Goal: Task Accomplishment & Management: Complete application form

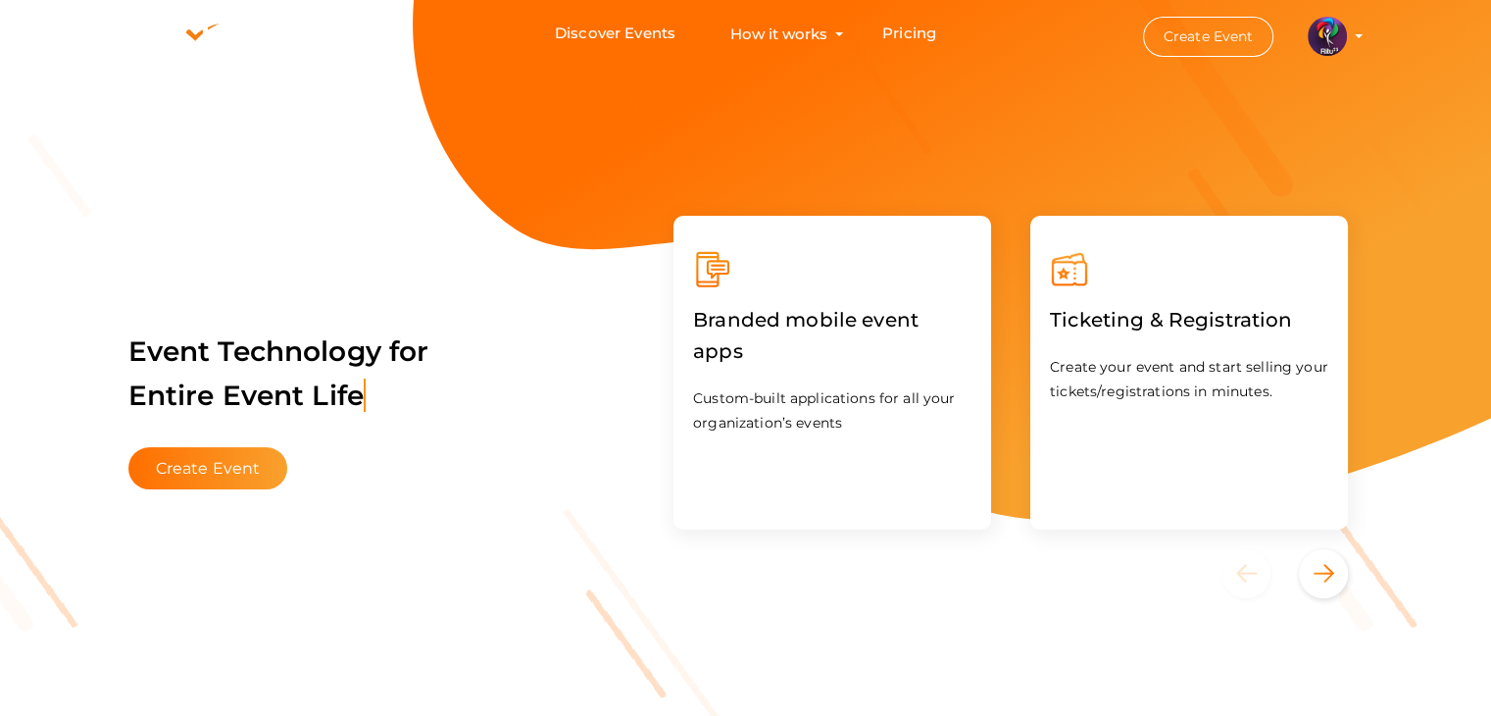
click at [1334, 26] on img at bounding box center [1327, 36] width 39 height 39
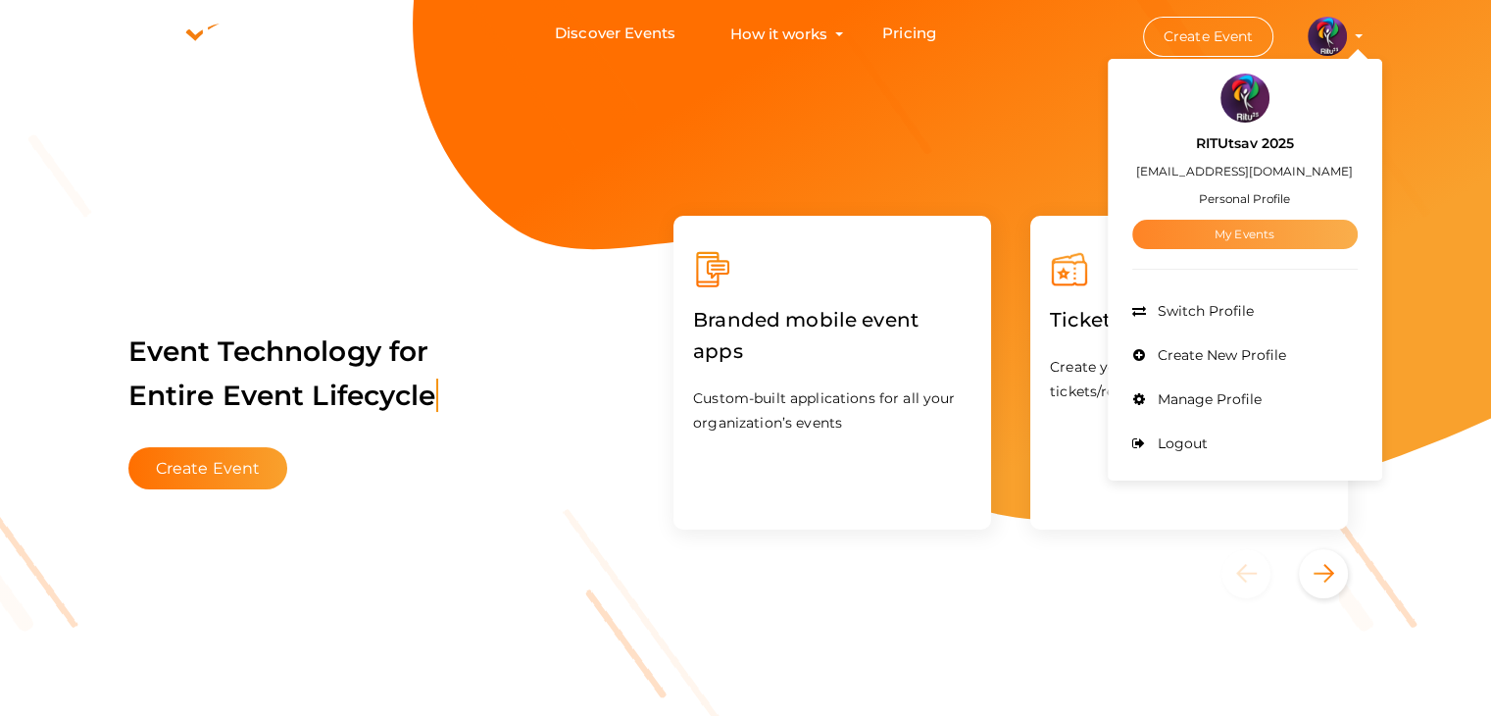
click at [1282, 229] on link "My Events" at bounding box center [1244, 234] width 225 height 29
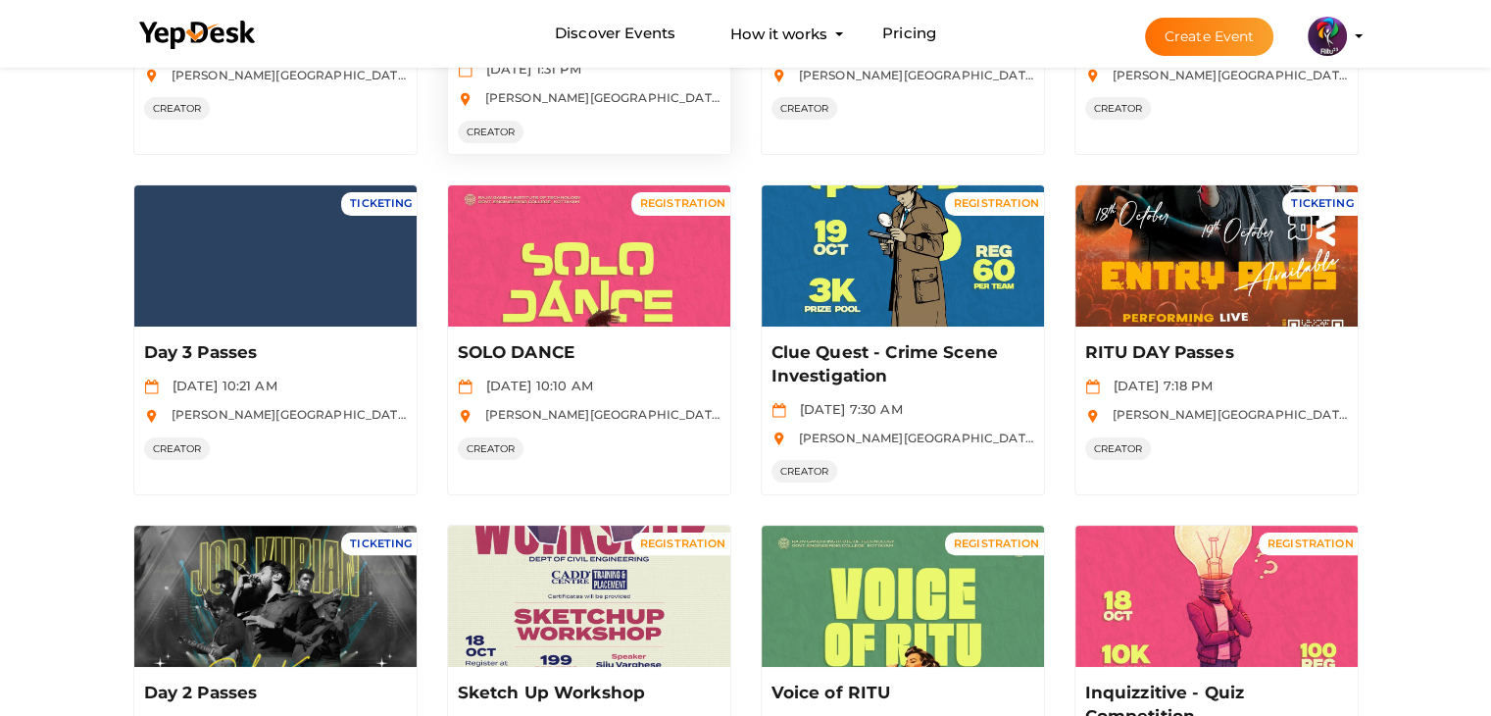
scroll to position [399, 0]
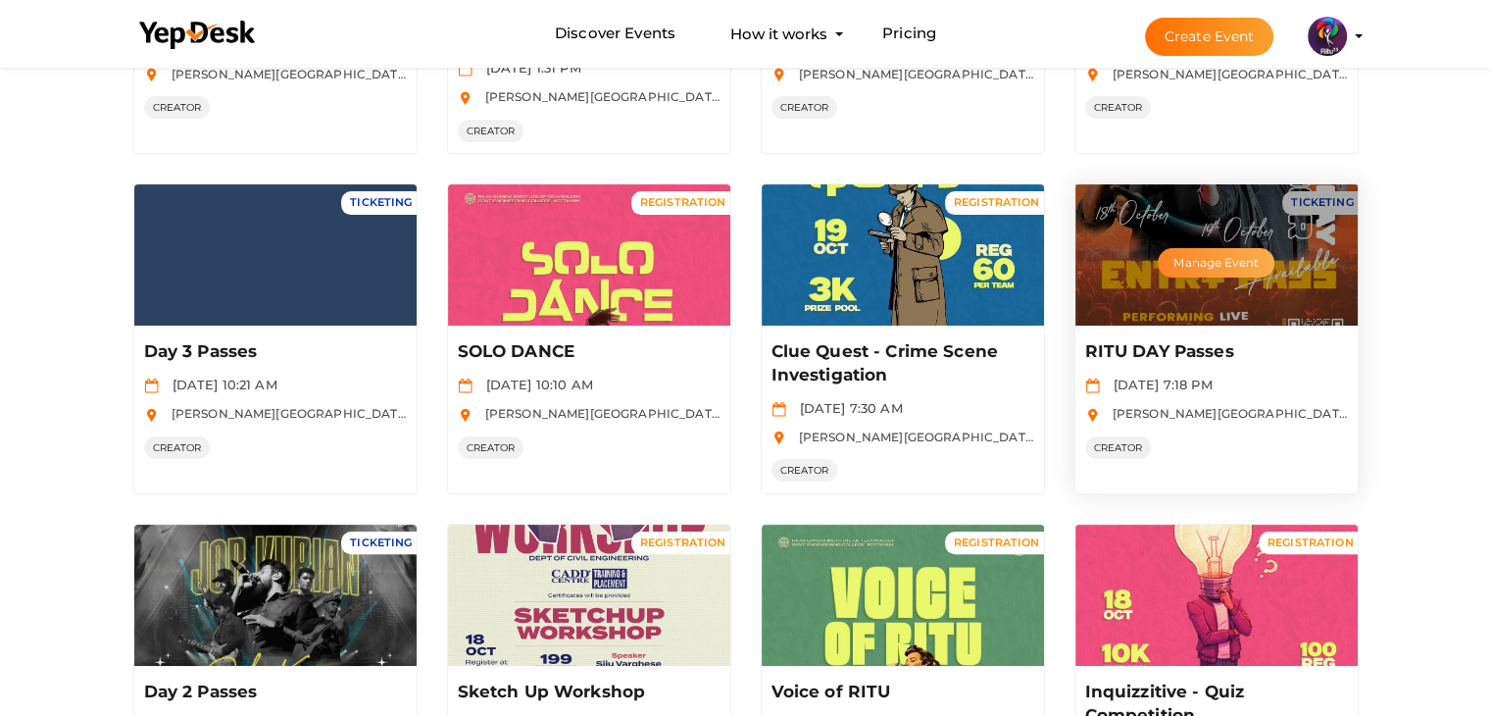
click at [1236, 252] on button "Manage Event" at bounding box center [1216, 262] width 116 height 29
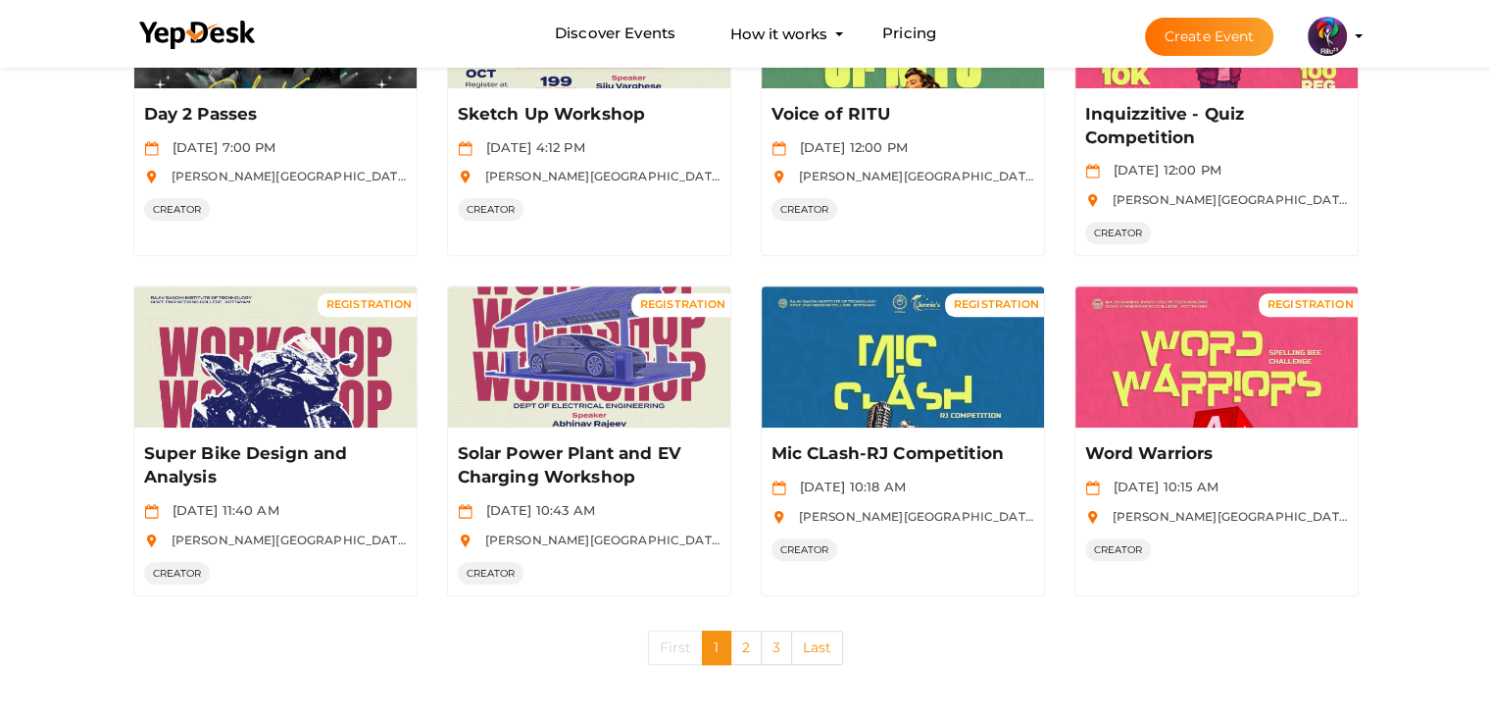
scroll to position [976, 0]
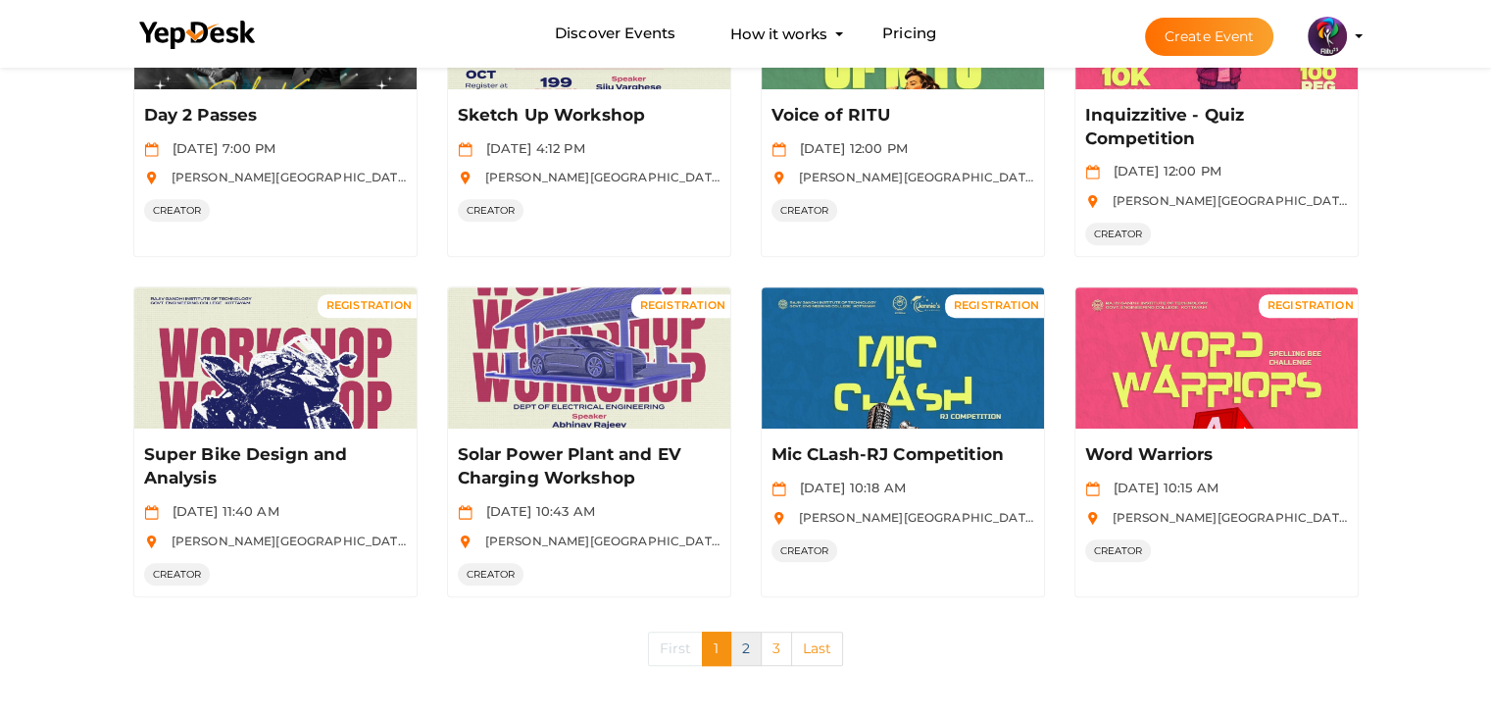
click at [748, 640] on link "2" at bounding box center [745, 648] width 31 height 34
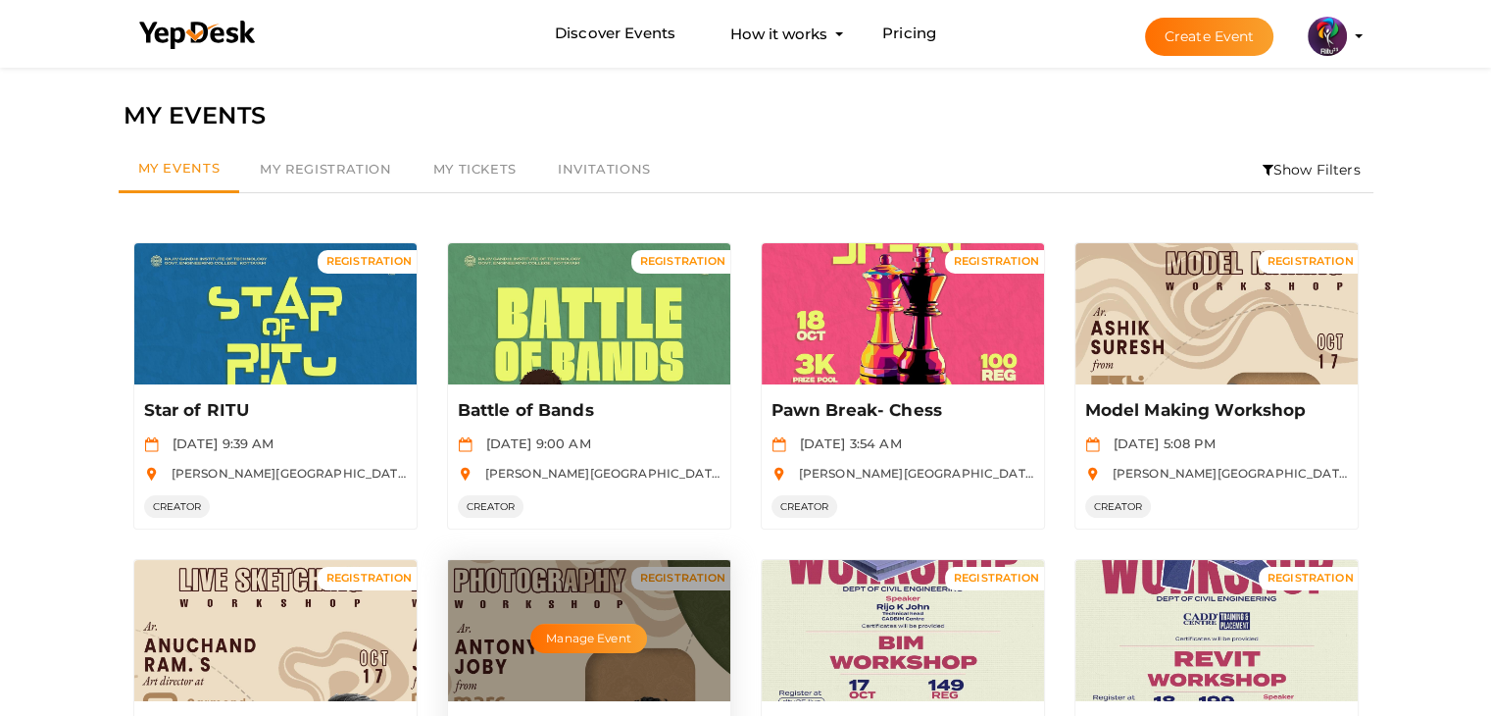
scroll to position [906, 0]
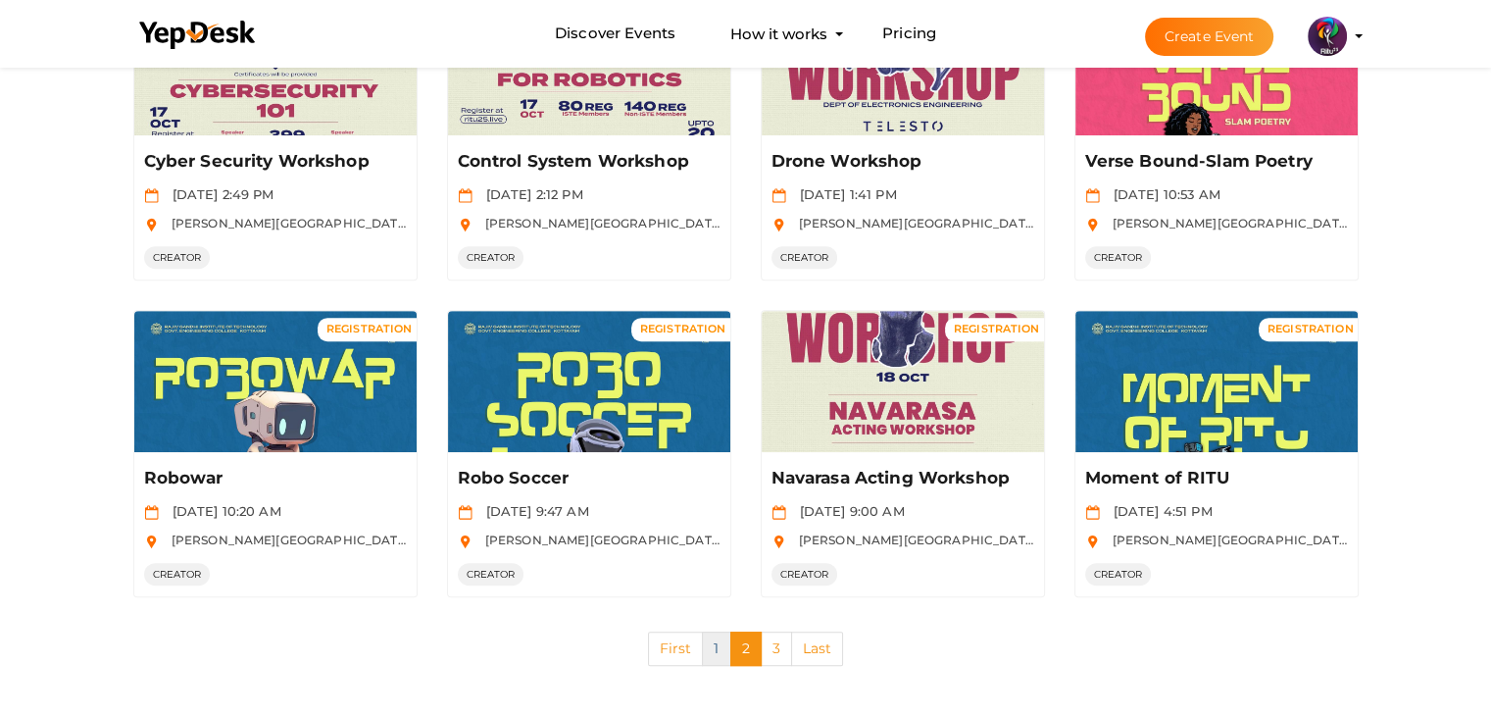
click at [707, 644] on link "1" at bounding box center [716, 648] width 28 height 34
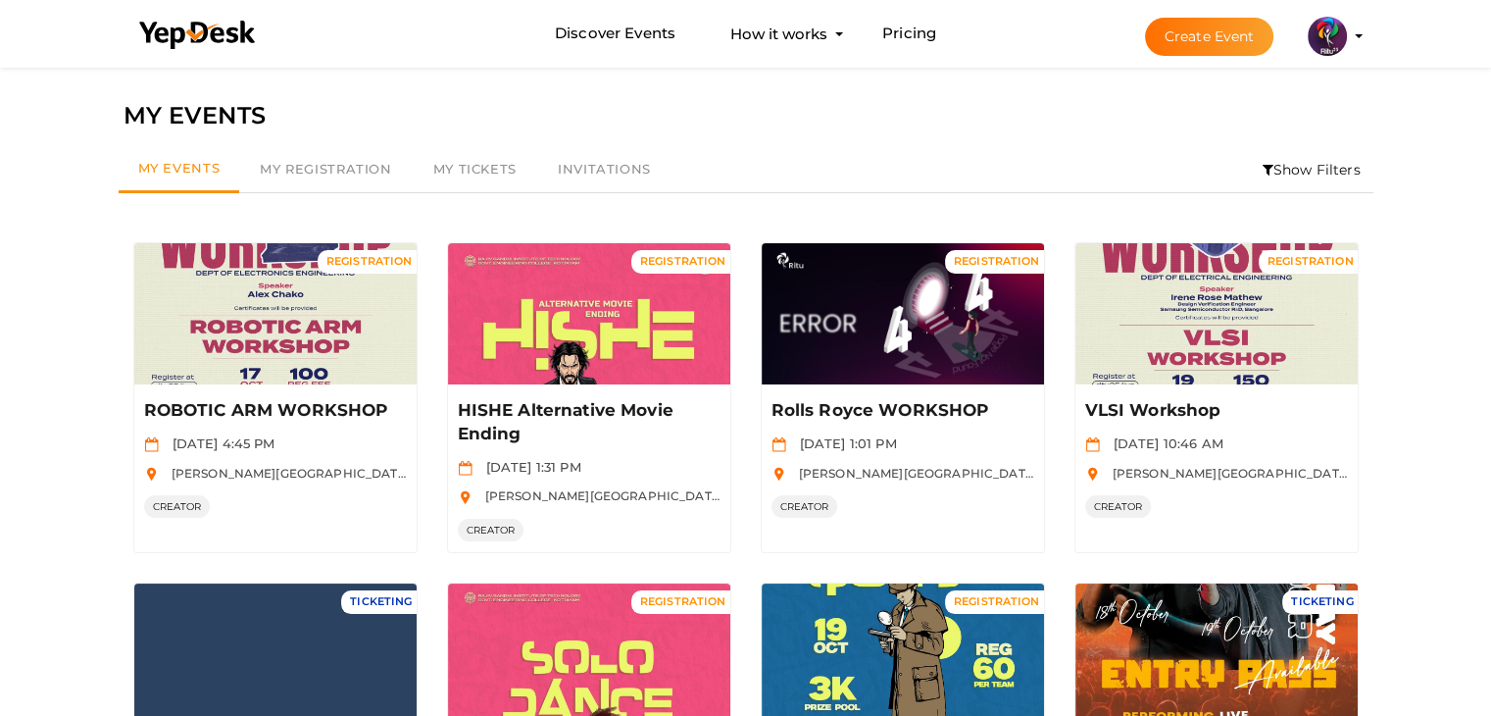
scroll to position [976, 0]
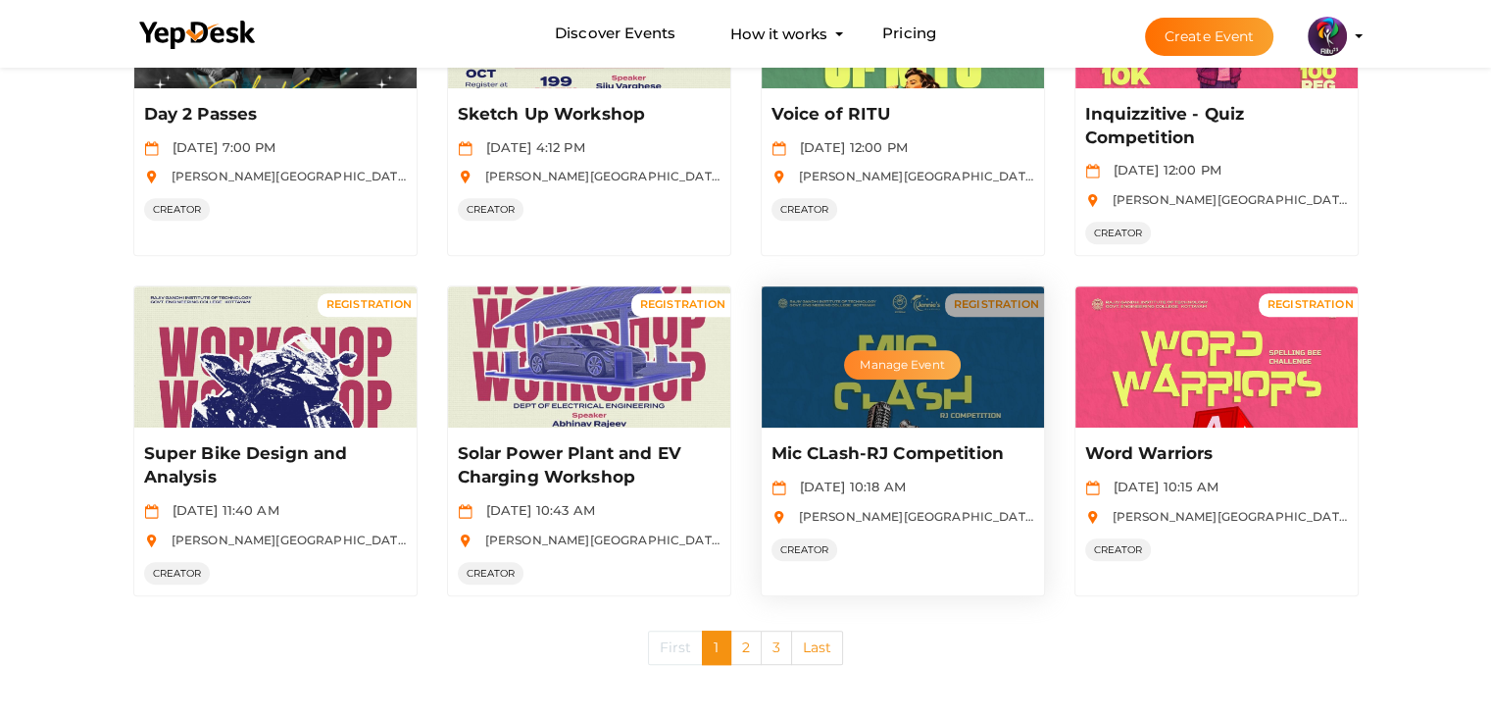
click at [913, 373] on button "Manage Event" at bounding box center [902, 364] width 116 height 29
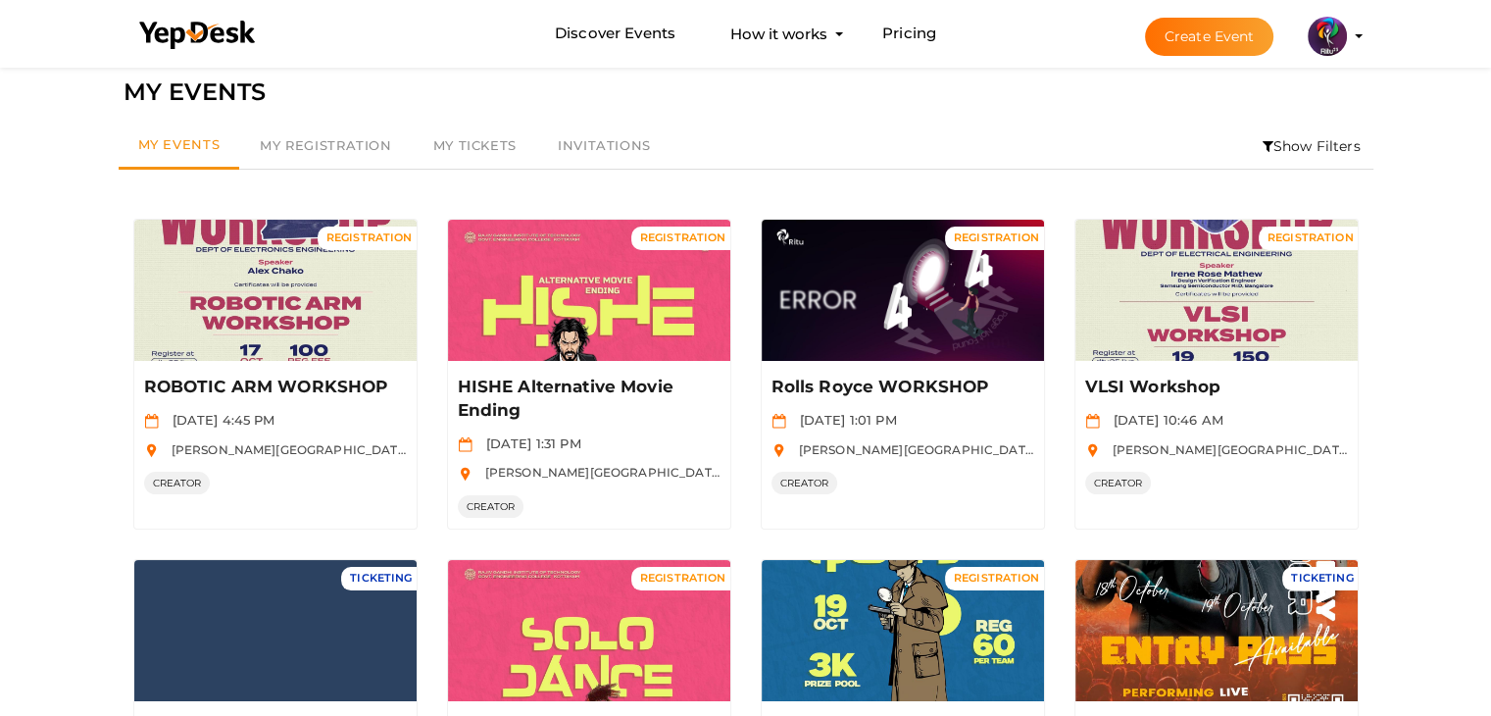
scroll to position [0, 0]
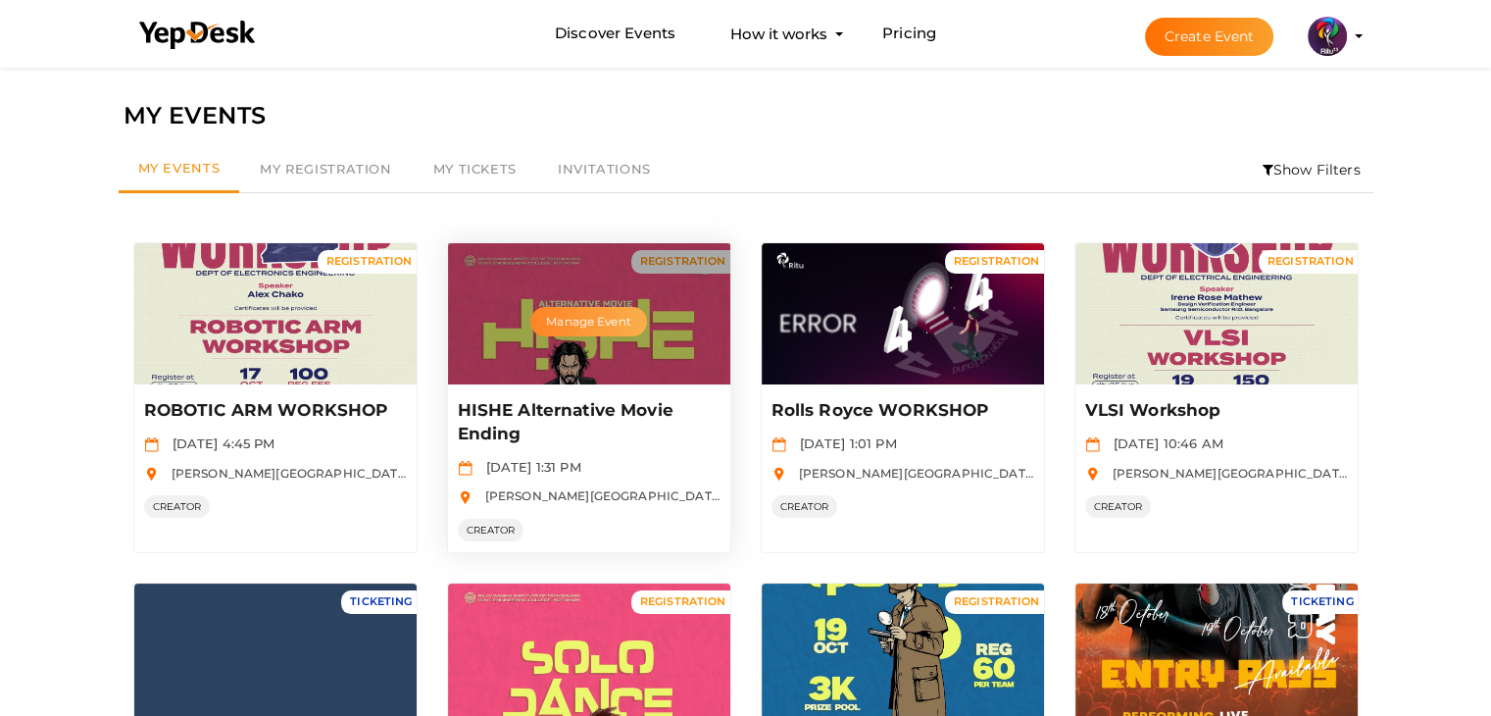
click at [584, 313] on button "Manage Event" at bounding box center [588, 321] width 116 height 29
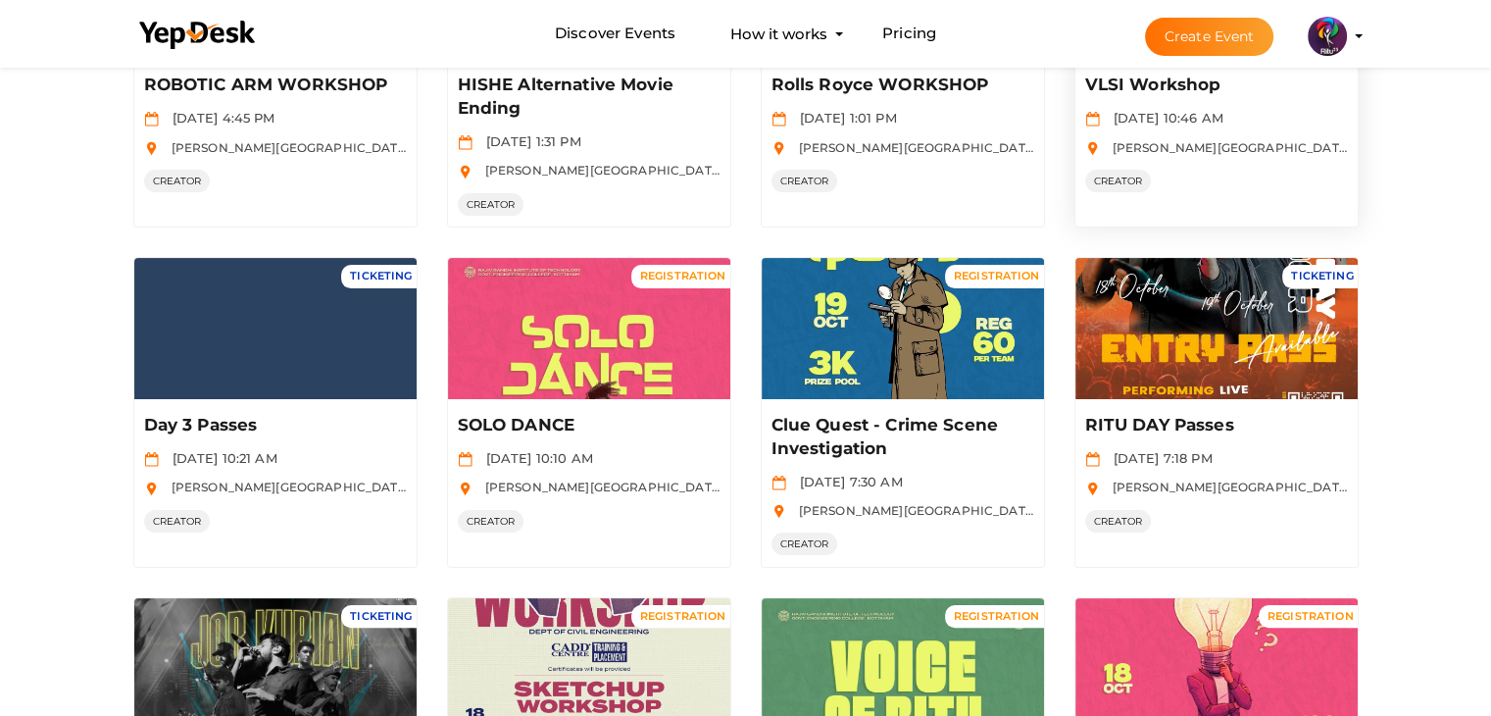
scroll to position [328, 0]
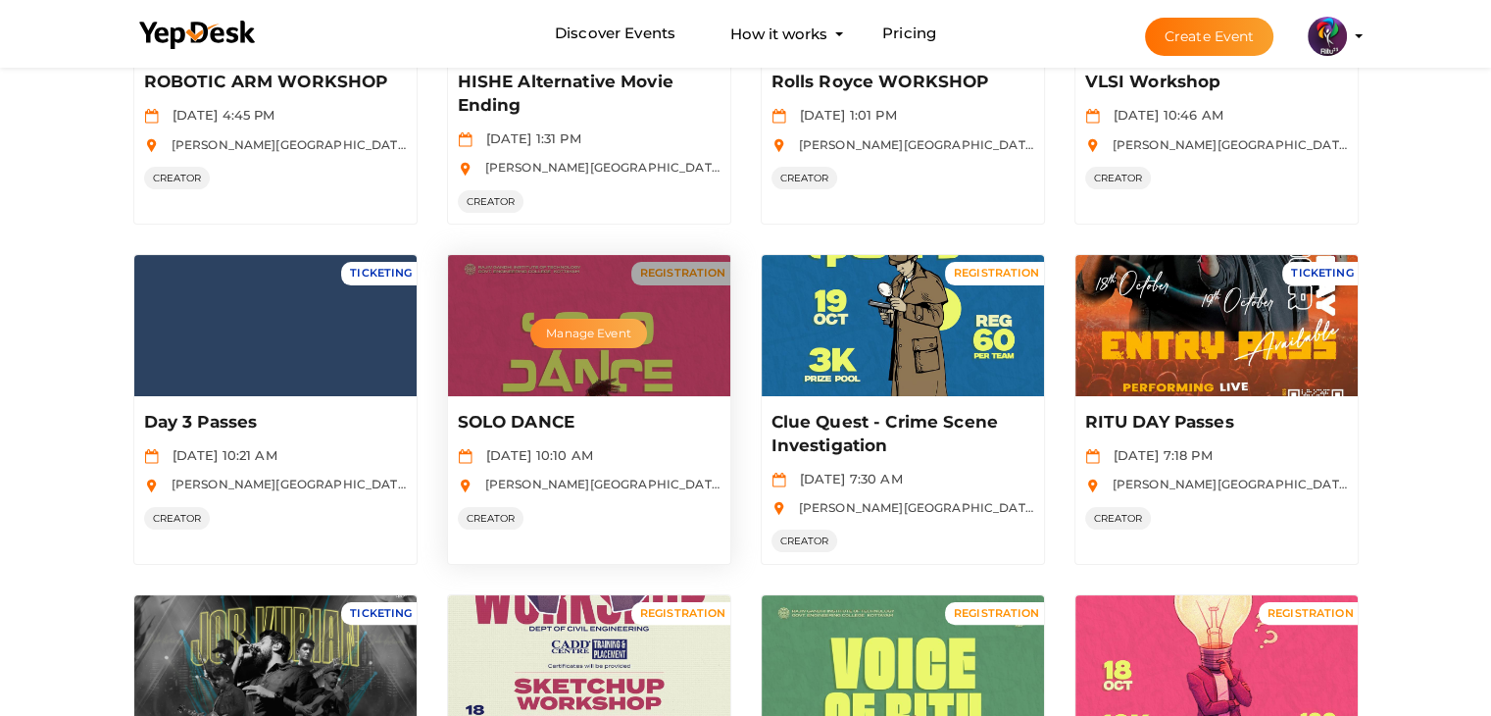
click at [596, 330] on button "Manage Event" at bounding box center [588, 333] width 116 height 29
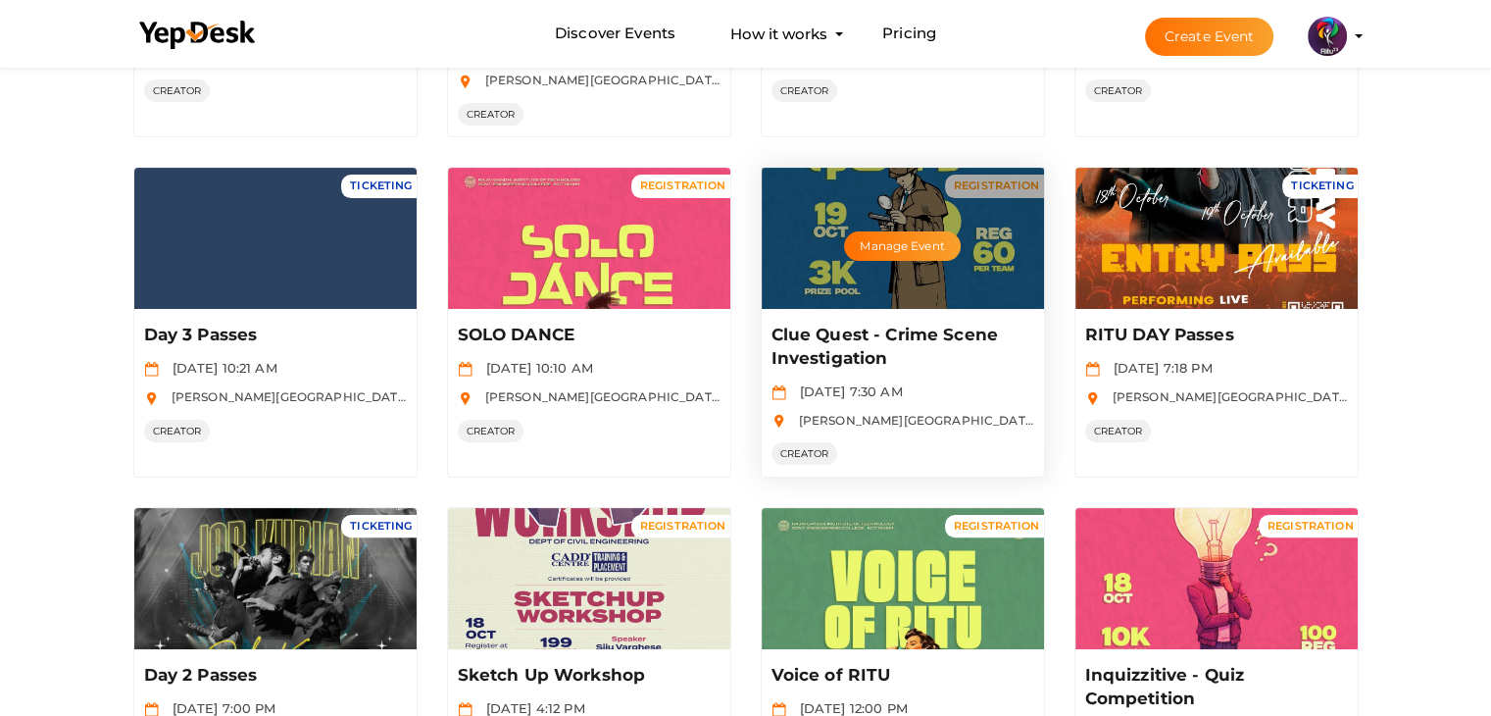
scroll to position [423, 0]
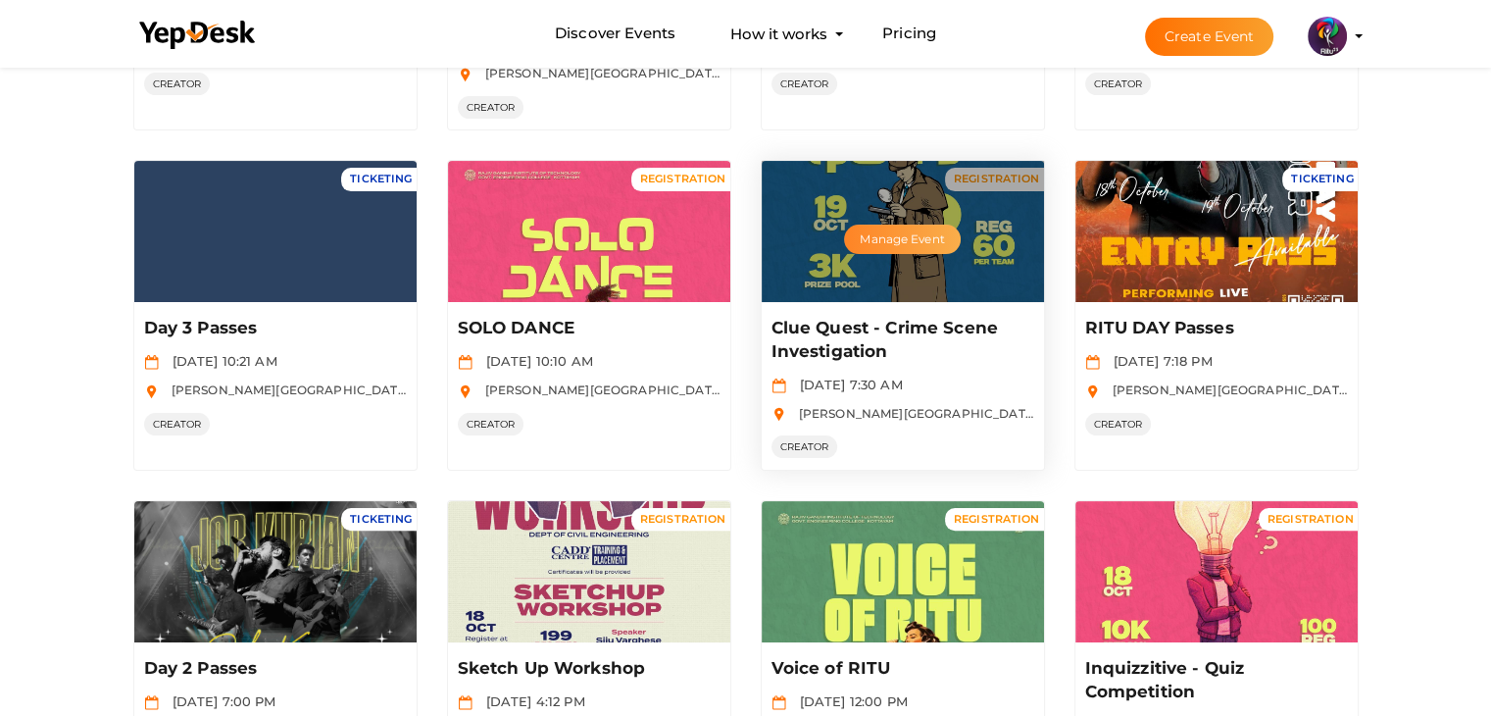
click at [910, 231] on button "Manage Event" at bounding box center [902, 239] width 116 height 29
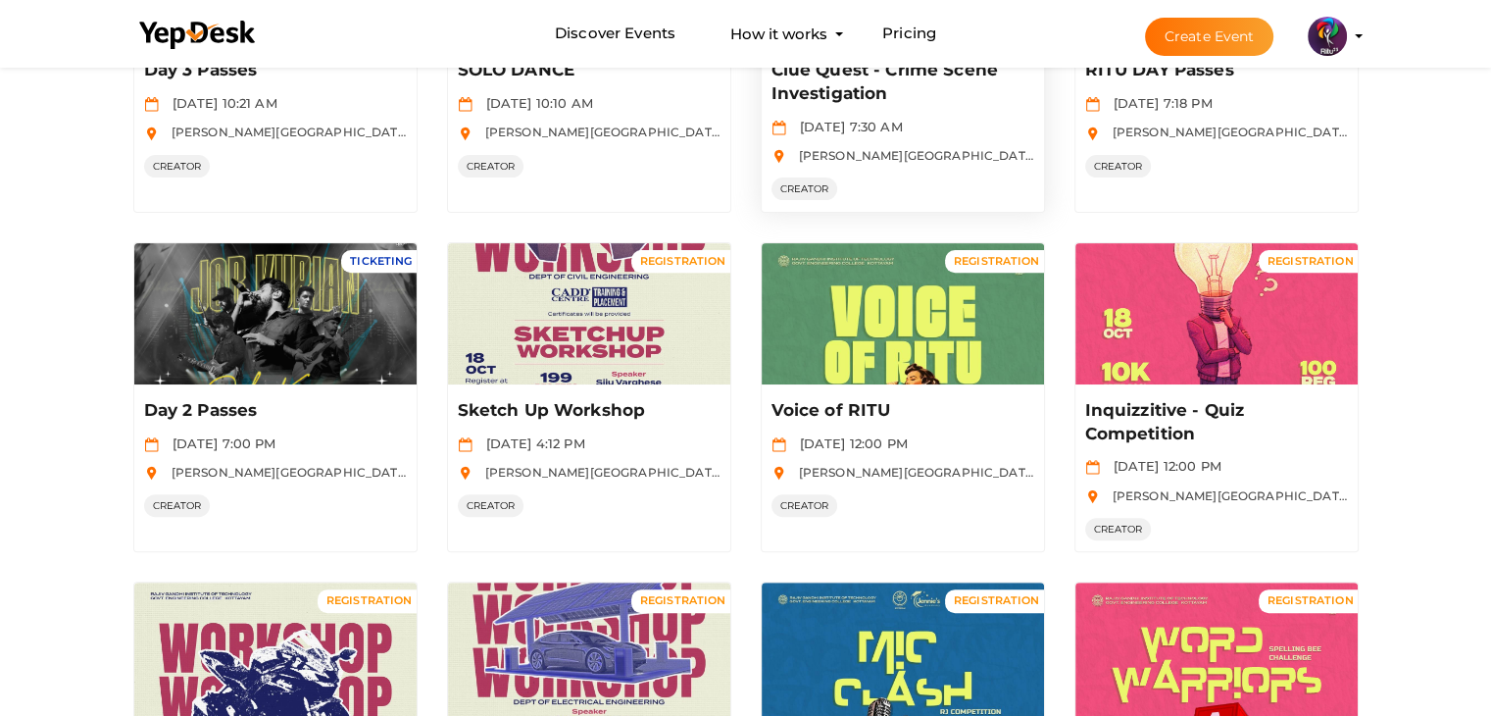
scroll to position [681, 0]
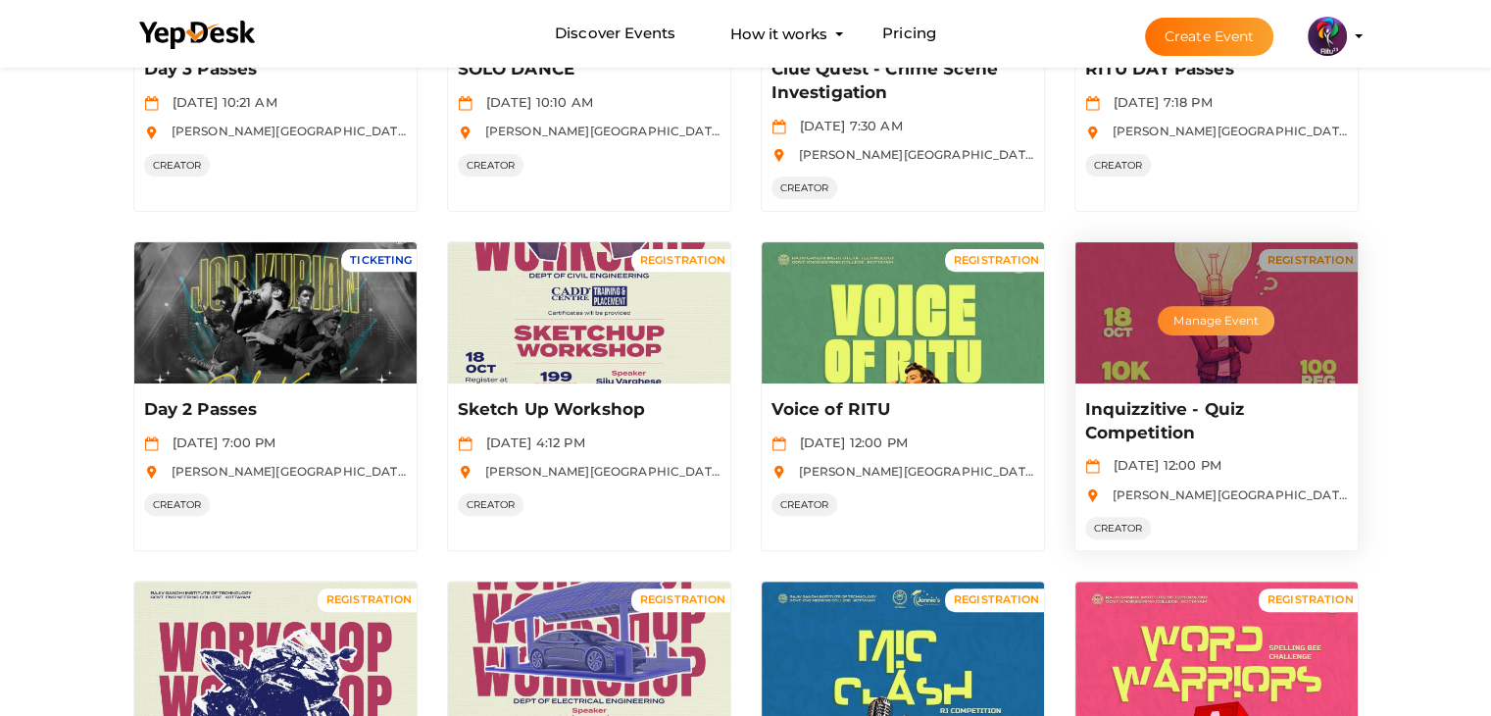
click at [1211, 306] on button "Manage Event" at bounding box center [1216, 320] width 116 height 29
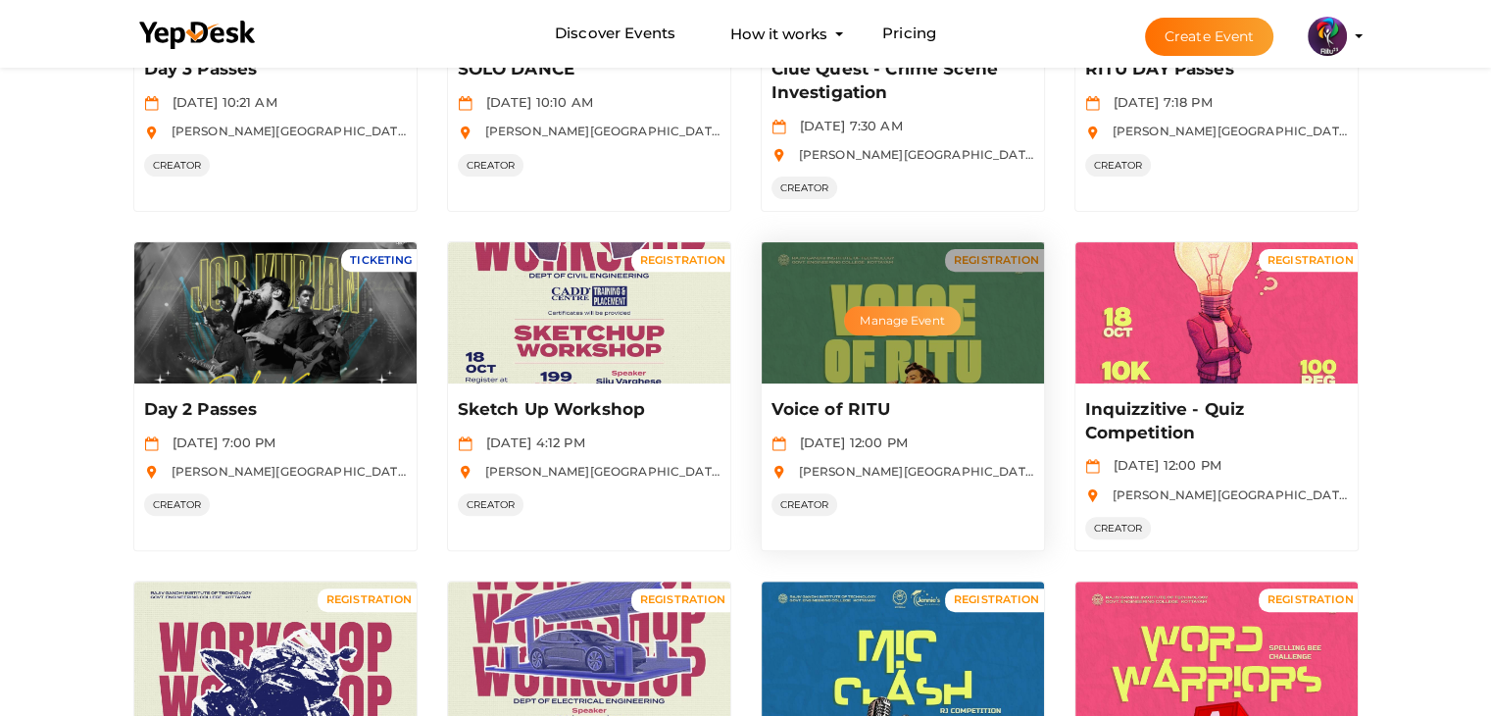
click at [890, 311] on button "Manage Event" at bounding box center [902, 320] width 116 height 29
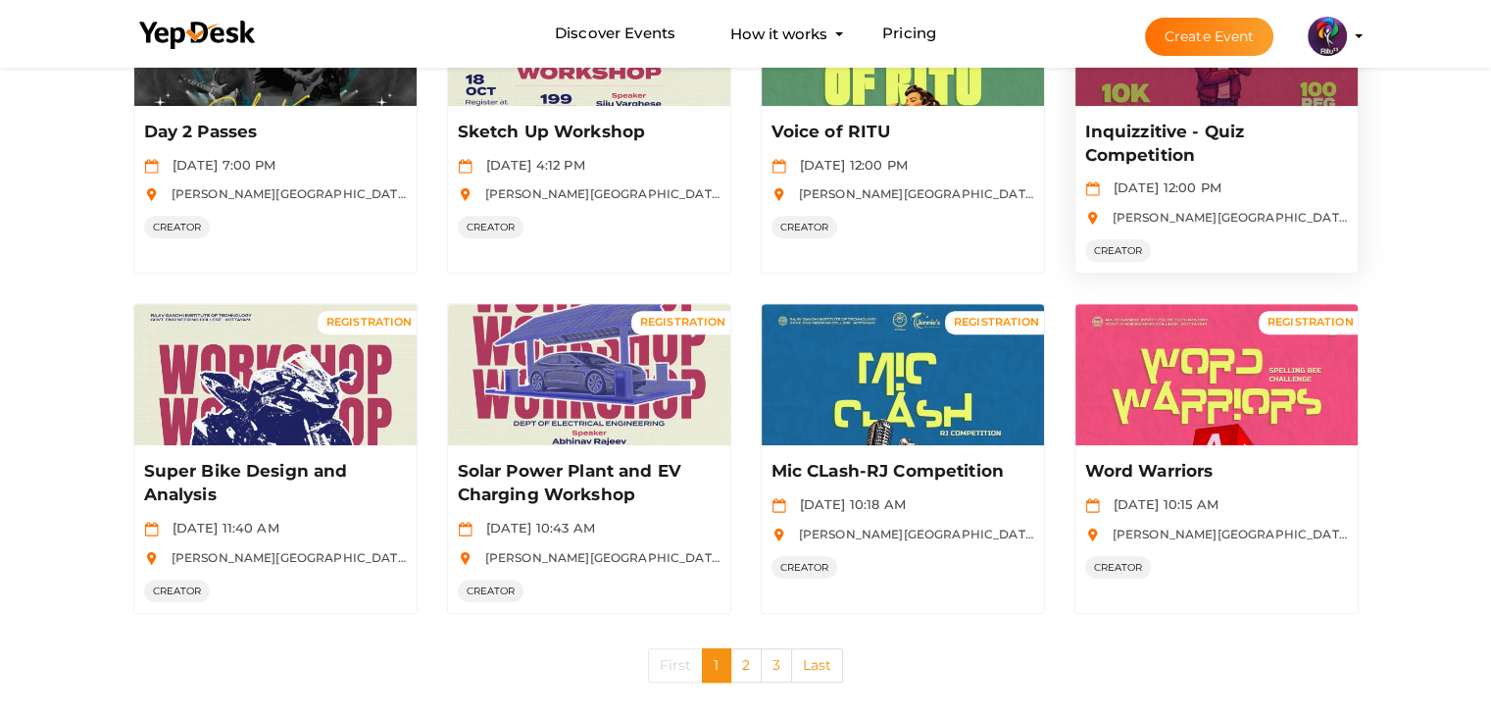
scroll to position [960, 0]
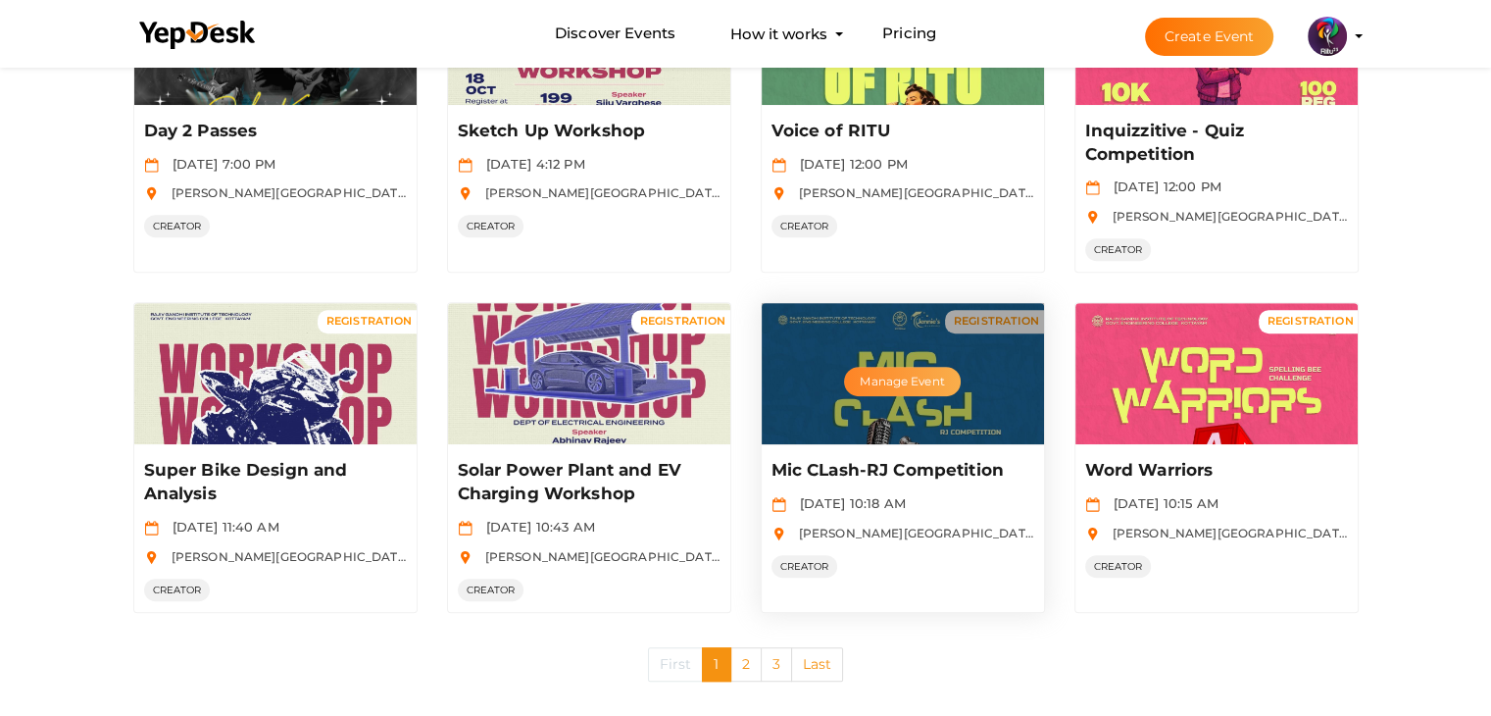
click at [930, 381] on button "Manage Event" at bounding box center [902, 381] width 116 height 29
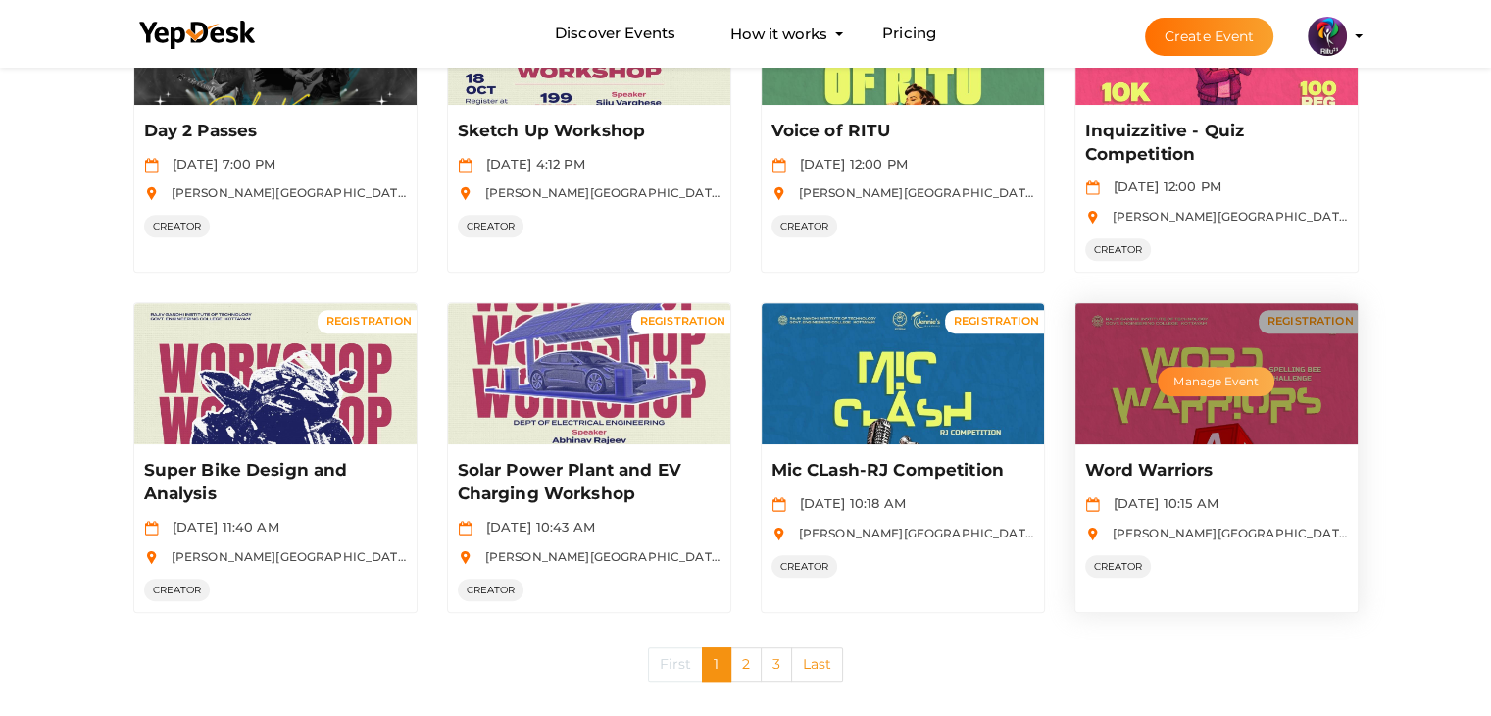
click at [1196, 376] on button "Manage Event" at bounding box center [1216, 381] width 116 height 29
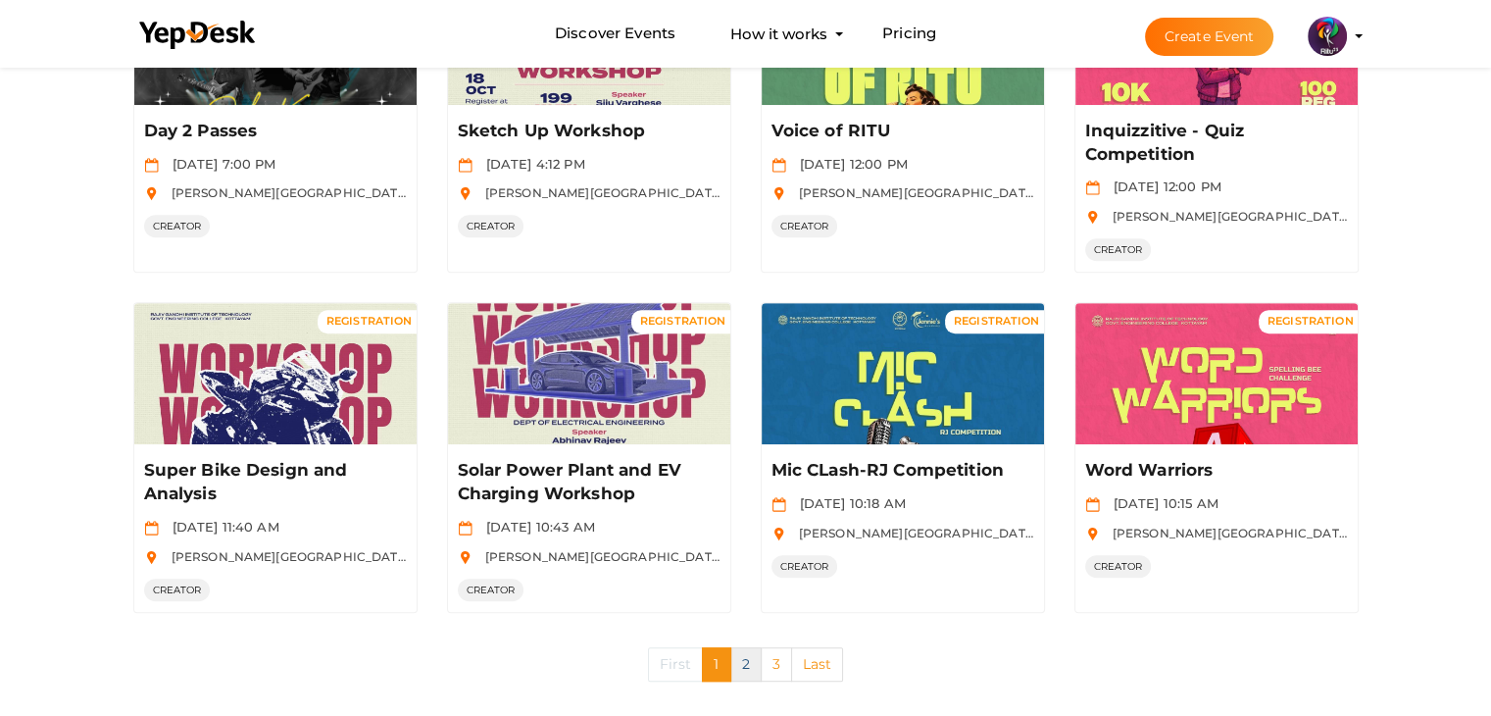
click at [757, 660] on link "2" at bounding box center [745, 664] width 31 height 34
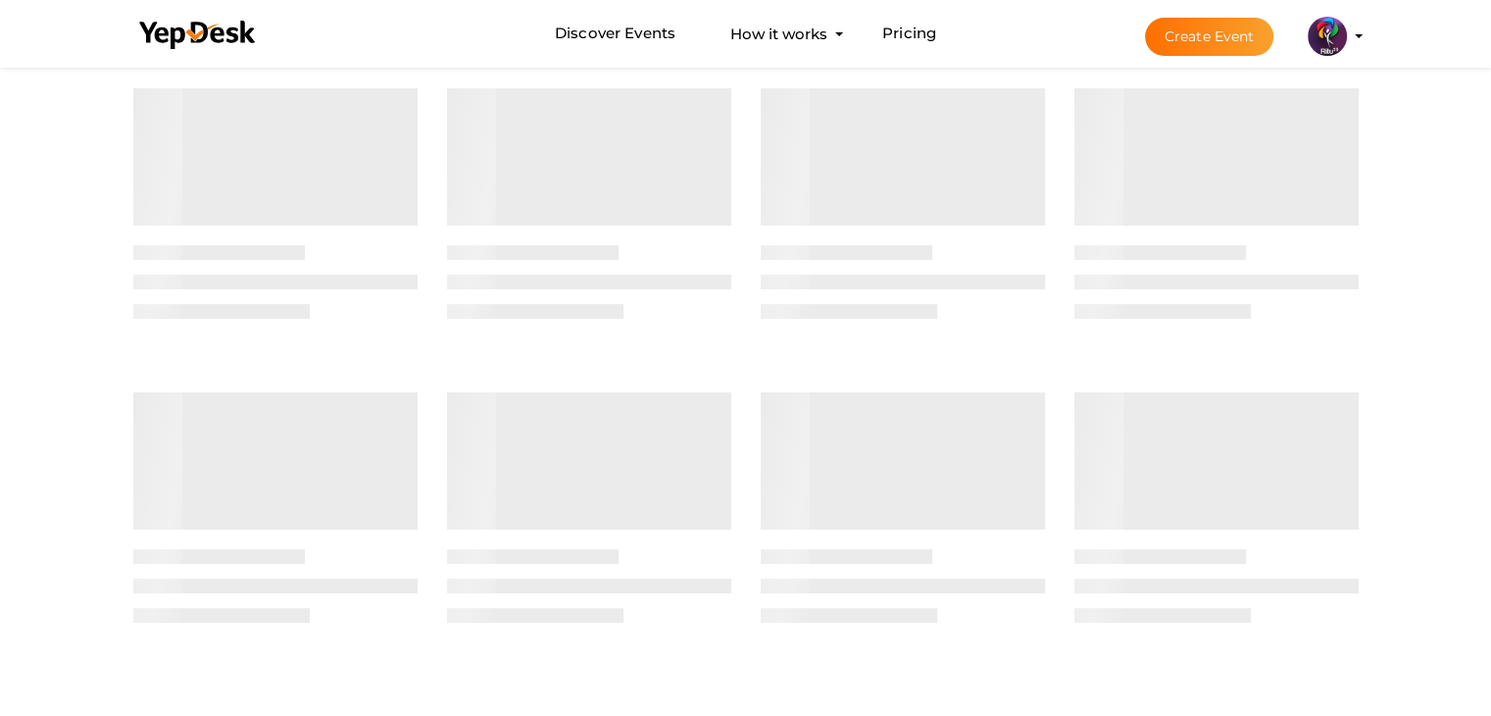
scroll to position [0, 0]
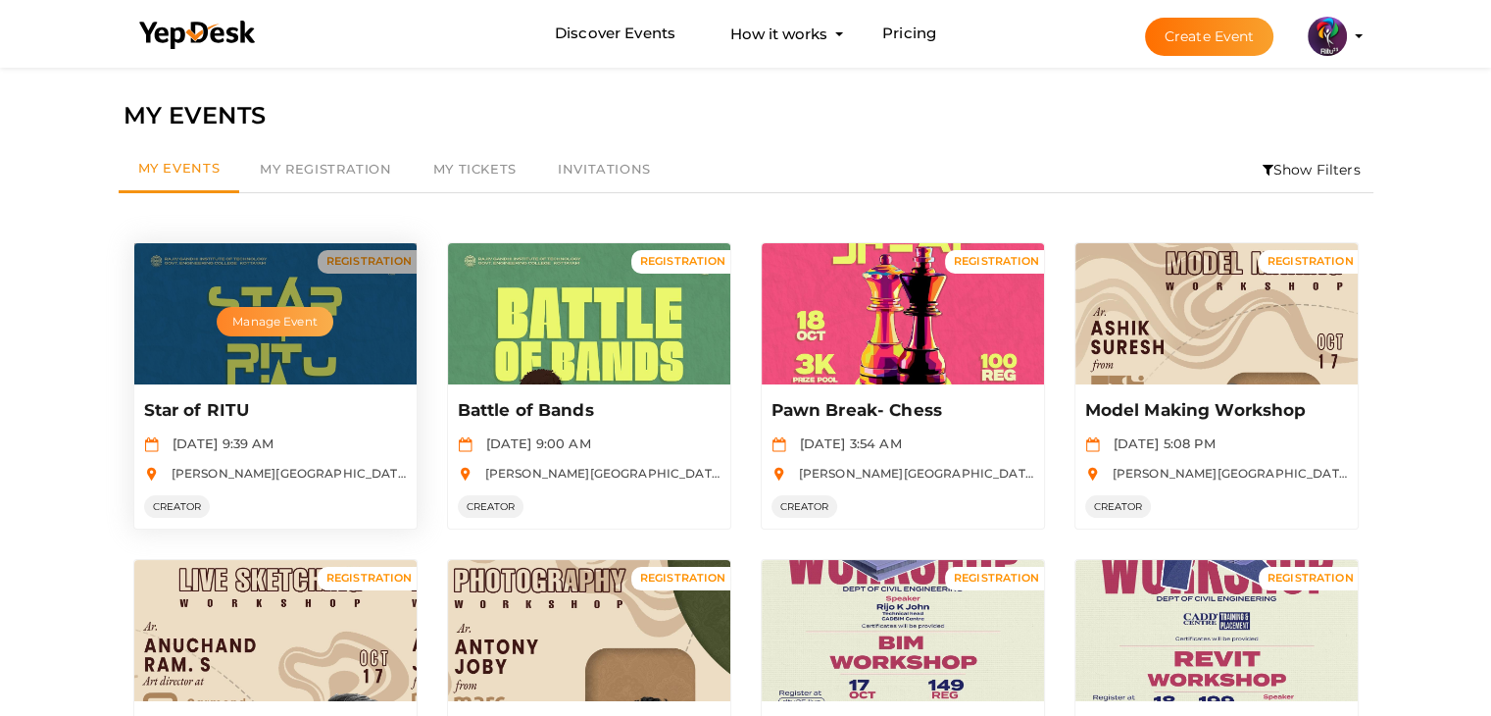
click at [308, 317] on button "Manage Event" at bounding box center [275, 321] width 116 height 29
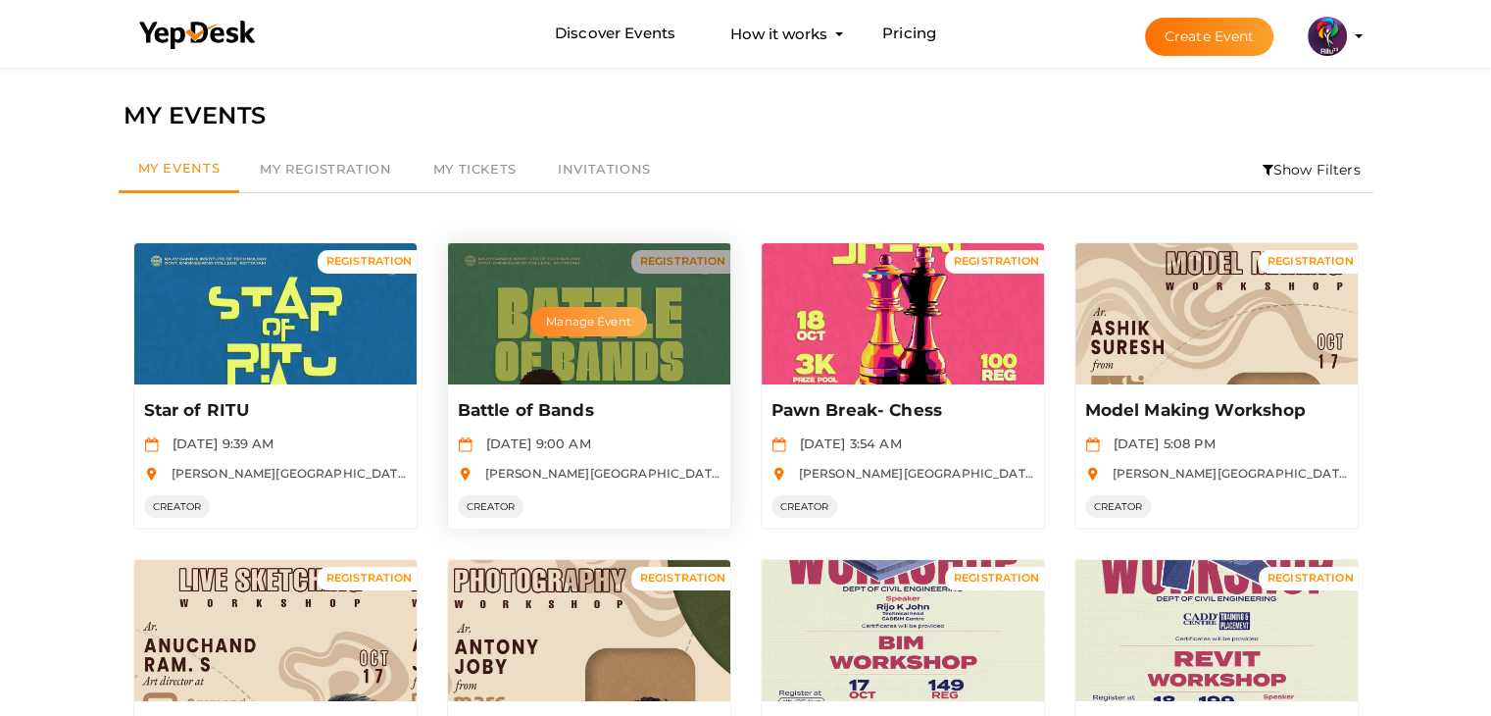
click at [627, 319] on button "Manage Event" at bounding box center [588, 321] width 116 height 29
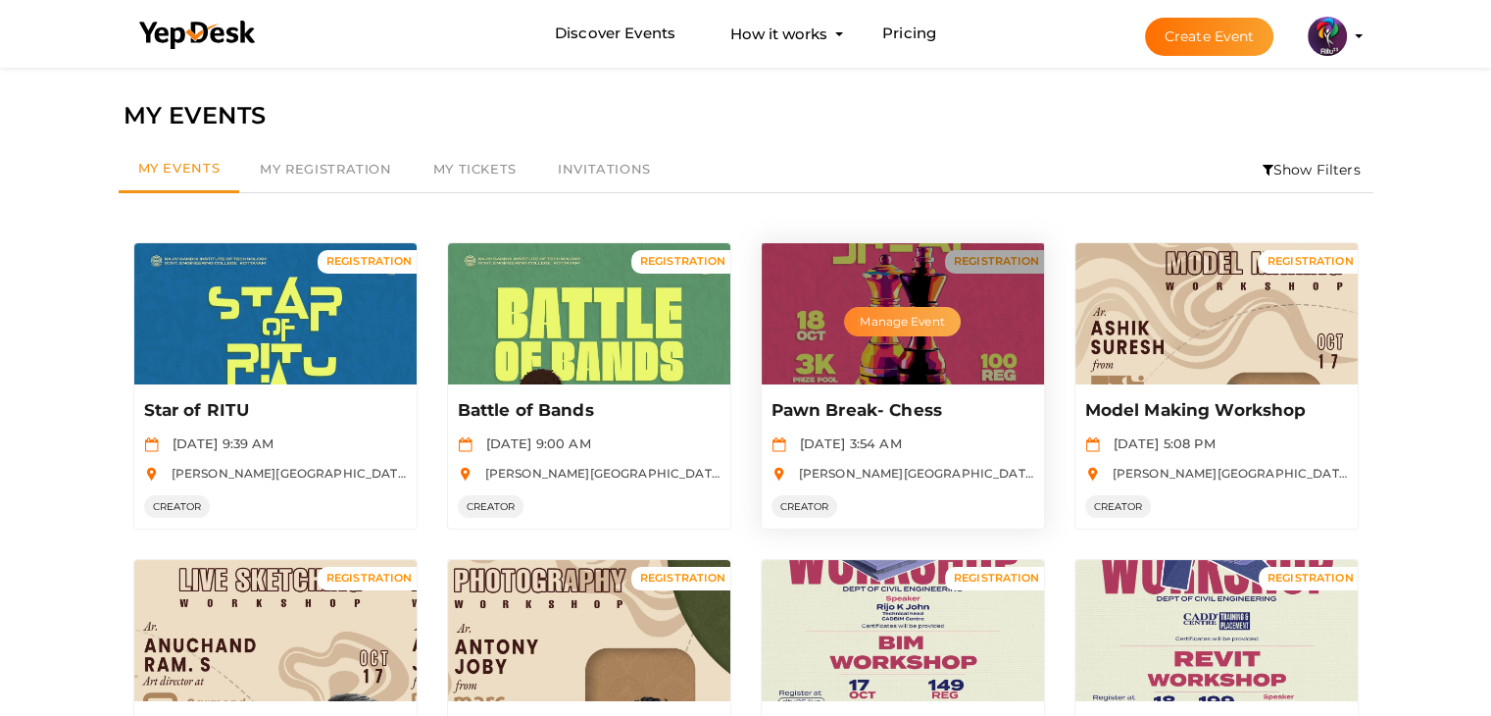
click at [885, 315] on button "Manage Event" at bounding box center [902, 321] width 116 height 29
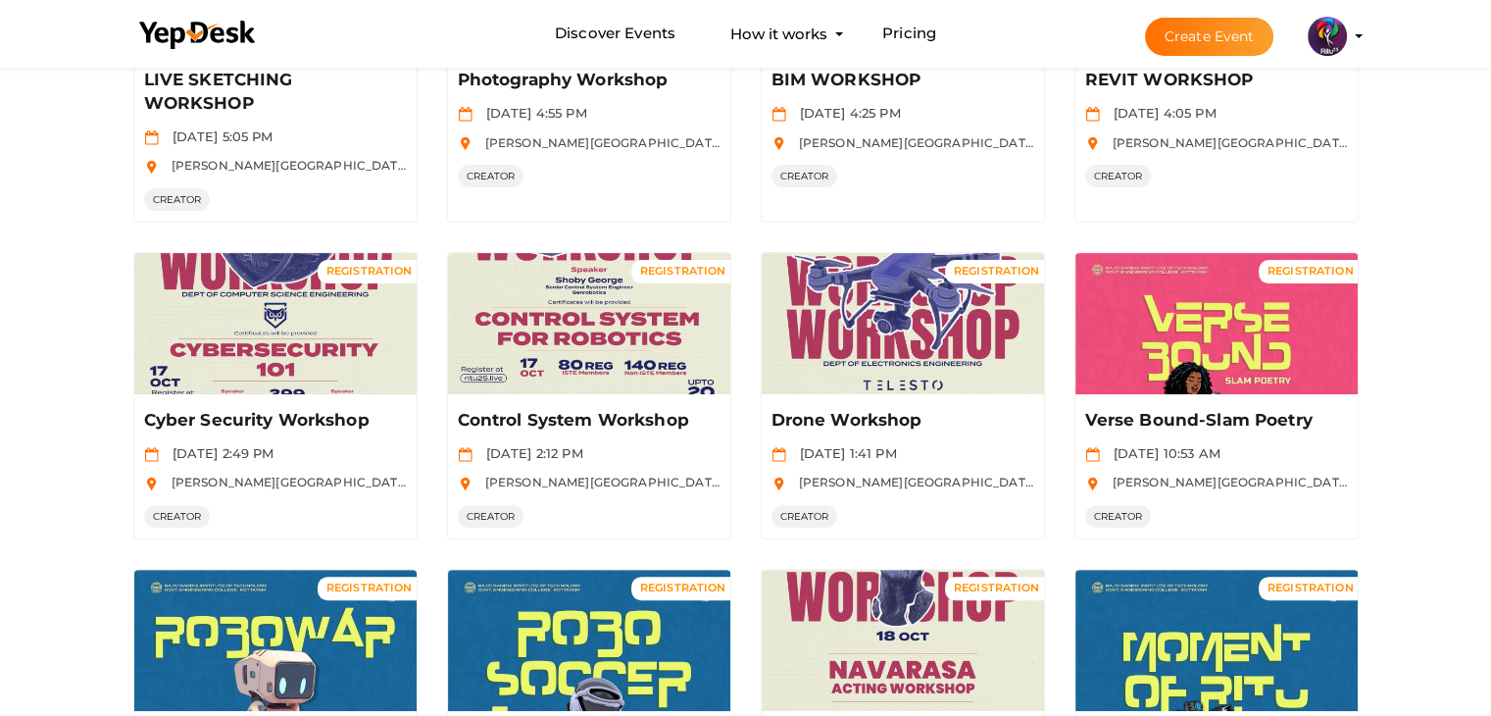
scroll to position [667, 0]
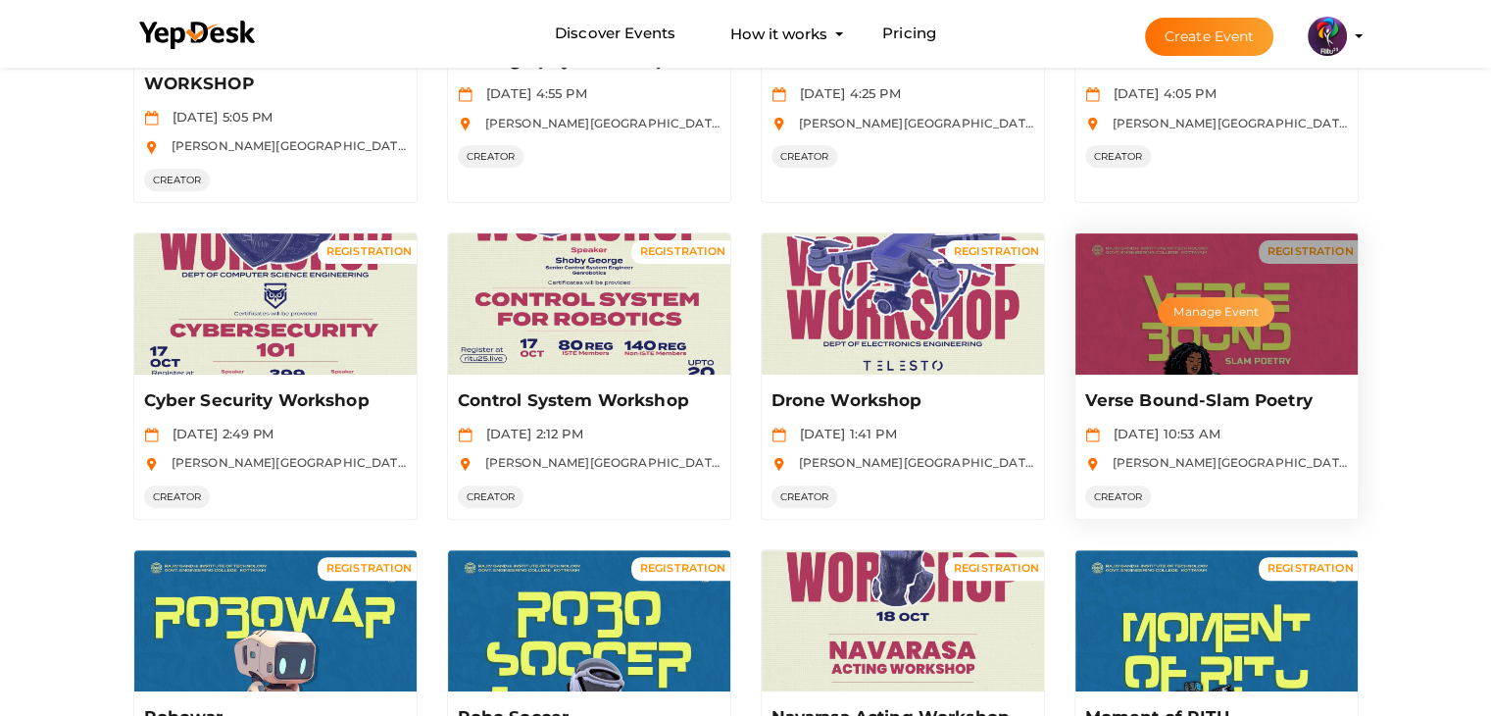
click at [1239, 311] on button "Manage Event" at bounding box center [1216, 311] width 116 height 29
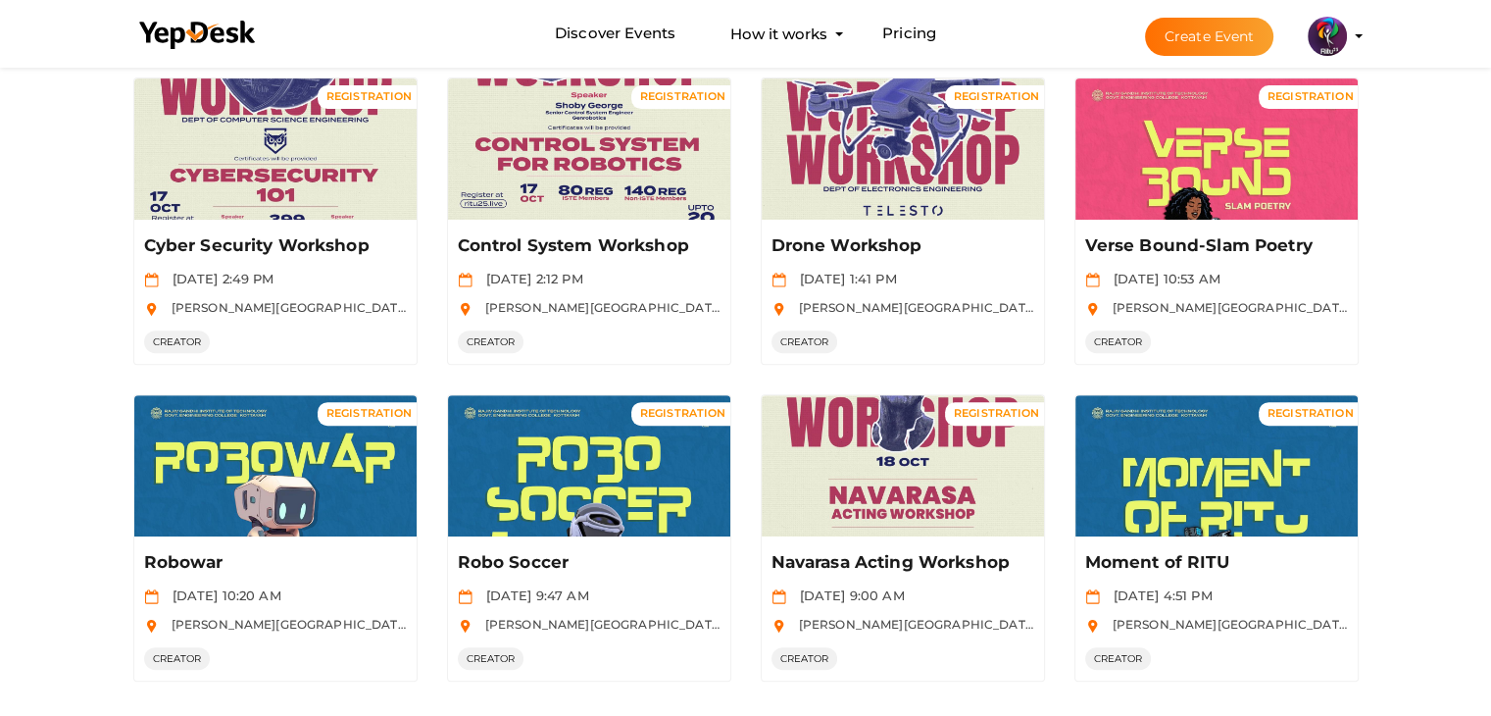
scroll to position [906, 0]
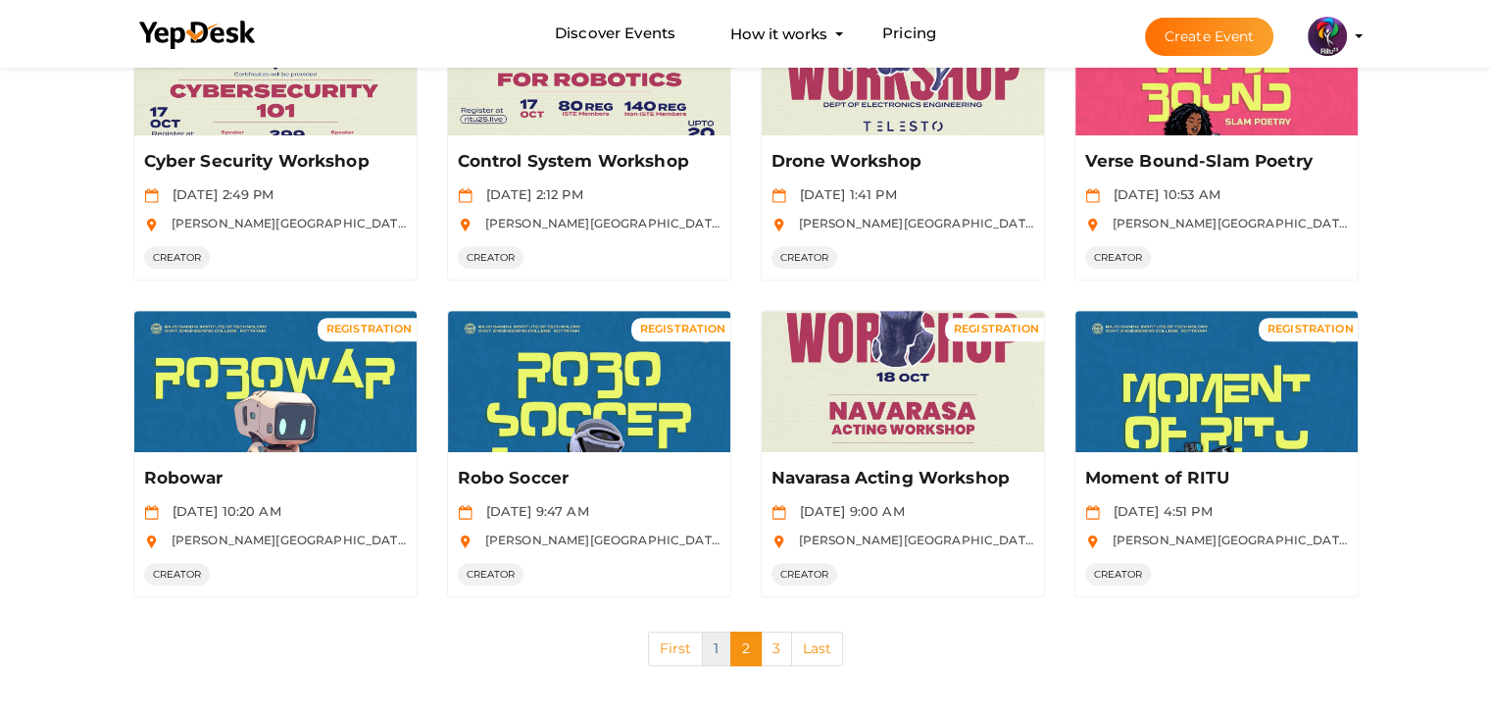
click at [714, 644] on link "1" at bounding box center [716, 648] width 28 height 34
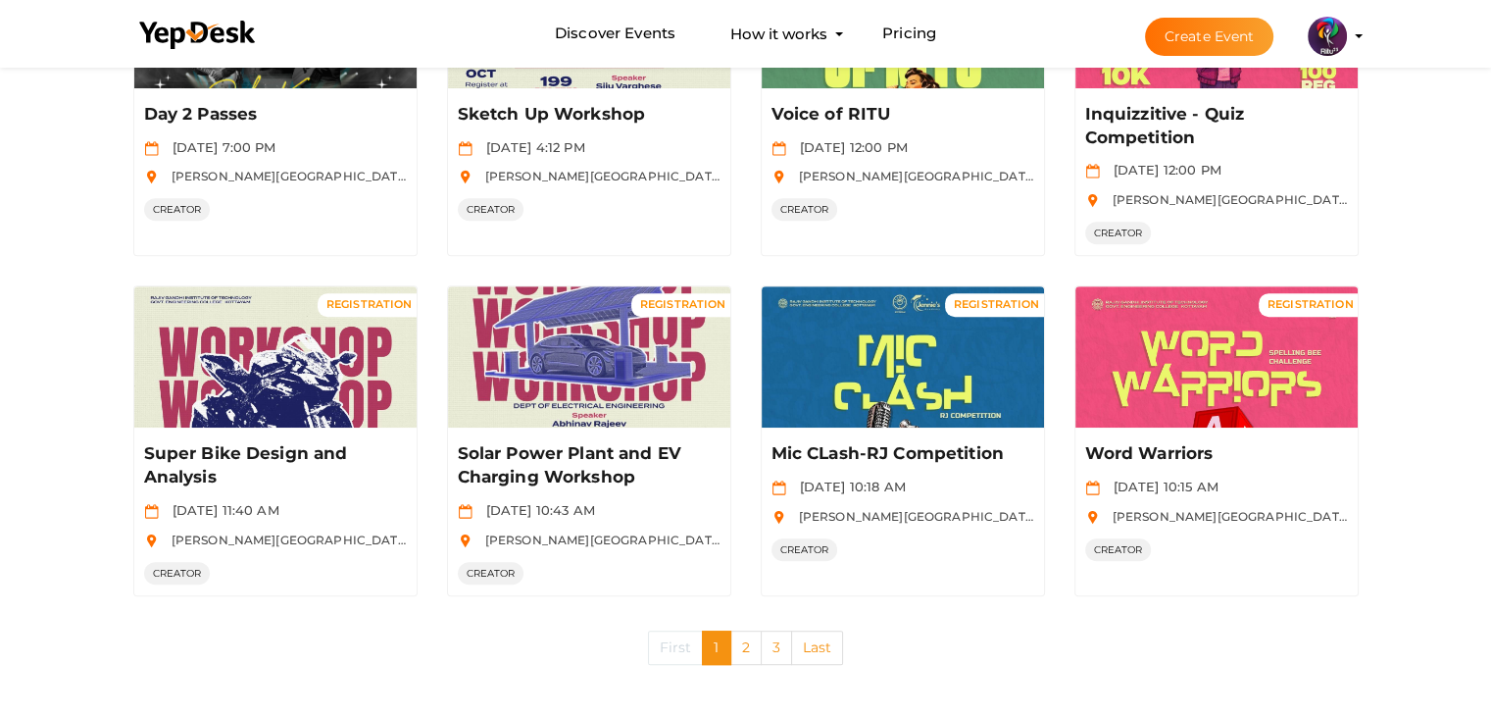
scroll to position [976, 0]
click at [737, 636] on link "2" at bounding box center [745, 647] width 31 height 34
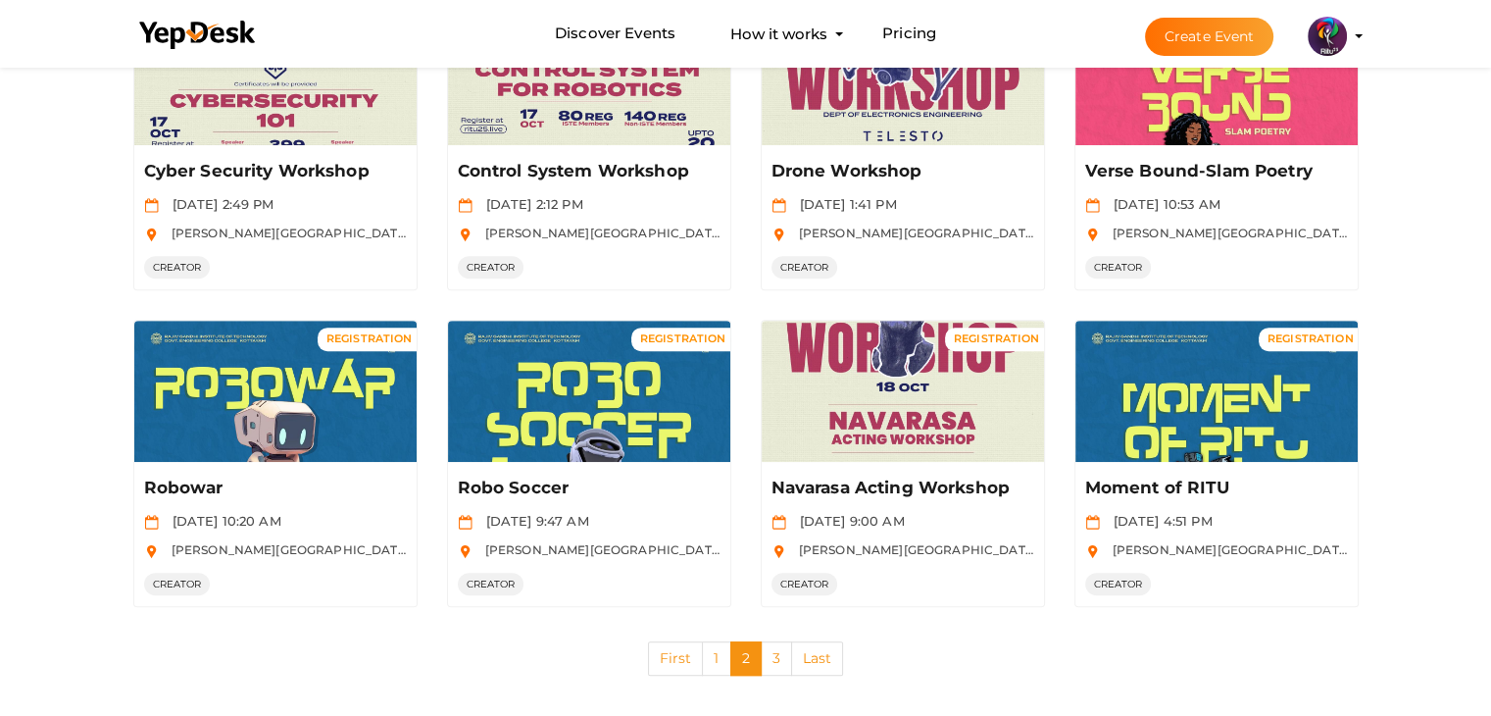
scroll to position [906, 0]
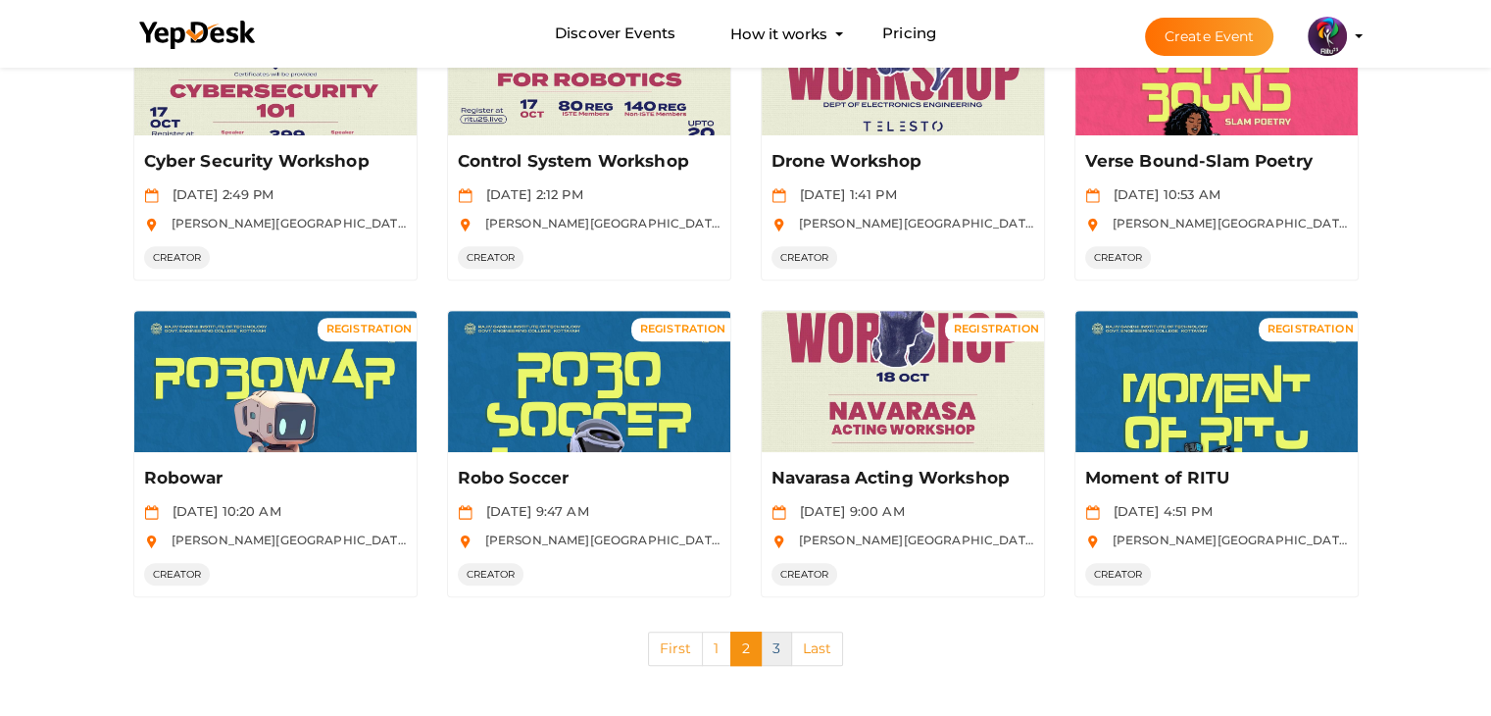
click at [782, 646] on link "3" at bounding box center [776, 648] width 31 height 34
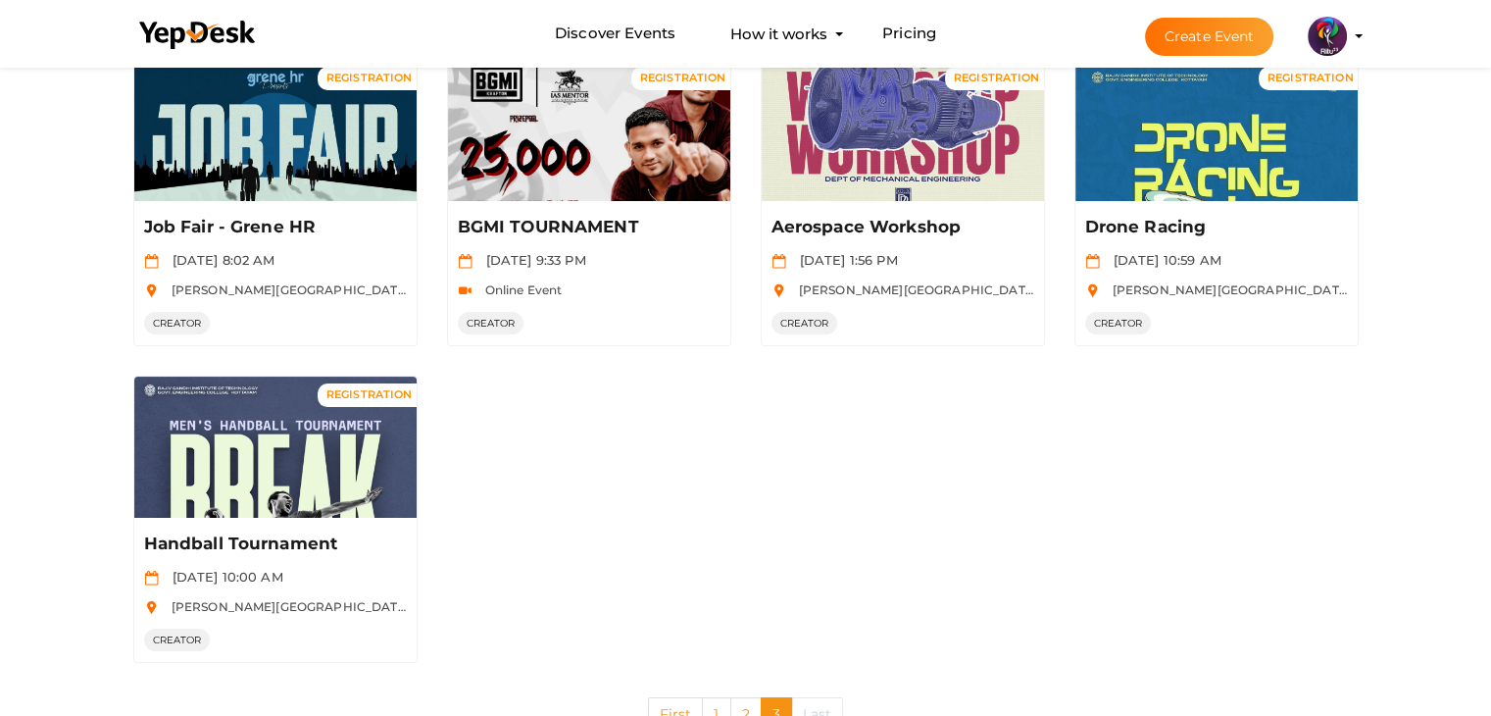
scroll to position [0, 0]
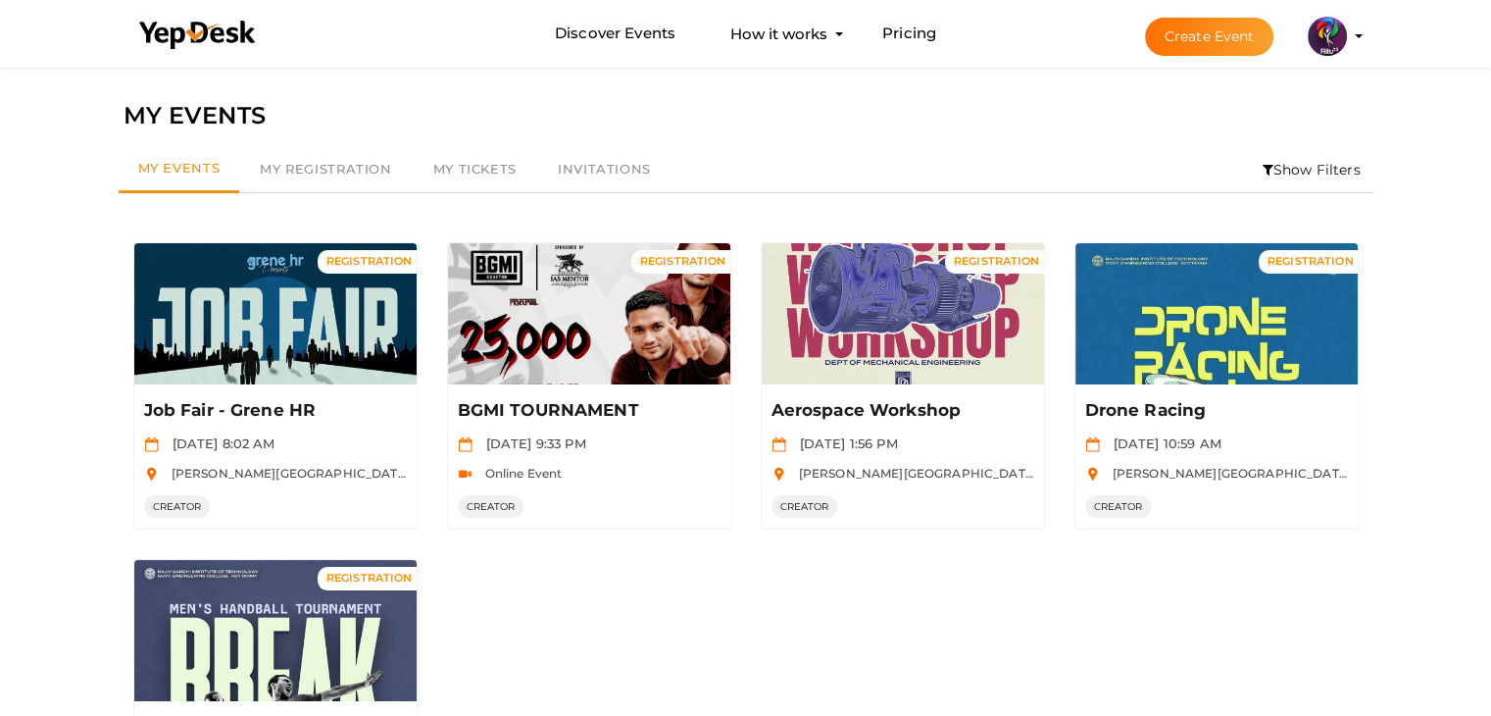
click at [1204, 37] on button "Create Event" at bounding box center [1209, 37] width 129 height 38
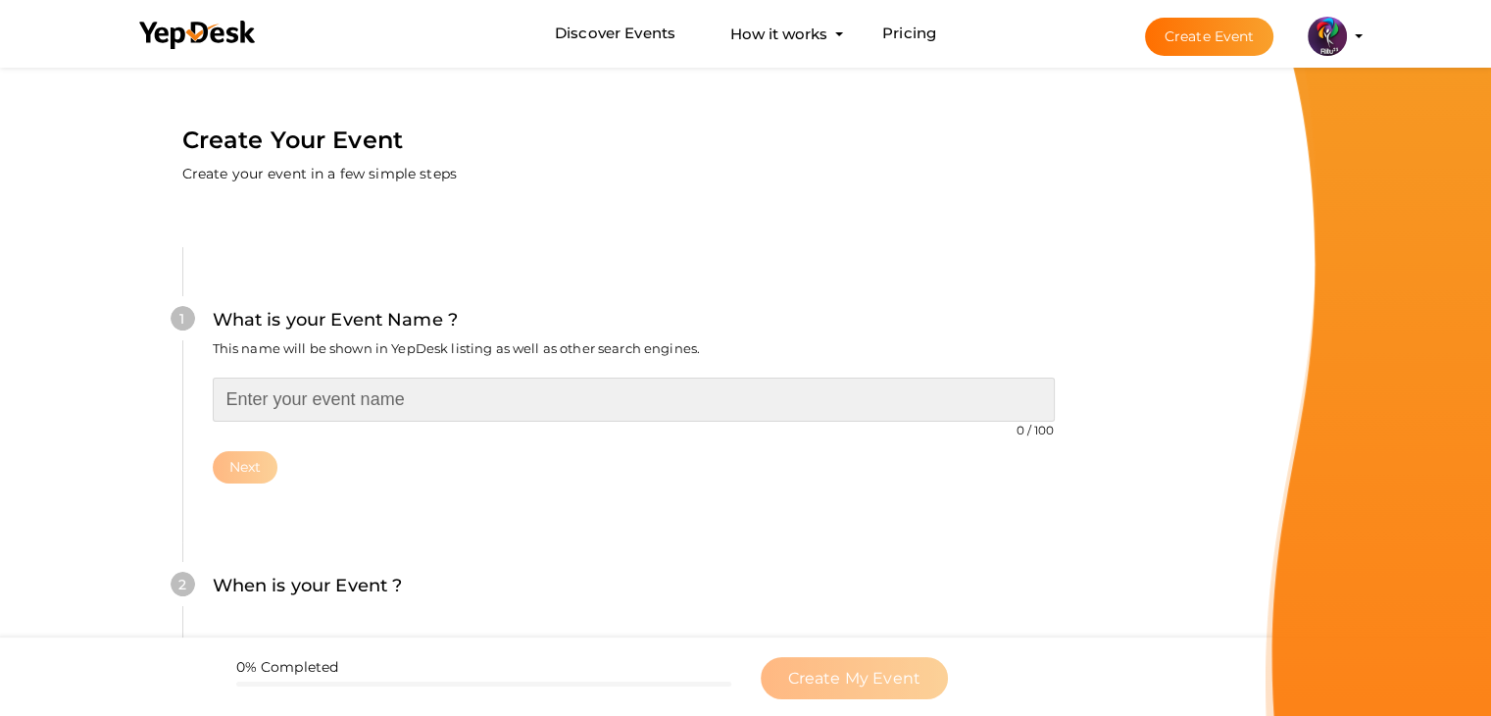
click at [443, 381] on input "text" at bounding box center [634, 399] width 842 height 44
type input "A"
type input "Concrete MIX Workshop"
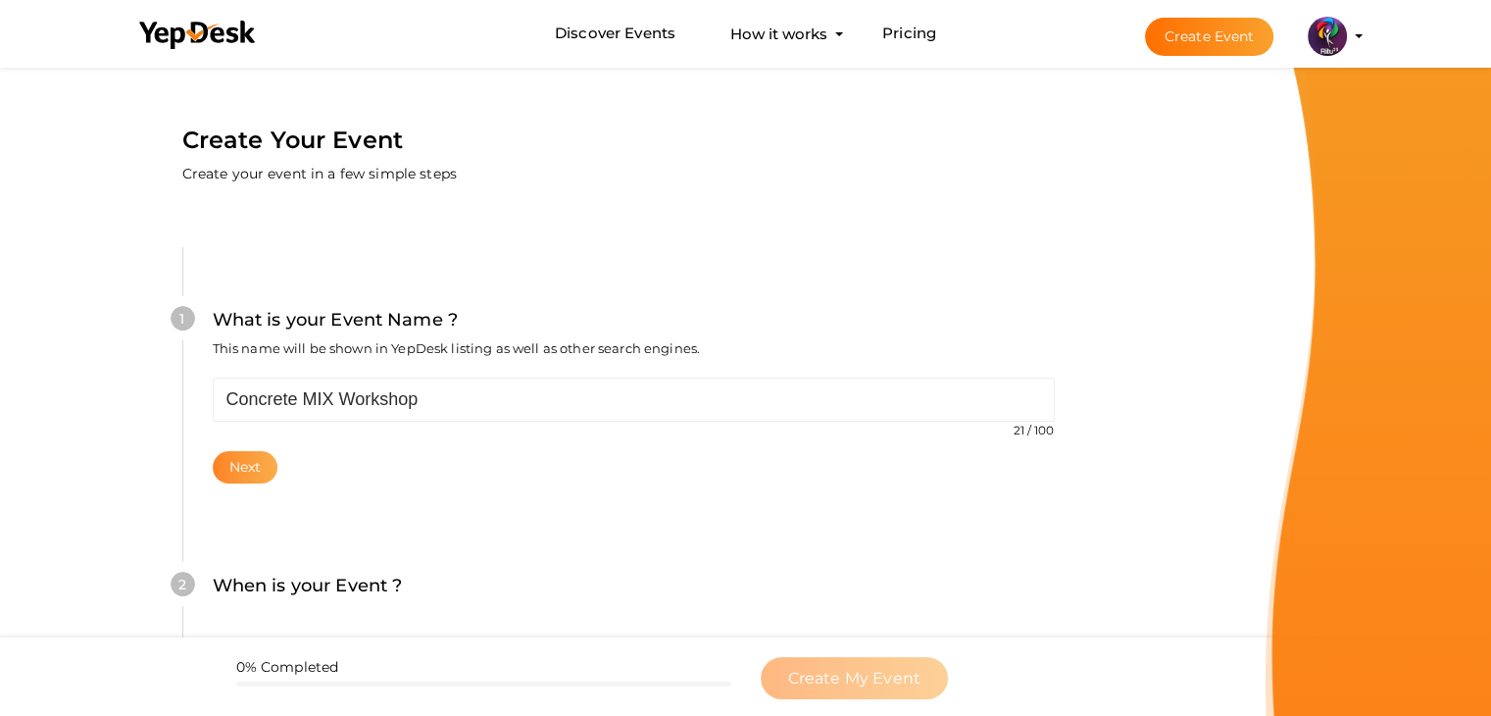
click at [254, 467] on button "Next" at bounding box center [246, 467] width 66 height 32
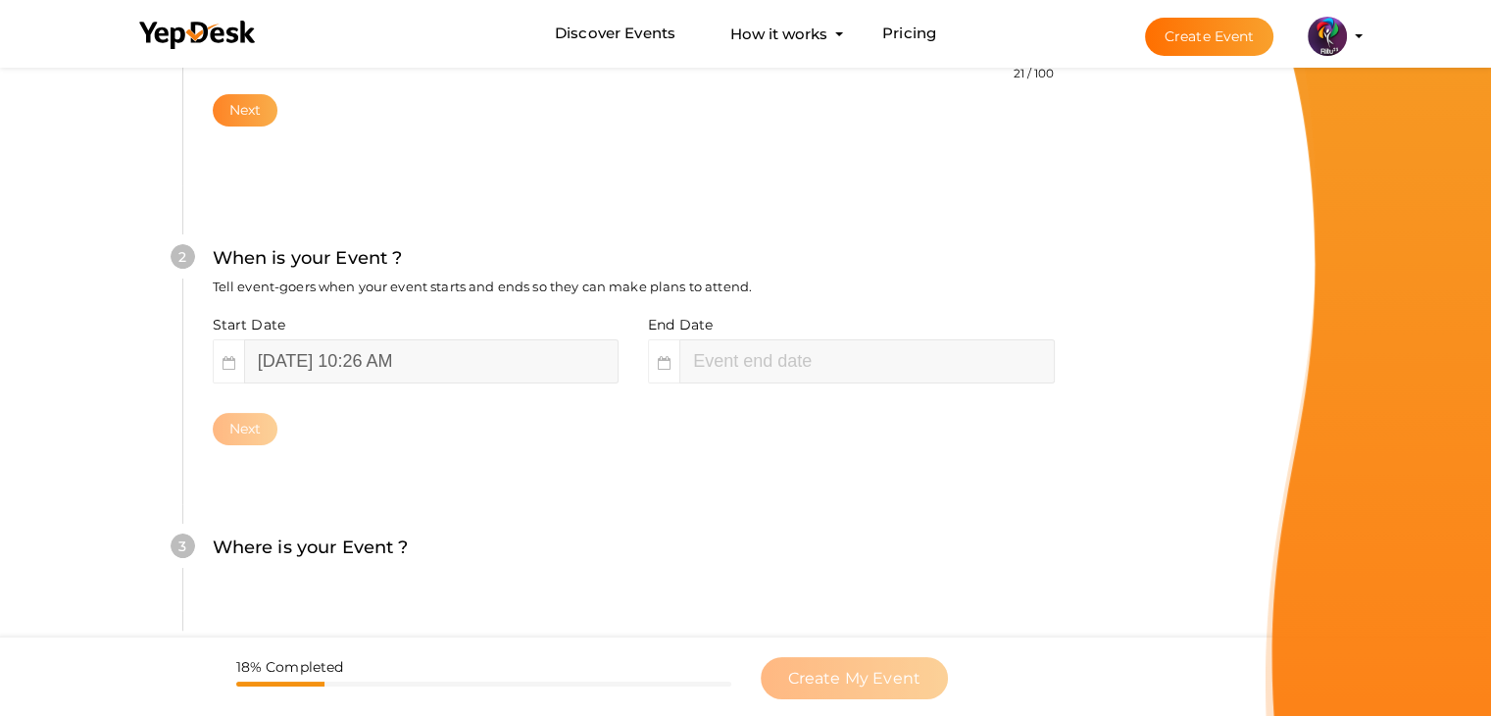
scroll to position [403, 0]
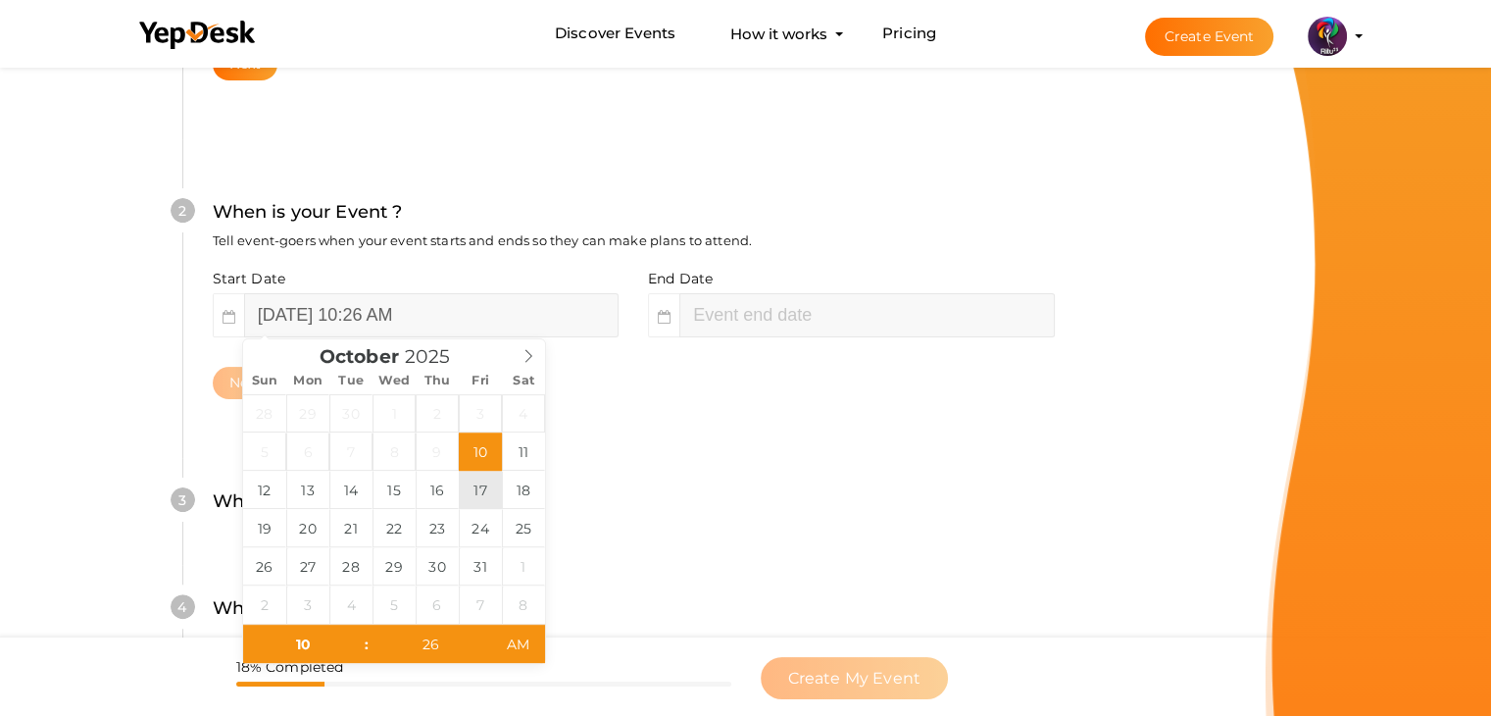
type input "October 17, 2025 10:26 AM"
type input "26"
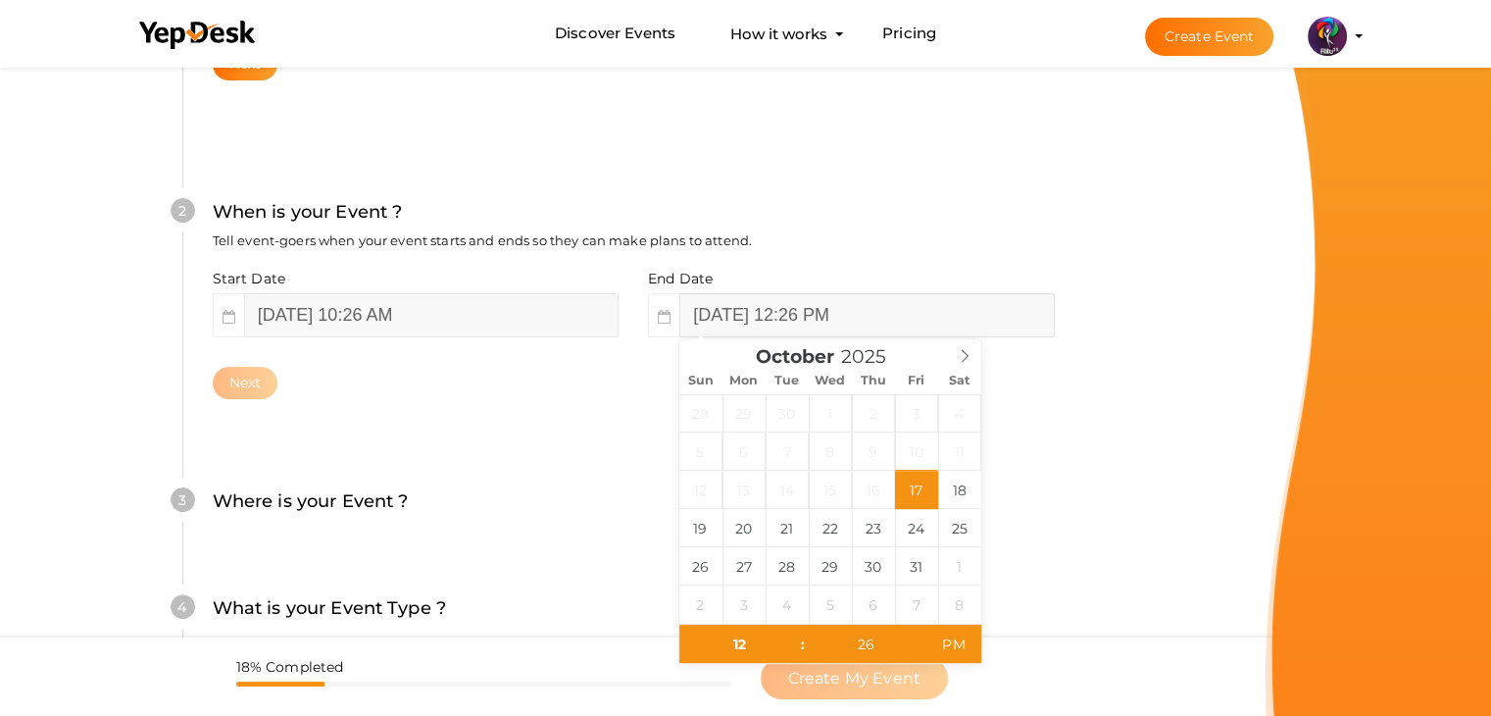
click at [760, 307] on input "October 17, 2025 12:26 PM" at bounding box center [866, 315] width 375 height 44
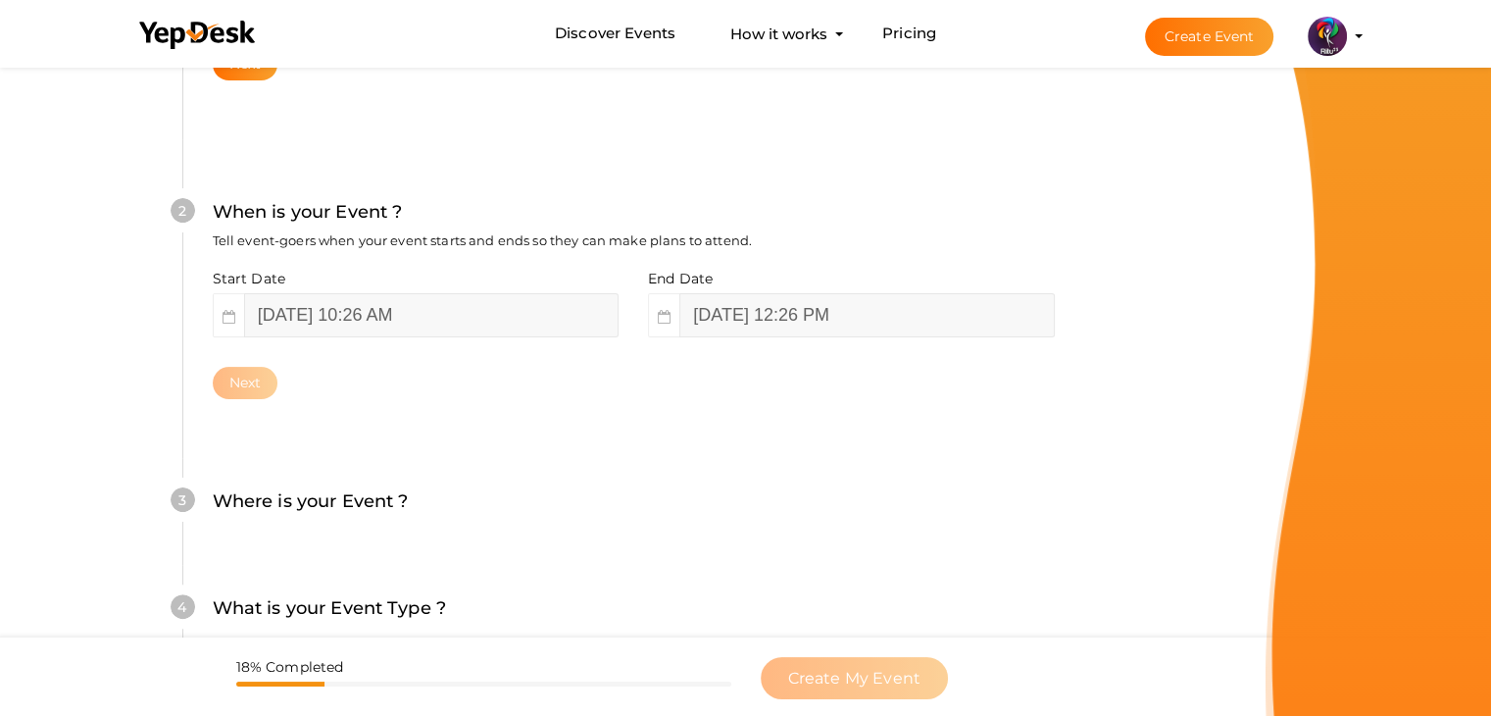
click at [521, 442] on div "2 When is your Event ? Tell event-goers when your event starts and ends so they…" at bounding box center [633, 298] width 902 height 319
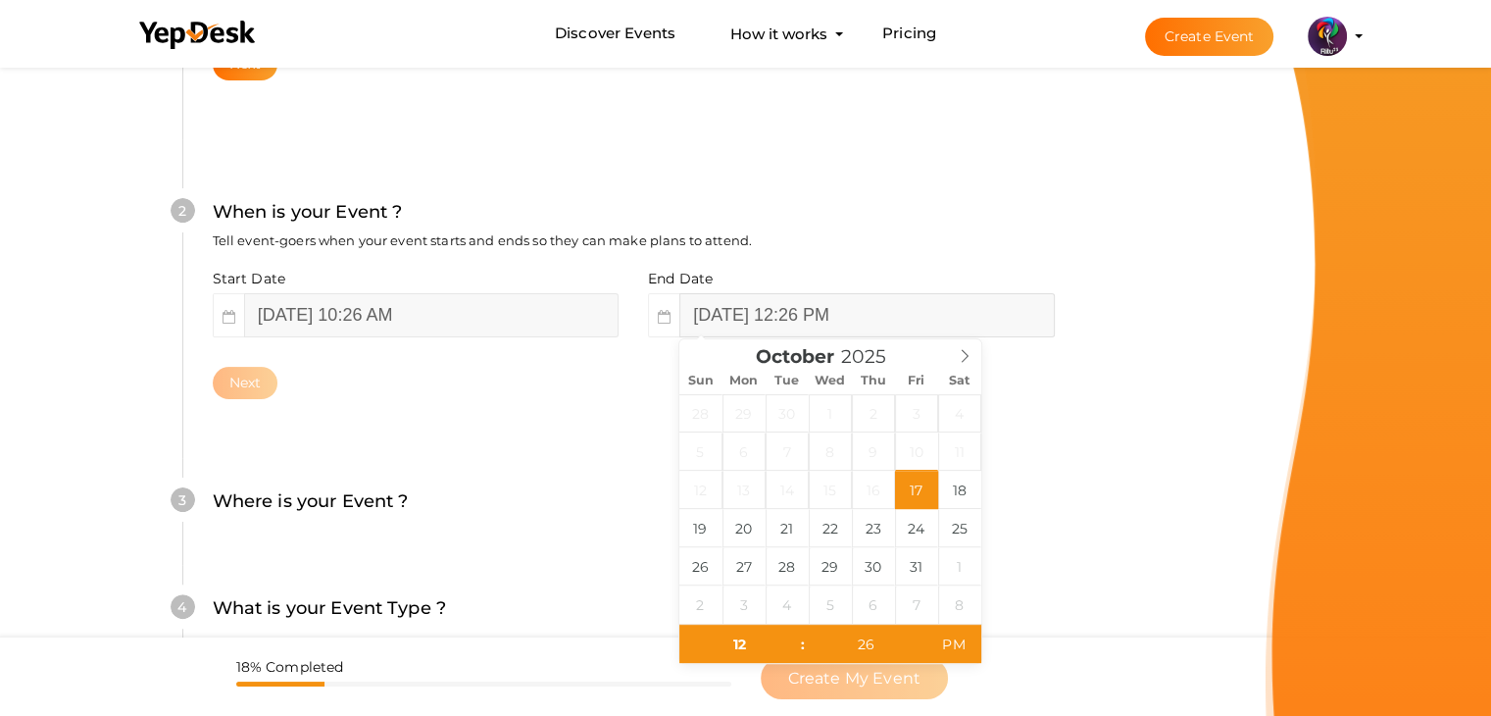
click at [849, 325] on input "October 17, 2025 12:26 PM" at bounding box center [866, 315] width 375 height 44
drag, startPoint x: 968, startPoint y: 490, endPoint x: 926, endPoint y: 487, distance: 42.3
type input "October 17, 2025 12:26 PM"
click at [582, 418] on div "2 When is your Event ? Tell event-goers when your event starts and ends so they…" at bounding box center [633, 298] width 902 height 319
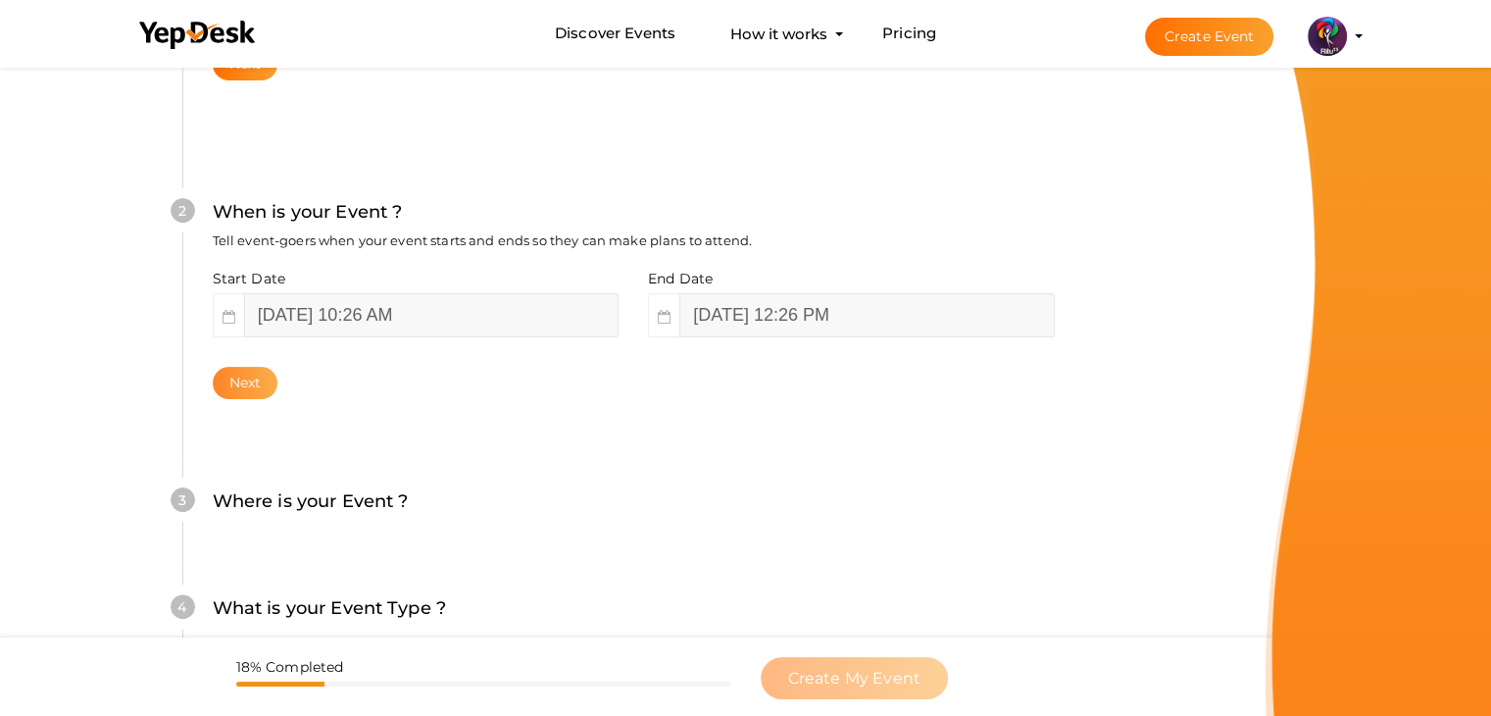
click at [260, 391] on button "Next" at bounding box center [246, 383] width 66 height 32
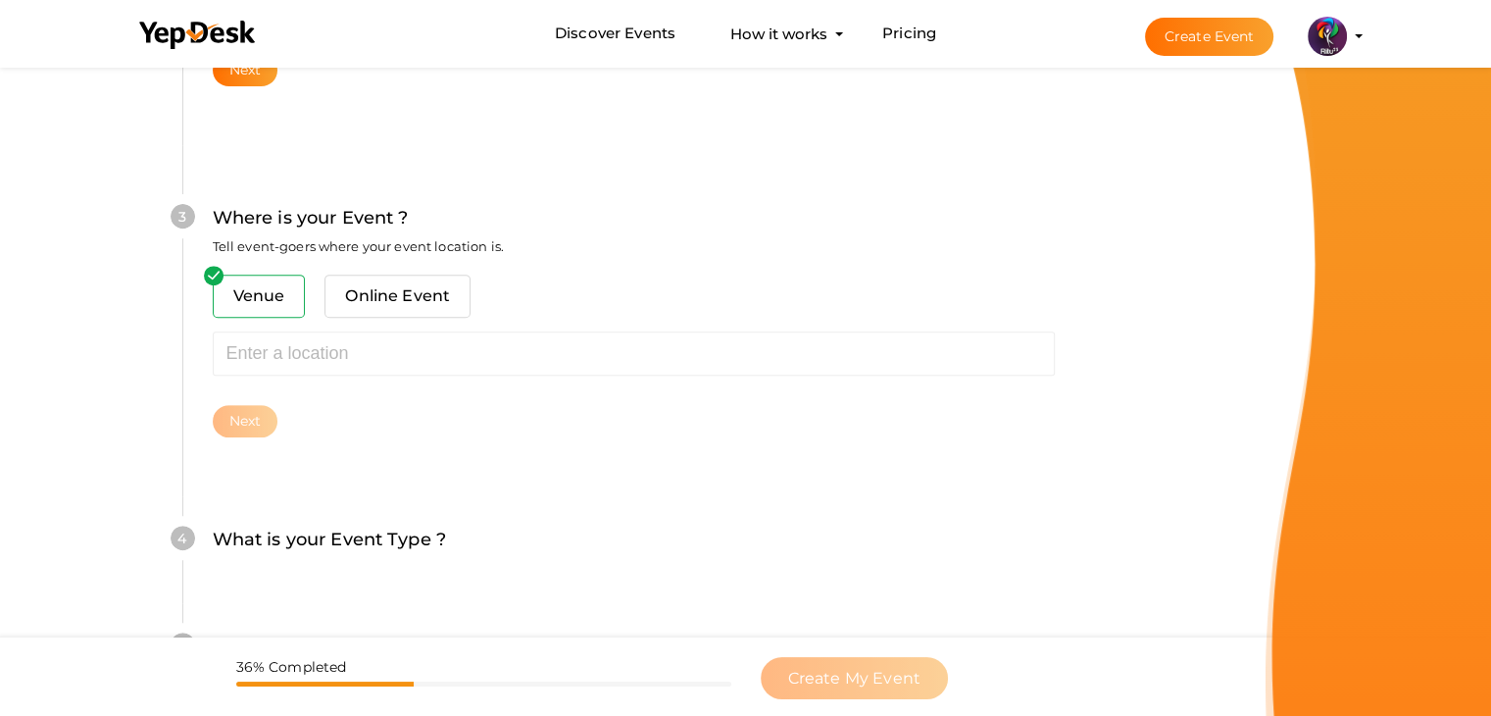
scroll to position [722, 0]
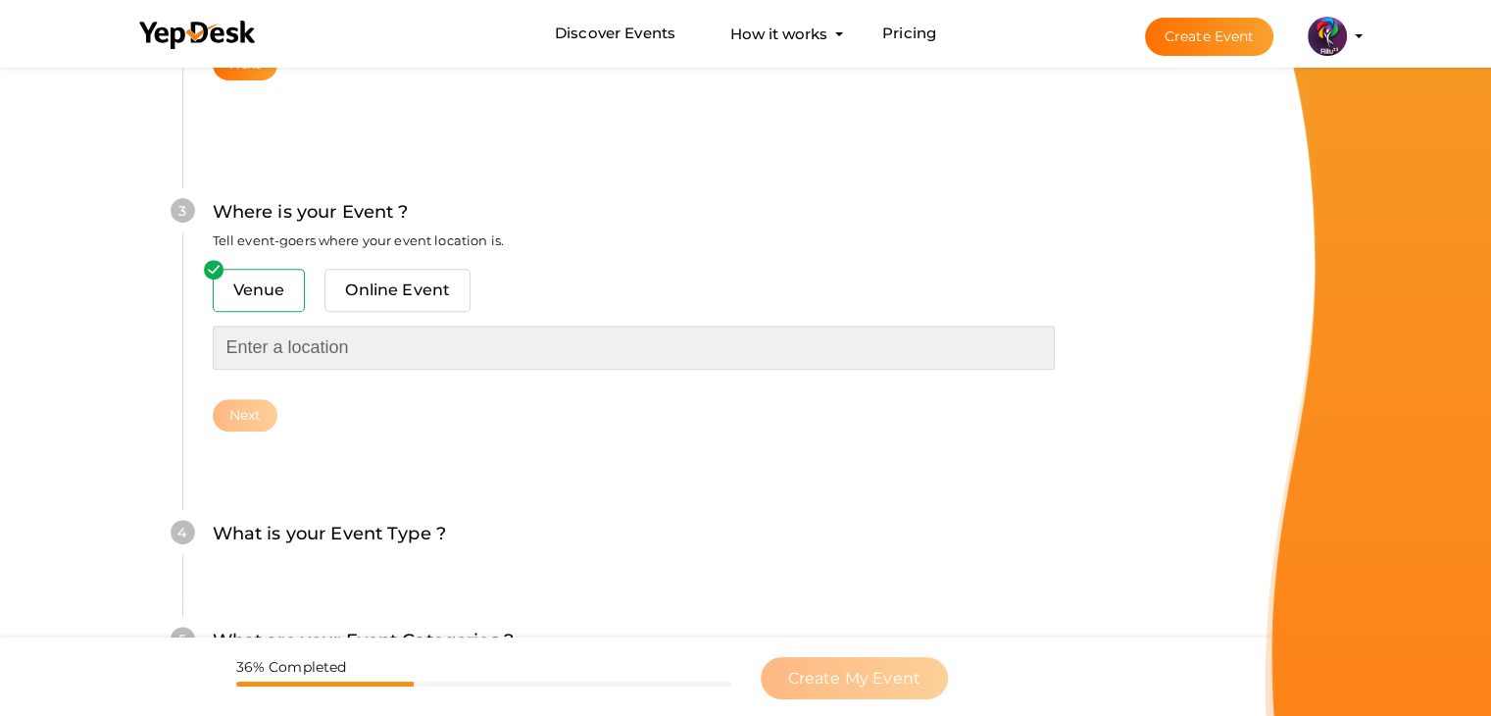
click at [341, 362] on input "text" at bounding box center [634, 347] width 842 height 44
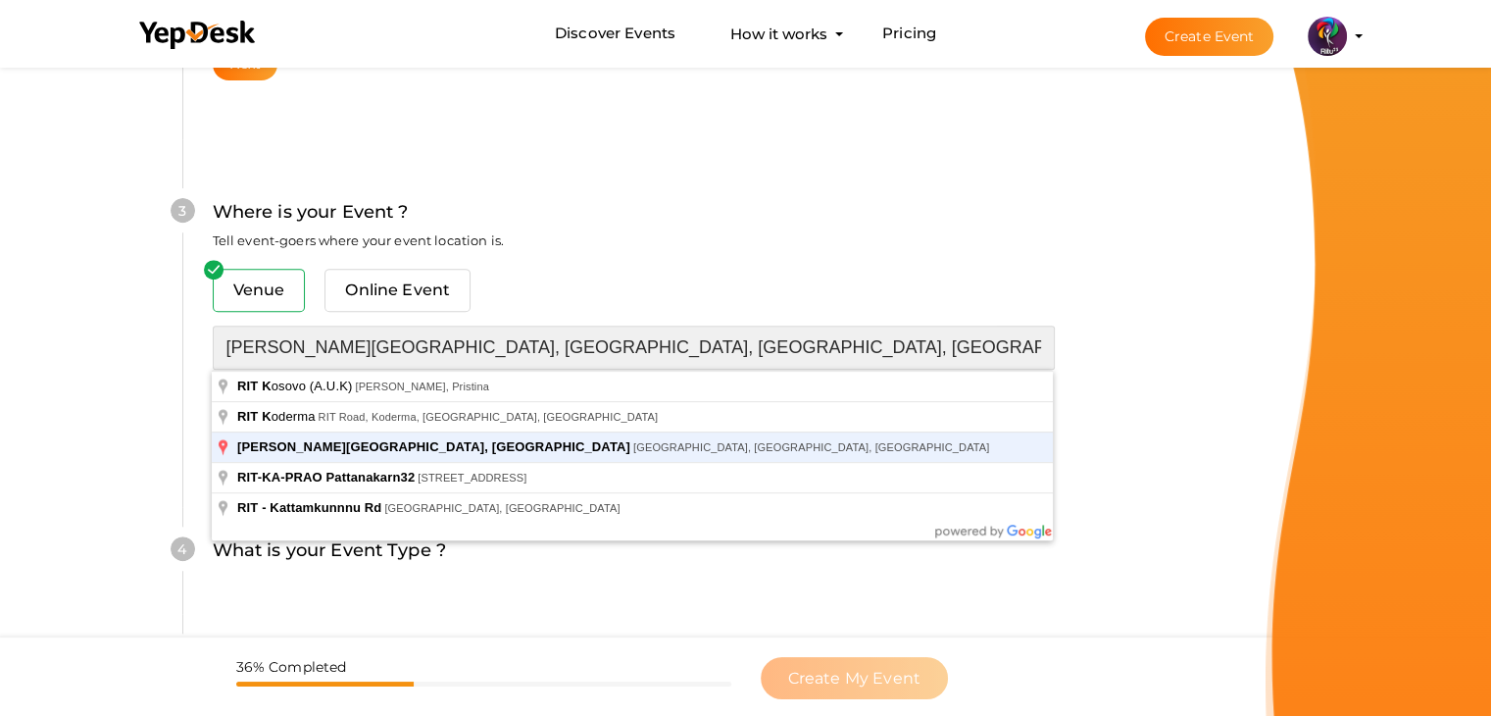
type input "RAJIV GANDHI INSTITUTE OF TECHNOLOGY, KOTTAYAM, Pampady, Kerala, India"
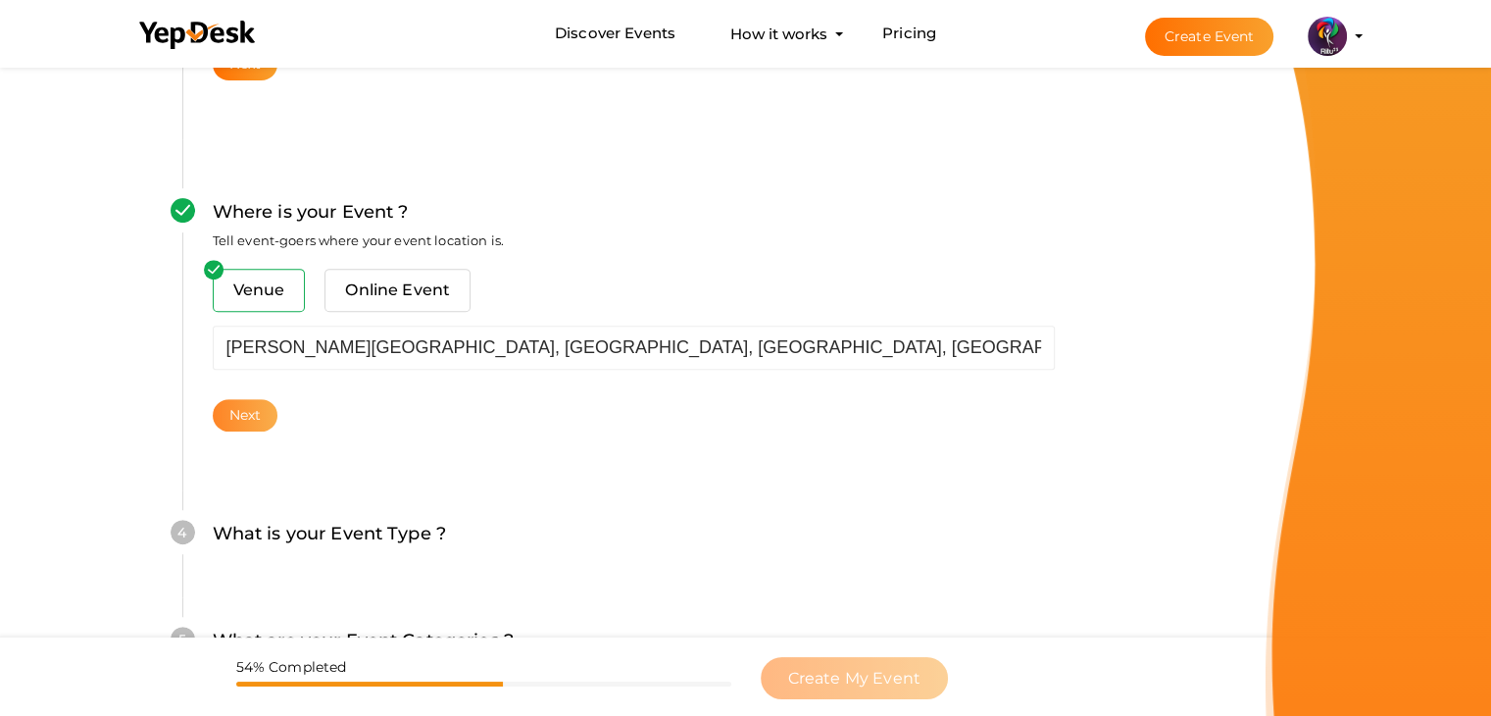
click at [267, 406] on div "Next" at bounding box center [634, 415] width 842 height 32
click at [267, 406] on button "Next" at bounding box center [246, 415] width 66 height 32
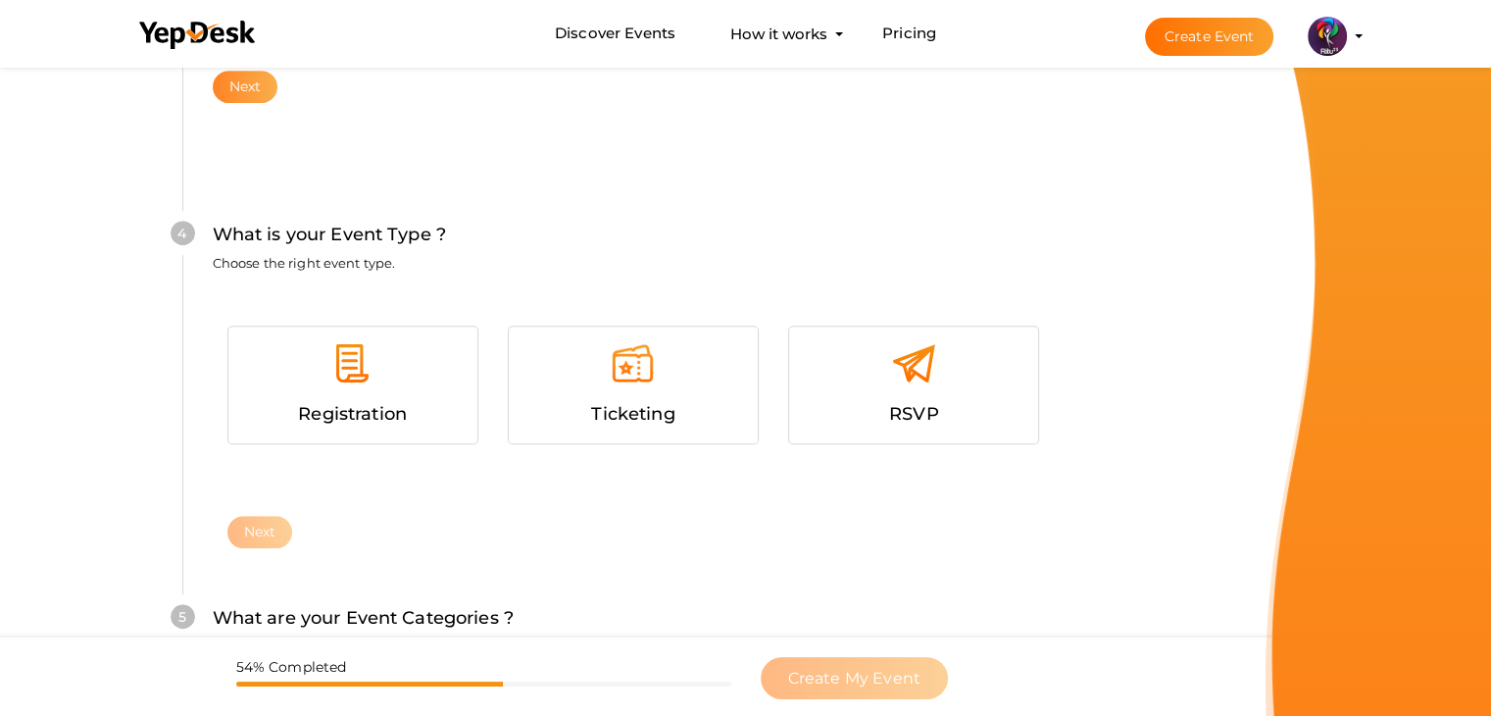
scroll to position [1073, 0]
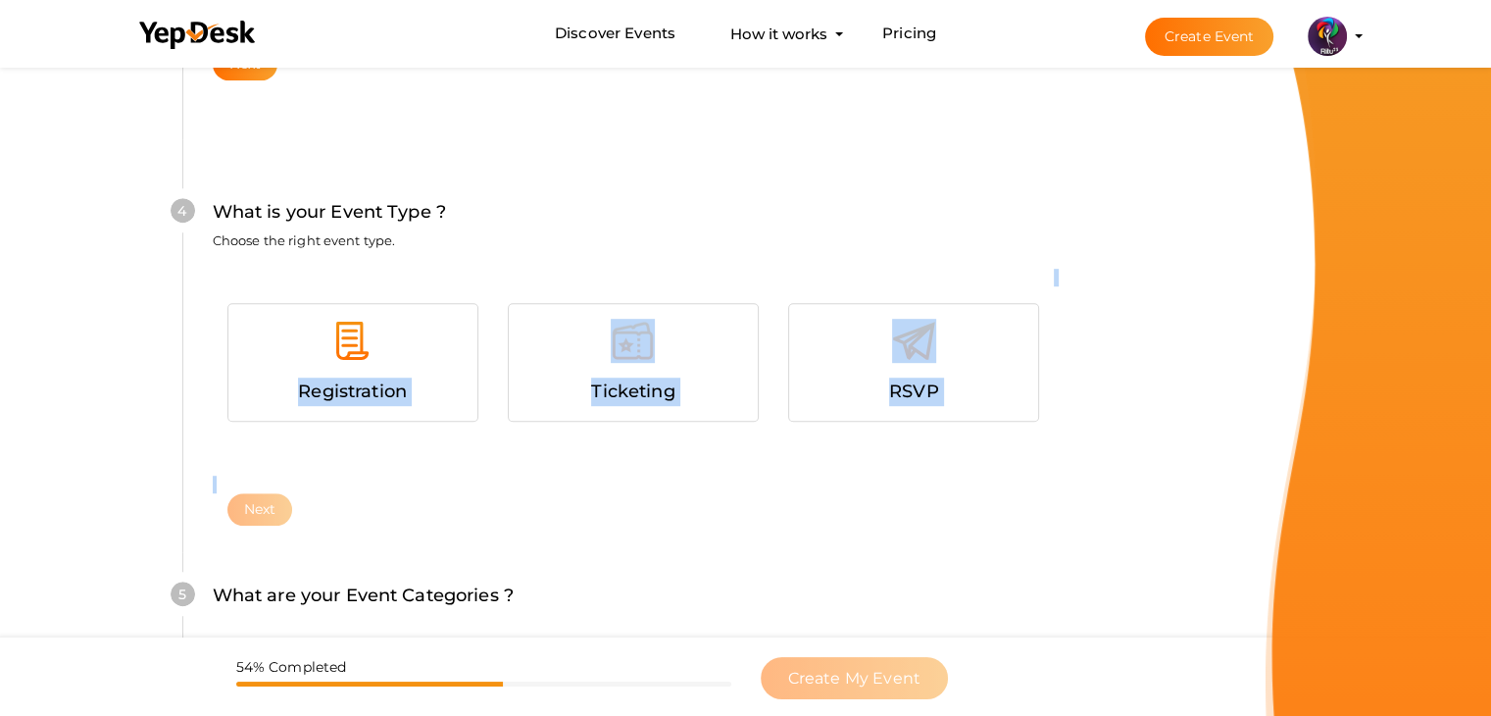
click at [276, 493] on div "Registration Ticketing RSVP Next" at bounding box center [634, 381] width 842 height 225
click at [301, 426] on div "Registration Ticketing RSVP Next" at bounding box center [634, 381] width 842 height 225
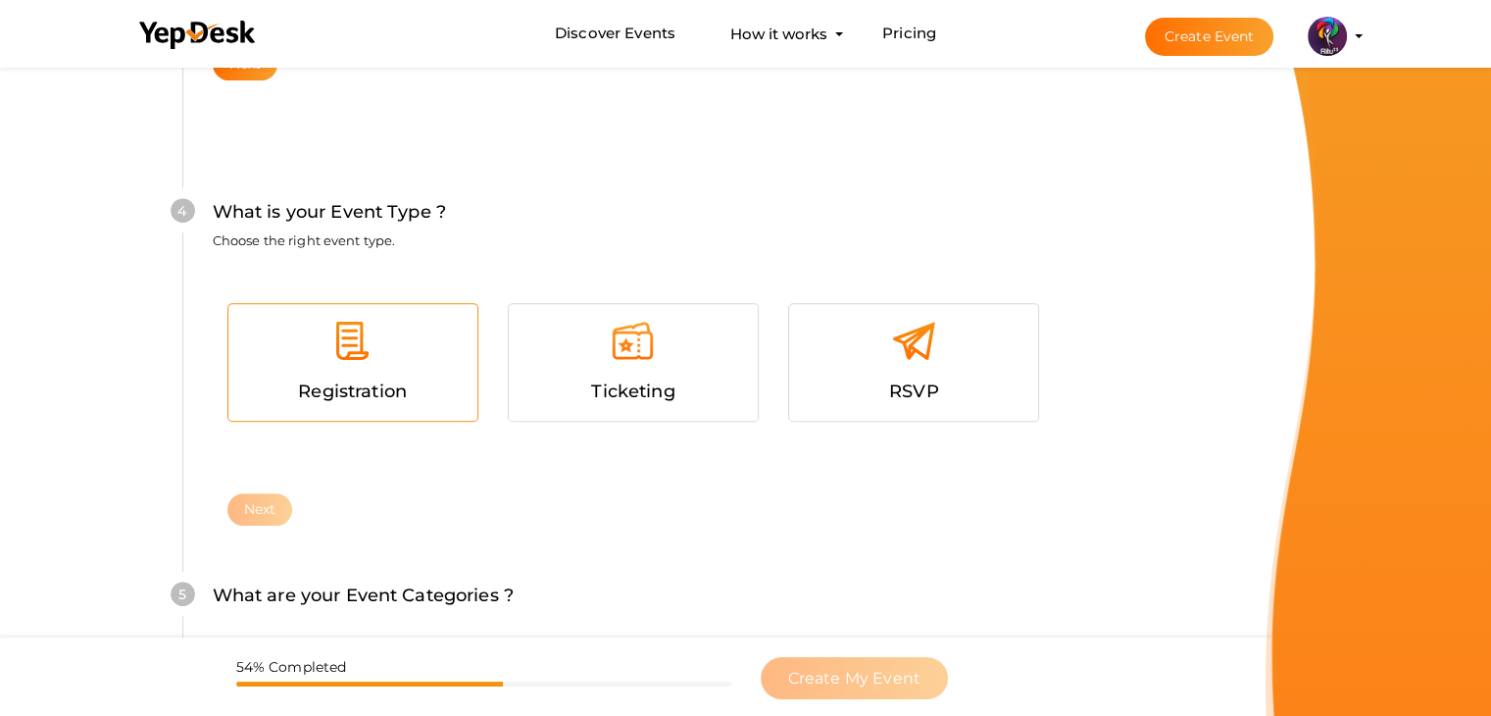
click at [301, 401] on span "Registration" at bounding box center [352, 391] width 109 height 22
click at [277, 503] on button "Next" at bounding box center [260, 509] width 66 height 32
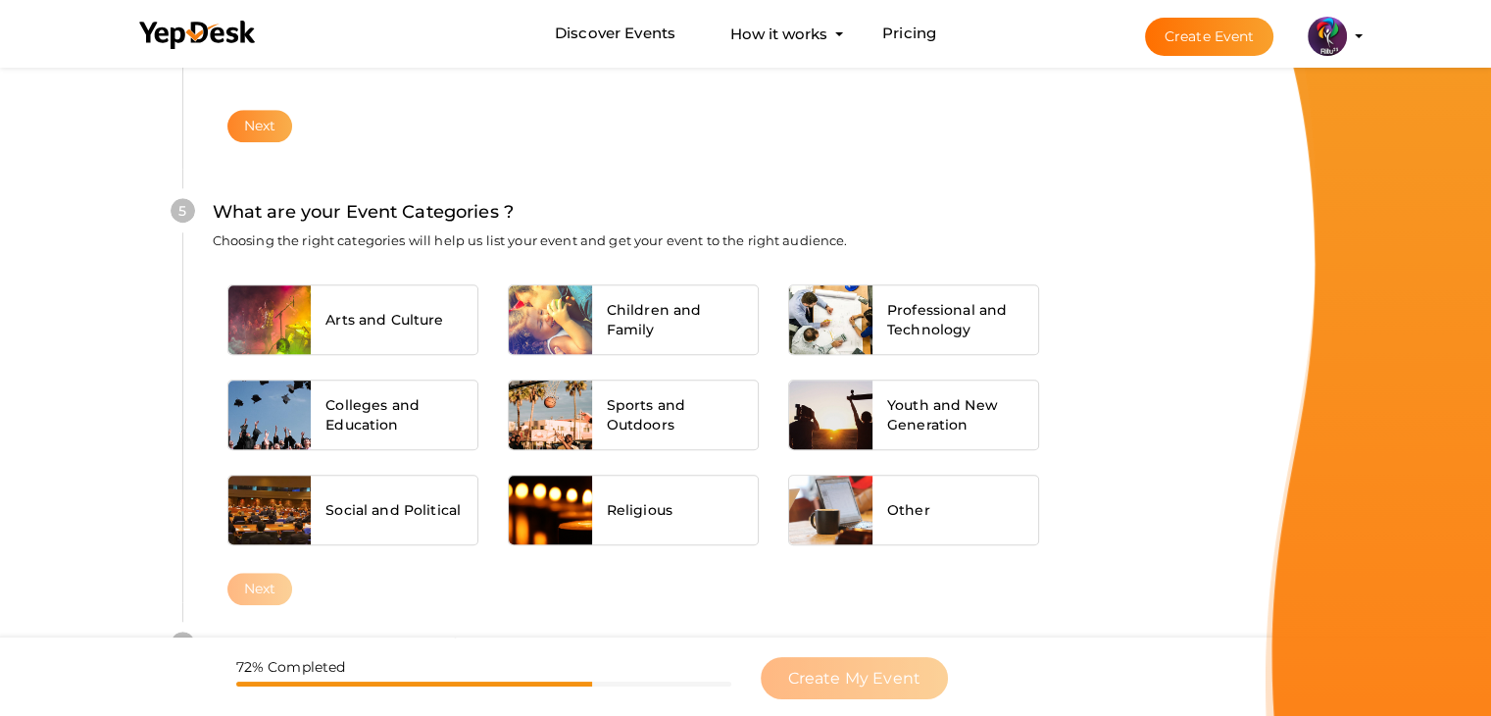
scroll to position [1483, 0]
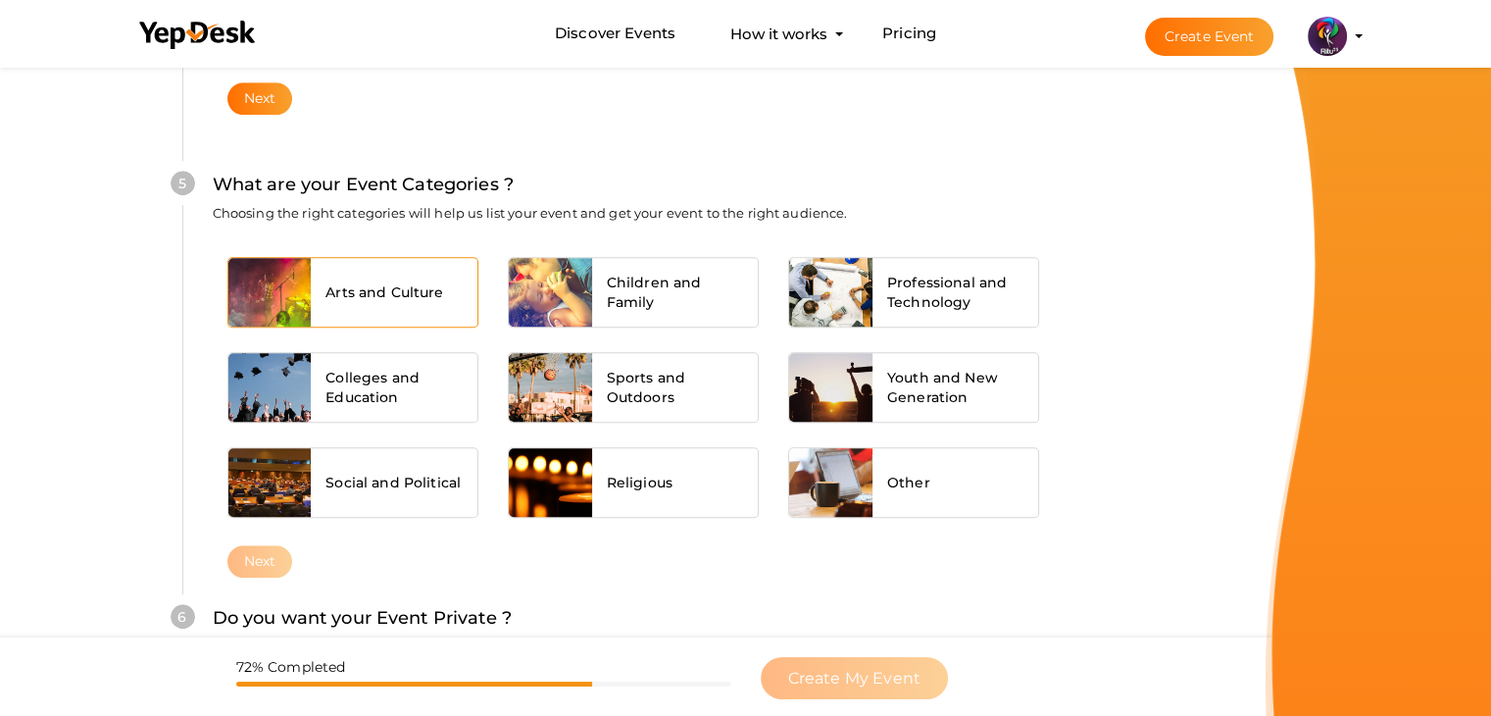
click at [398, 297] on span "Arts and Culture" at bounding box center [384, 292] width 118 height 20
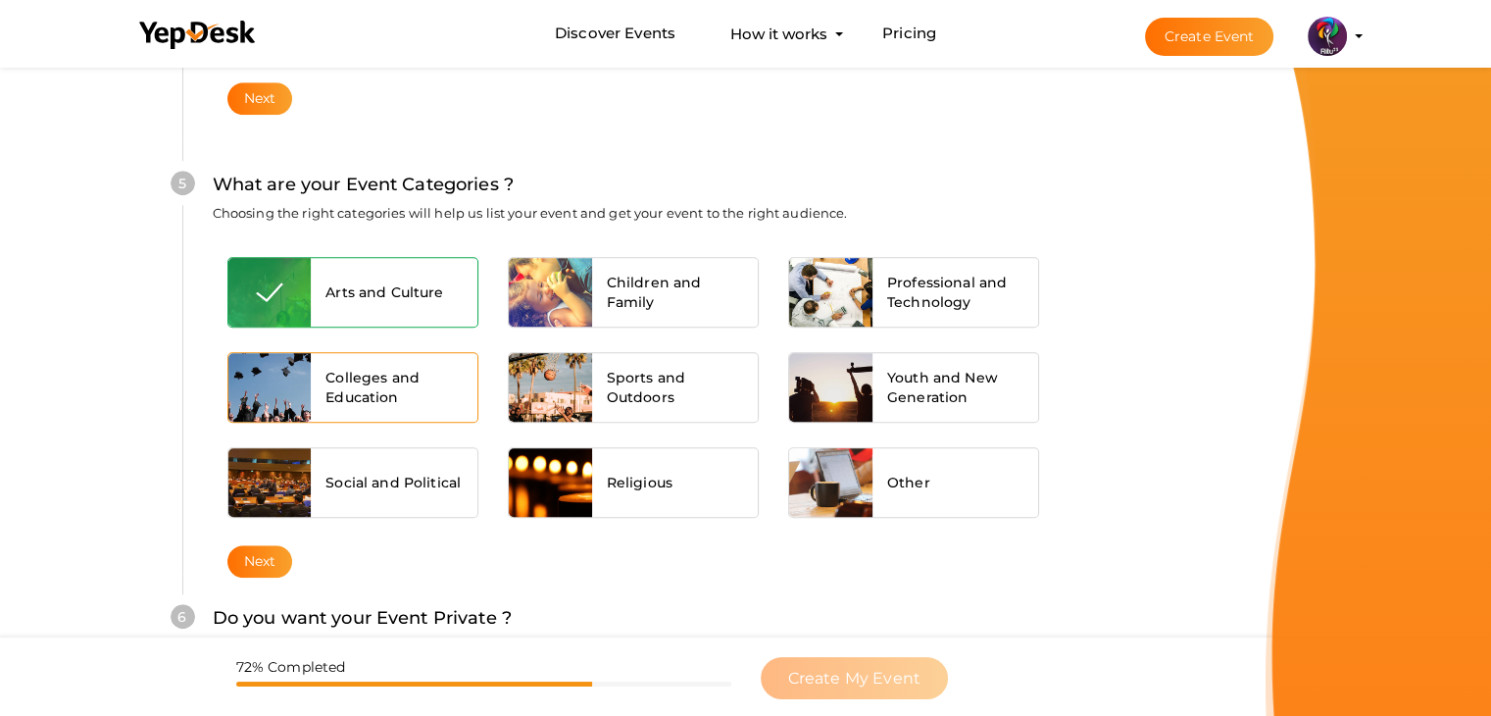
click at [400, 381] on span "Colleges and Education" at bounding box center [393, 387] width 137 height 39
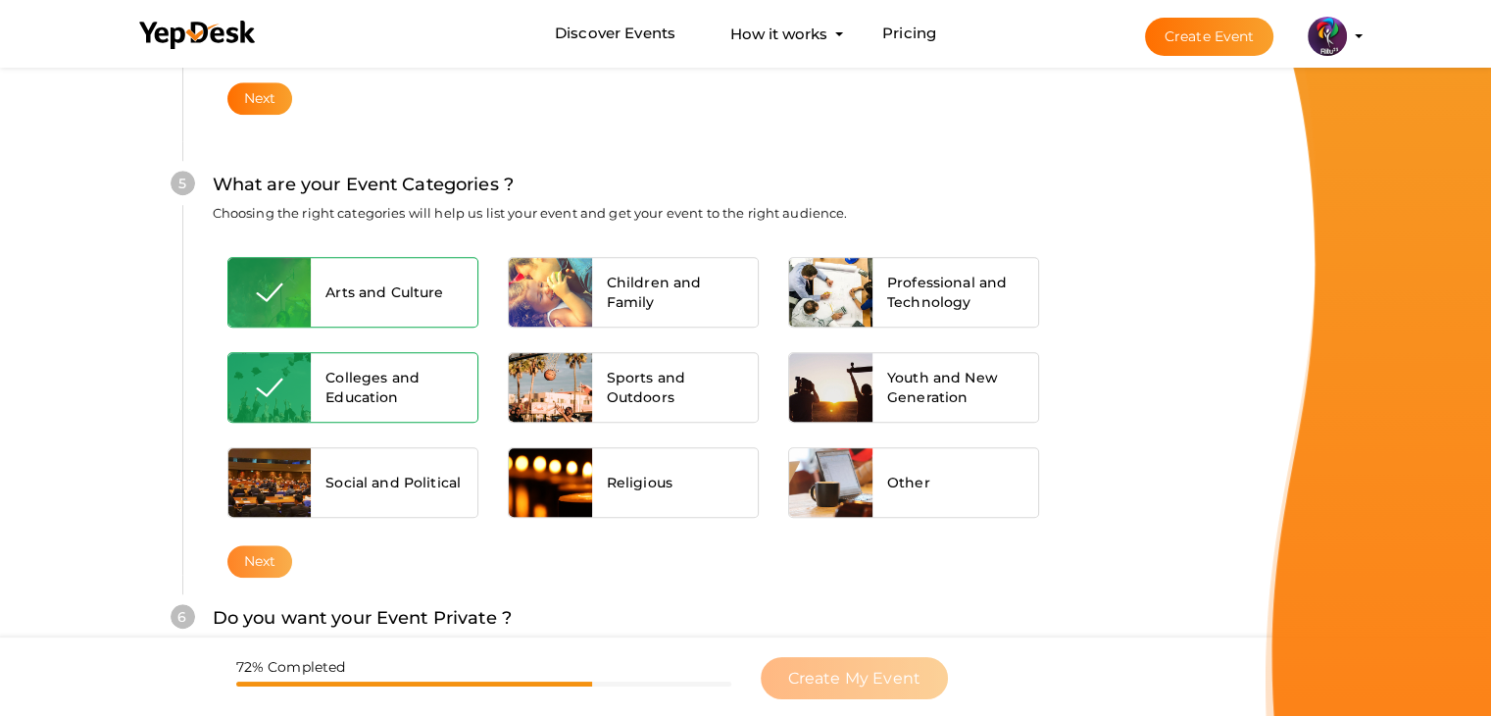
click at [234, 550] on button "Next" at bounding box center [260, 561] width 66 height 32
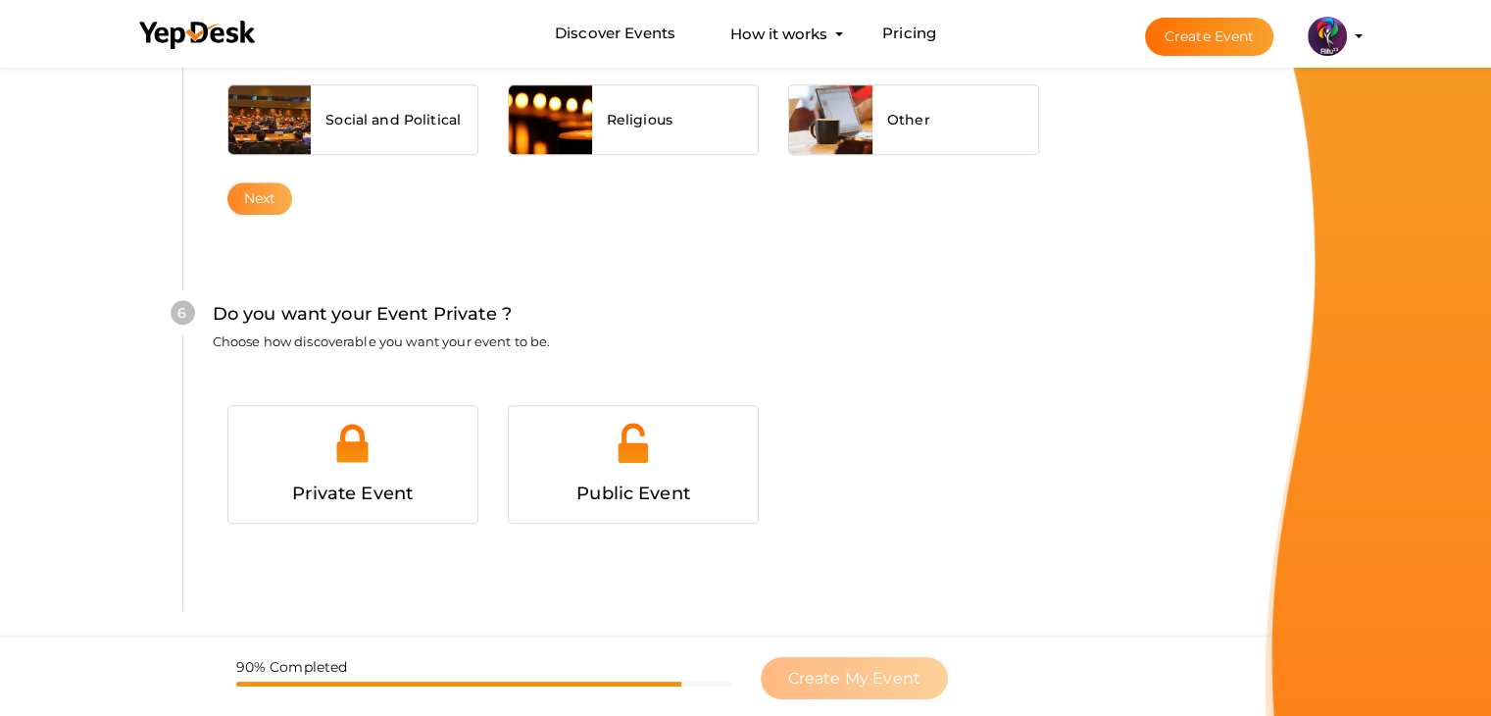
scroll to position [1914, 0]
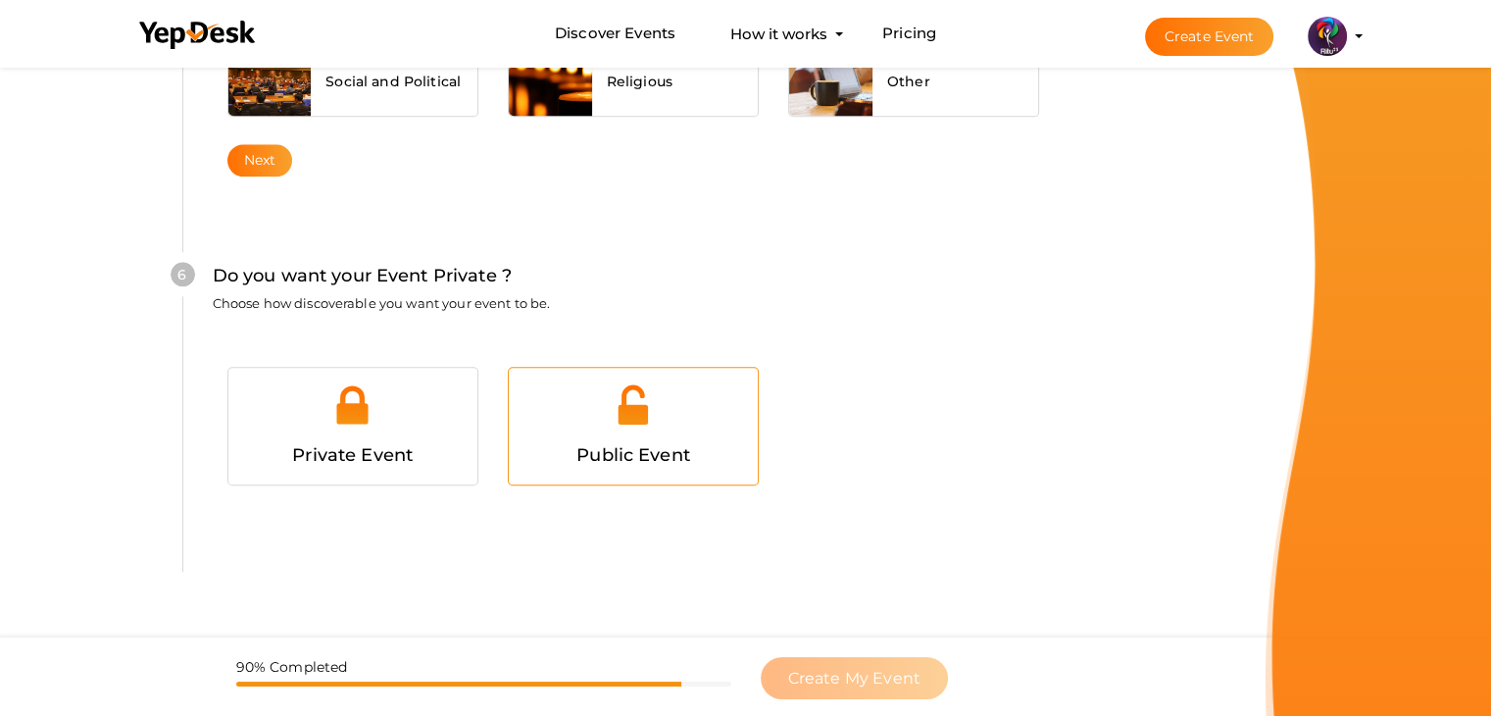
click at [572, 391] on div at bounding box center [634, 411] width 220 height 59
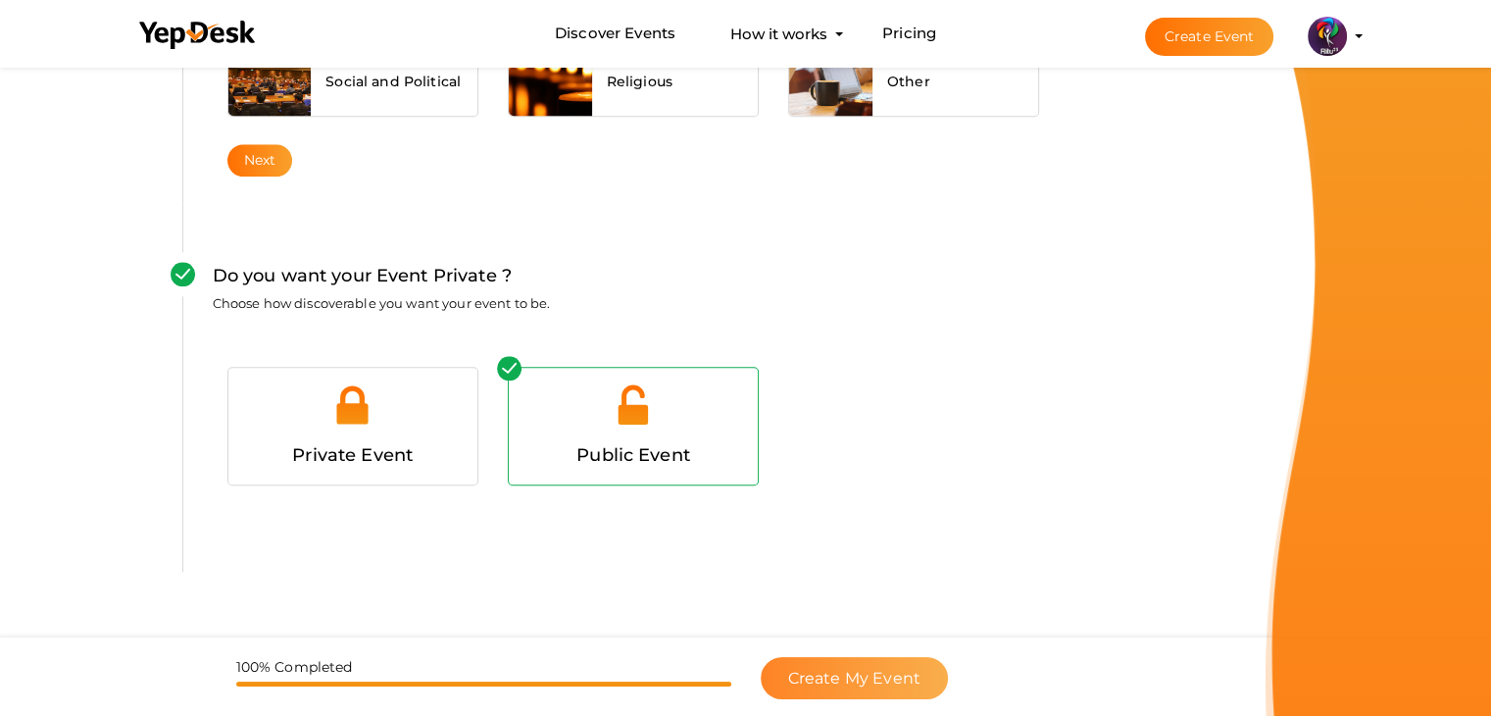
click at [891, 665] on button "Create My Event" at bounding box center [854, 678] width 187 height 42
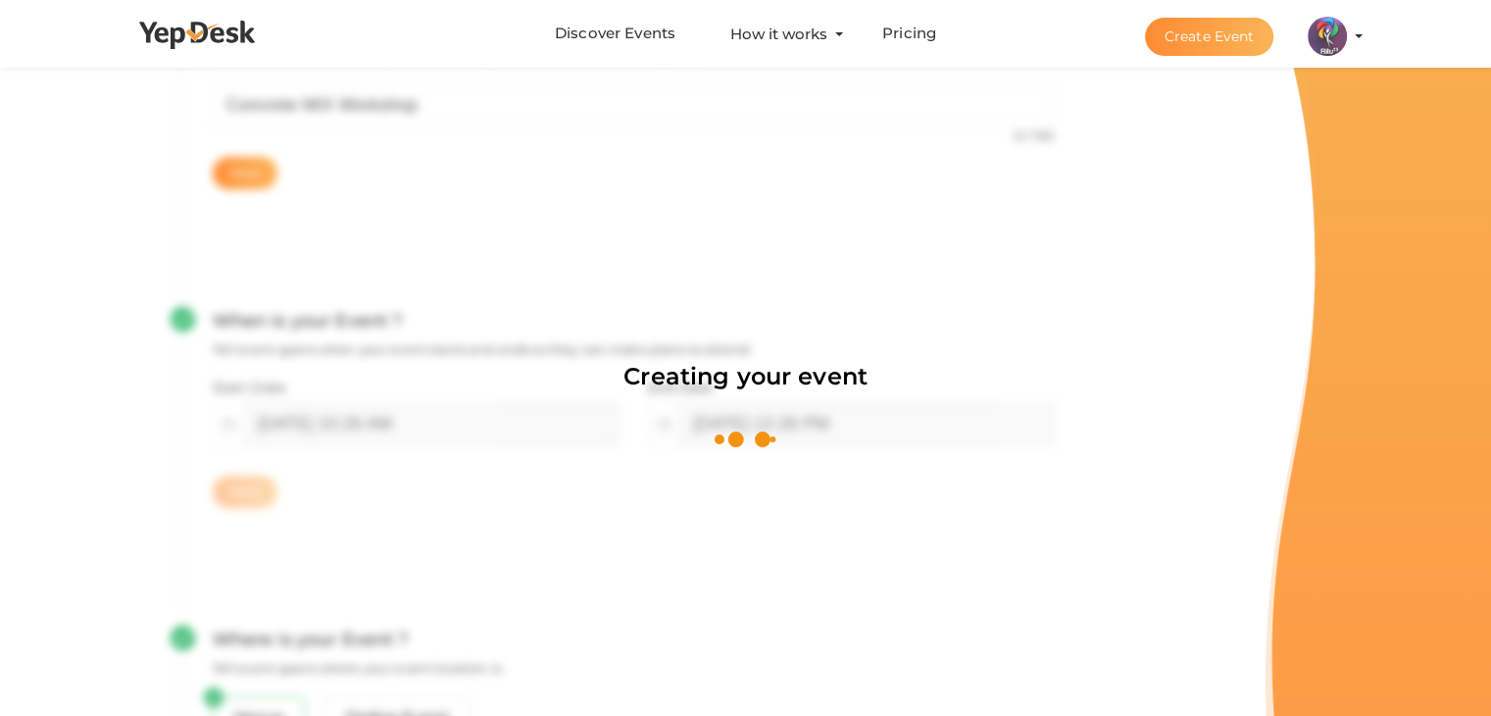
scroll to position [294, 0]
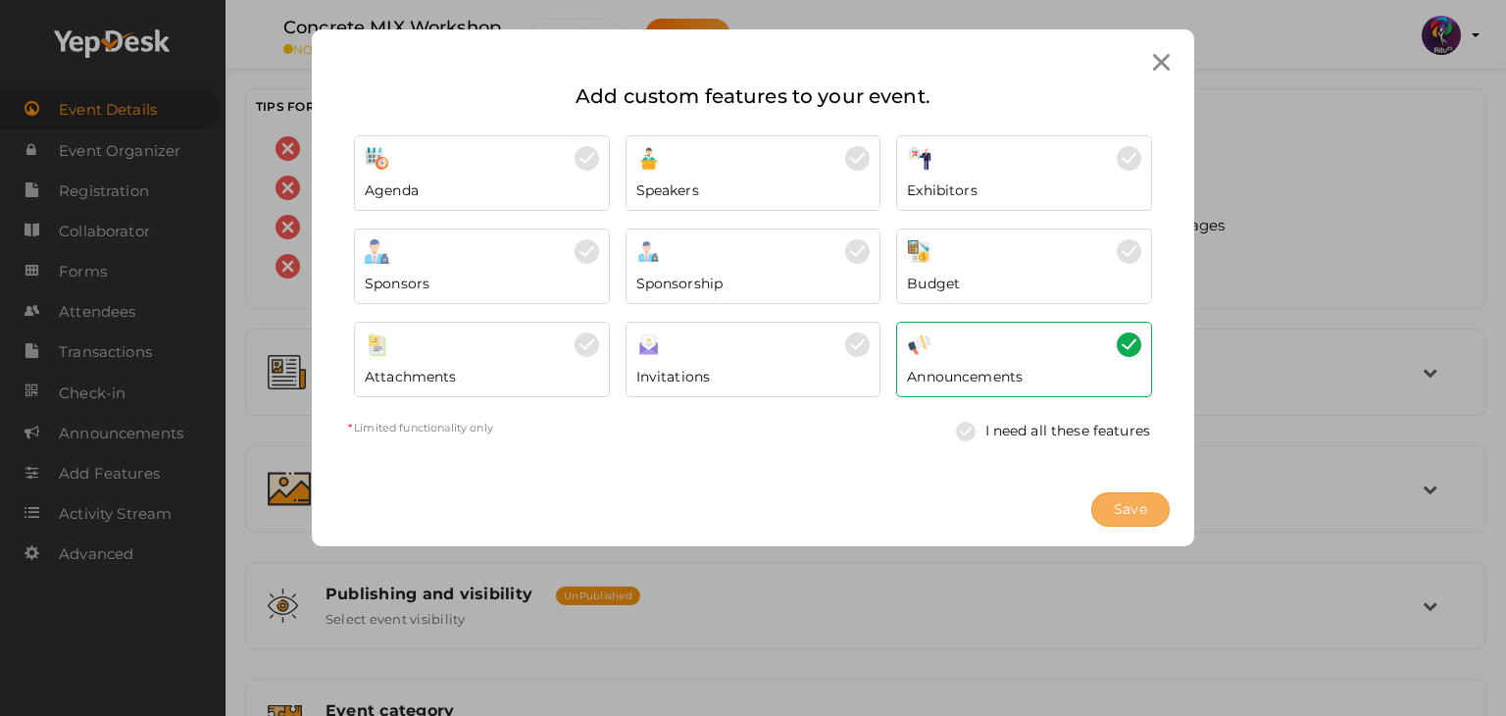
click at [1151, 517] on button "Save" at bounding box center [1130, 509] width 78 height 34
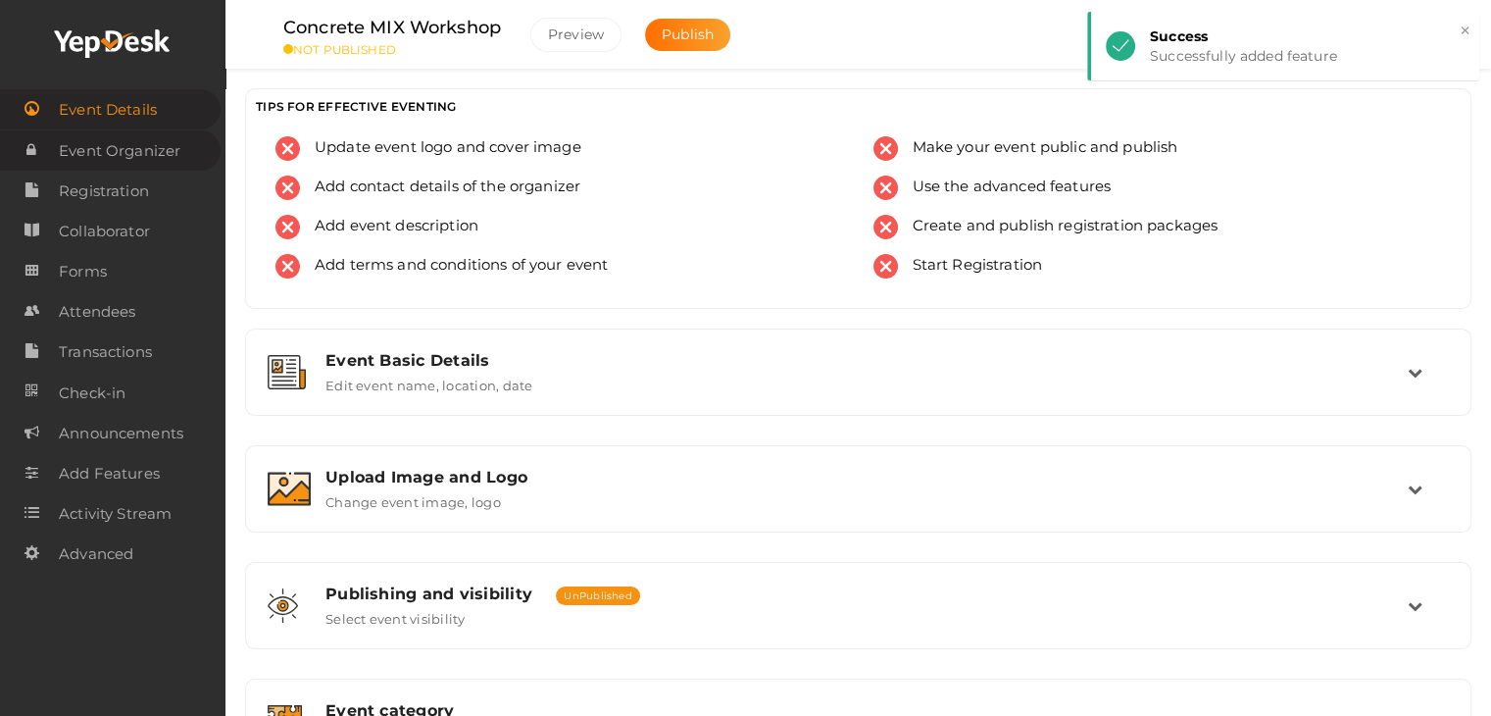
click at [158, 154] on span "Event Organizer" at bounding box center [120, 150] width 122 height 39
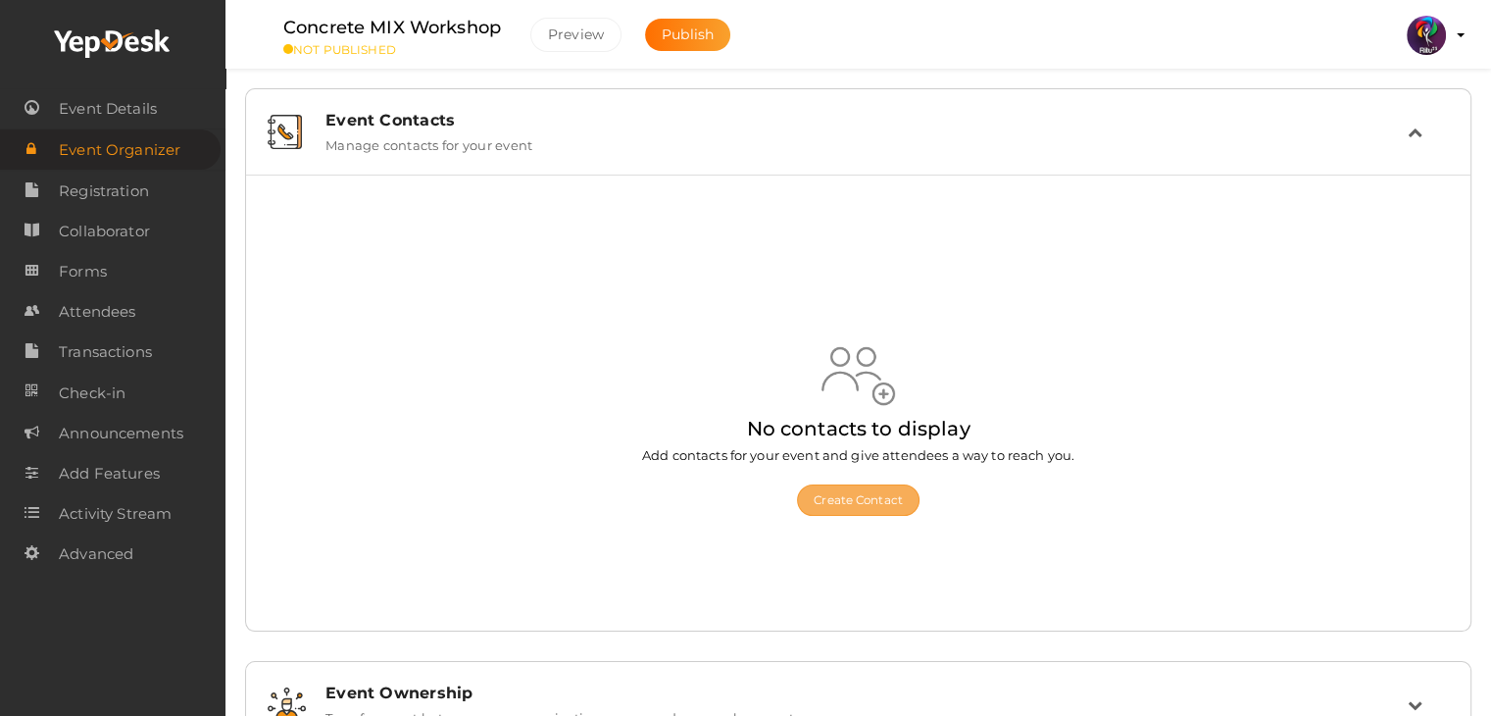
click at [889, 491] on button "Create Contact" at bounding box center [858, 499] width 123 height 31
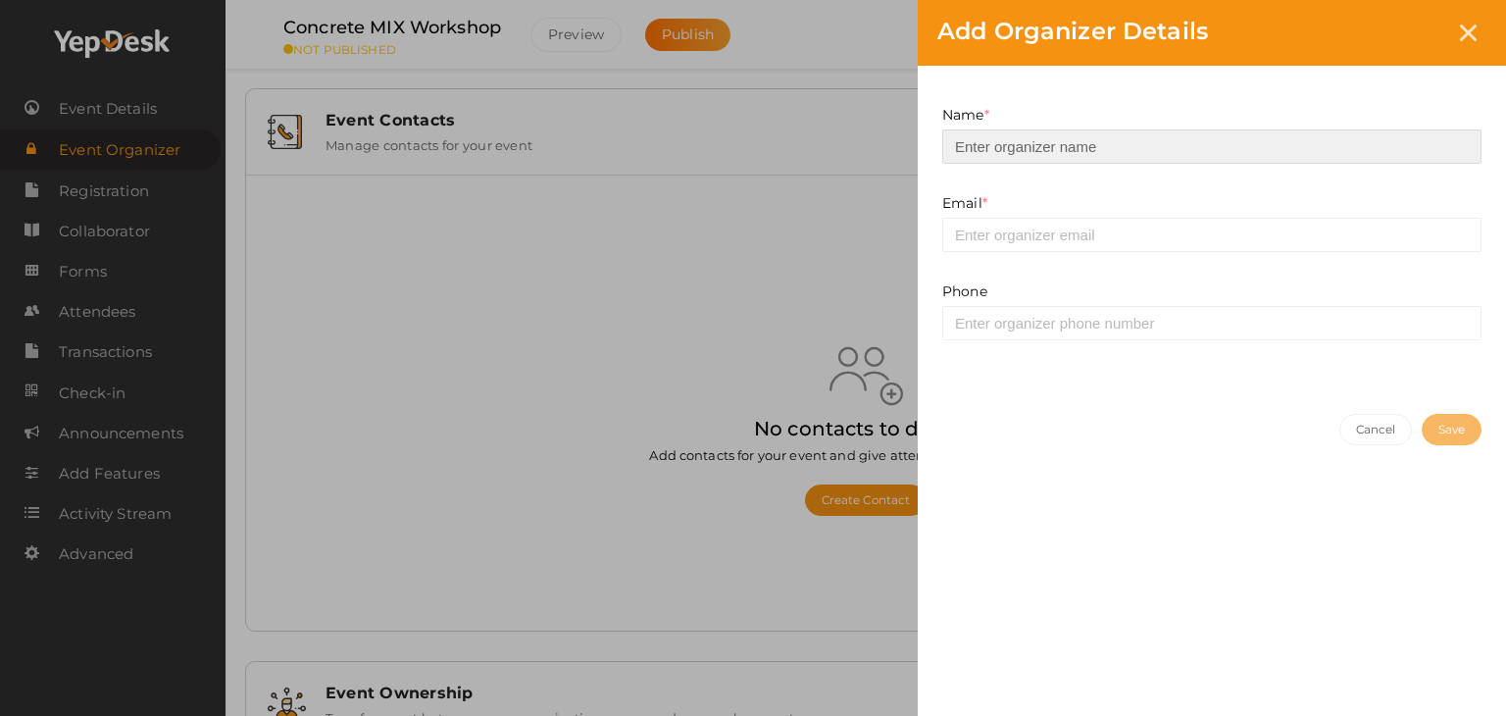
click at [1093, 158] on input at bounding box center [1211, 146] width 539 height 34
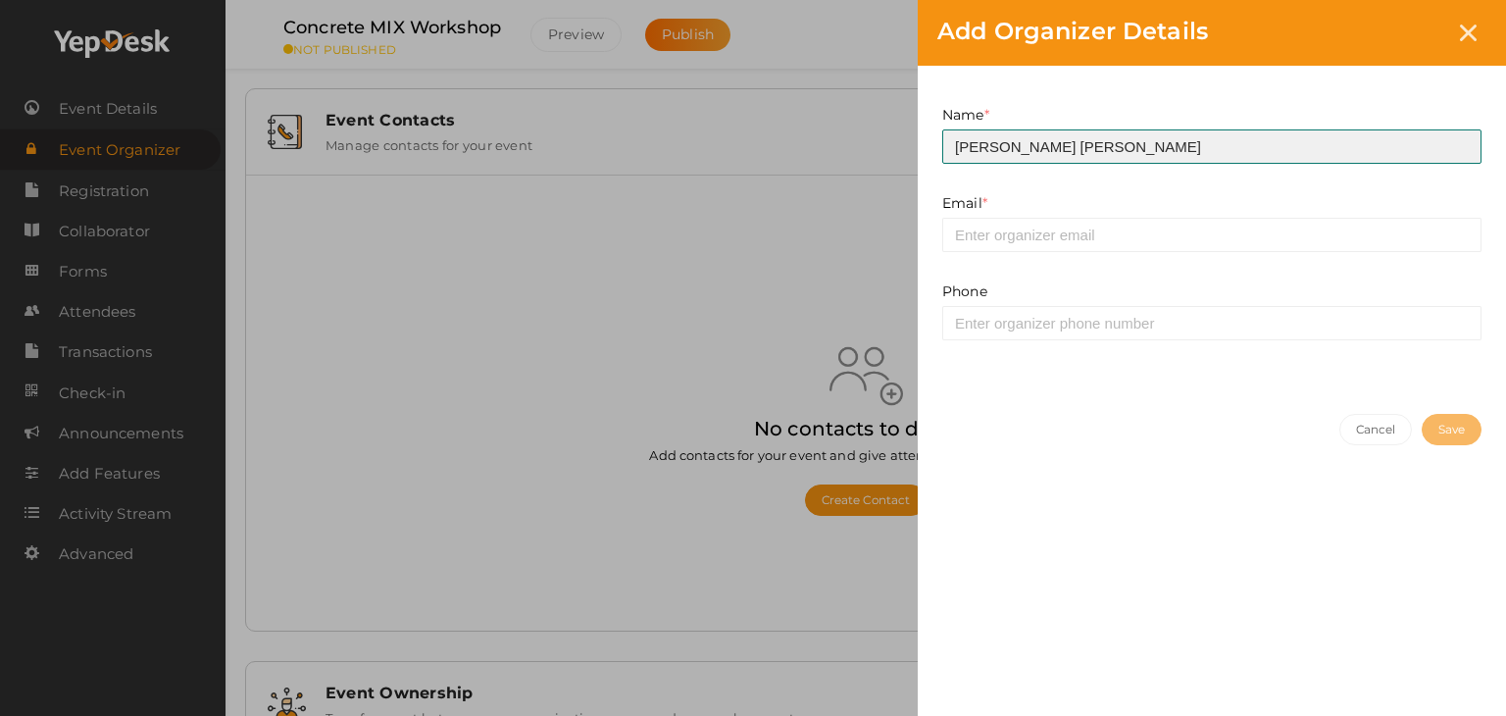
type input "Anna Jhon"
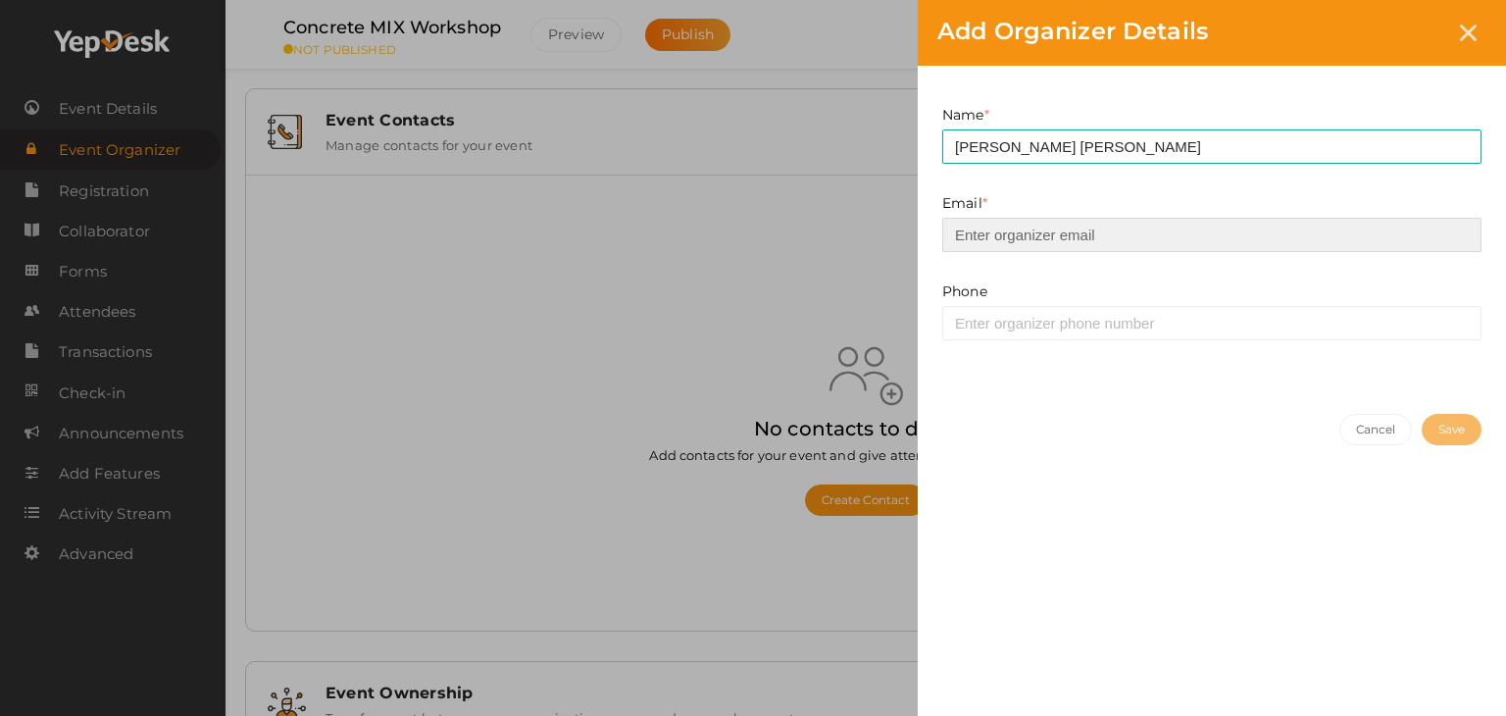
click at [1104, 235] on input "email" at bounding box center [1211, 235] width 539 height 34
type input "prabhavnarayanan7474@gmail.com"
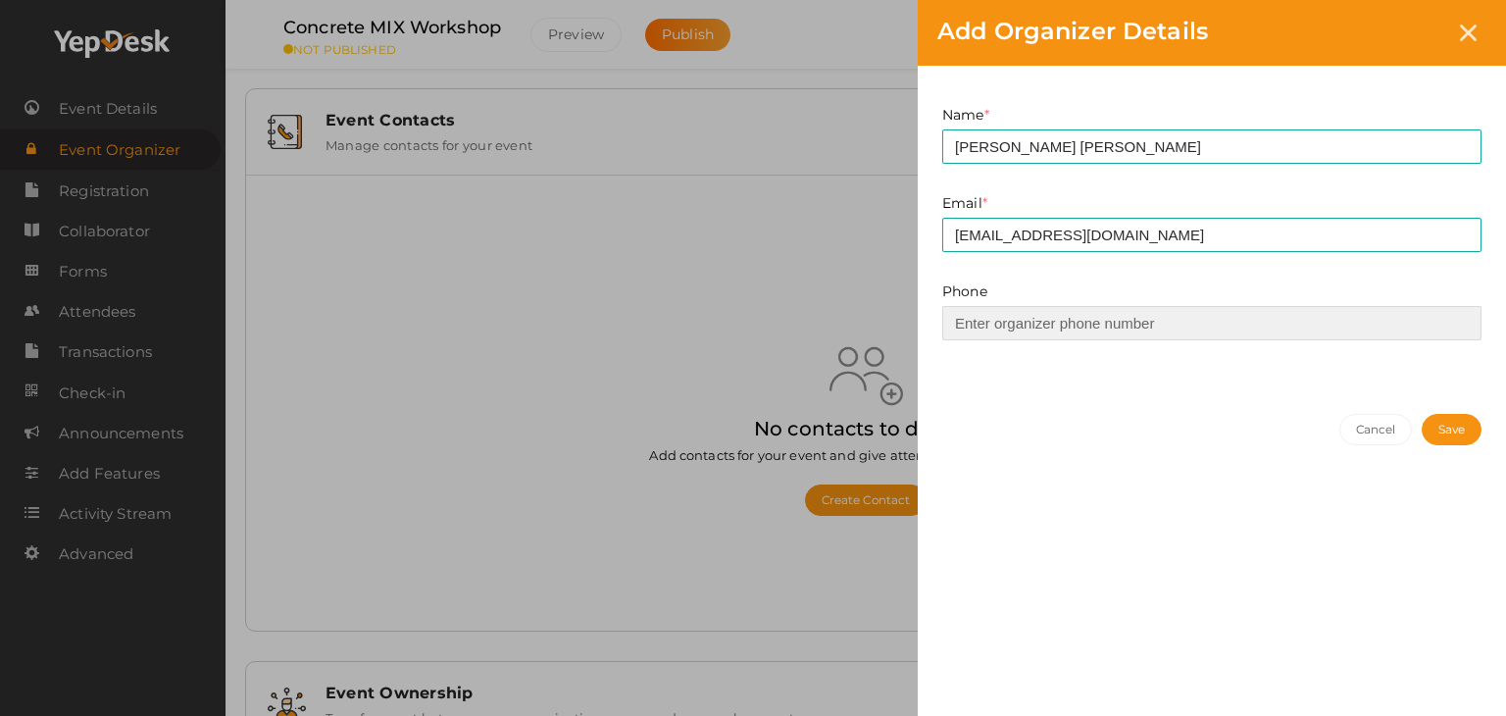
click at [1114, 323] on input at bounding box center [1211, 323] width 539 height 34
type input "8714947902"
click at [1430, 436] on button "Save" at bounding box center [1452, 429] width 60 height 31
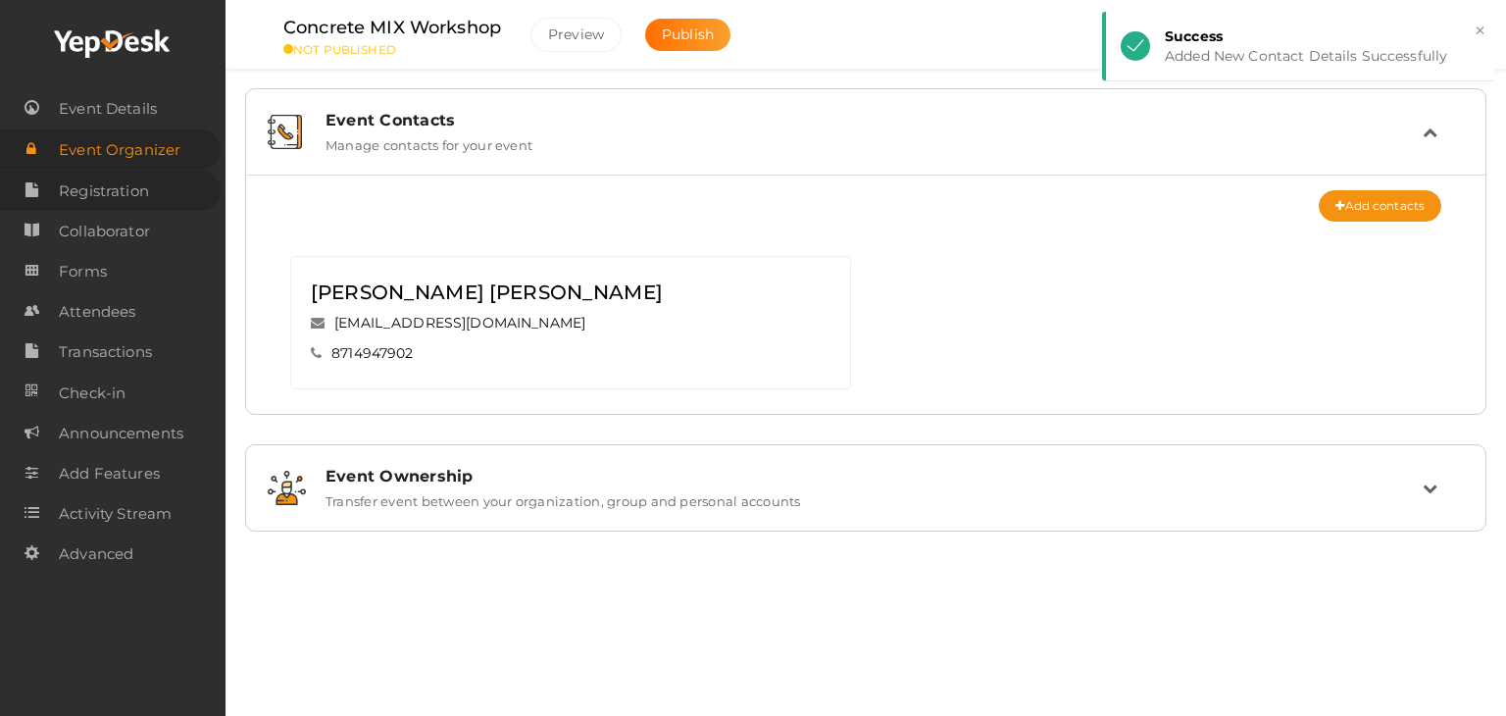
click at [143, 185] on span "Registration" at bounding box center [104, 191] width 90 height 39
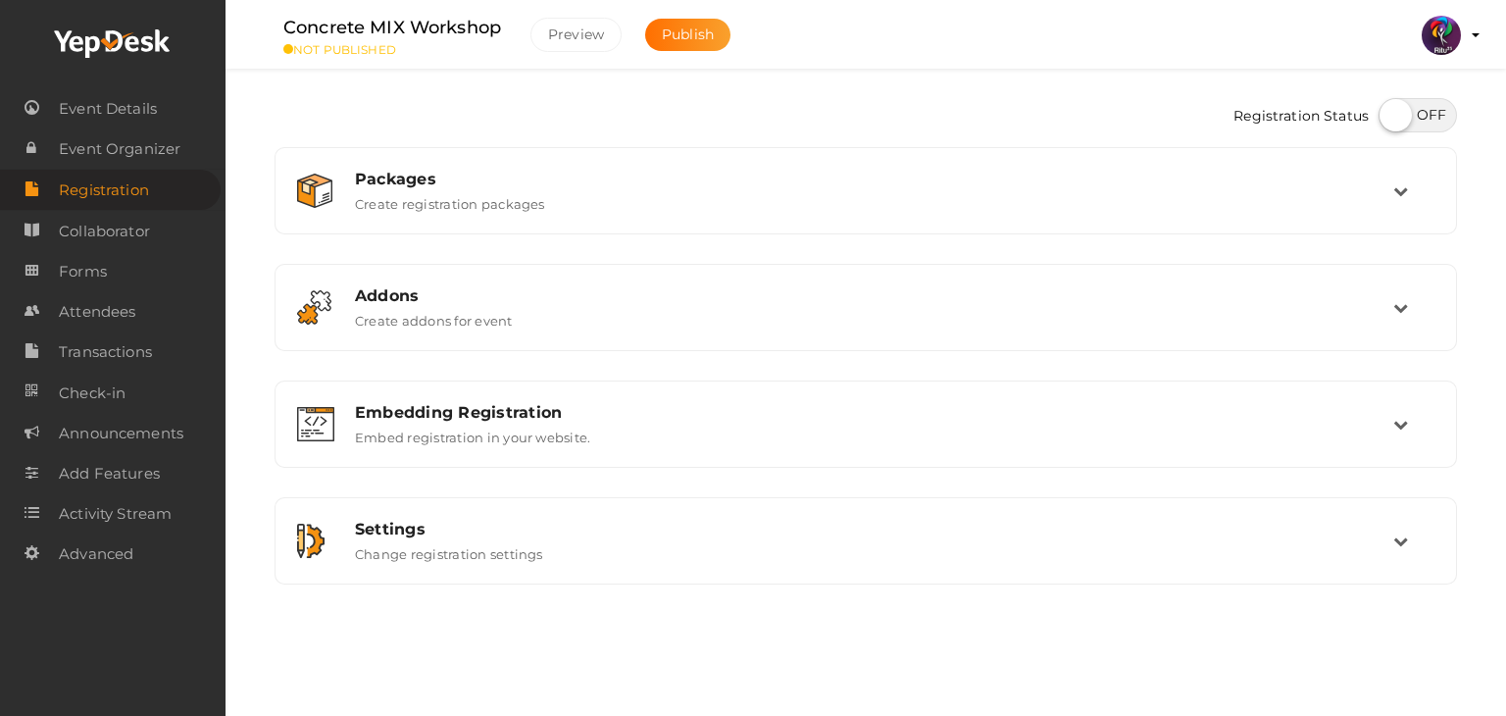
click at [1412, 102] on label at bounding box center [1417, 115] width 78 height 34
click at [1391, 102] on input "checkbox" at bounding box center [1384, 108] width 13 height 13
checkbox input "true"
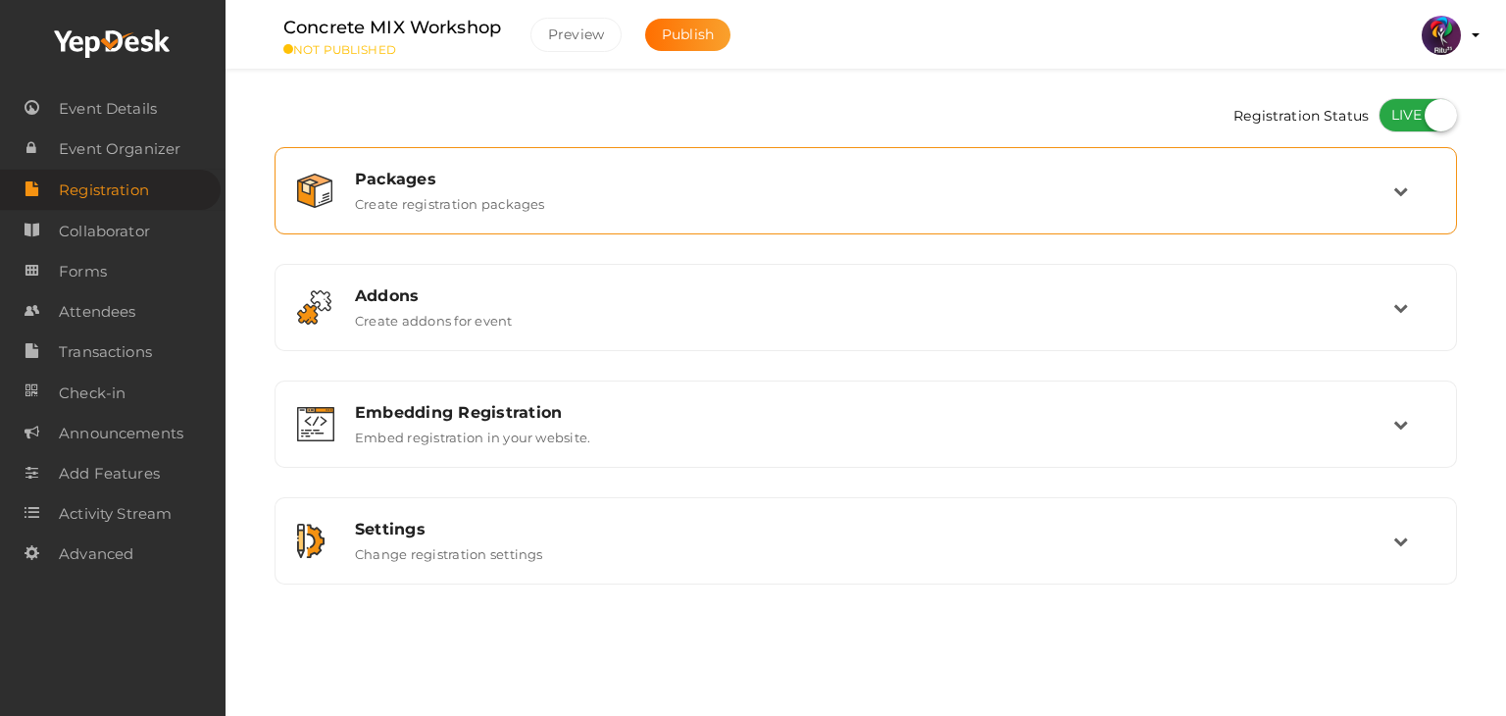
click at [1382, 170] on div "Packages" at bounding box center [874, 179] width 1038 height 19
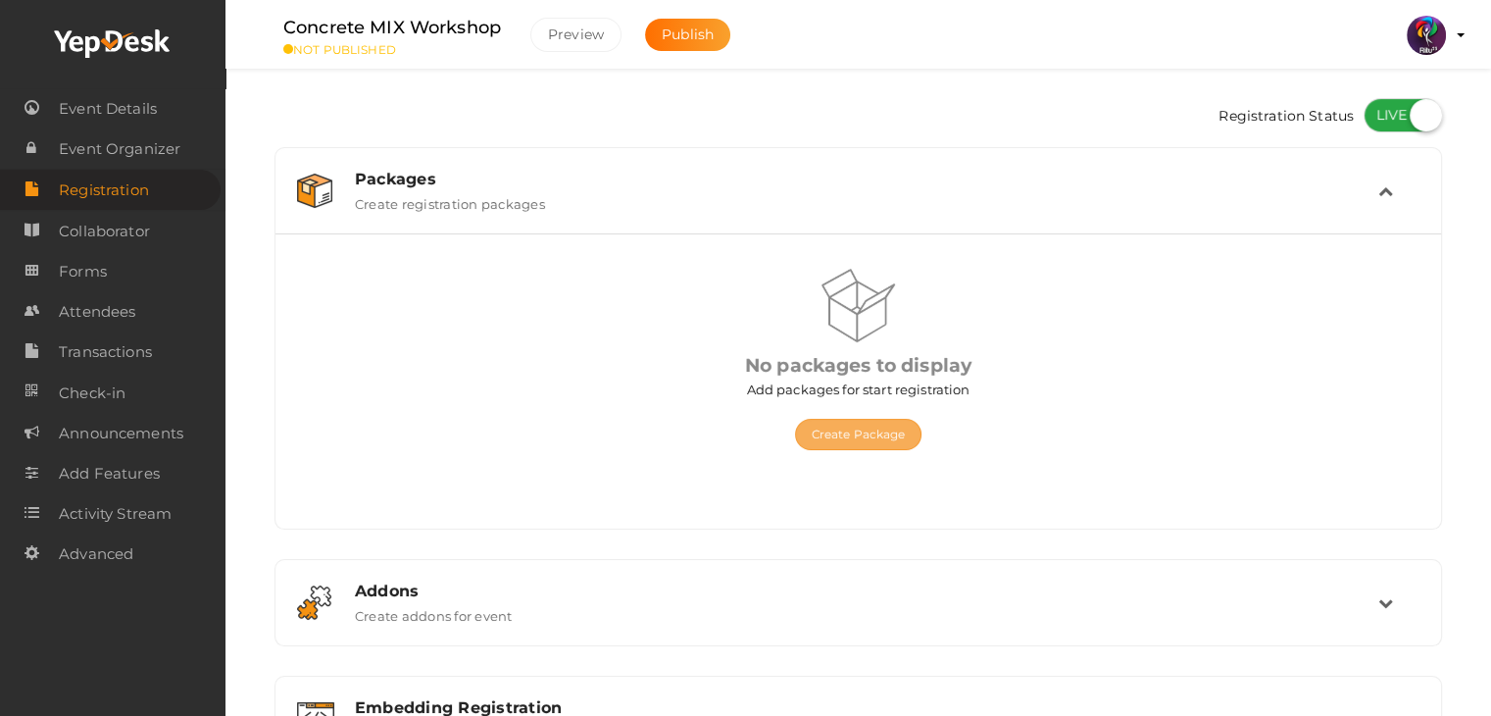
click at [885, 440] on button "Create Package" at bounding box center [858, 434] width 127 height 31
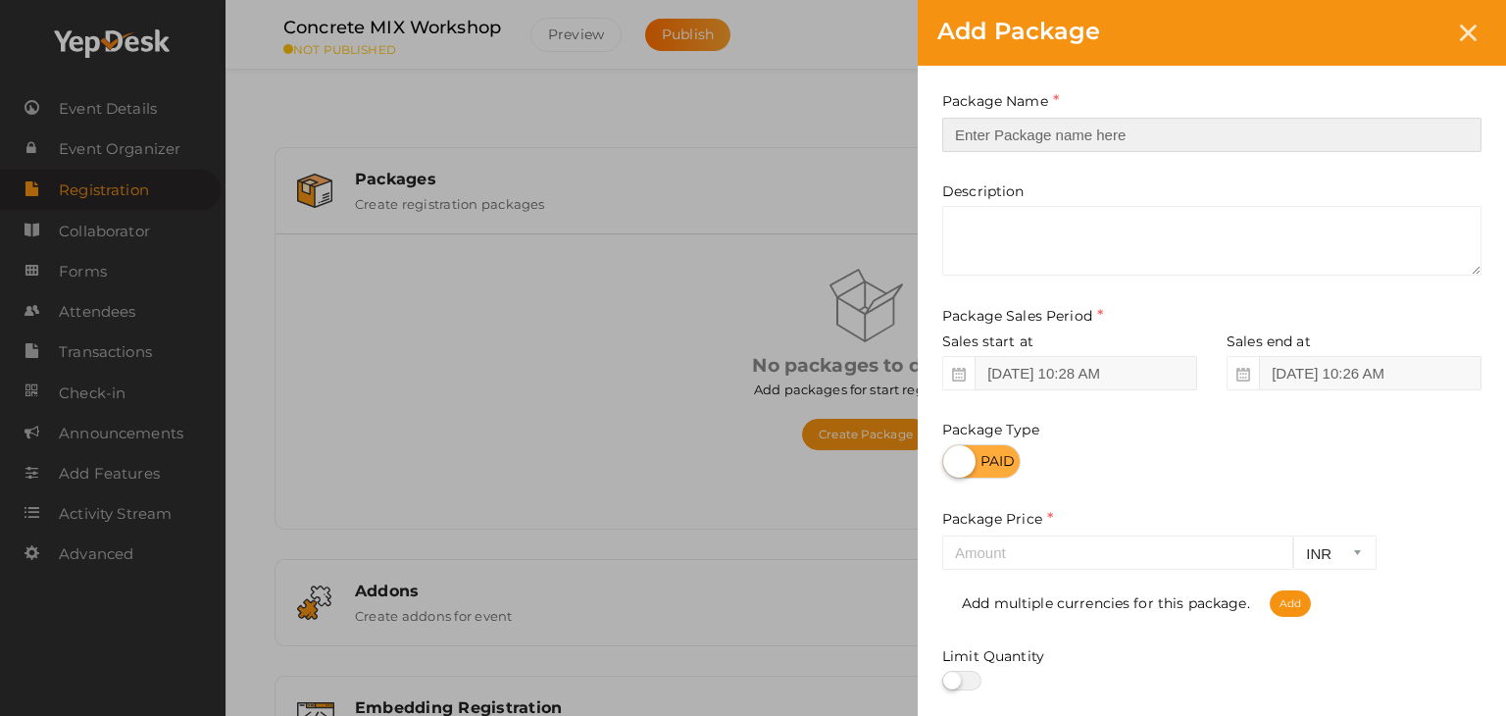
click at [1034, 135] on input "text" at bounding box center [1211, 135] width 539 height 34
type input "Concrete Mix Registration"
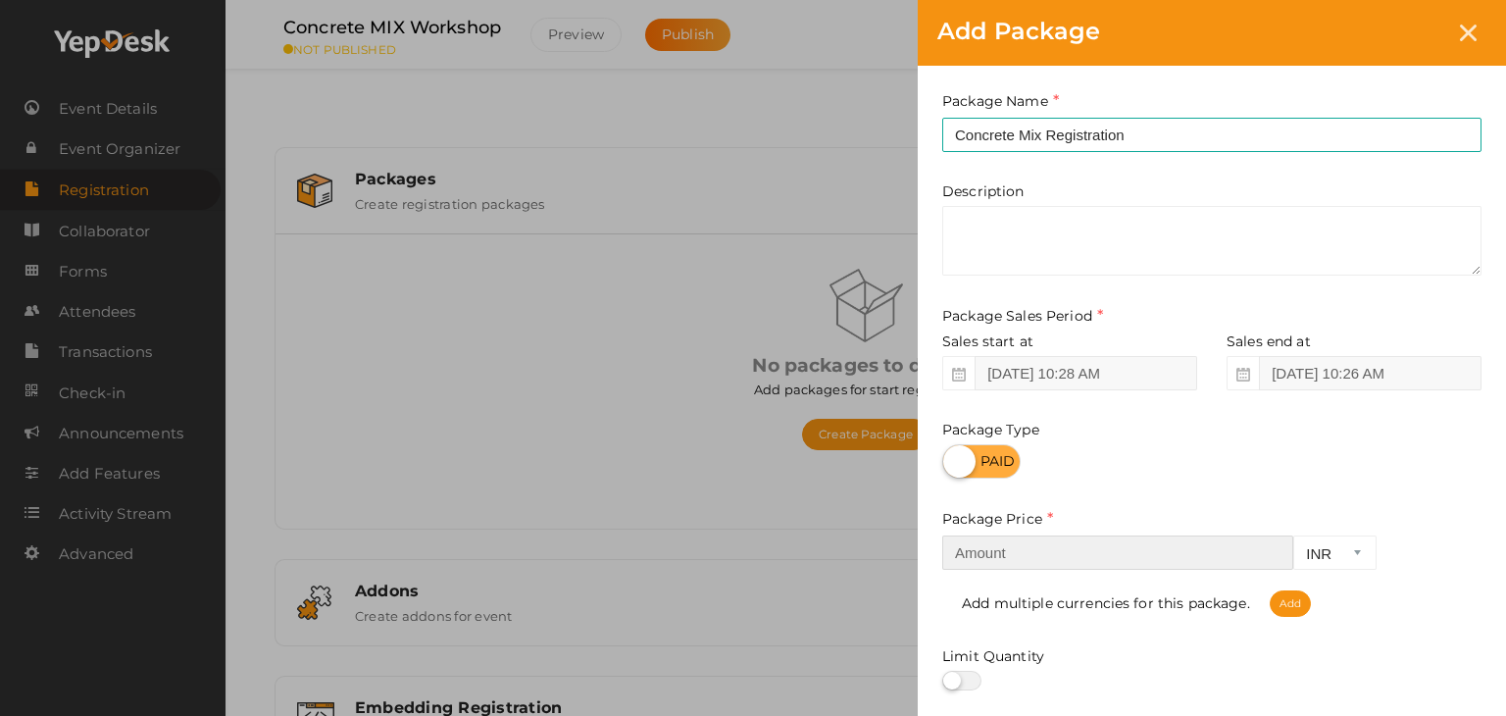
click at [1004, 550] on input "number" at bounding box center [1117, 552] width 351 height 34
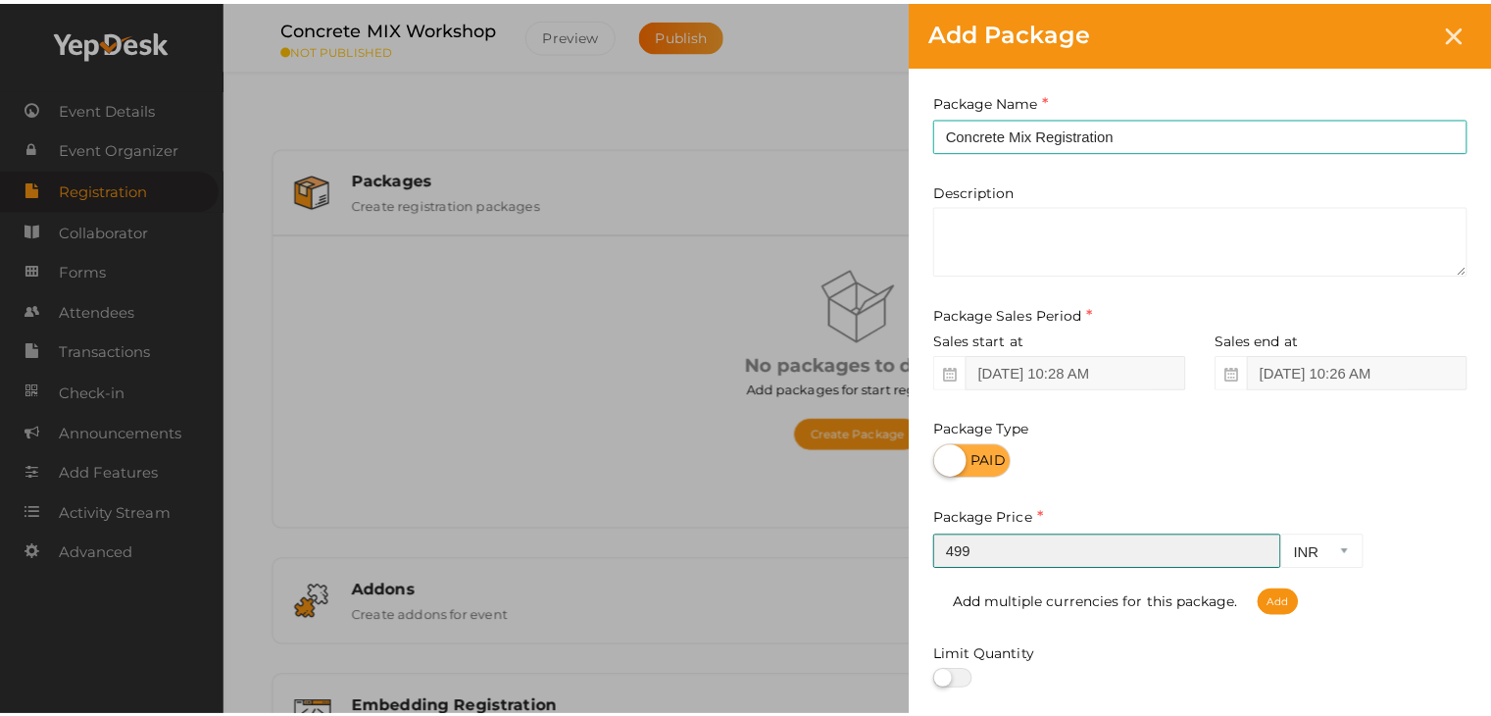
scroll to position [243, 0]
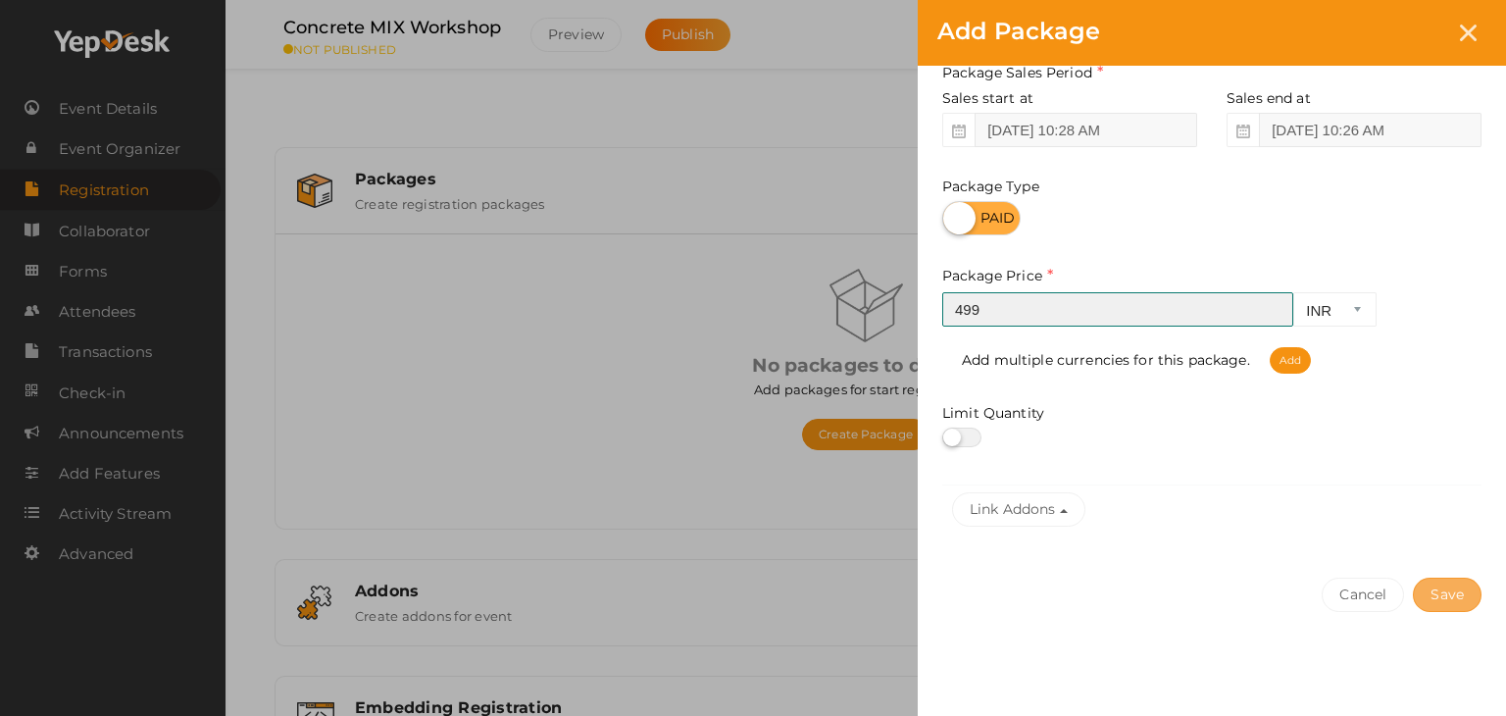
type input "499"
click at [1441, 598] on button "Save" at bounding box center [1447, 594] width 69 height 34
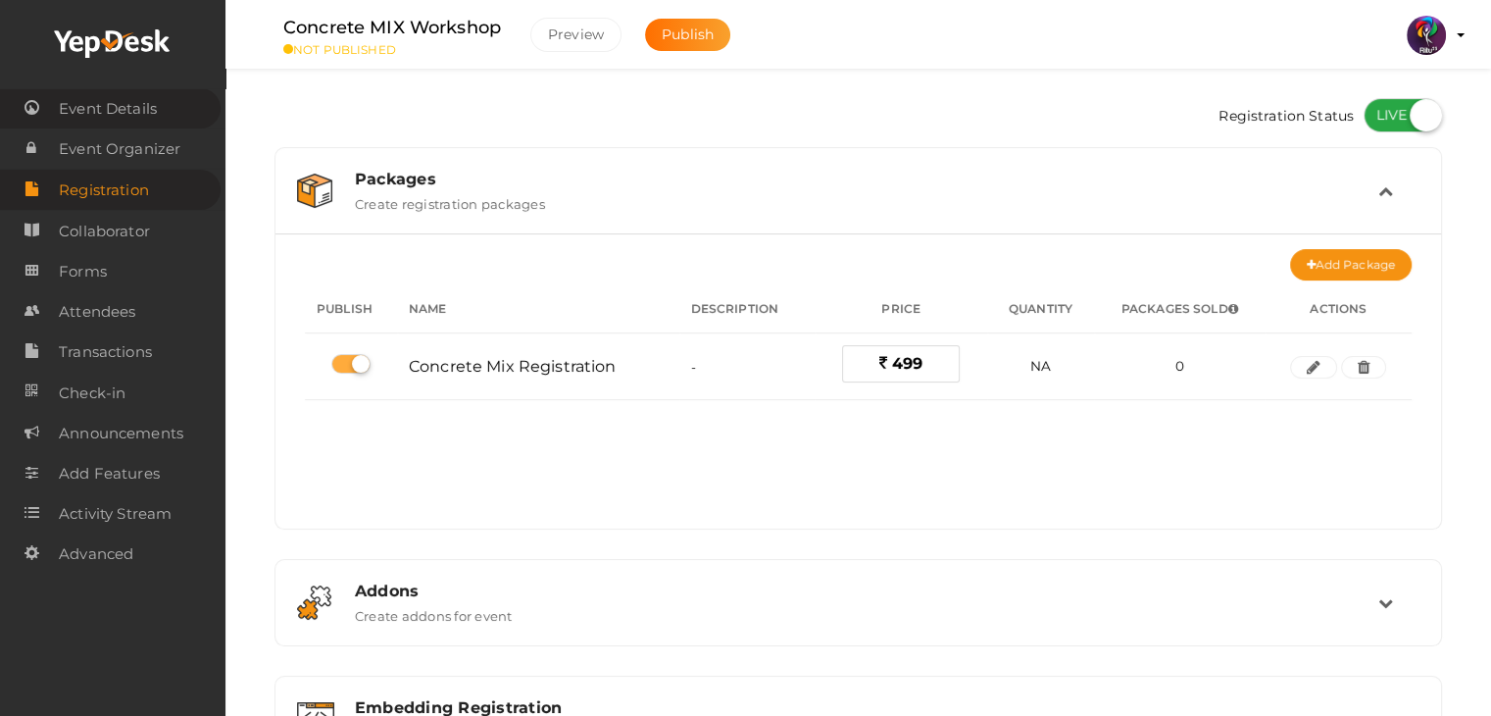
click at [161, 93] on link "Event Details" at bounding box center [110, 108] width 221 height 40
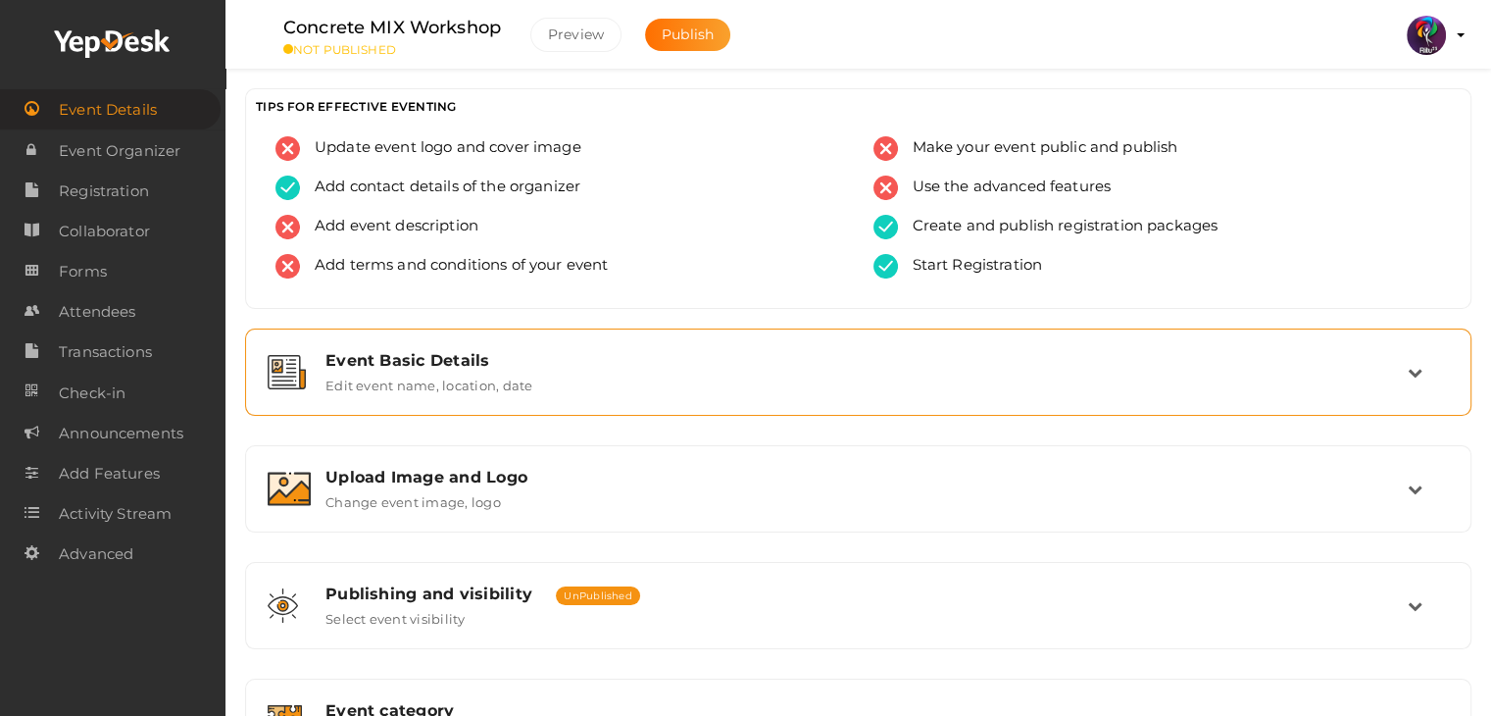
click at [521, 405] on div "Event Basic Details Edit event name, location, date" at bounding box center [858, 371] width 1226 height 87
click at [566, 386] on div "Event Basic Details Edit event name, location, date" at bounding box center [859, 372] width 1097 height 42
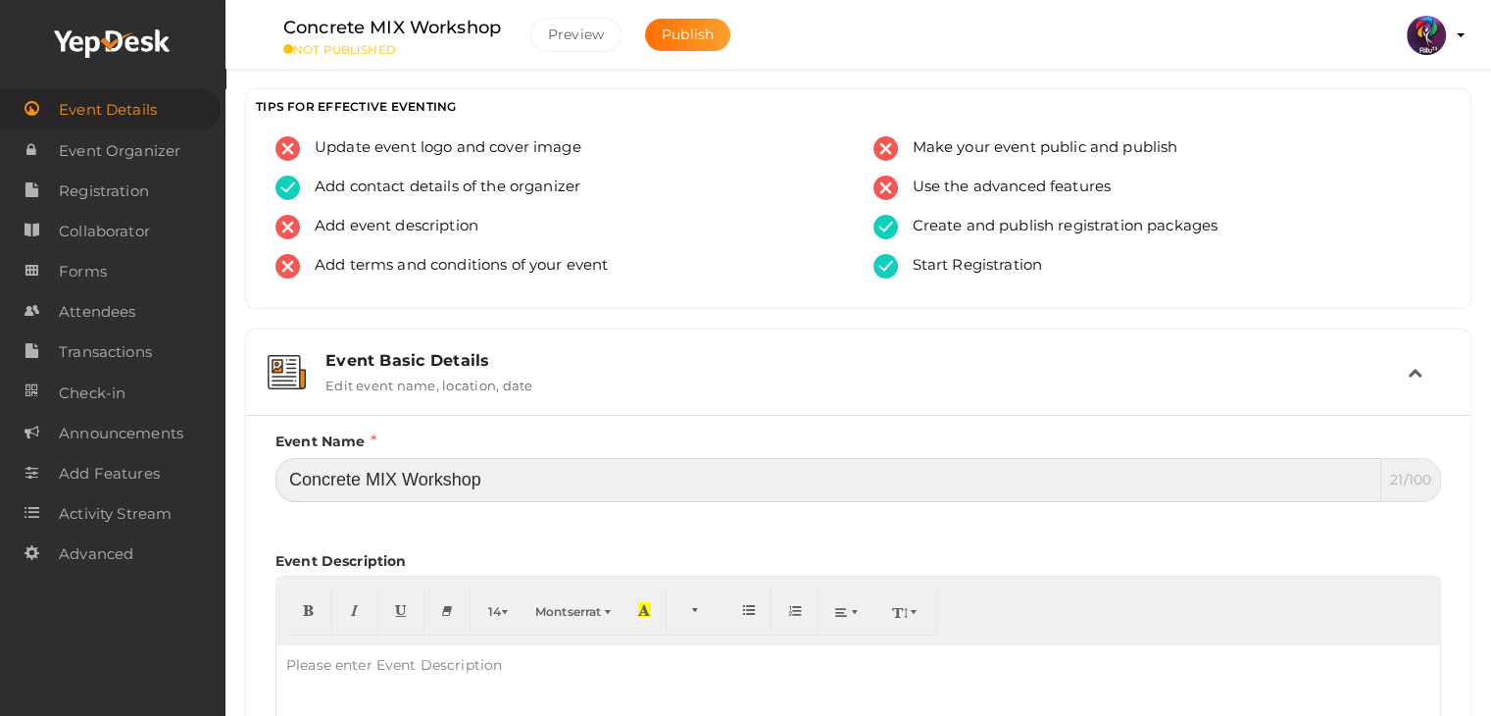
click at [405, 482] on input "Concrete MIX Workshop" at bounding box center [828, 480] width 1106 height 44
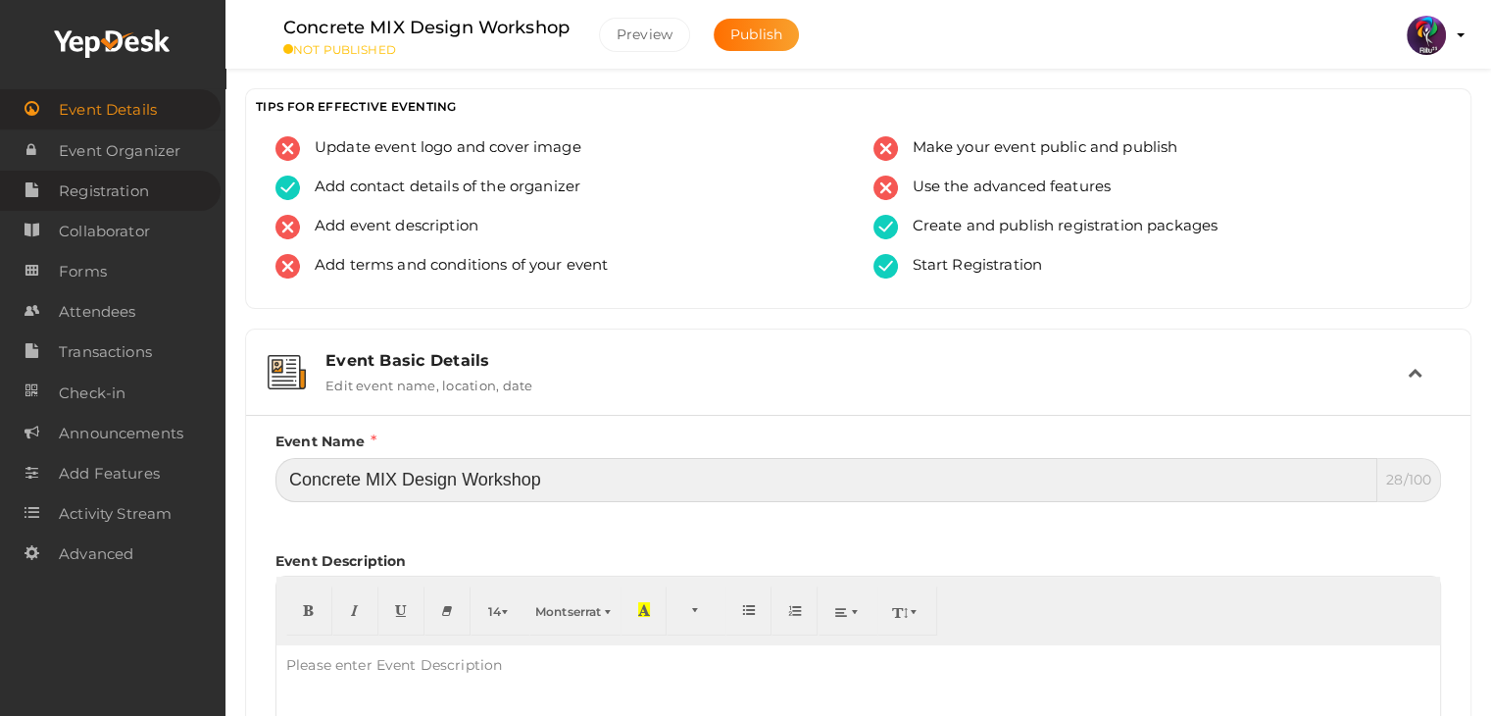
type input "Concrete MIX Design Workshop"
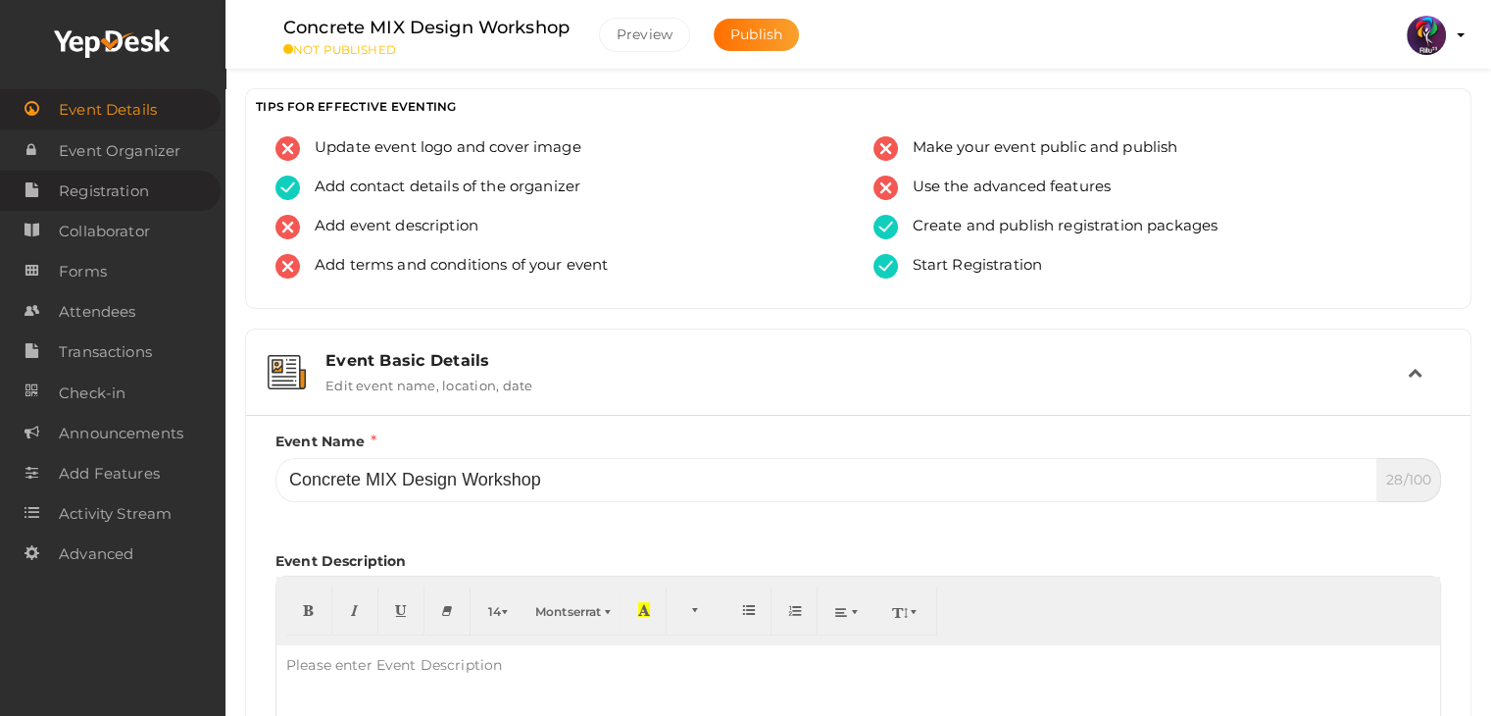
click at [125, 193] on span "Registration" at bounding box center [104, 191] width 90 height 39
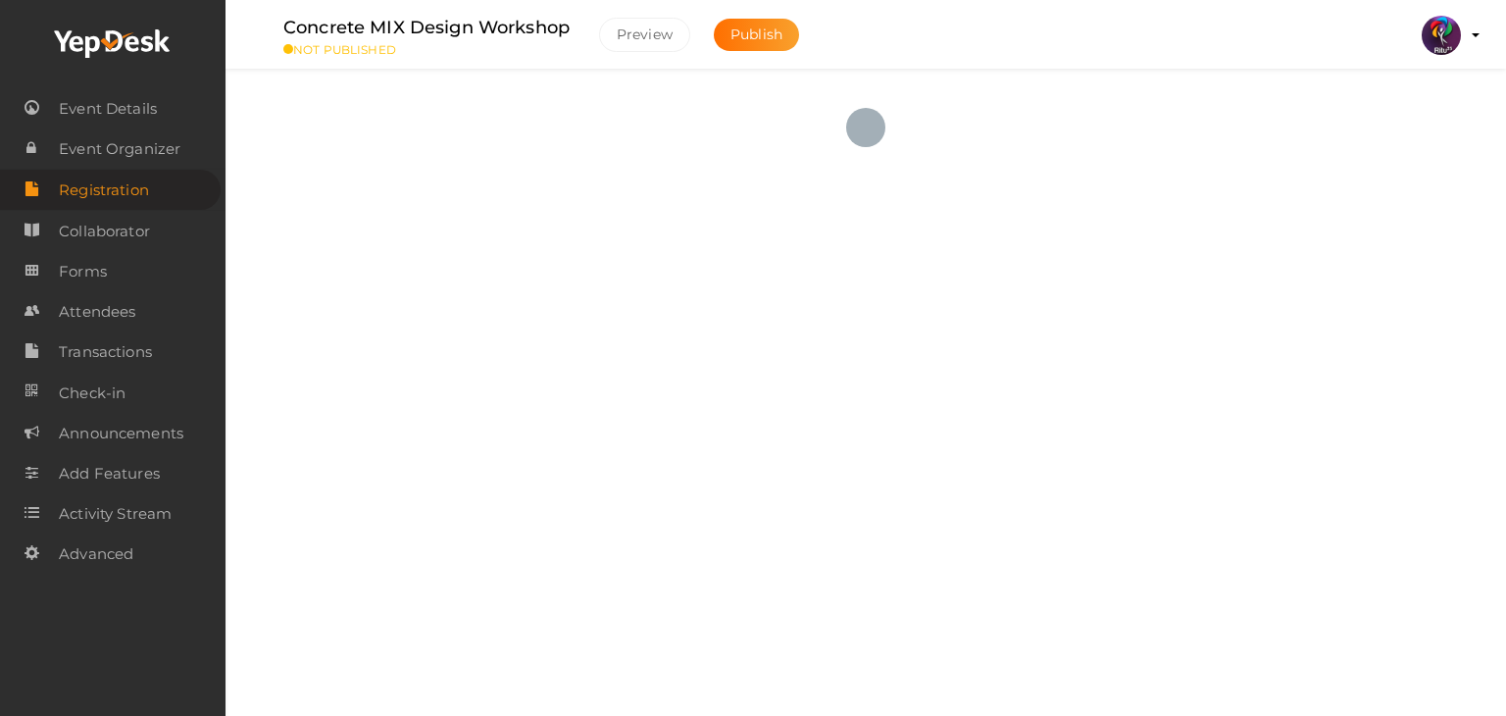
checkbox input "true"
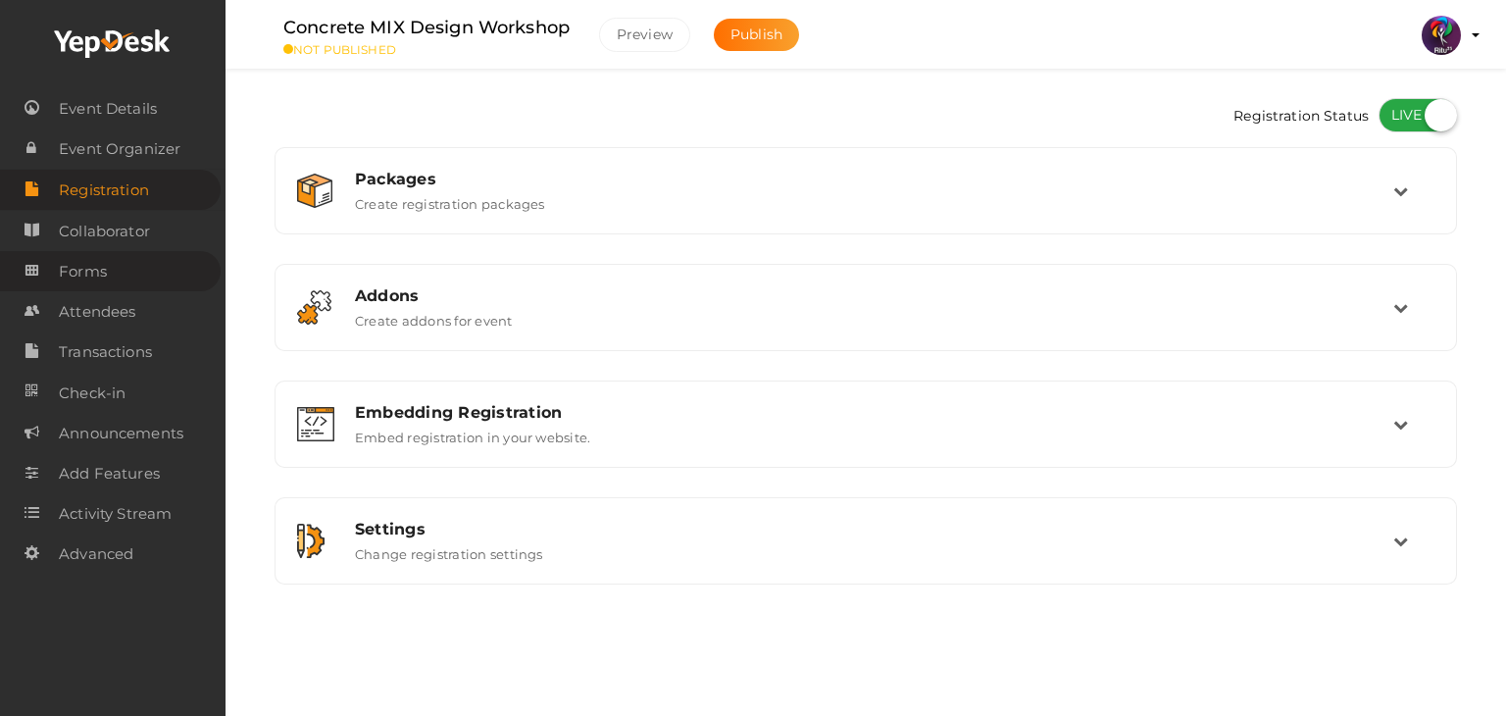
click at [125, 280] on link "Forms" at bounding box center [110, 271] width 221 height 40
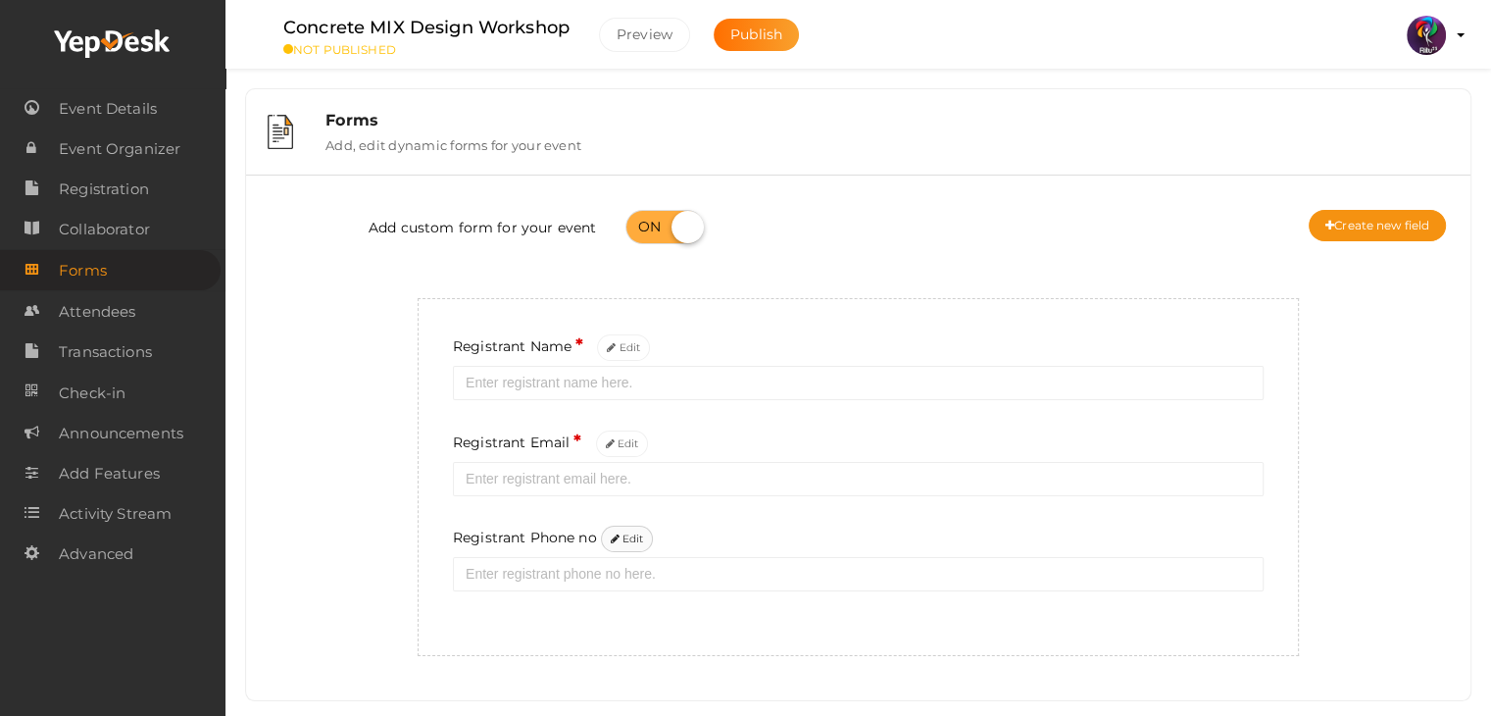
click at [635, 550] on button "Edit" at bounding box center [627, 538] width 53 height 26
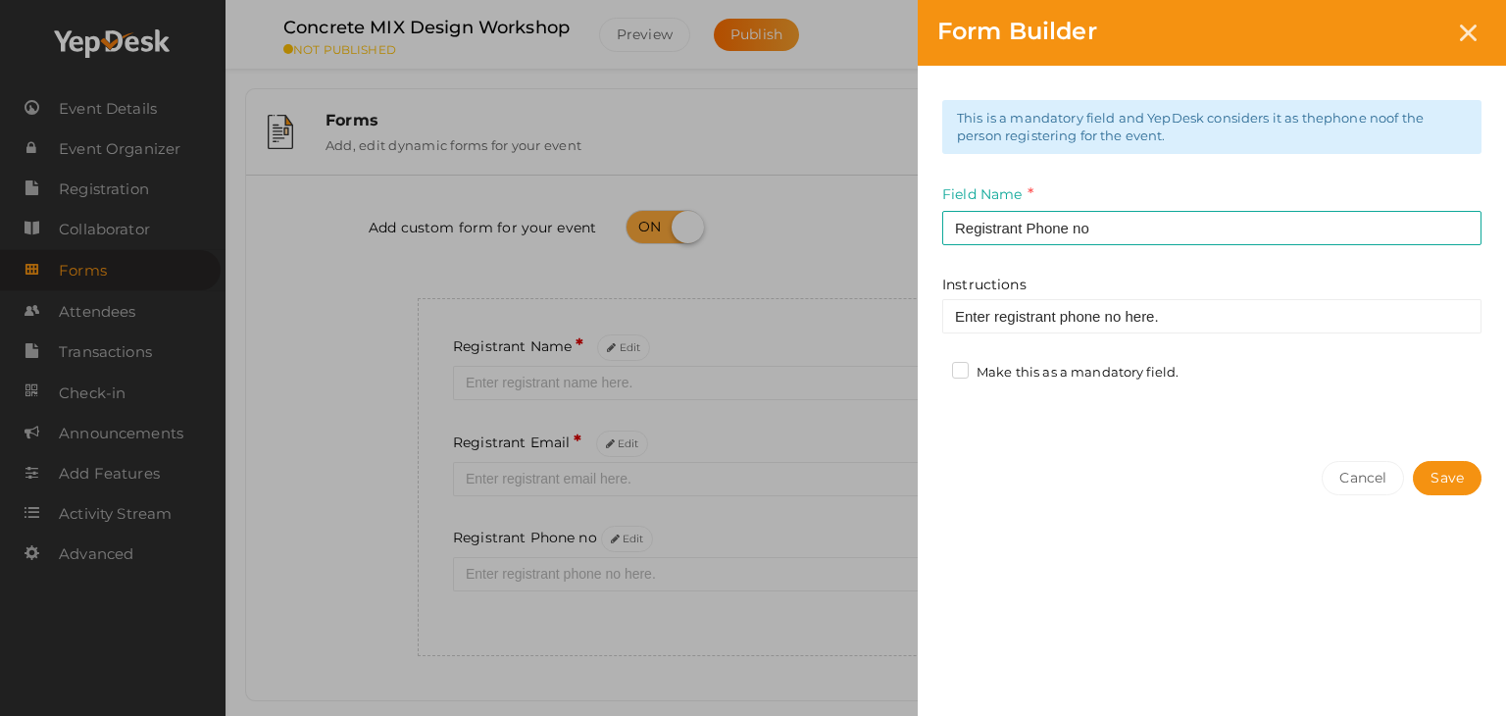
click at [982, 368] on label "Make this as a mandatory field." at bounding box center [1065, 373] width 226 height 20
click at [932, 367] on input "Make this as a mandatory field." at bounding box center [932, 367] width 0 height 0
click at [1462, 488] on button "Save" at bounding box center [1447, 478] width 69 height 34
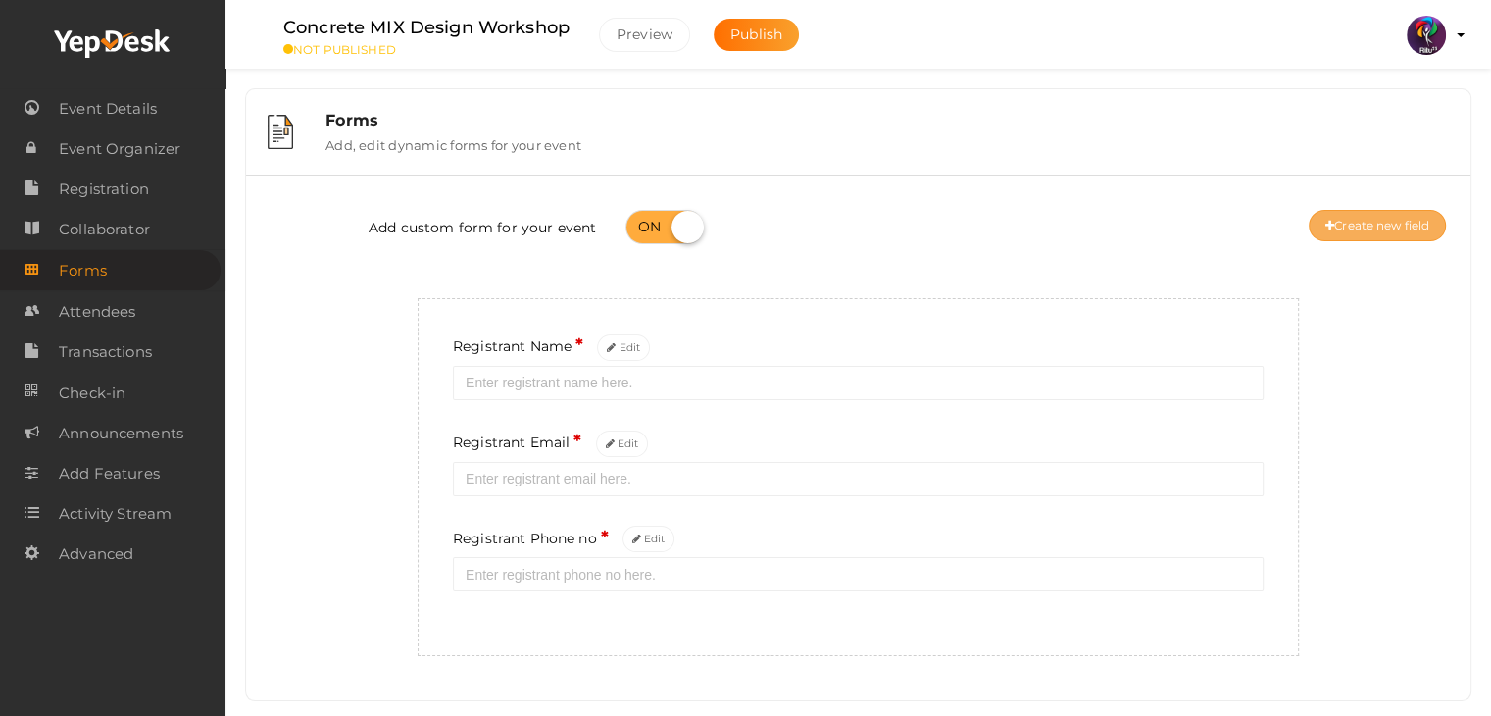
click at [1385, 222] on button "Create new field" at bounding box center [1377, 225] width 137 height 31
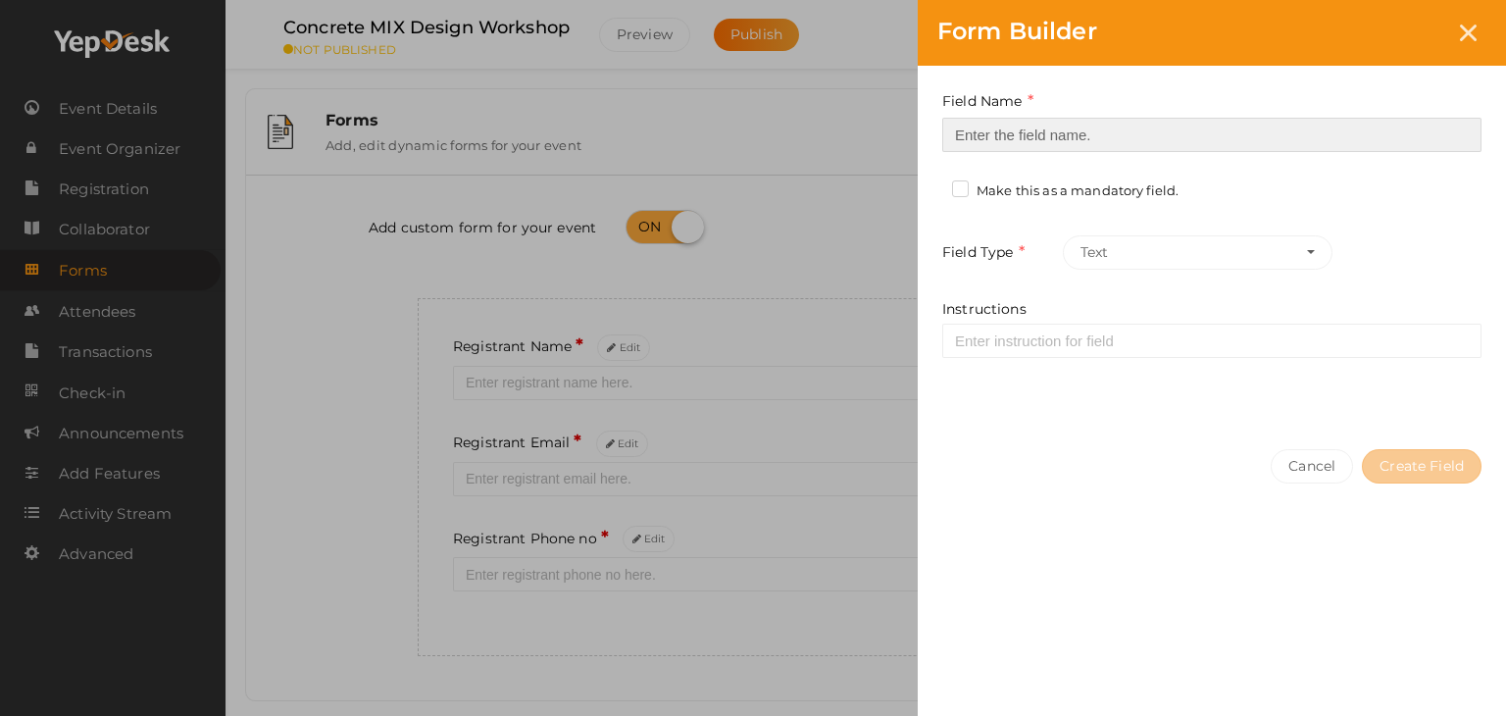
click at [1206, 118] on input at bounding box center [1211, 135] width 539 height 34
type input "Registrant College"
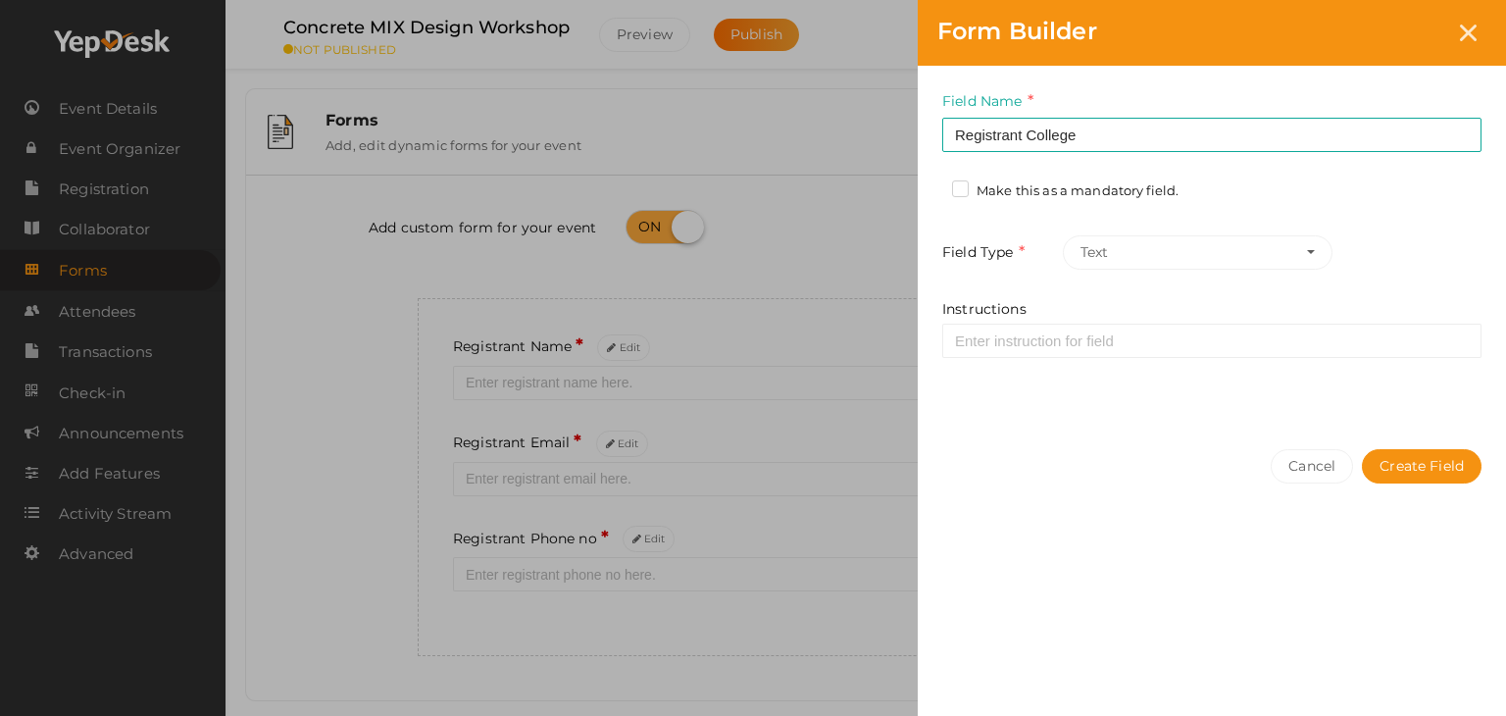
click at [1097, 192] on label "Make this as a mandatory field." at bounding box center [1065, 191] width 226 height 20
click at [932, 185] on input "Make this as a mandatory field." at bounding box center [932, 185] width 0 height 0
click at [1406, 475] on button "Create Field" at bounding box center [1422, 466] width 120 height 34
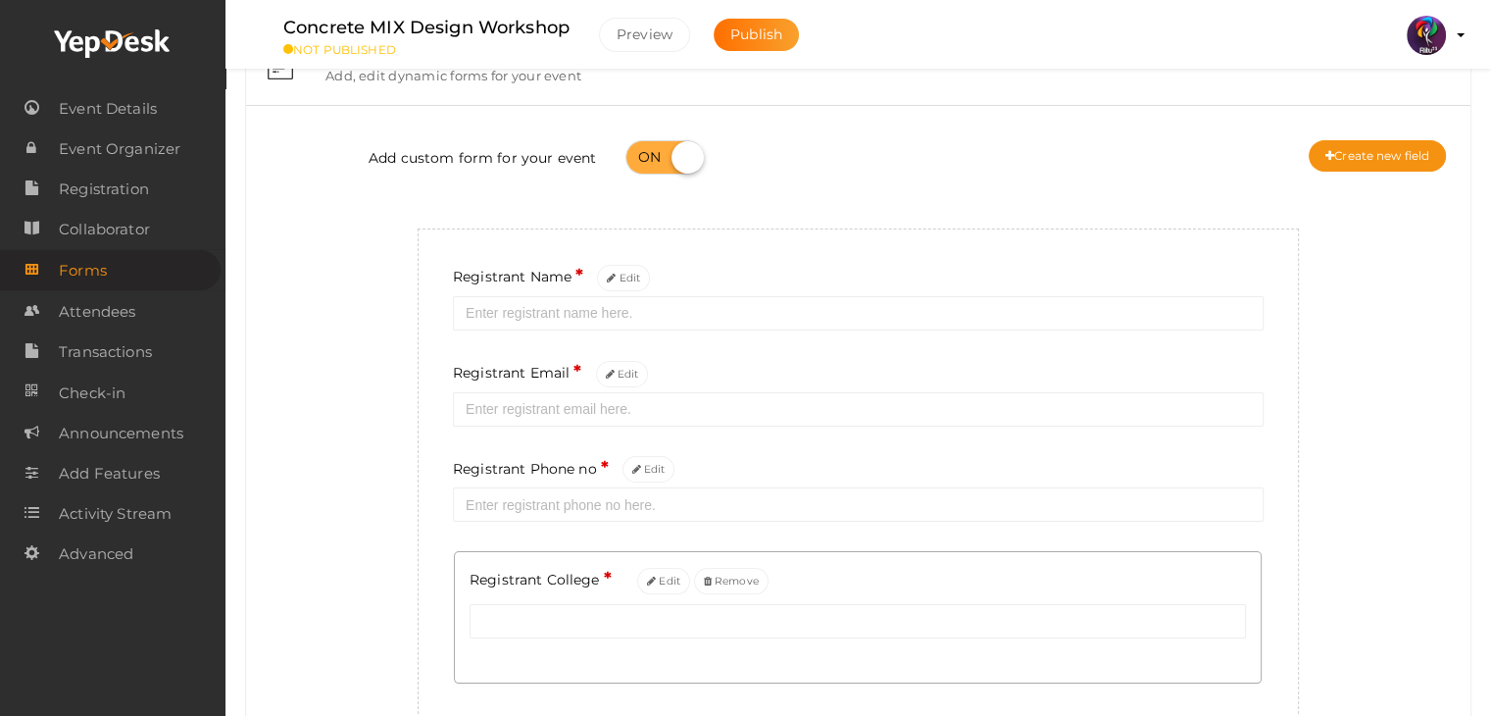
scroll to position [72, 0]
click at [1352, 154] on button "Create new field" at bounding box center [1377, 153] width 137 height 31
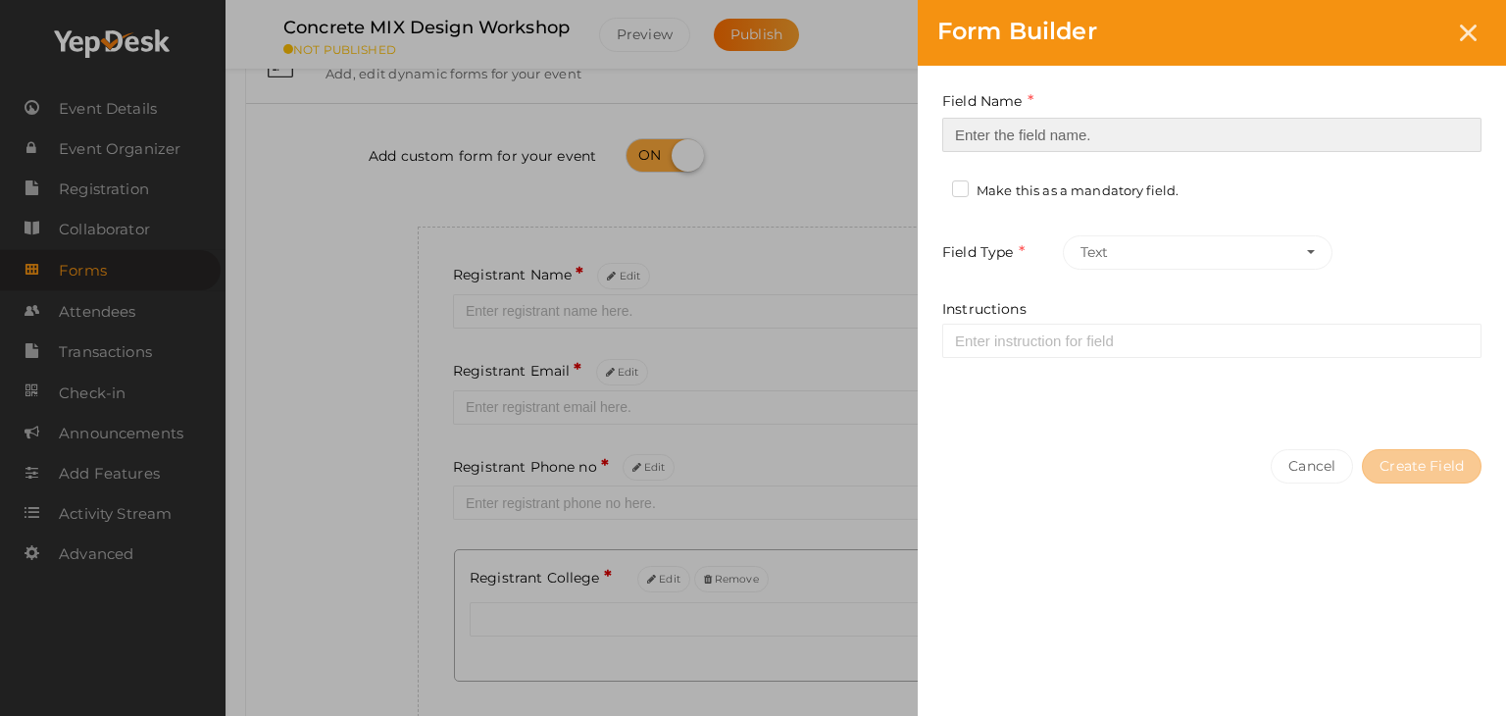
click at [1263, 123] on input at bounding box center [1211, 135] width 539 height 34
type input "Refferal ID"
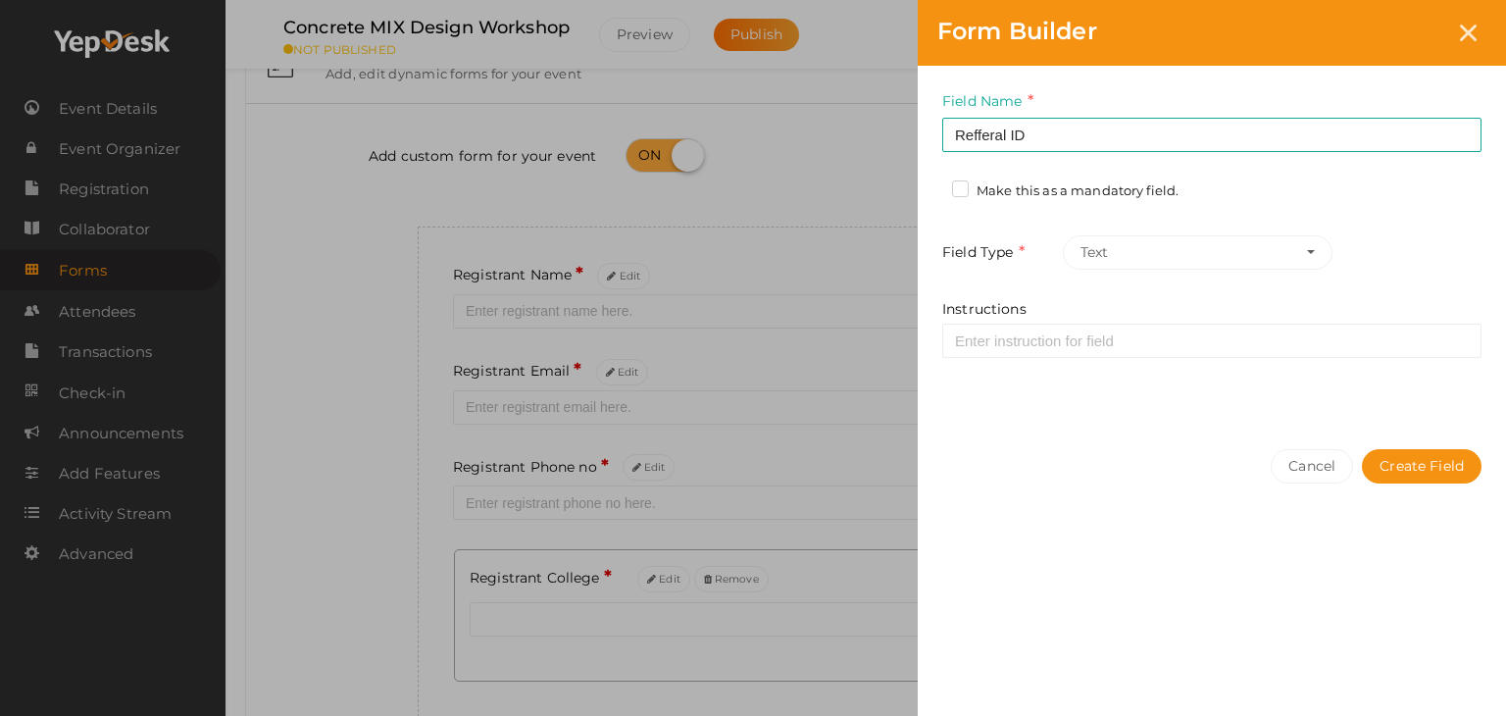
click at [1140, 186] on label "Make this as a mandatory field." at bounding box center [1065, 191] width 226 height 20
click at [932, 185] on input "Make this as a mandatory field." at bounding box center [932, 185] width 0 height 0
click at [1140, 186] on label "Make this as a mandatory field." at bounding box center [1065, 191] width 226 height 20
click at [932, 185] on input "Make this as a mandatory field." at bounding box center [932, 185] width 0 height 0
click at [1413, 473] on button "Create Field" at bounding box center [1422, 466] width 120 height 34
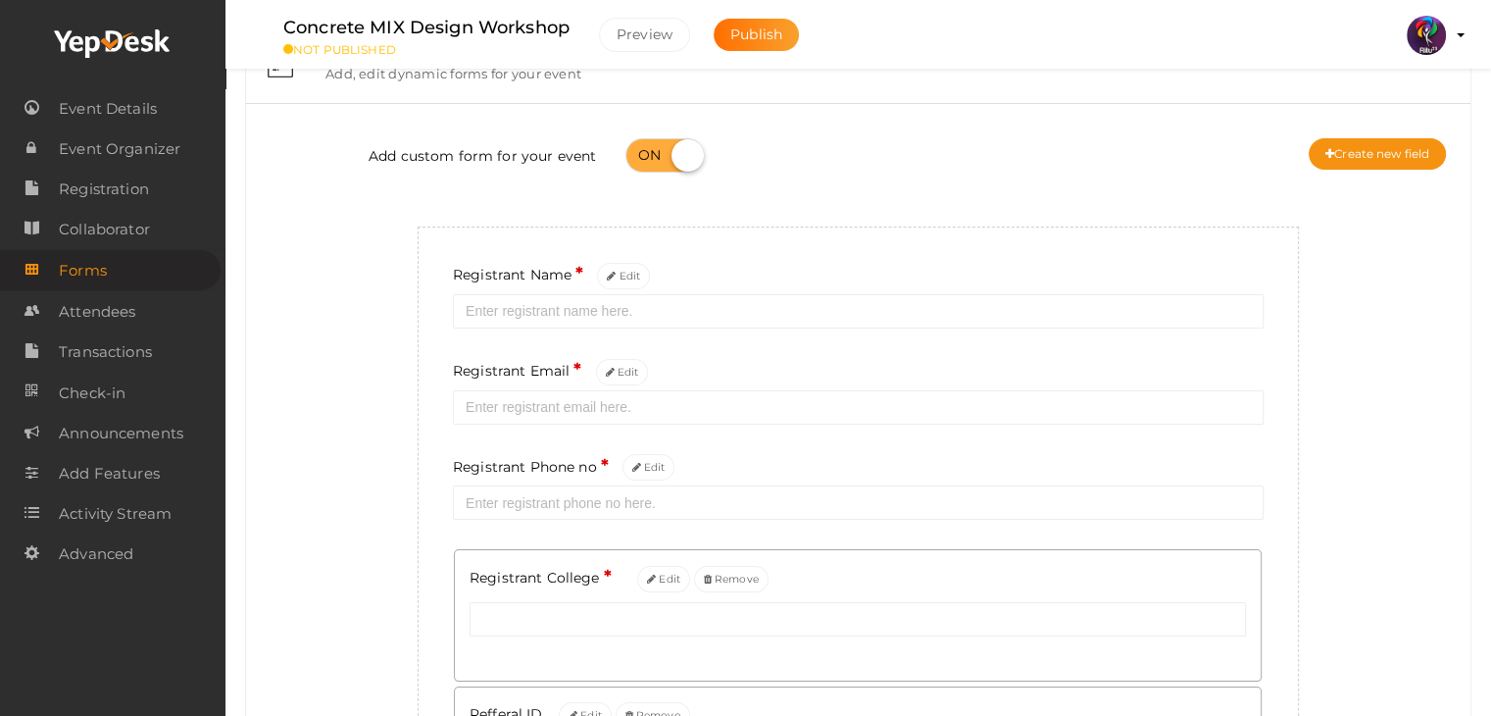
scroll to position [310, 0]
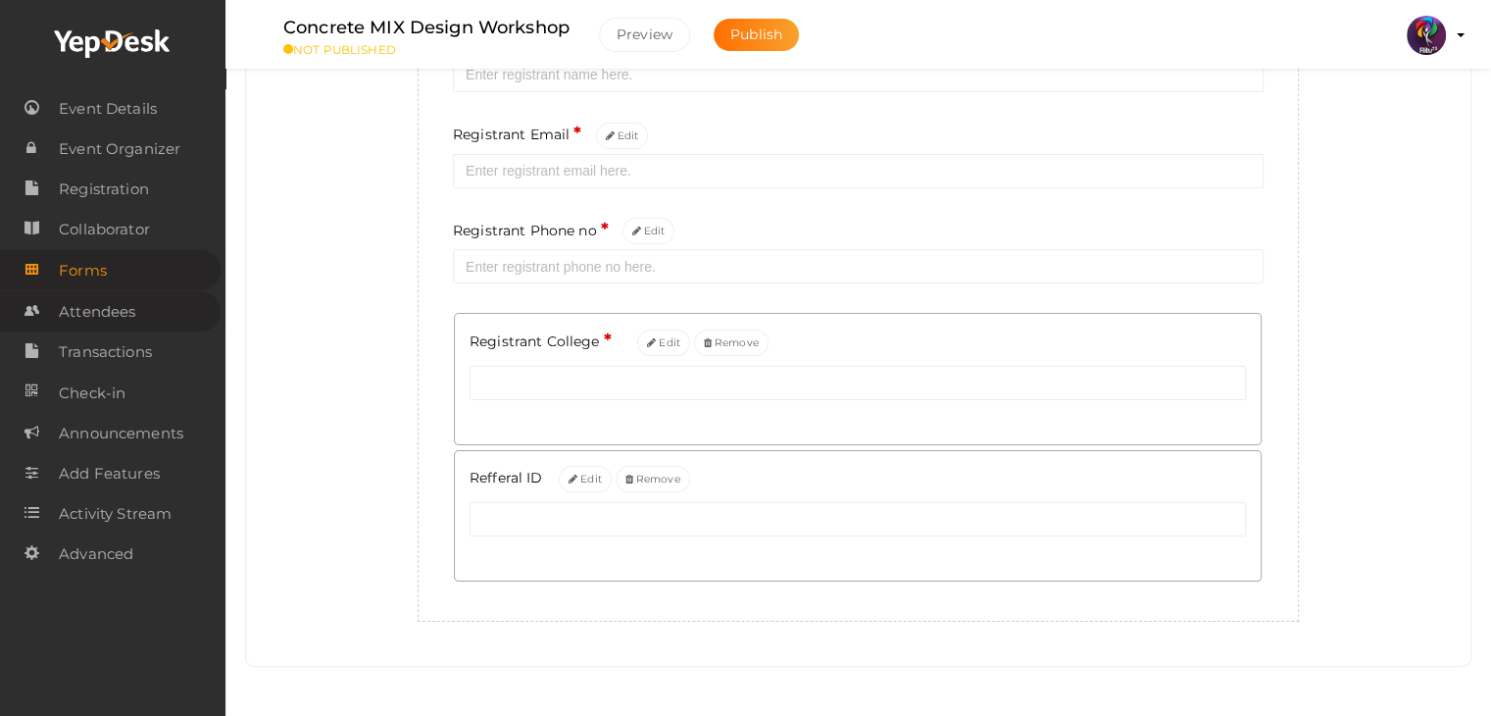
click at [125, 303] on span "Attendees" at bounding box center [97, 311] width 76 height 39
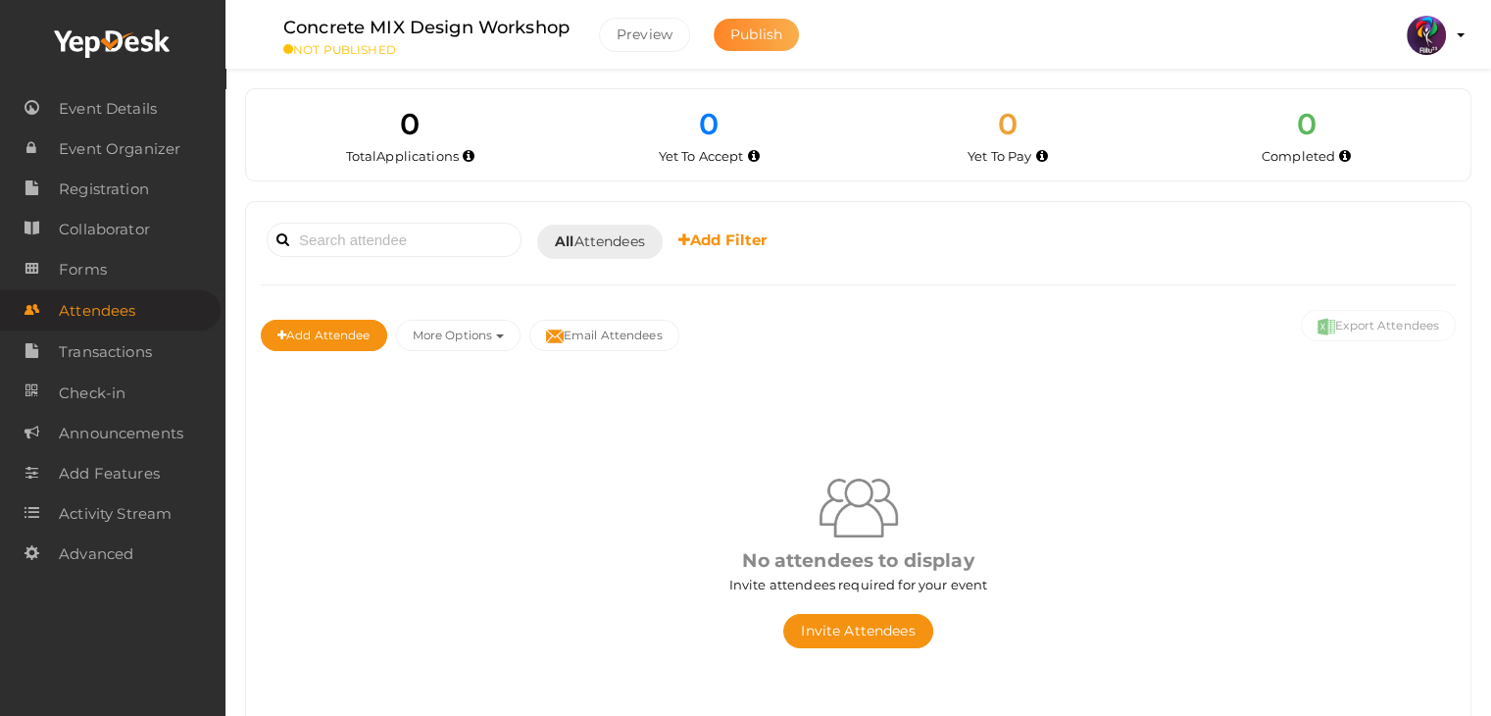
click at [757, 27] on span "Publish" at bounding box center [756, 34] width 52 height 18
click at [129, 123] on span "Event Details" at bounding box center [108, 108] width 98 height 39
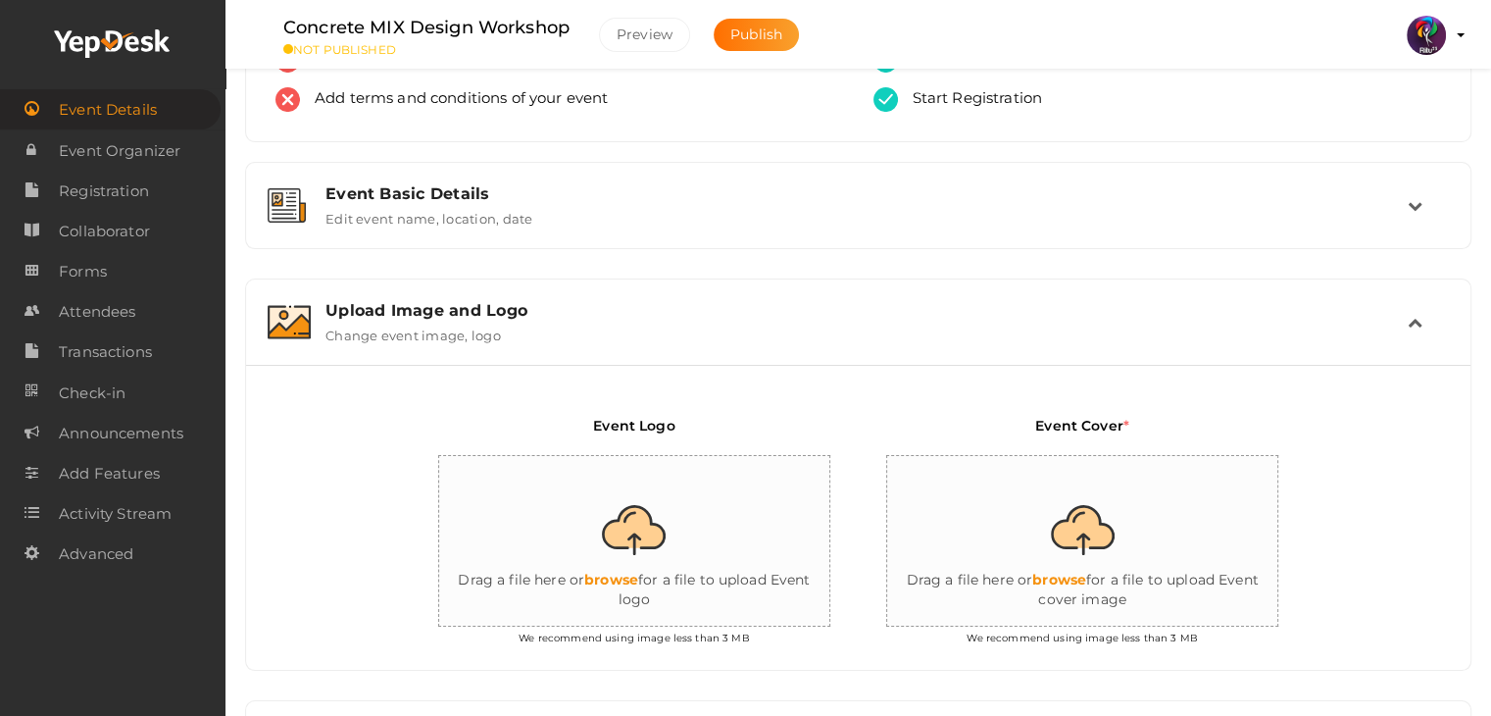
scroll to position [179, 0]
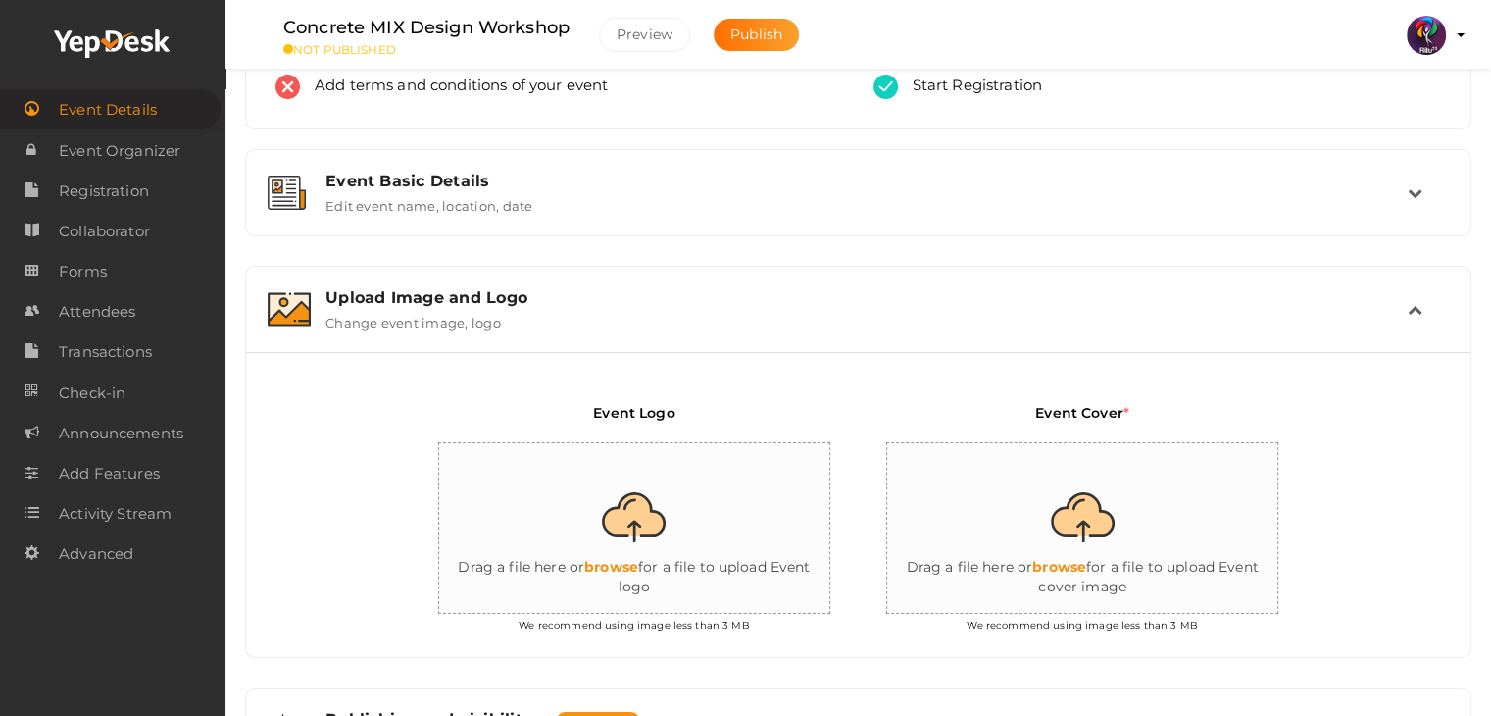
click at [678, 529] on input "file" at bounding box center [635, 529] width 392 height 172
type input "C:\fakepath\logo yepdesk.png"
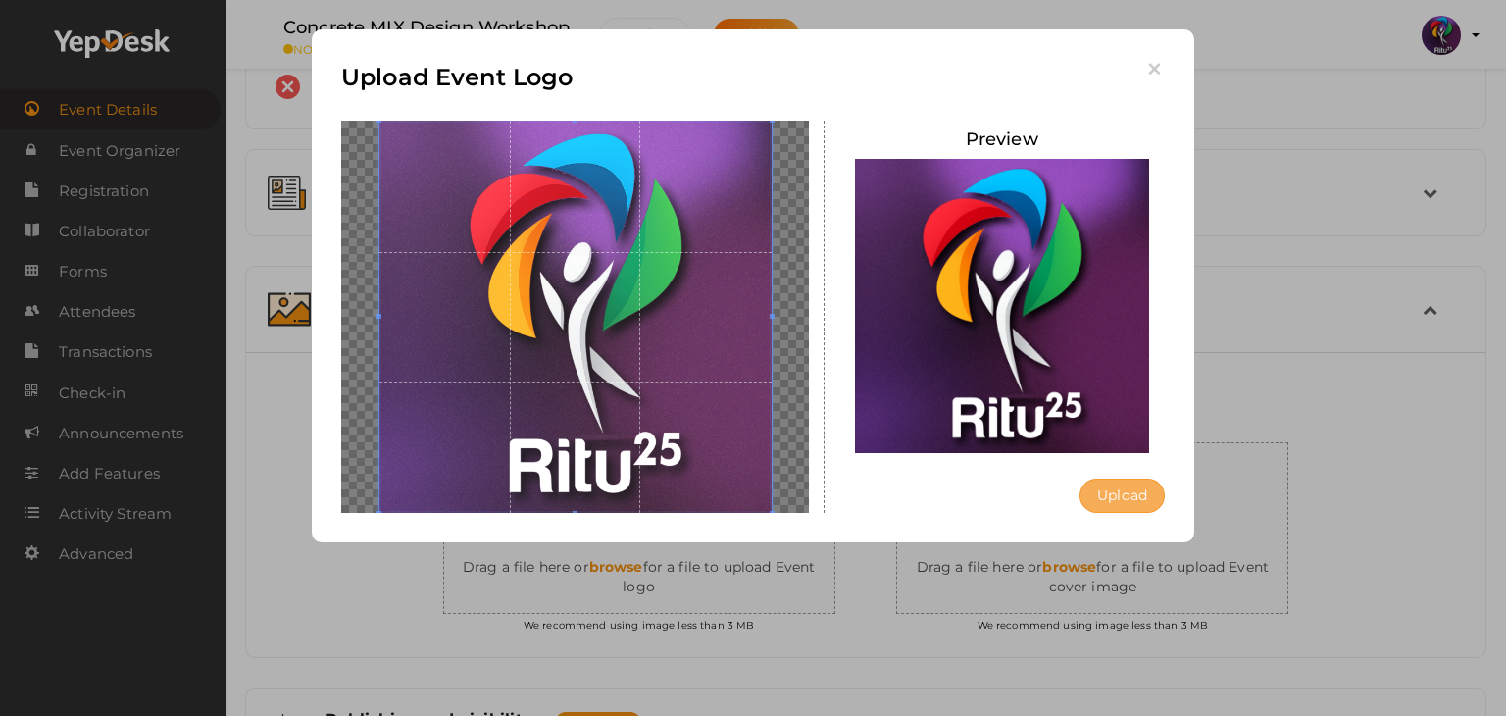
click at [1108, 482] on button "Upload" at bounding box center [1121, 495] width 85 height 34
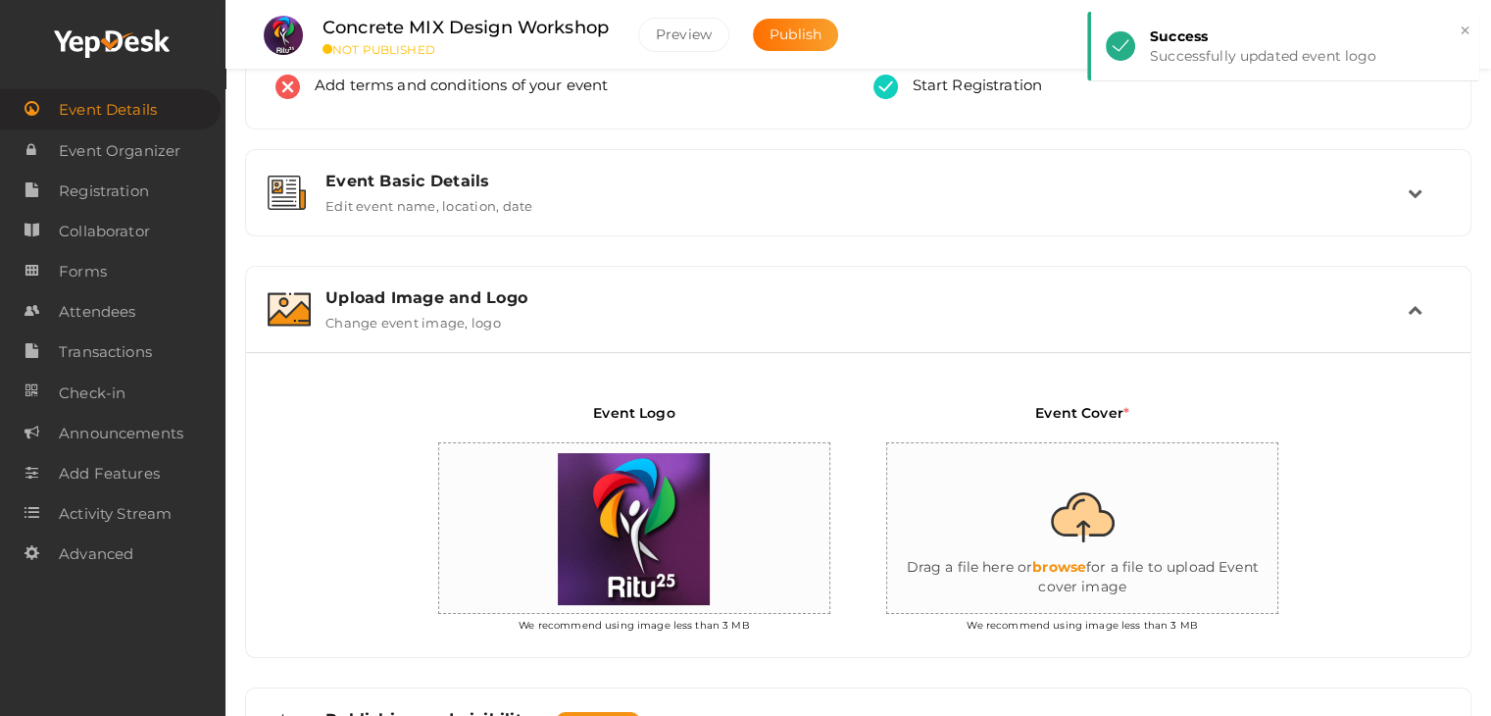
click at [1122, 547] on input "file" at bounding box center [1083, 529] width 392 height 172
type input "C:\fakepath\workshop1.png"
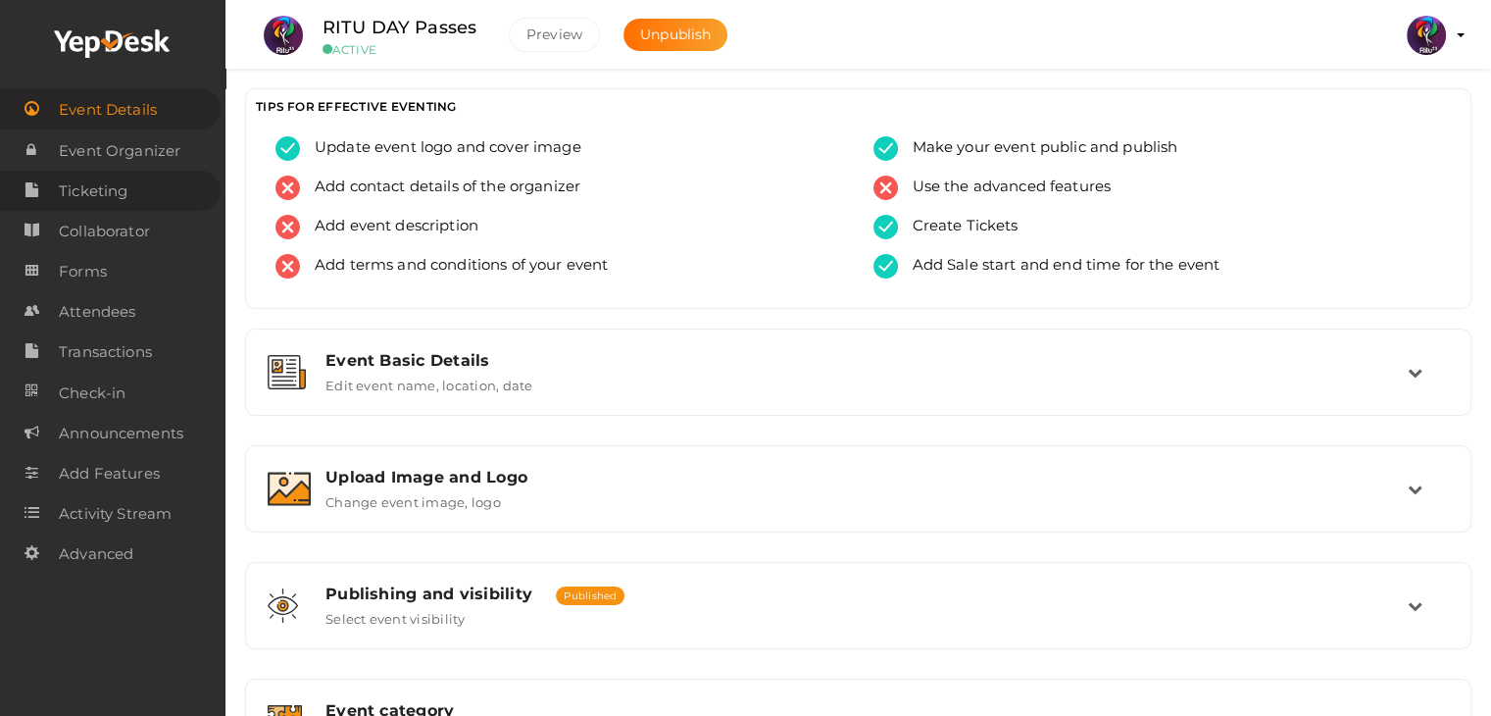
click at [135, 195] on link "Ticketing" at bounding box center [110, 191] width 221 height 40
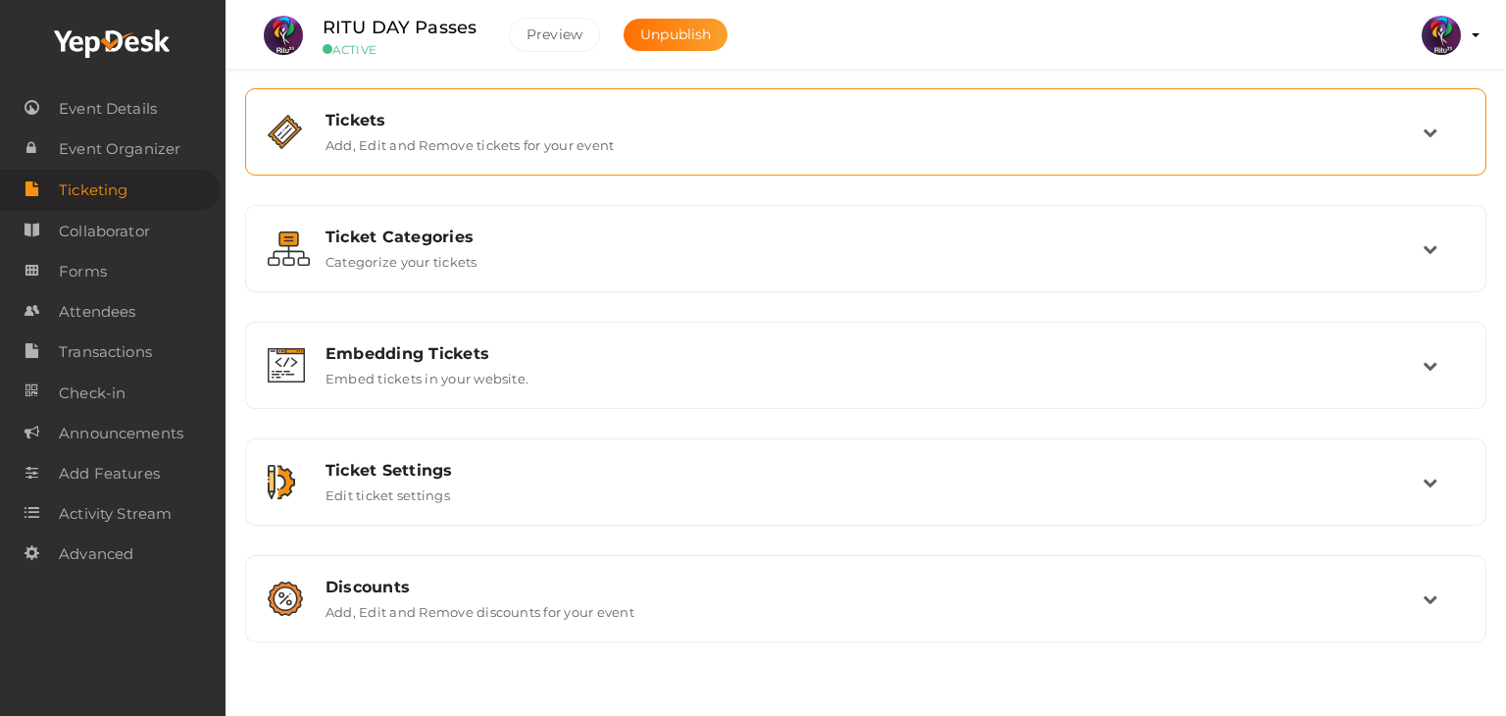
click at [575, 126] on div "Tickets" at bounding box center [873, 120] width 1097 height 19
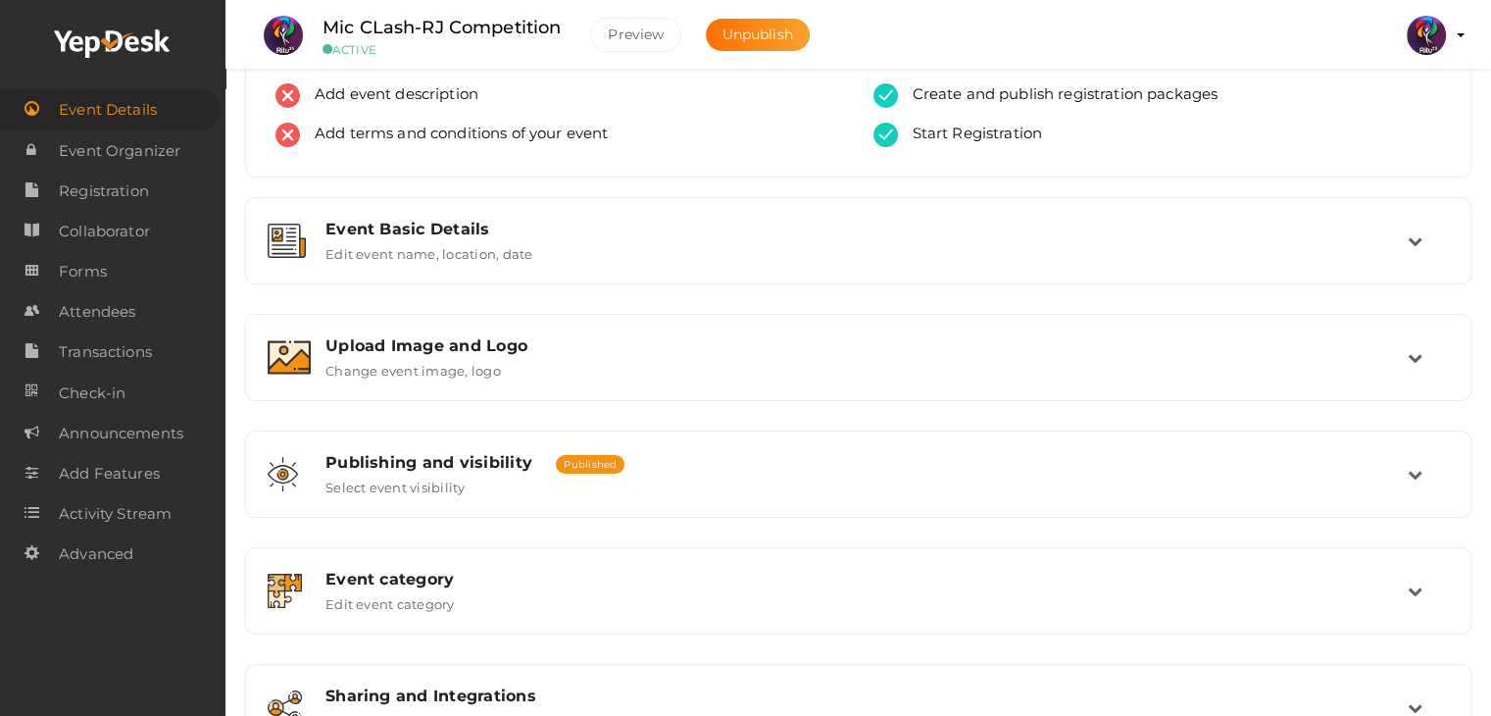
scroll to position [132, 0]
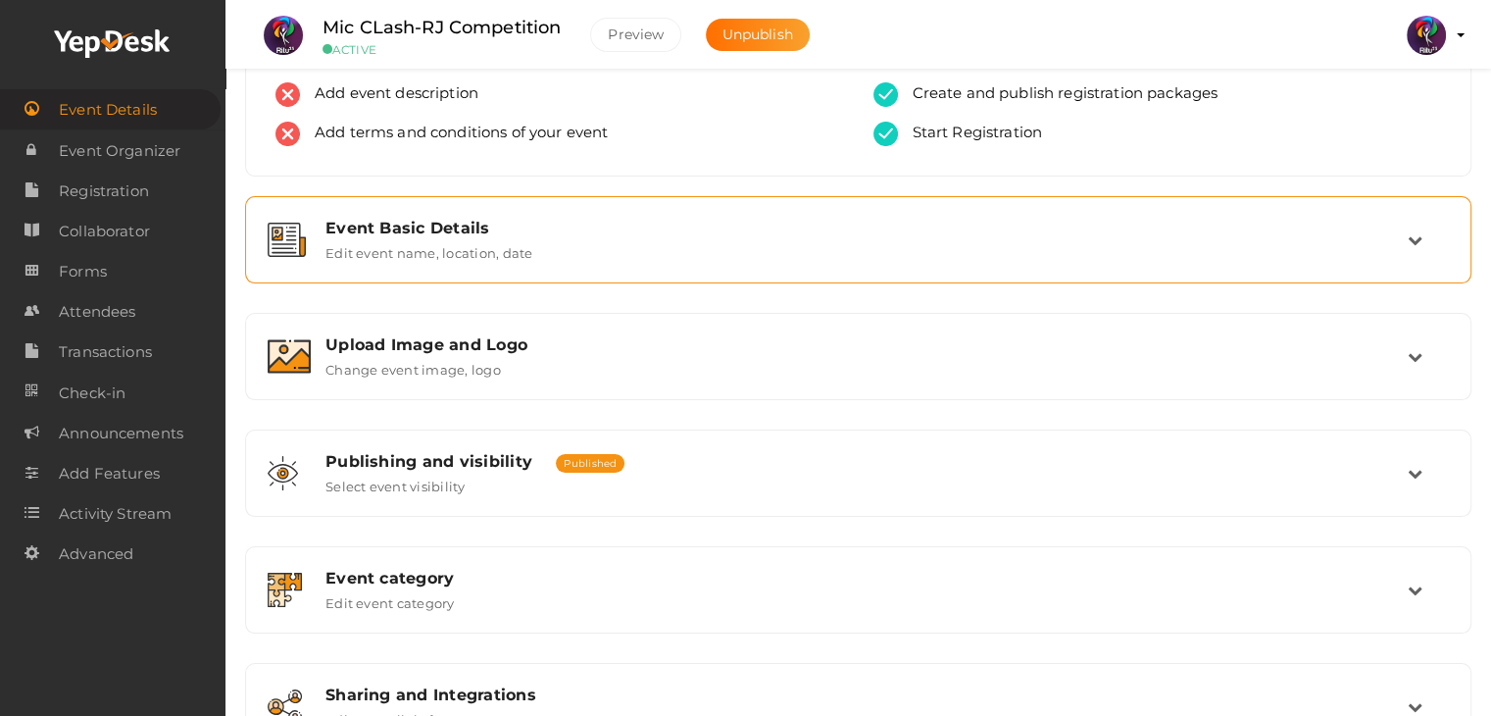
click at [455, 244] on label "Edit event name, location, date" at bounding box center [428, 249] width 207 height 24
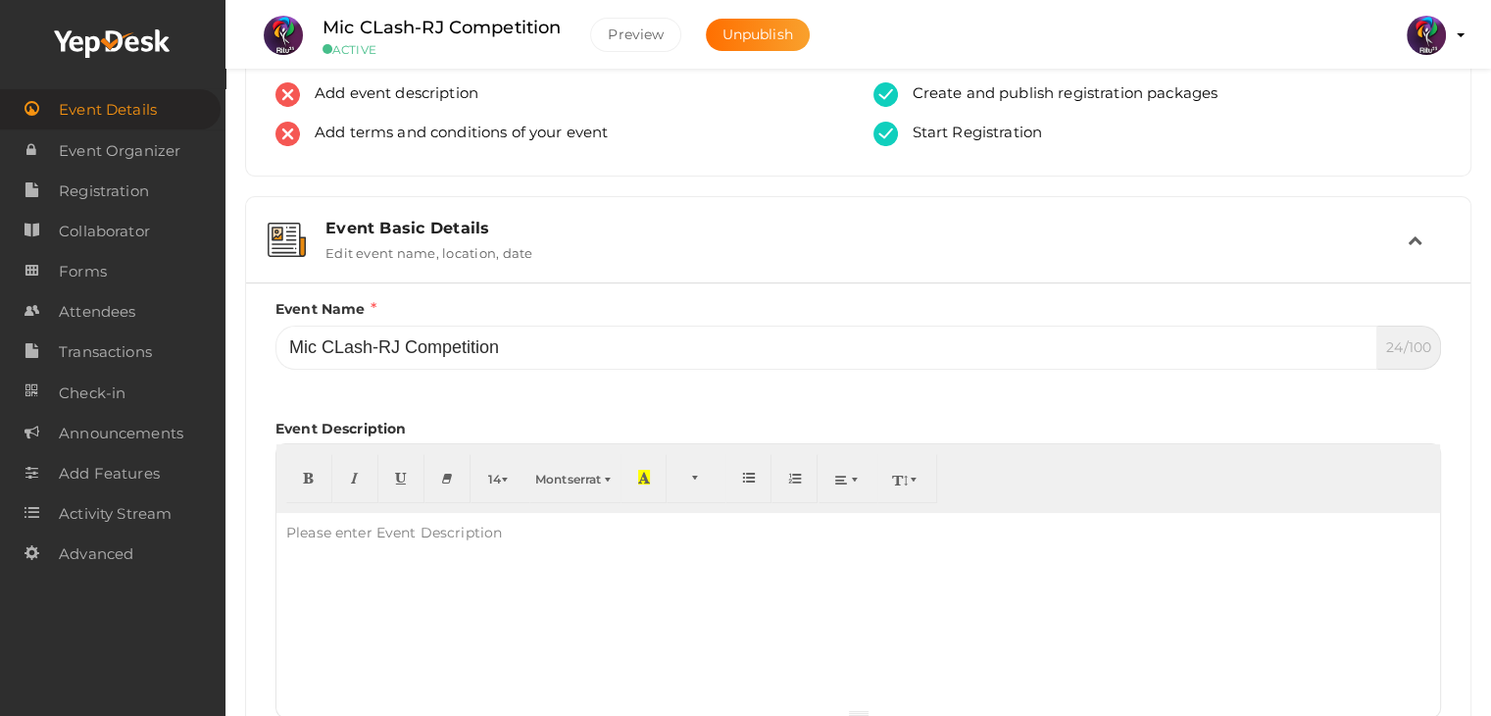
click at [455, 244] on label "Edit event name, location, date" at bounding box center [428, 249] width 207 height 24
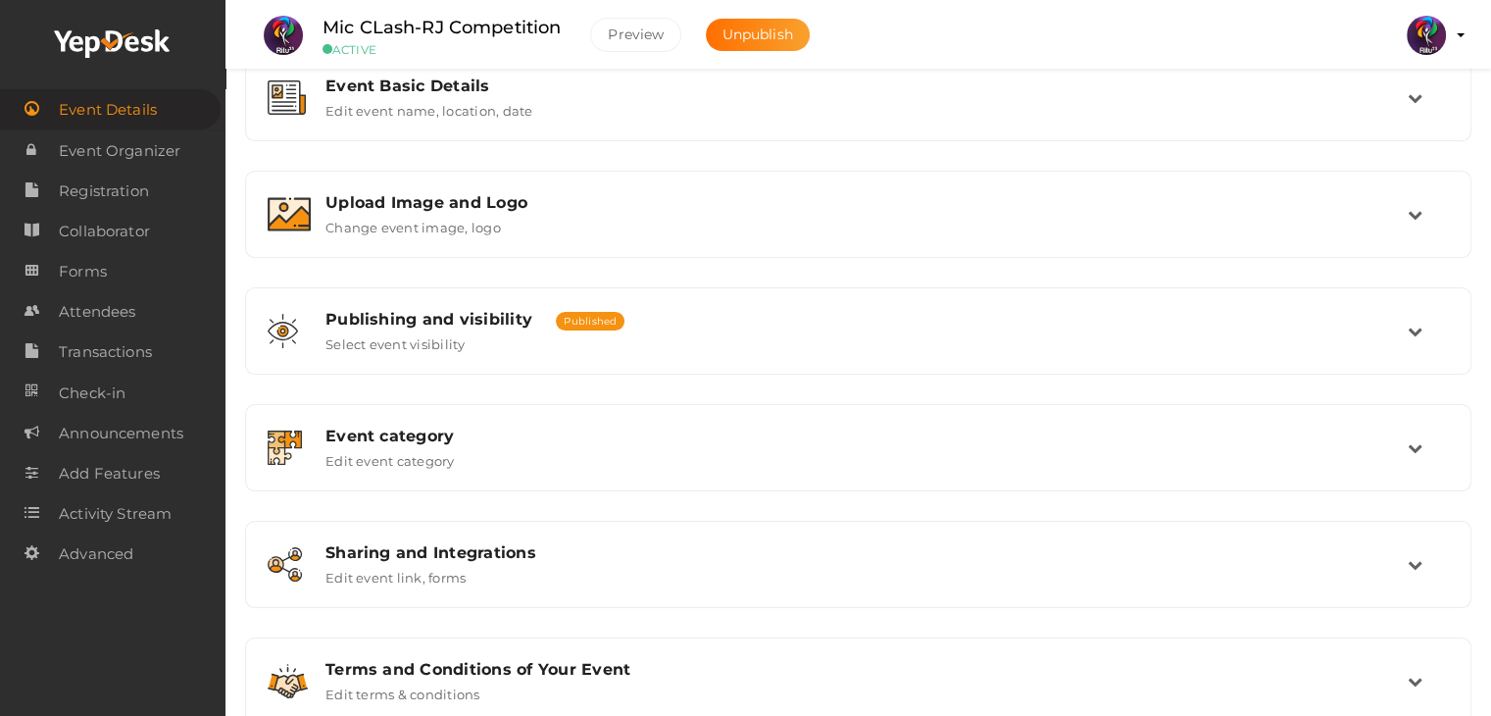
scroll to position [330, 0]
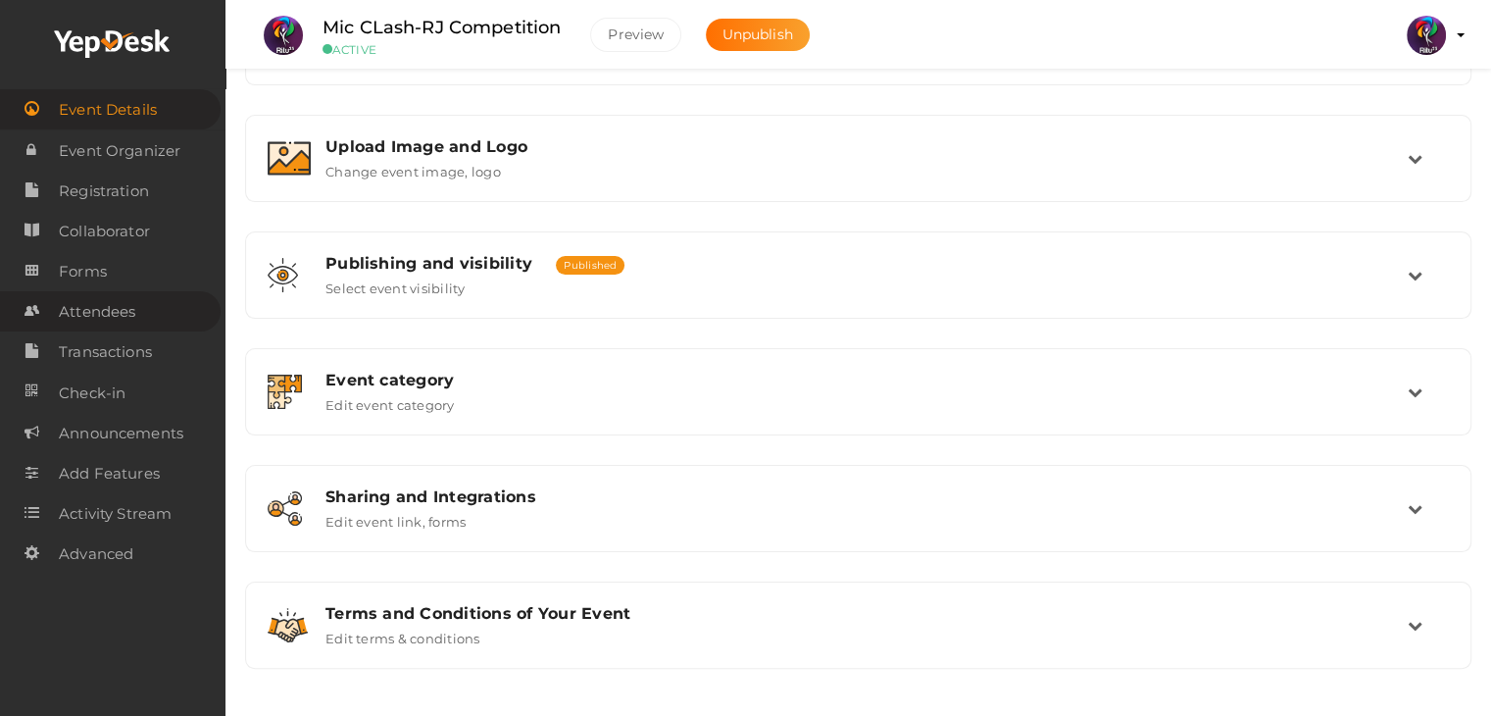
click at [130, 303] on span "Attendees" at bounding box center [97, 311] width 76 height 39
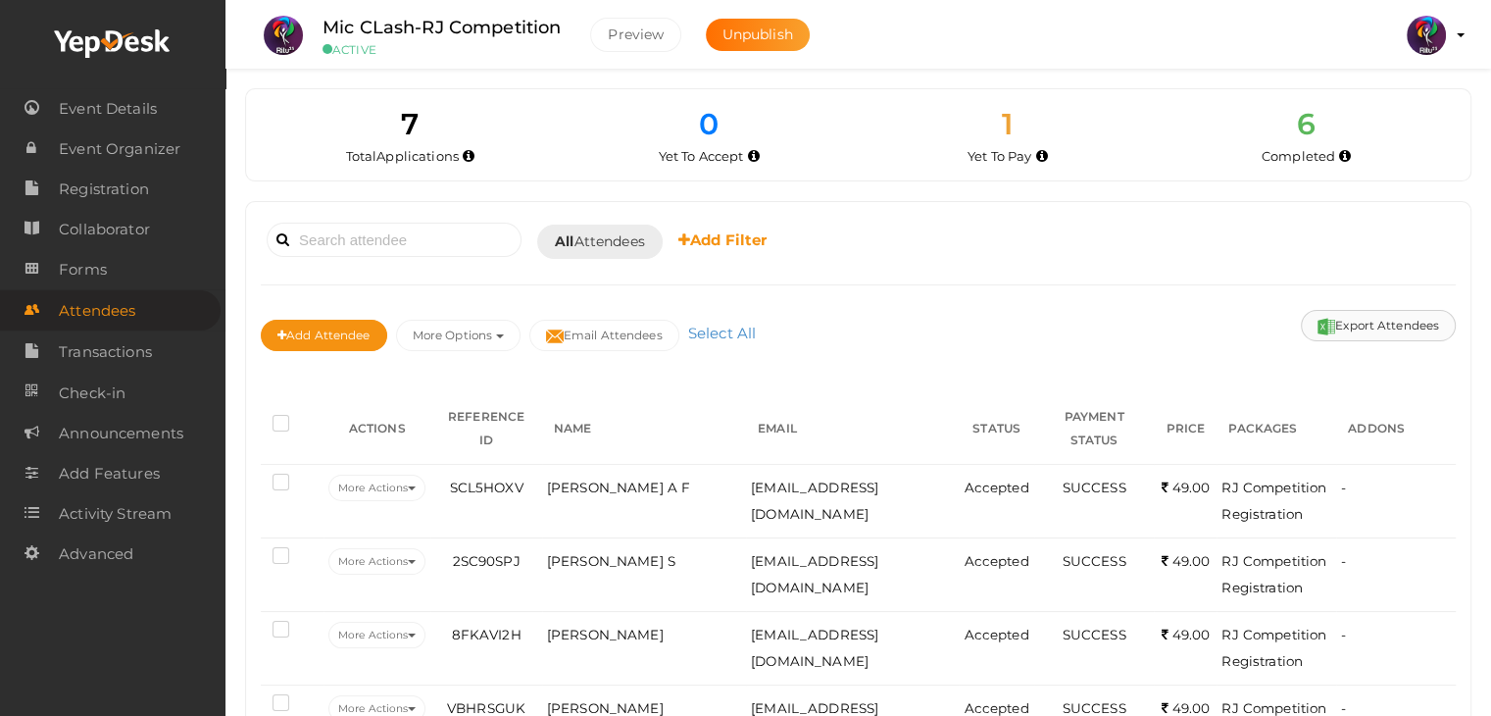
click at [1371, 326] on button "Export Attendees" at bounding box center [1378, 325] width 155 height 31
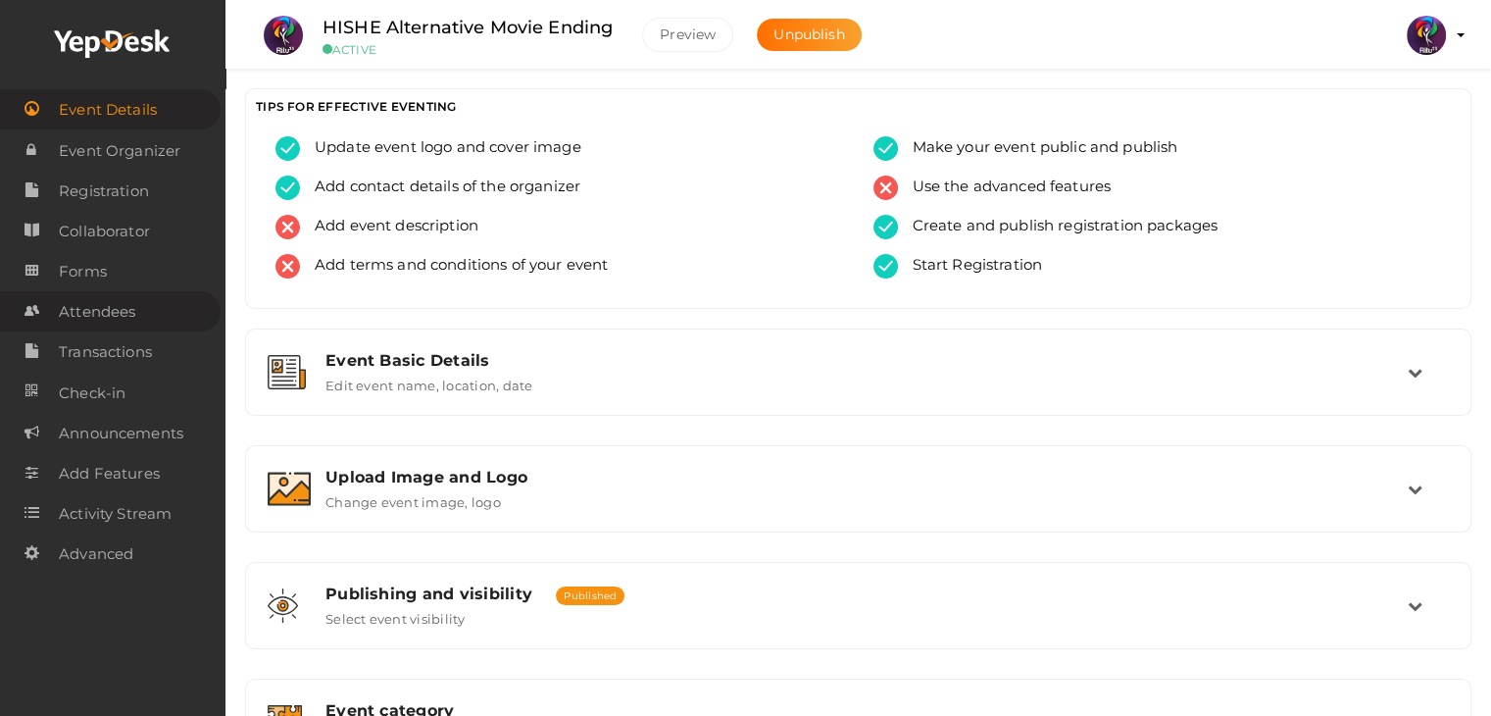
click at [136, 315] on link "Attendees" at bounding box center [110, 311] width 221 height 40
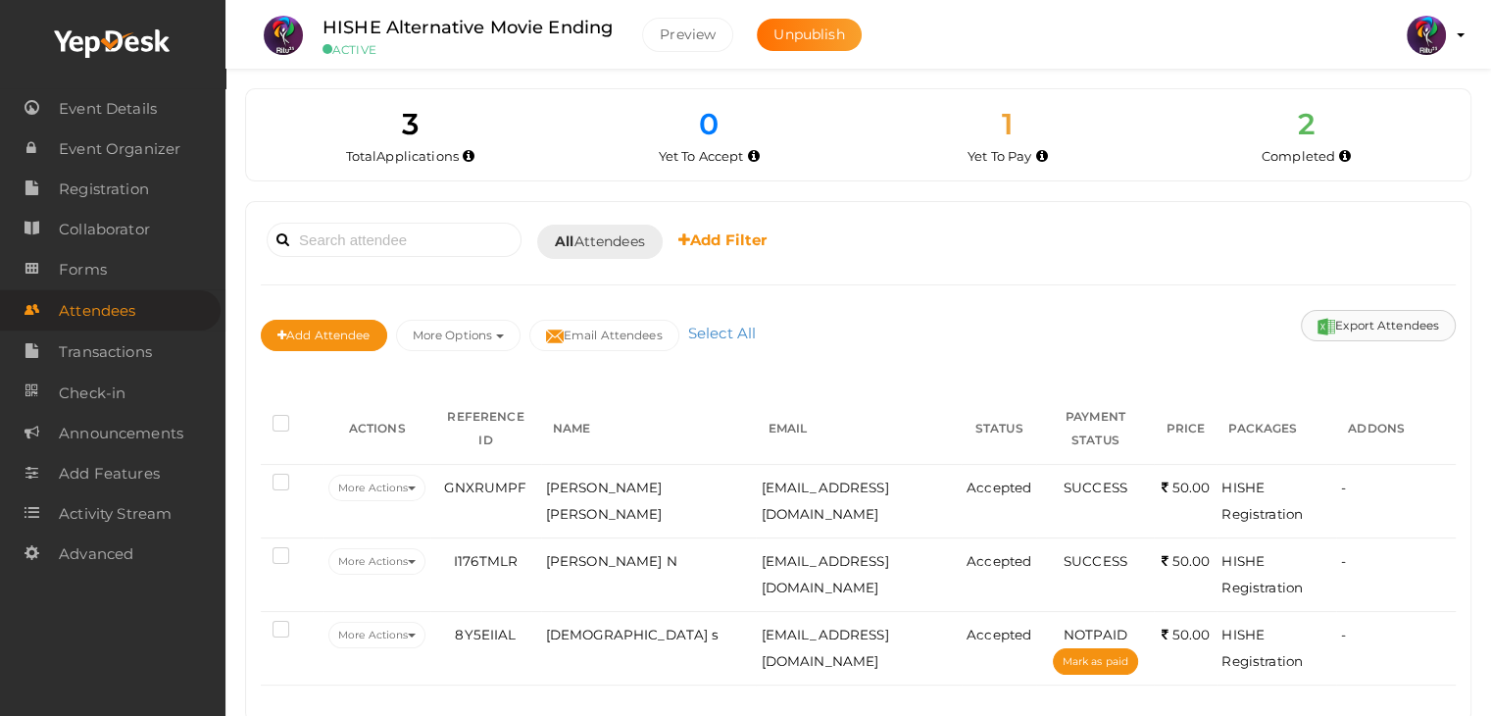
click at [1337, 311] on button "Export Attendees" at bounding box center [1378, 325] width 155 height 31
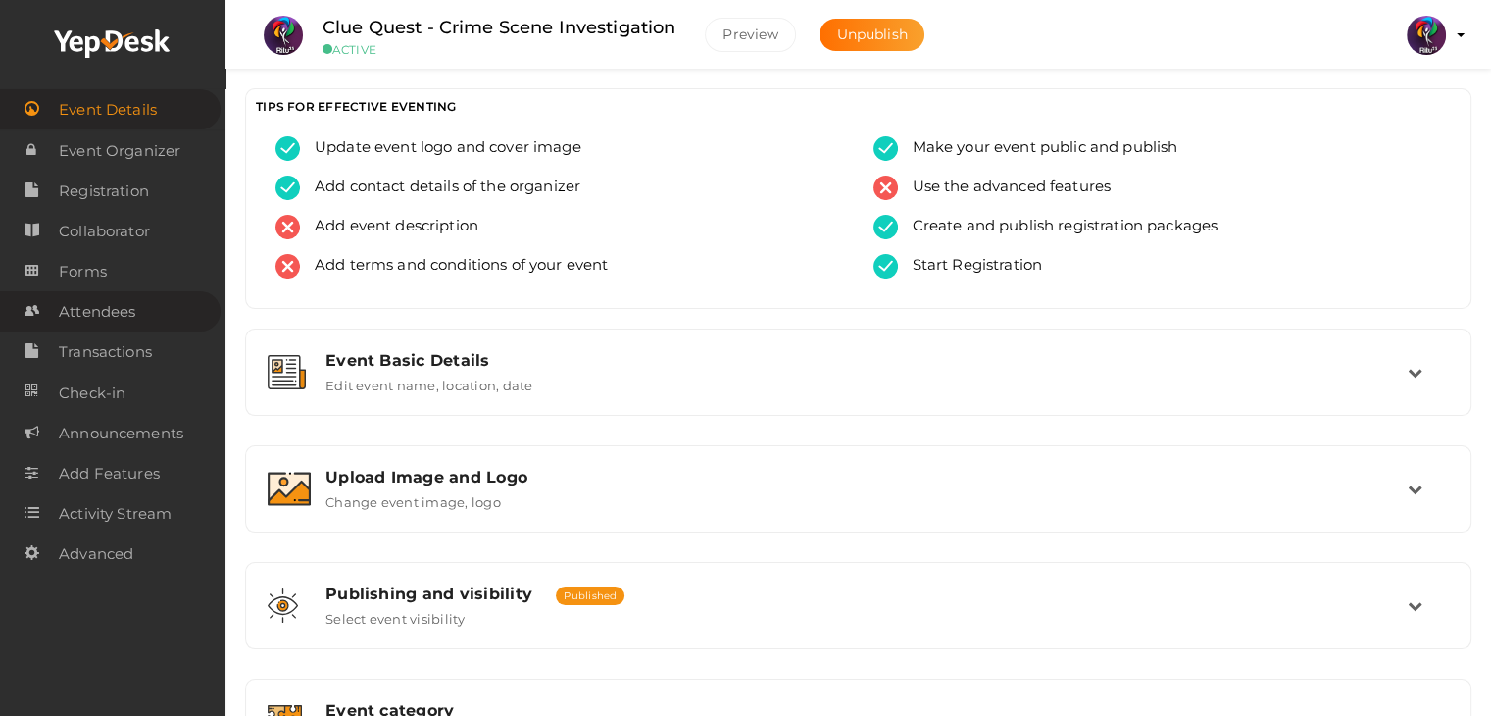
click at [157, 313] on link "Attendees" at bounding box center [110, 311] width 221 height 40
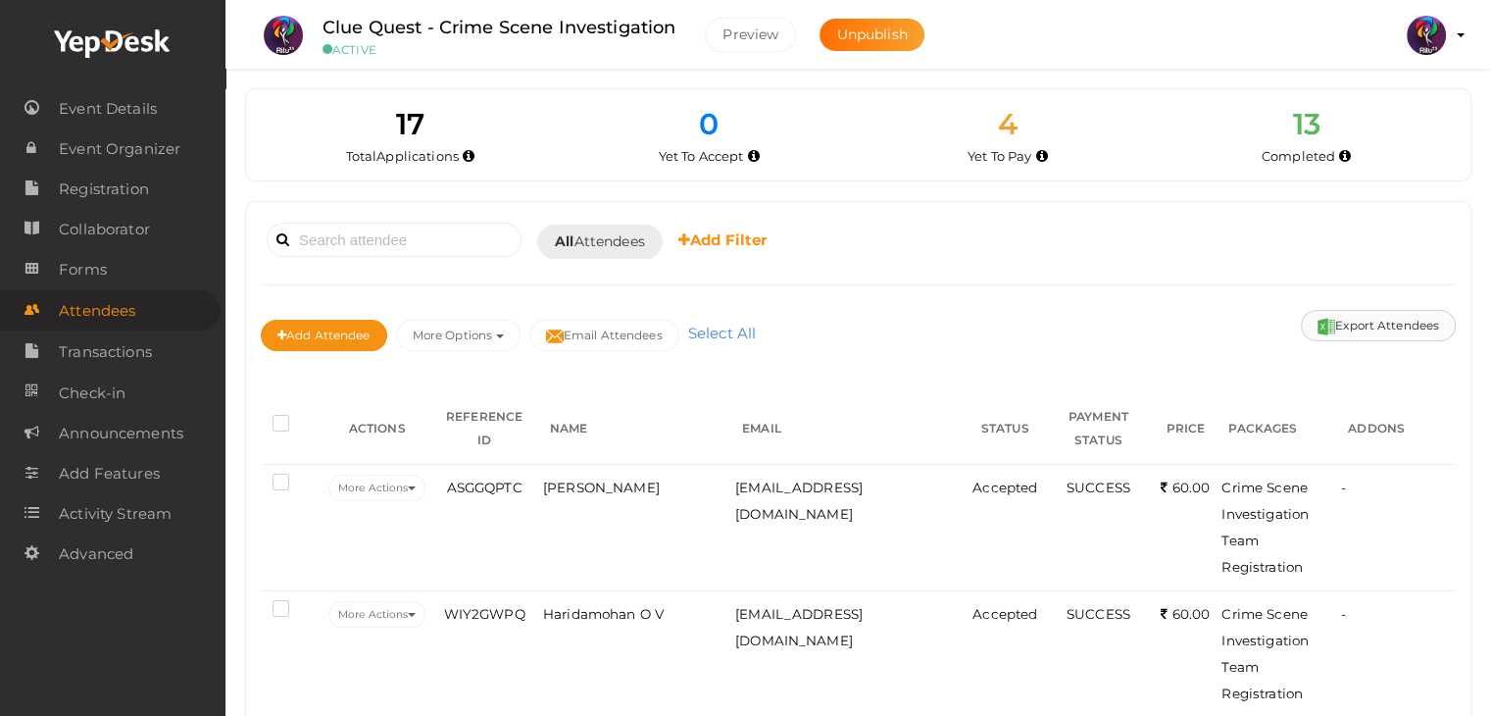
click at [1344, 323] on button "Export Attendees" at bounding box center [1378, 325] width 155 height 31
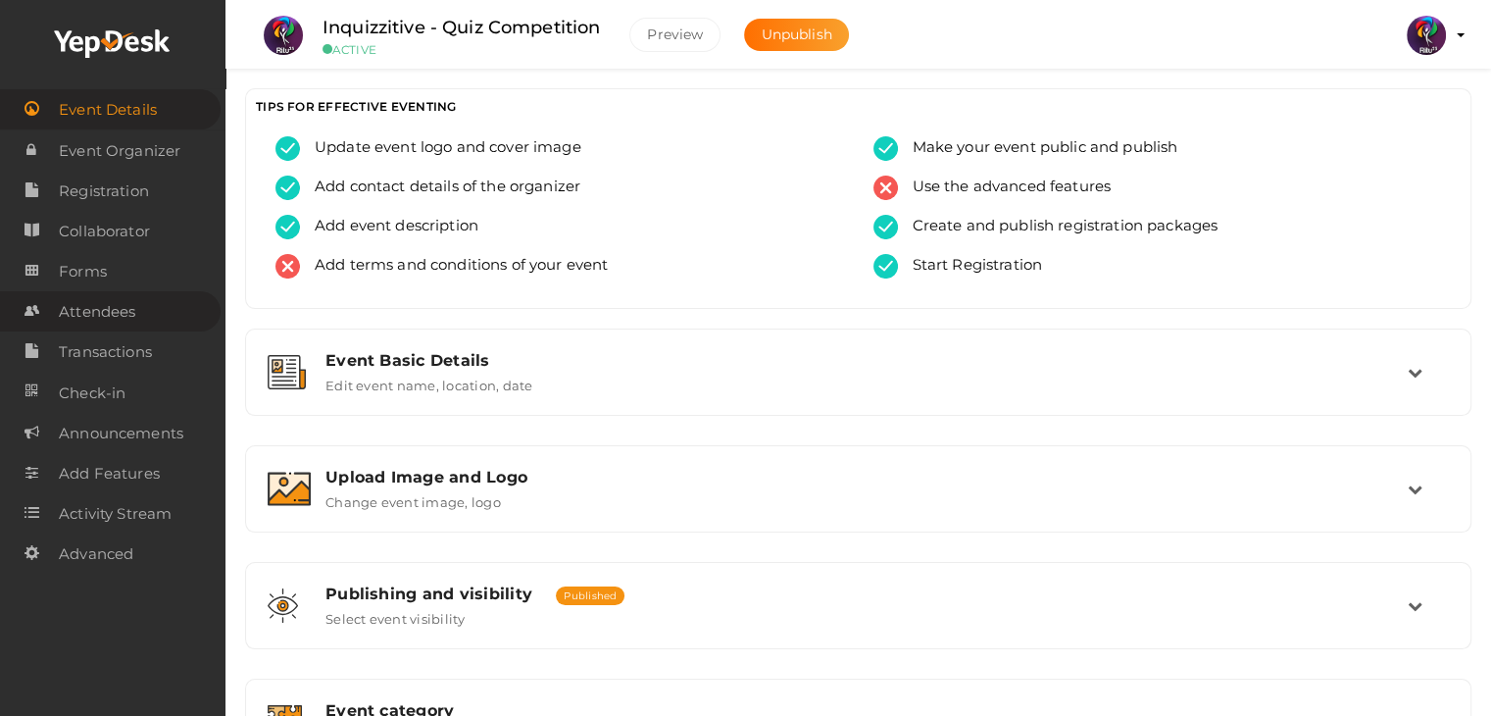
click at [147, 308] on link "Attendees" at bounding box center [110, 311] width 221 height 40
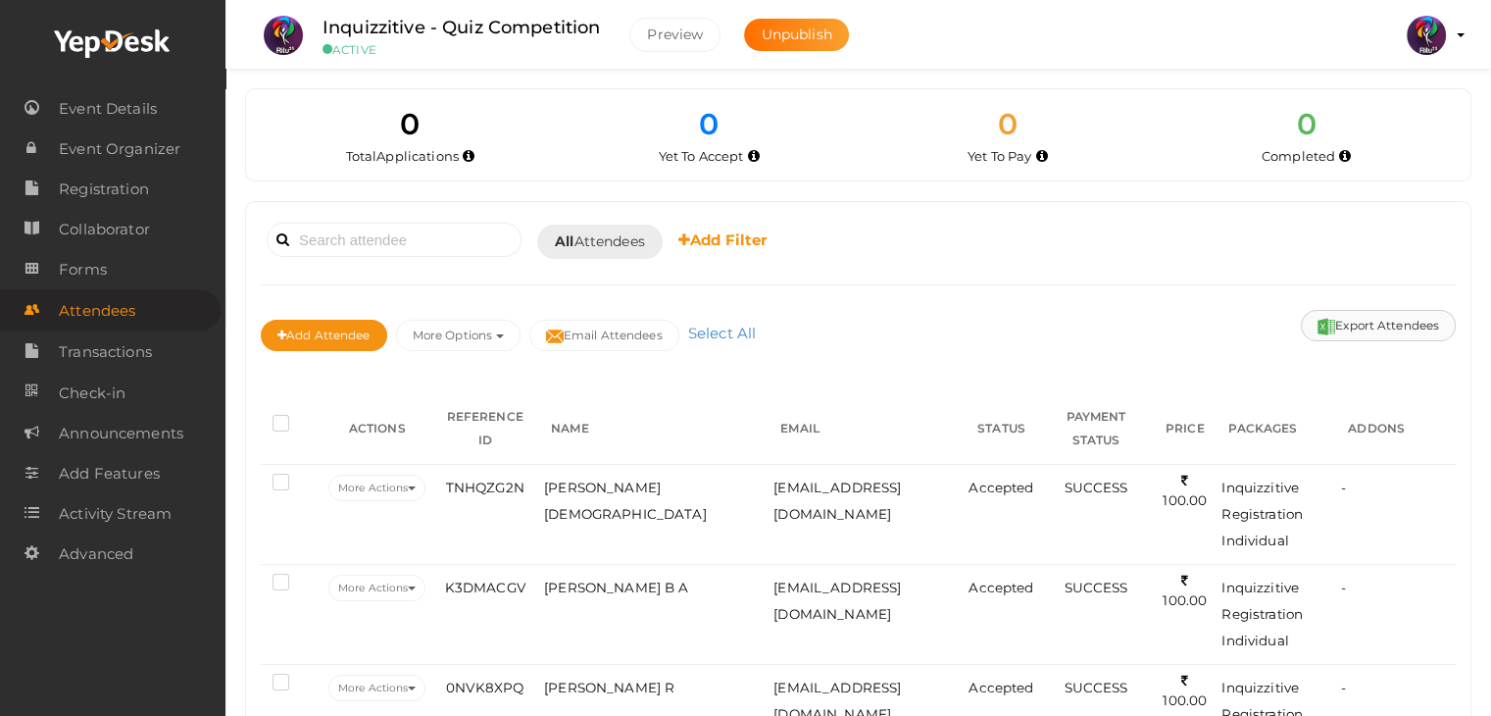
click at [1337, 322] on button "Export Attendees" at bounding box center [1378, 325] width 155 height 31
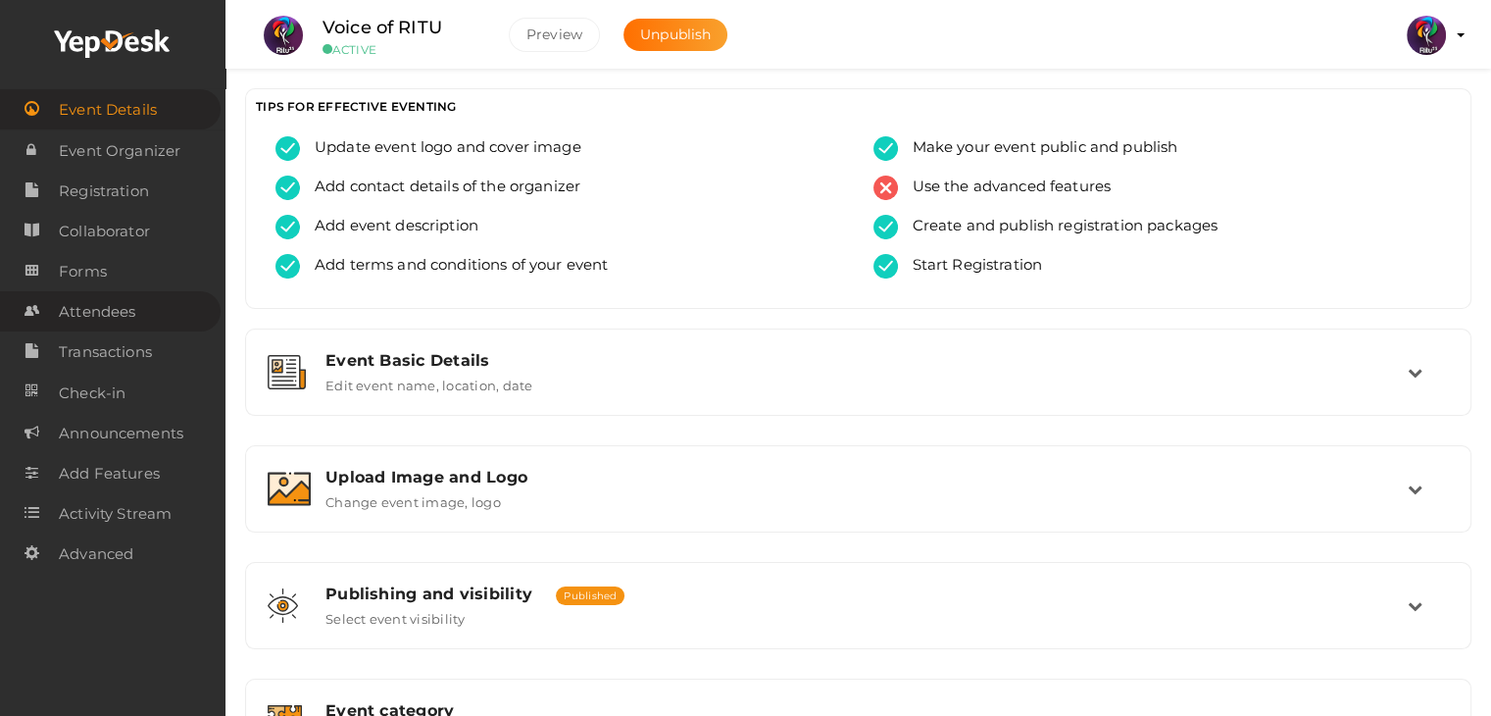
click at [117, 320] on span "Attendees" at bounding box center [97, 311] width 76 height 39
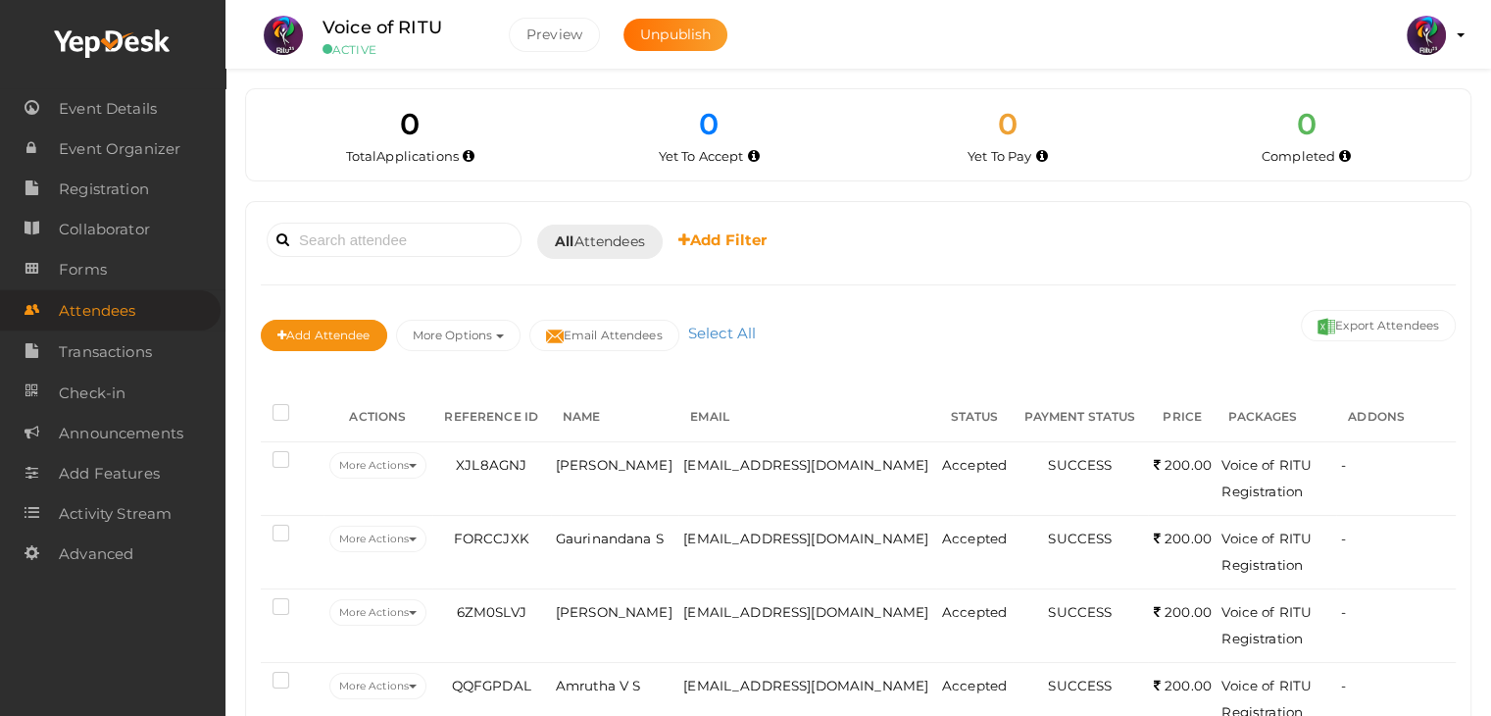
scroll to position [90, 0]
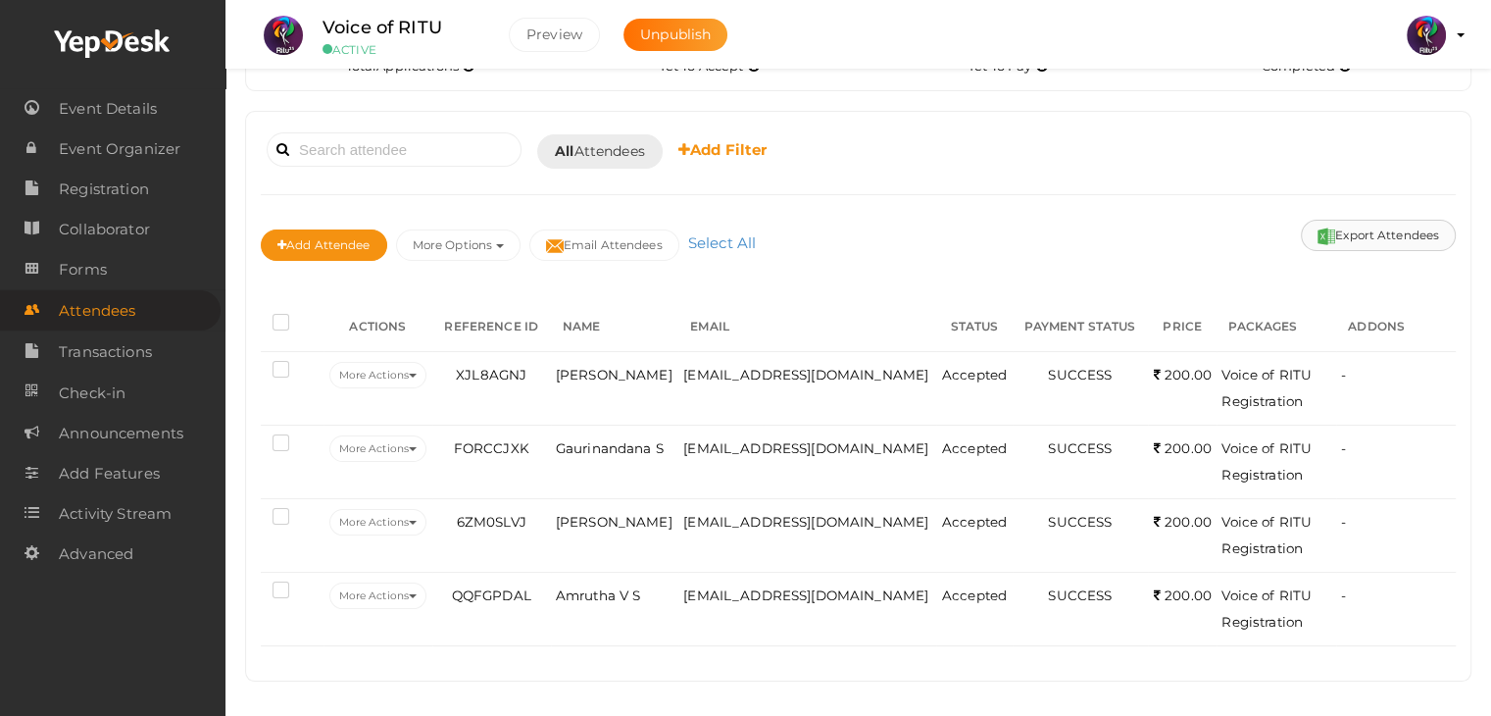
click at [1368, 238] on button "Export Attendees" at bounding box center [1378, 235] width 155 height 31
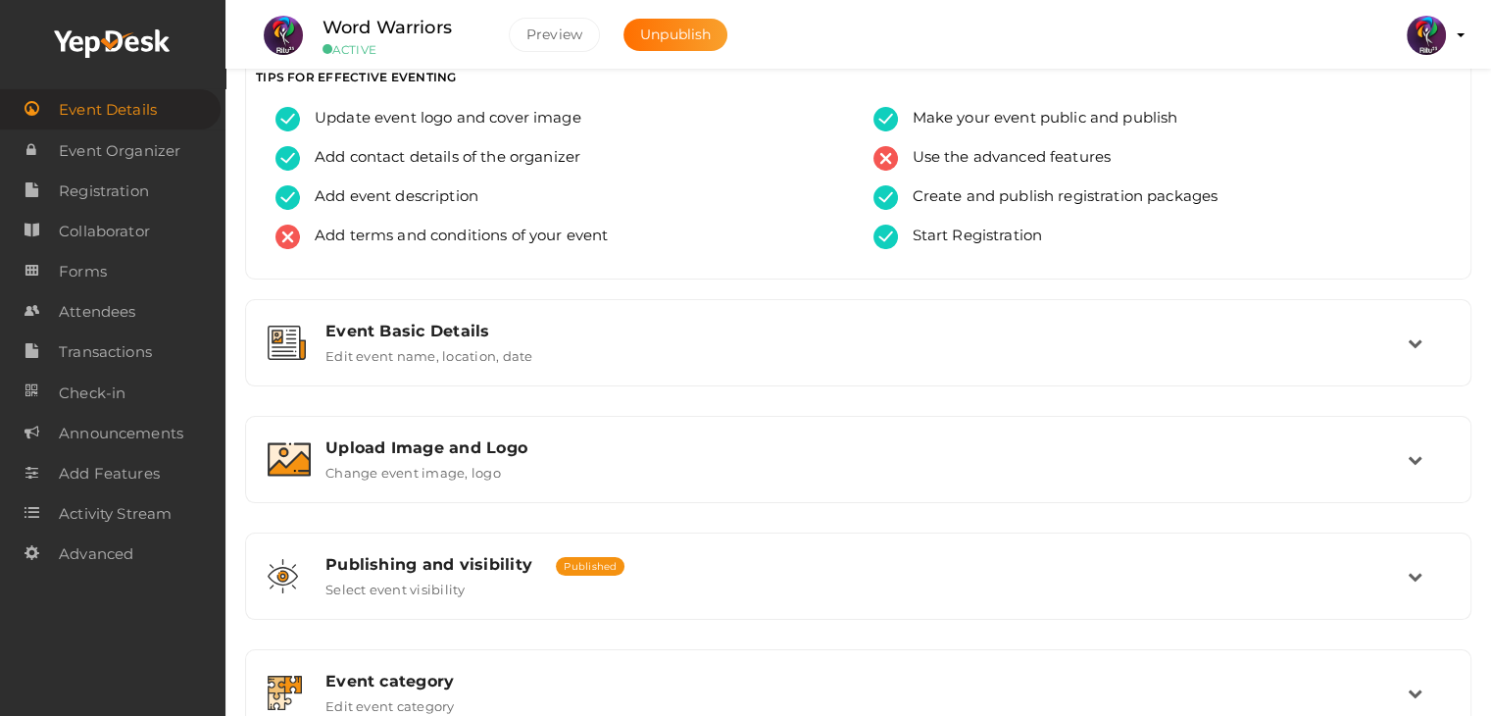
scroll to position [28, 0]
click at [127, 319] on span "Attendees" at bounding box center [97, 311] width 76 height 39
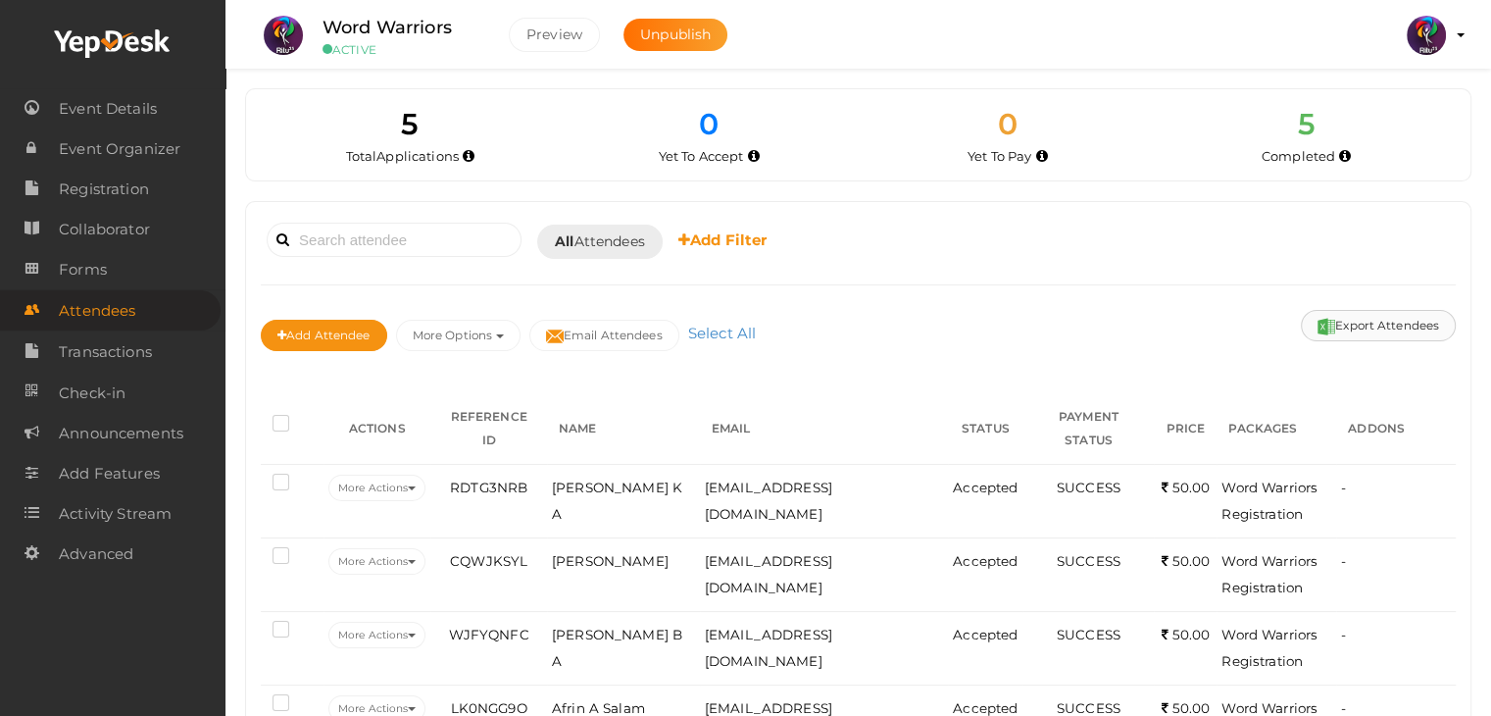
click at [1382, 321] on button "Export Attendees" at bounding box center [1378, 325] width 155 height 31
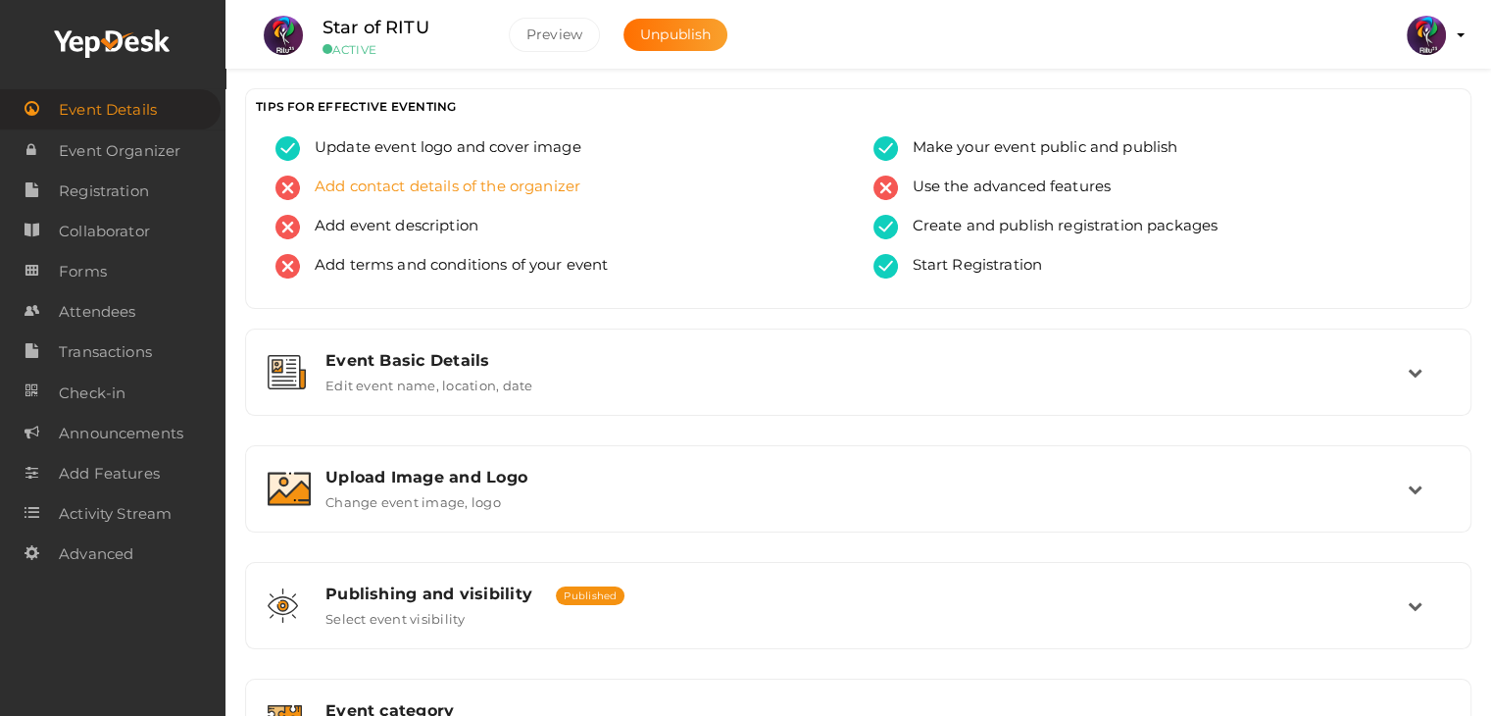
scroll to position [330, 0]
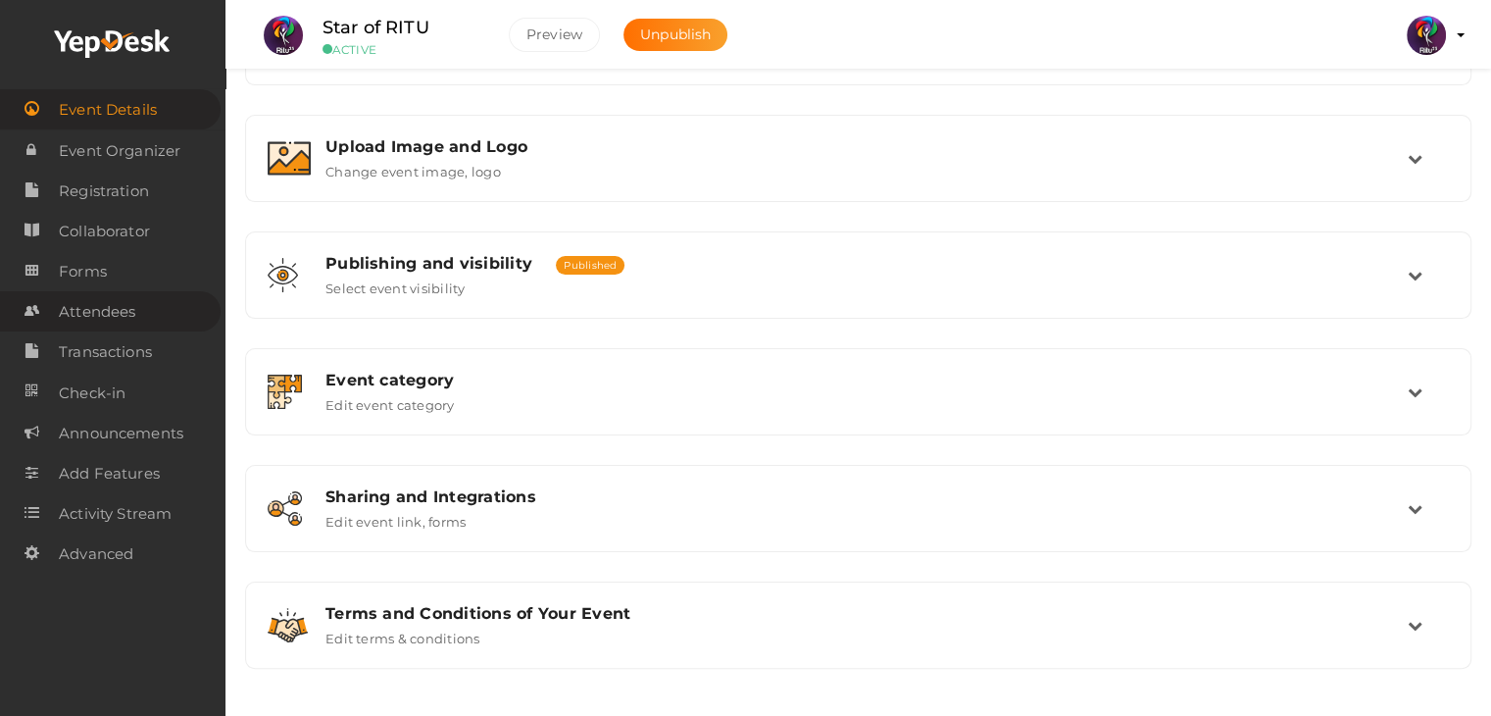
click at [136, 322] on link "Attendees" at bounding box center [110, 311] width 221 height 40
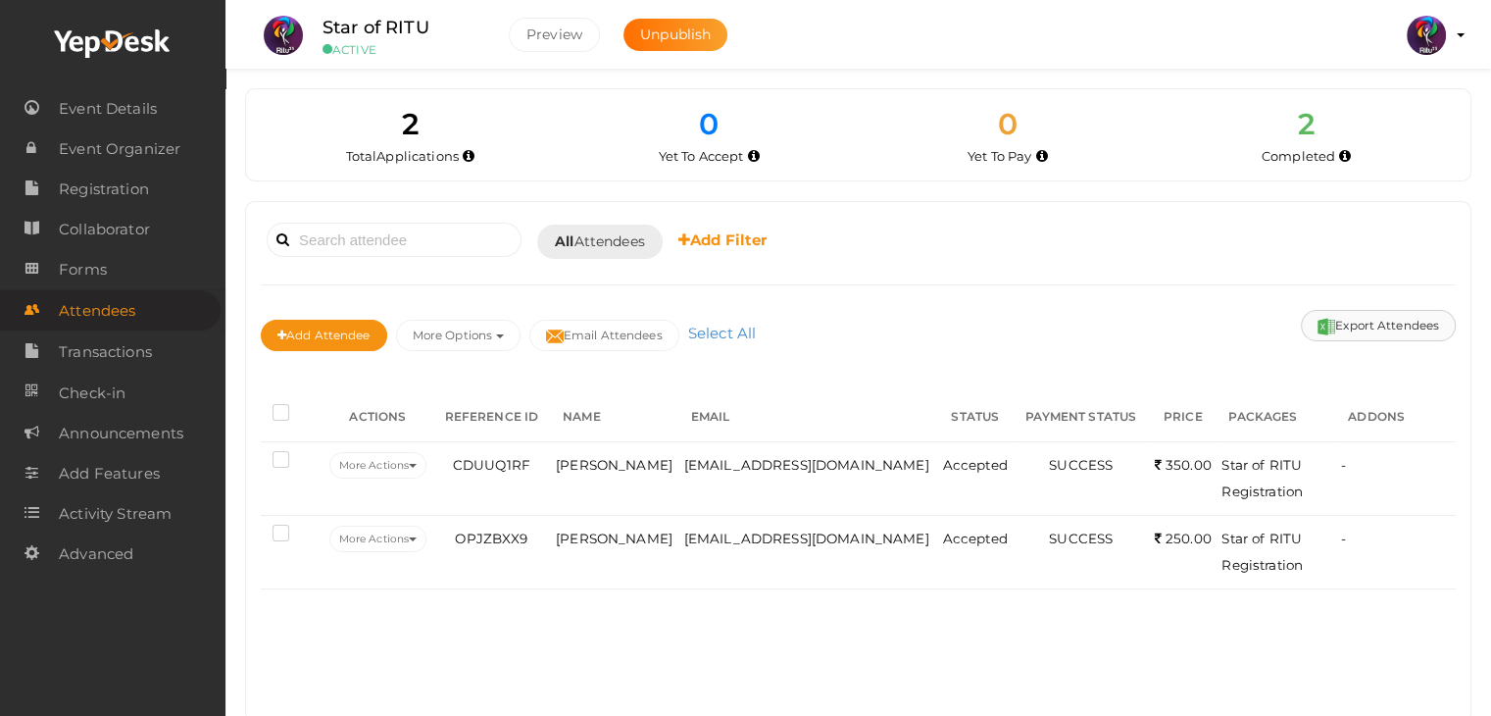
click at [1388, 323] on button "Export Attendees" at bounding box center [1378, 325] width 155 height 31
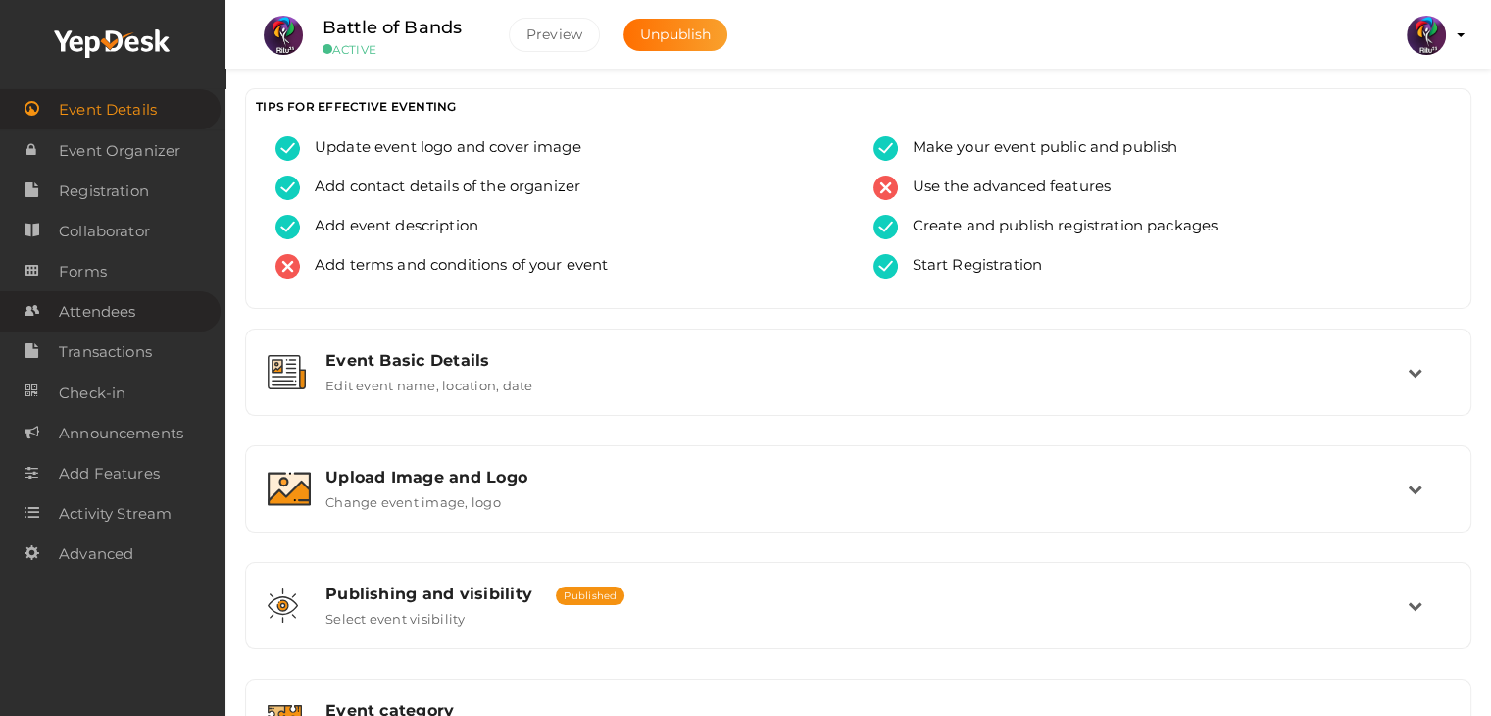
click at [116, 325] on span "Attendees" at bounding box center [97, 311] width 76 height 39
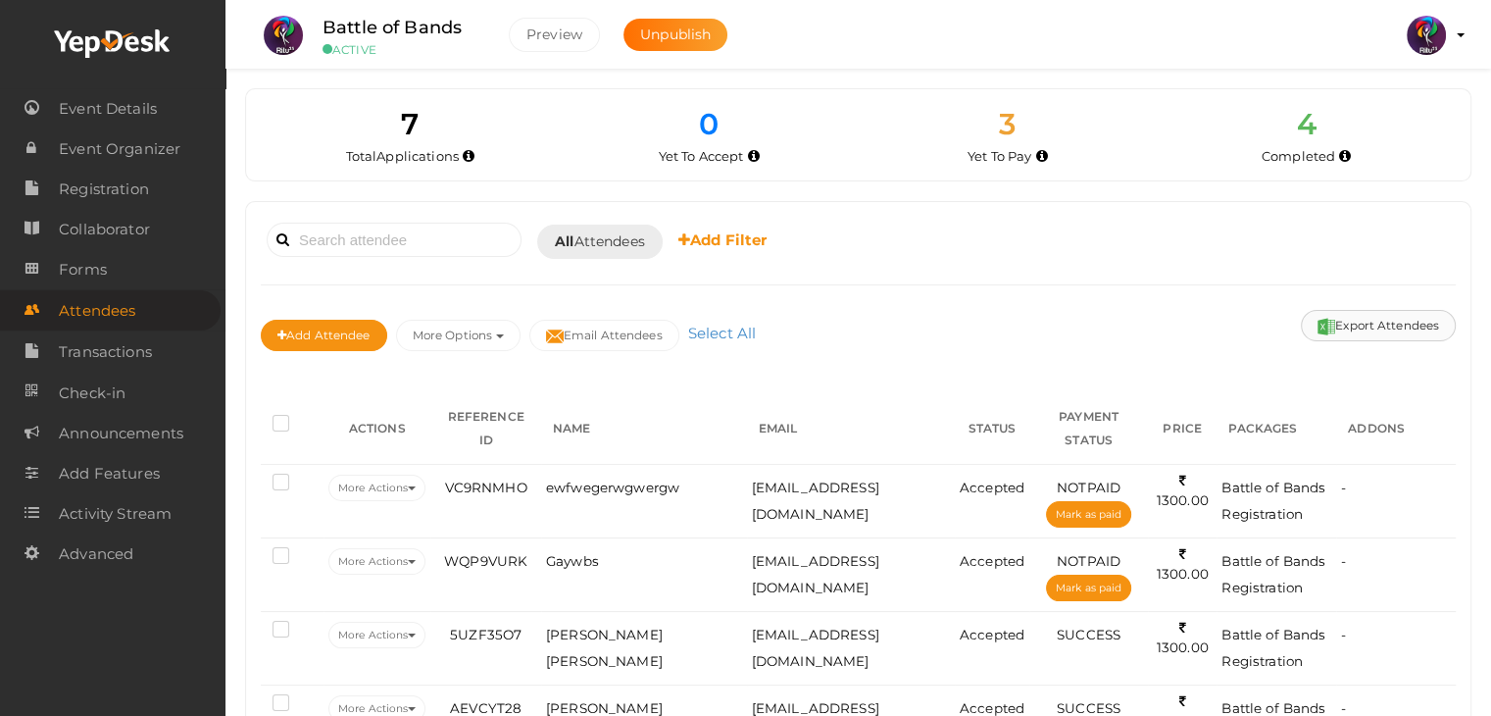
click at [1373, 320] on button "Export Attendees" at bounding box center [1378, 325] width 155 height 31
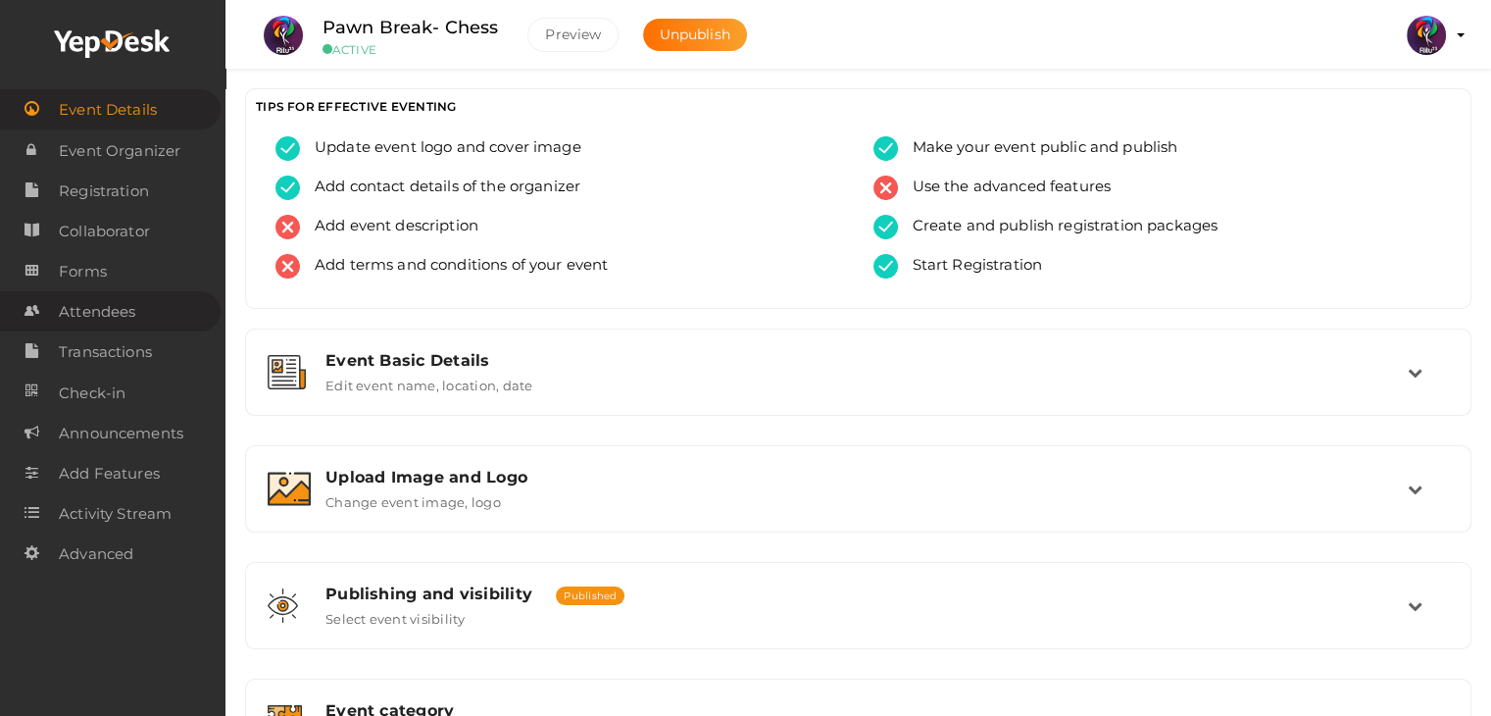
click at [102, 300] on span "Attendees" at bounding box center [97, 311] width 76 height 39
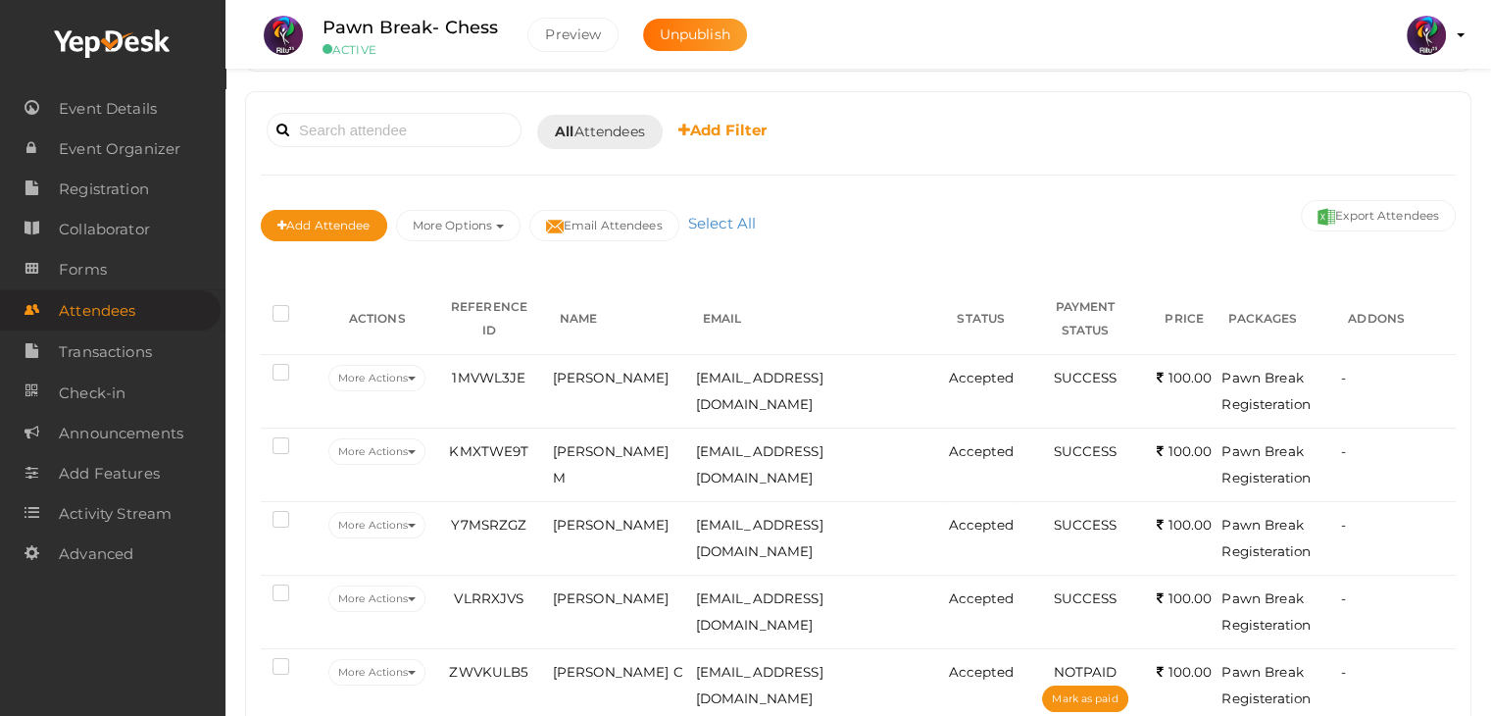
scroll to position [100, 0]
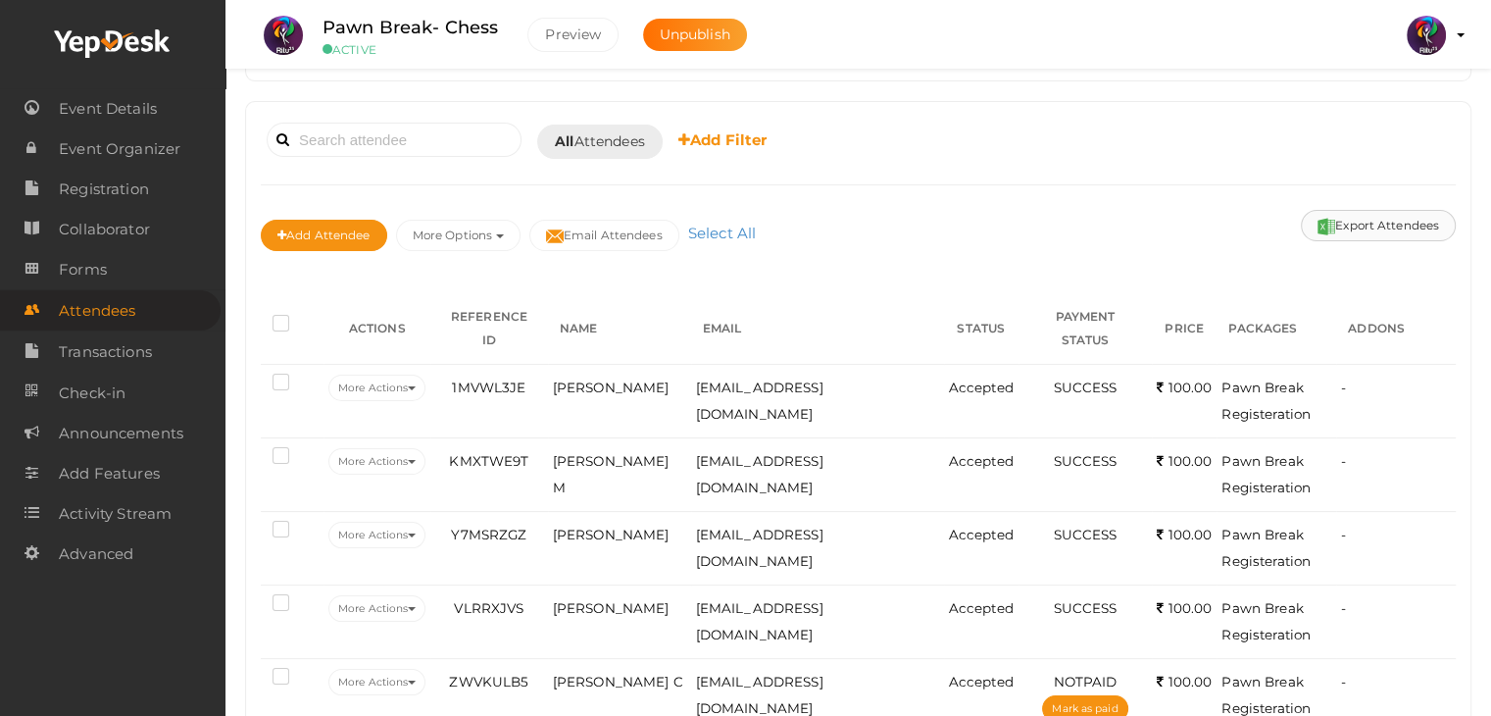
click at [1373, 226] on button "Export Attendees" at bounding box center [1378, 225] width 155 height 31
click at [257, 454] on div "Booked for [DATE] [DATE] [DATE] This Week Custom Date All Attendees All Yet to …" at bounding box center [858, 508] width 1225 height 812
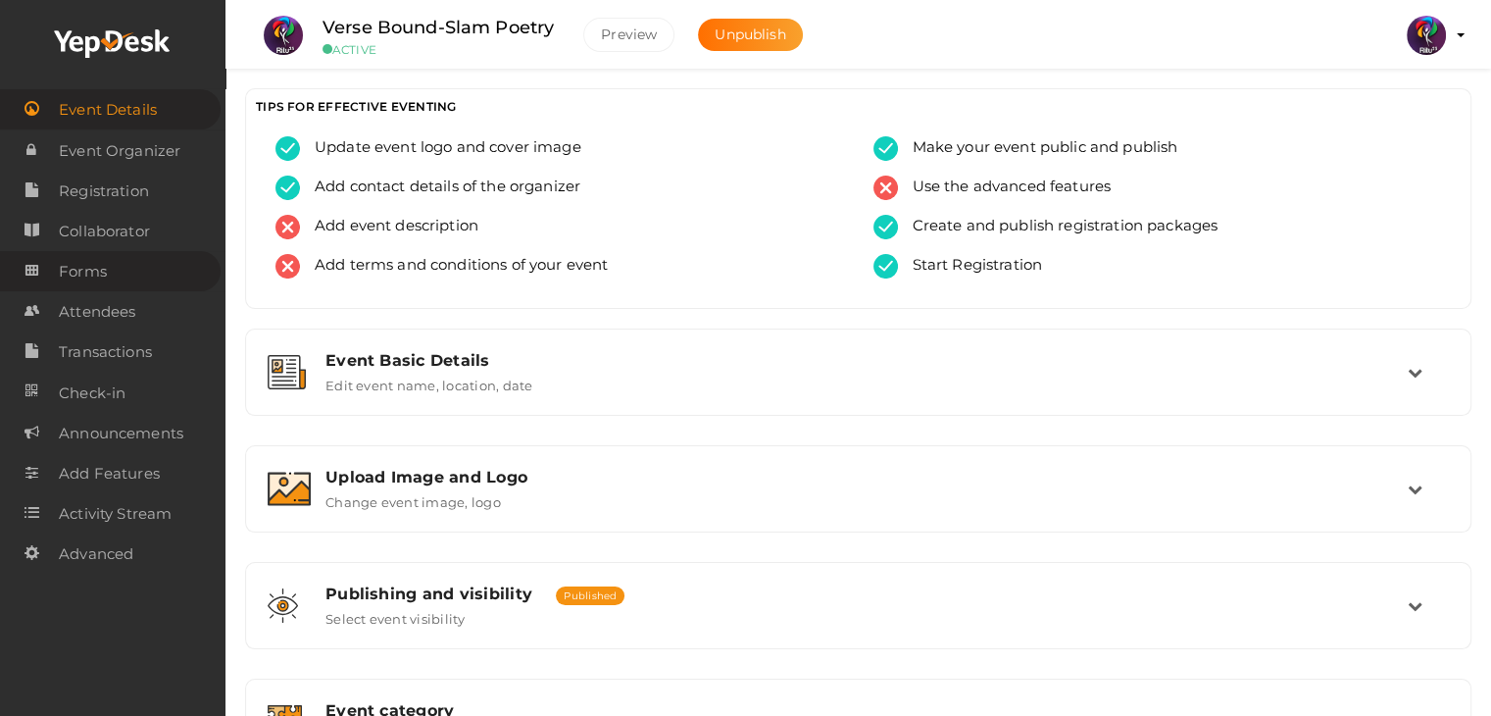
click at [120, 279] on link "Forms" at bounding box center [110, 271] width 221 height 40
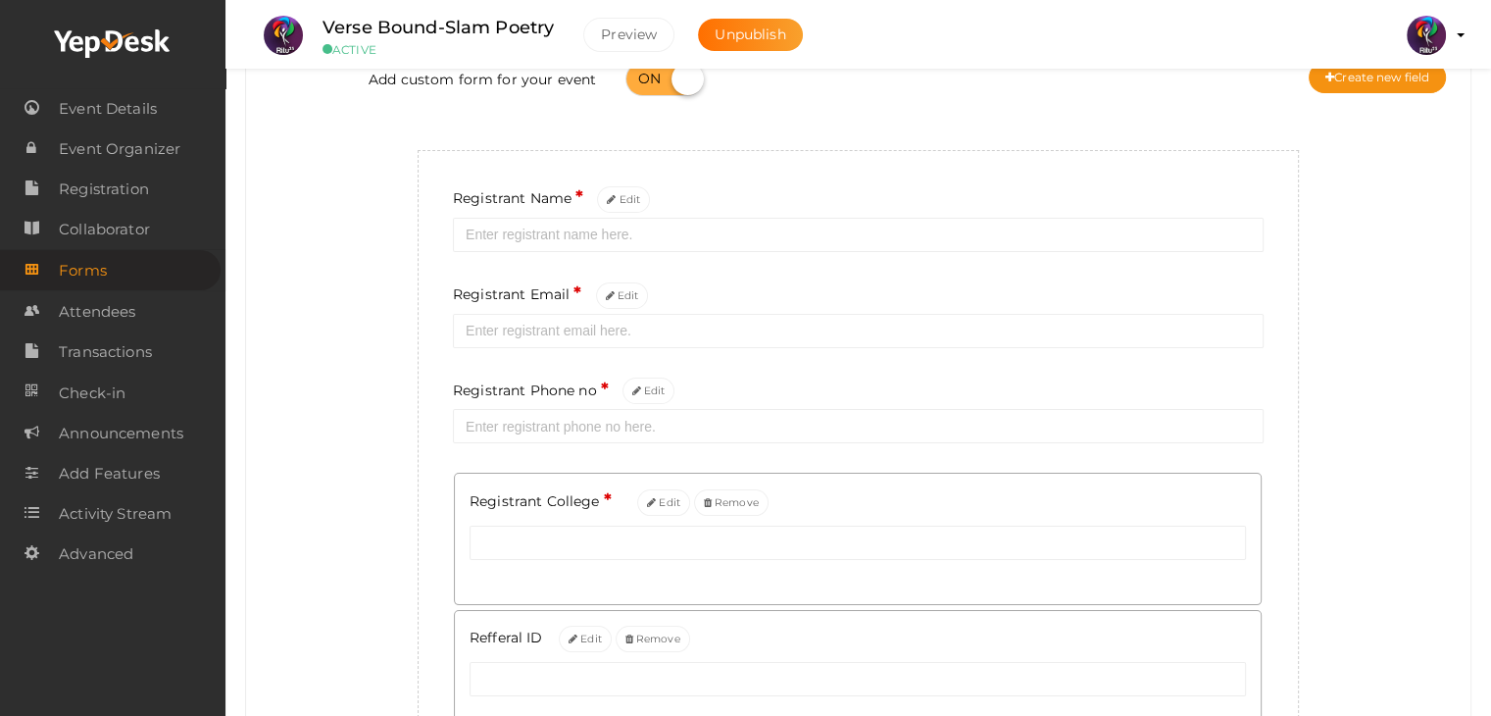
scroll to position [145, 0]
click at [153, 323] on link "Attendees" at bounding box center [110, 311] width 221 height 40
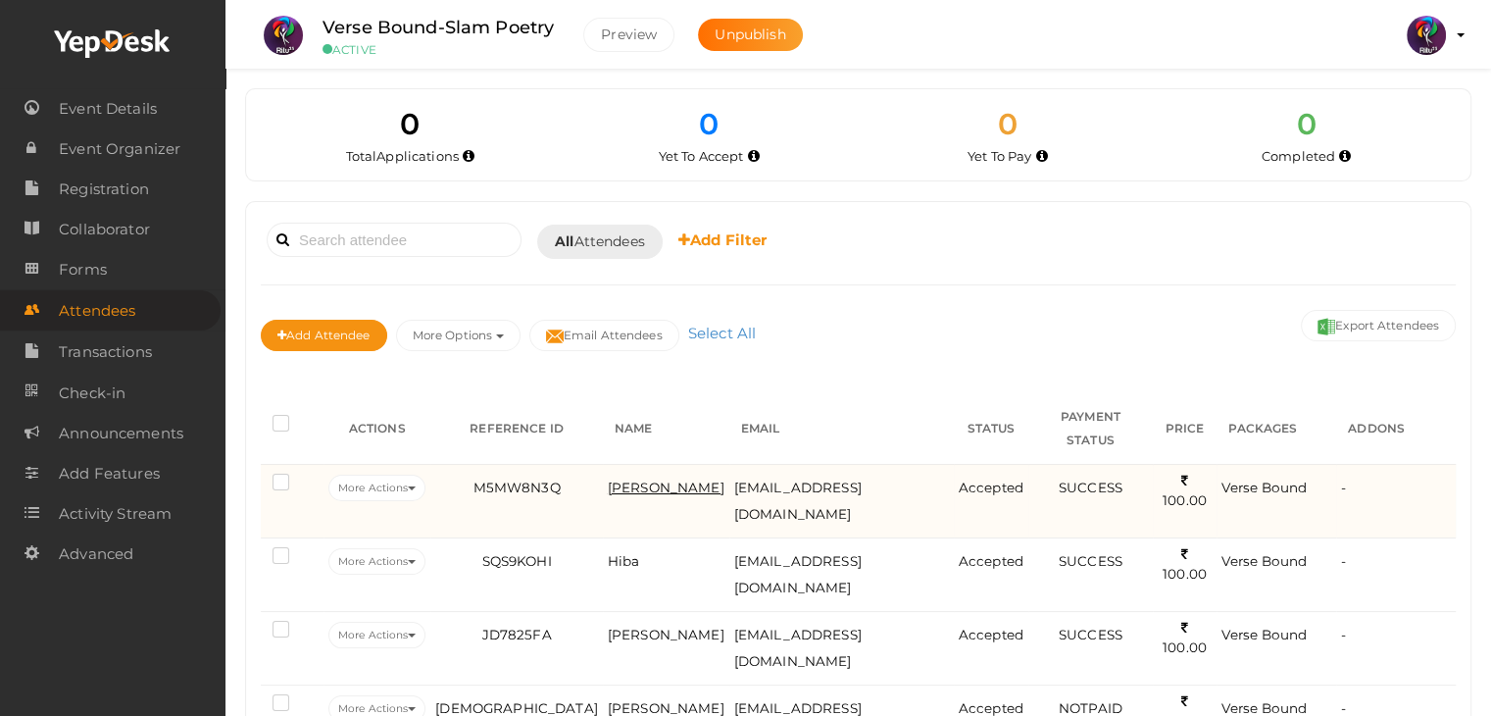
scroll to position [83, 0]
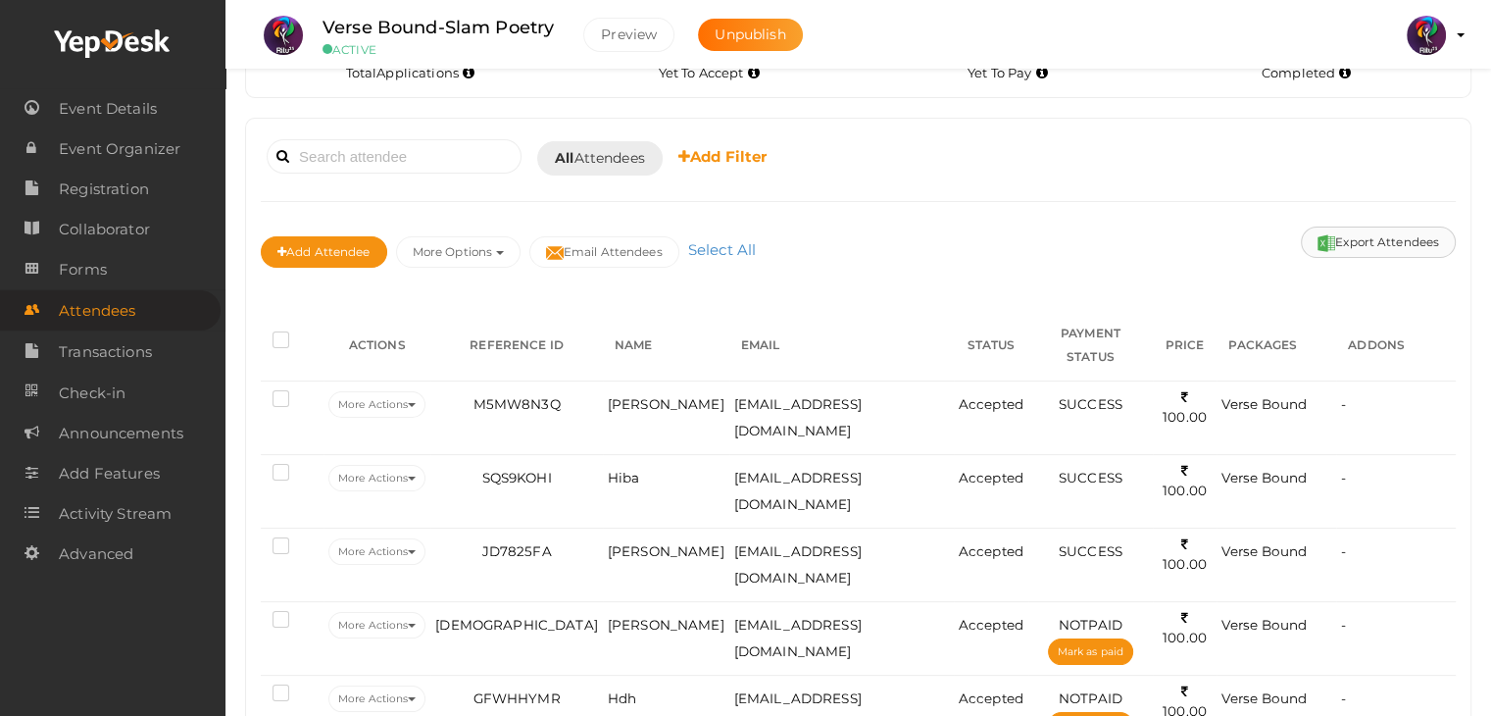
click at [1372, 227] on button "Export Attendees" at bounding box center [1378, 241] width 155 height 31
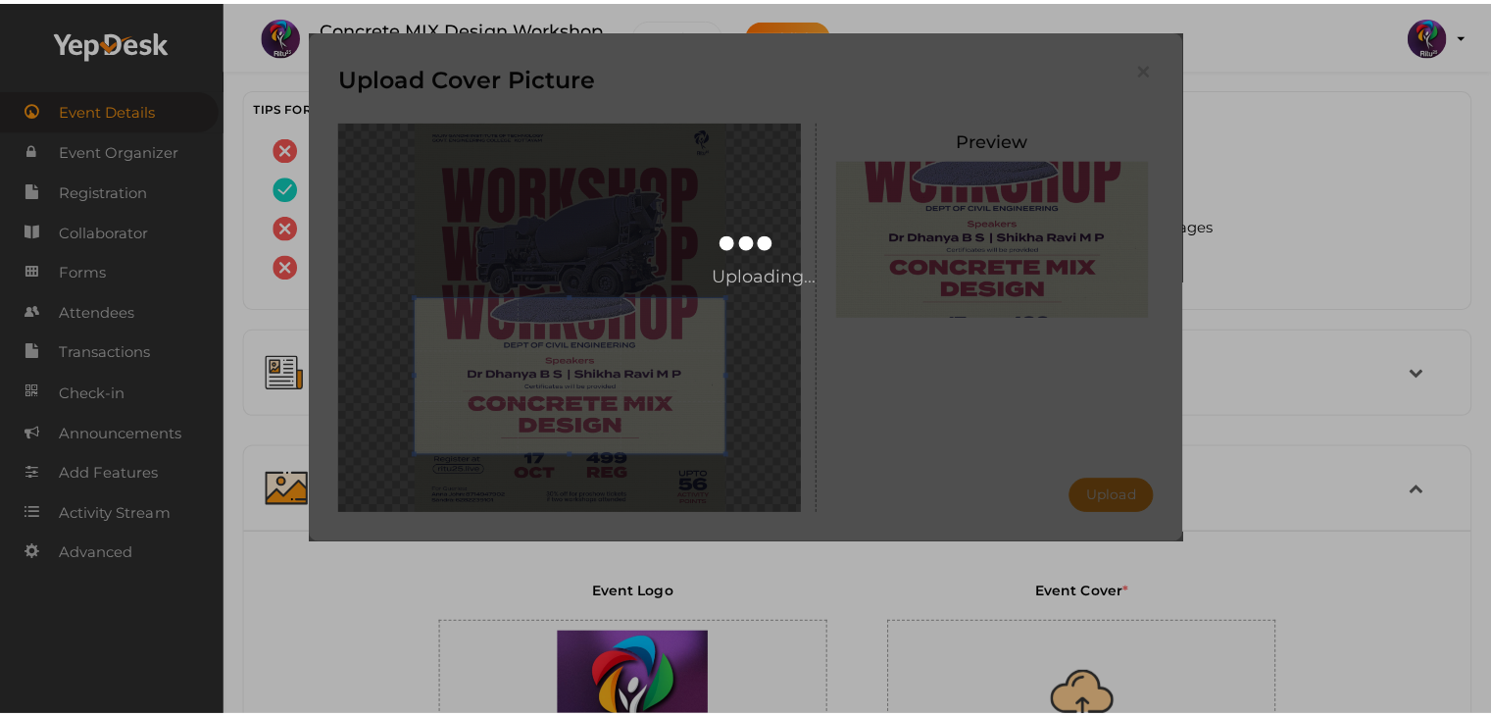
scroll to position [179, 0]
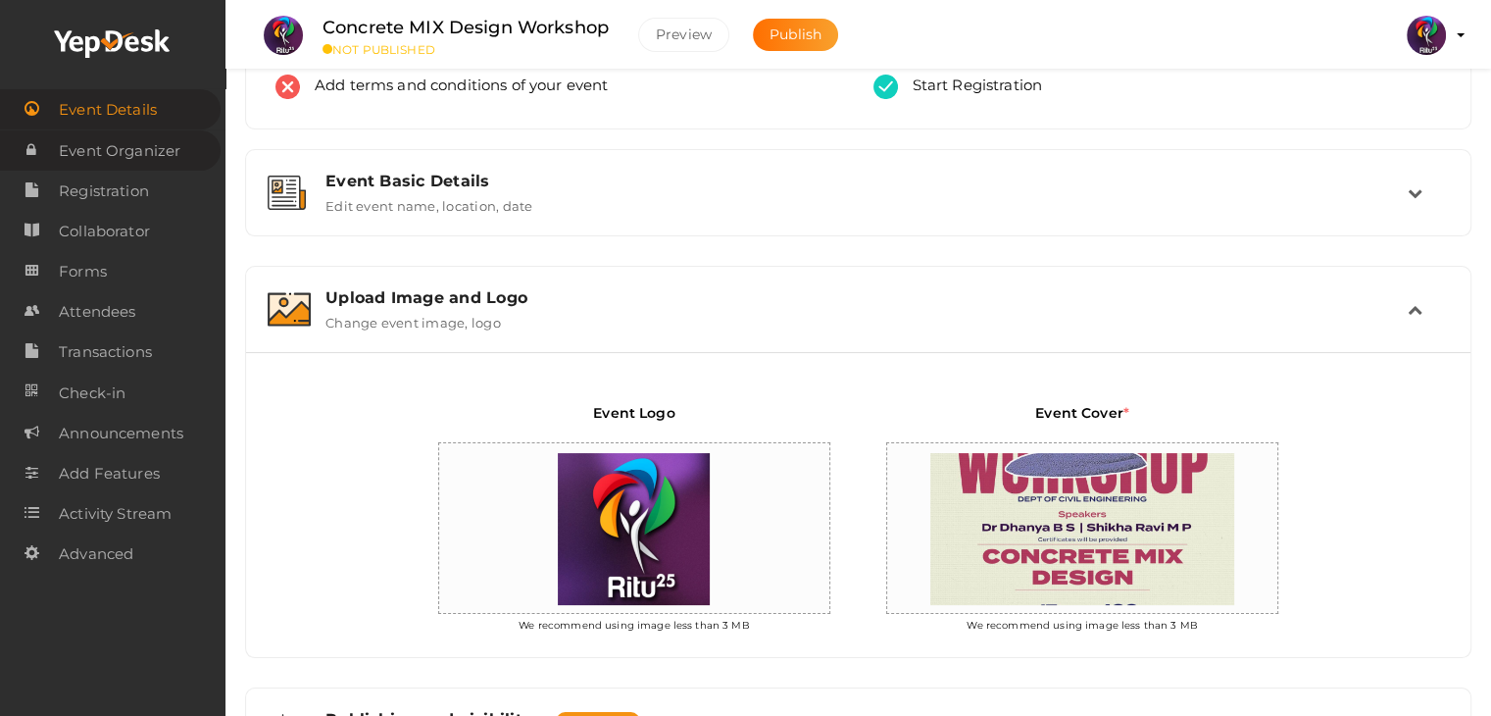
click at [171, 143] on span "Event Organizer" at bounding box center [120, 150] width 122 height 39
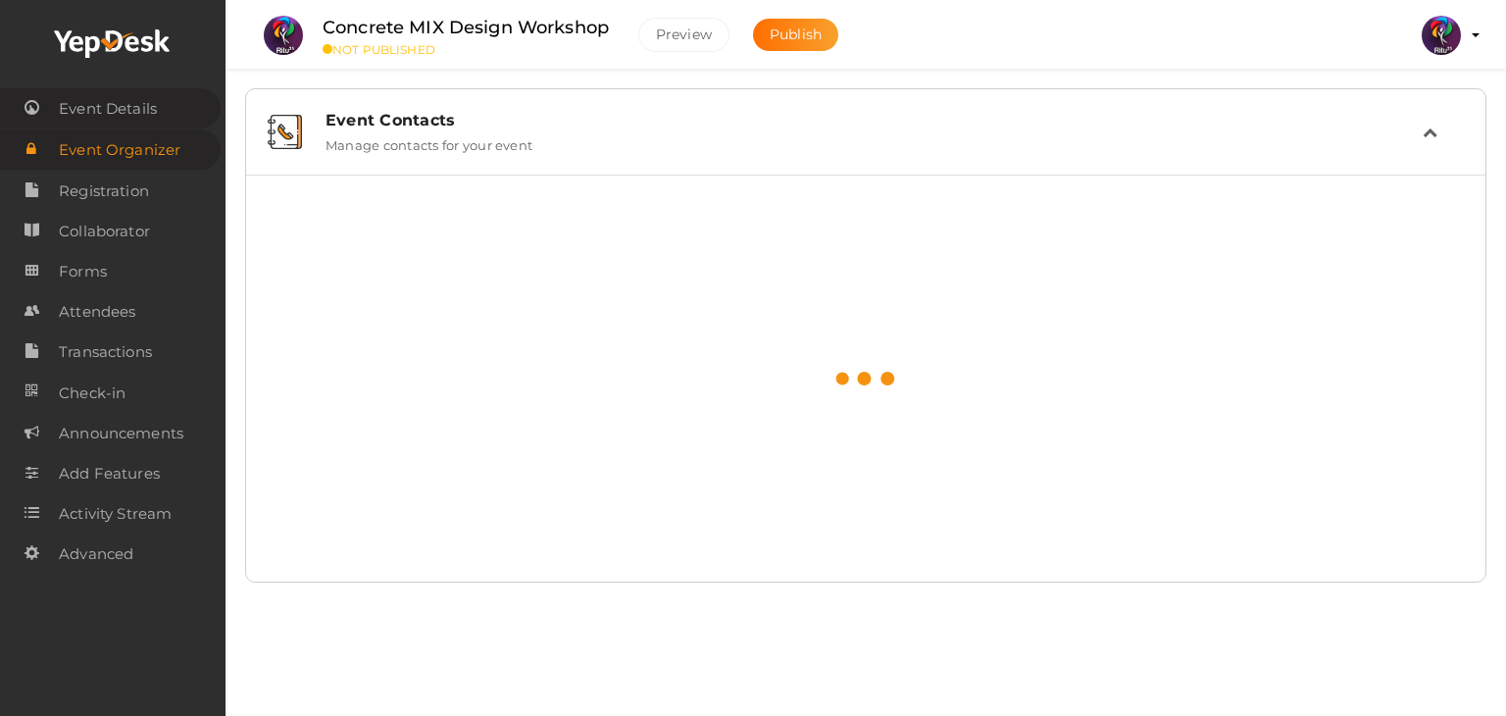
click at [139, 114] on span "Event Details" at bounding box center [108, 108] width 98 height 39
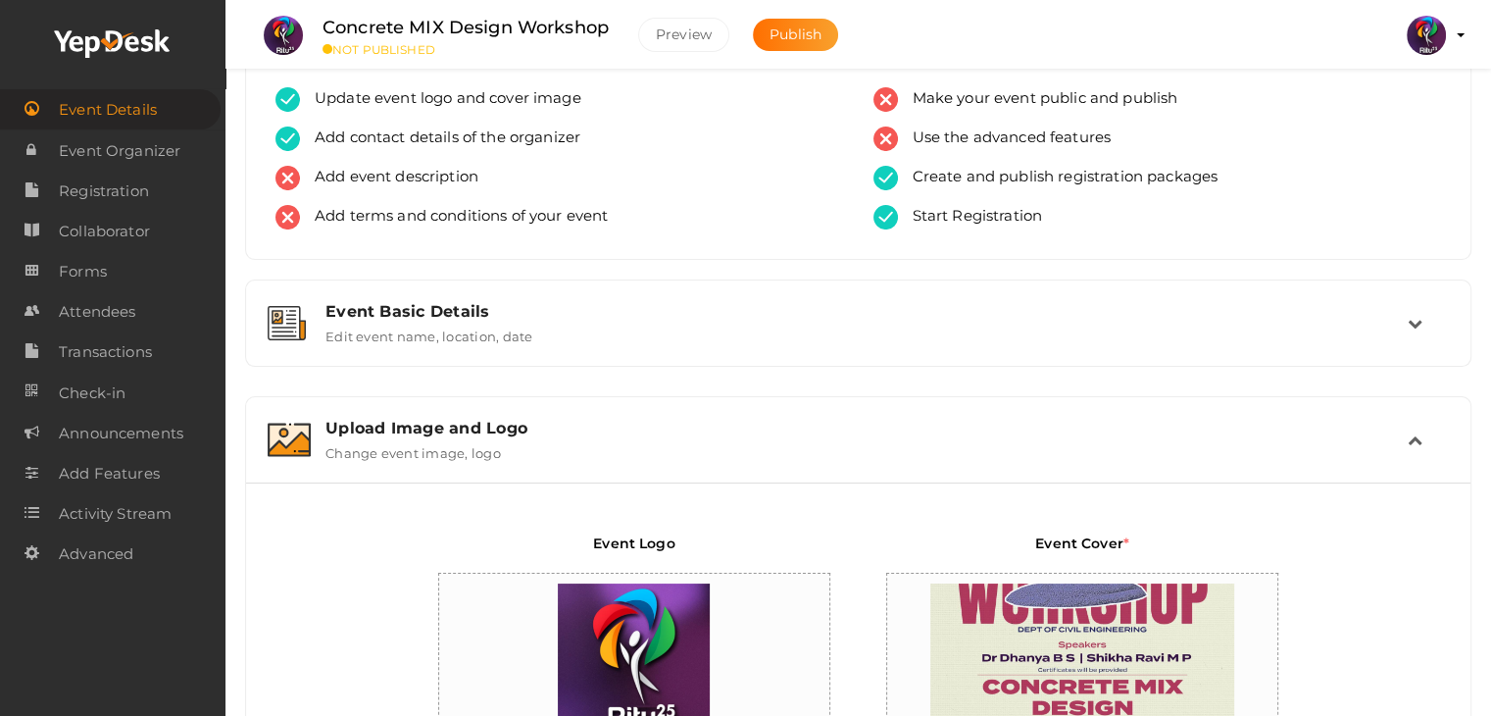
scroll to position [80, 0]
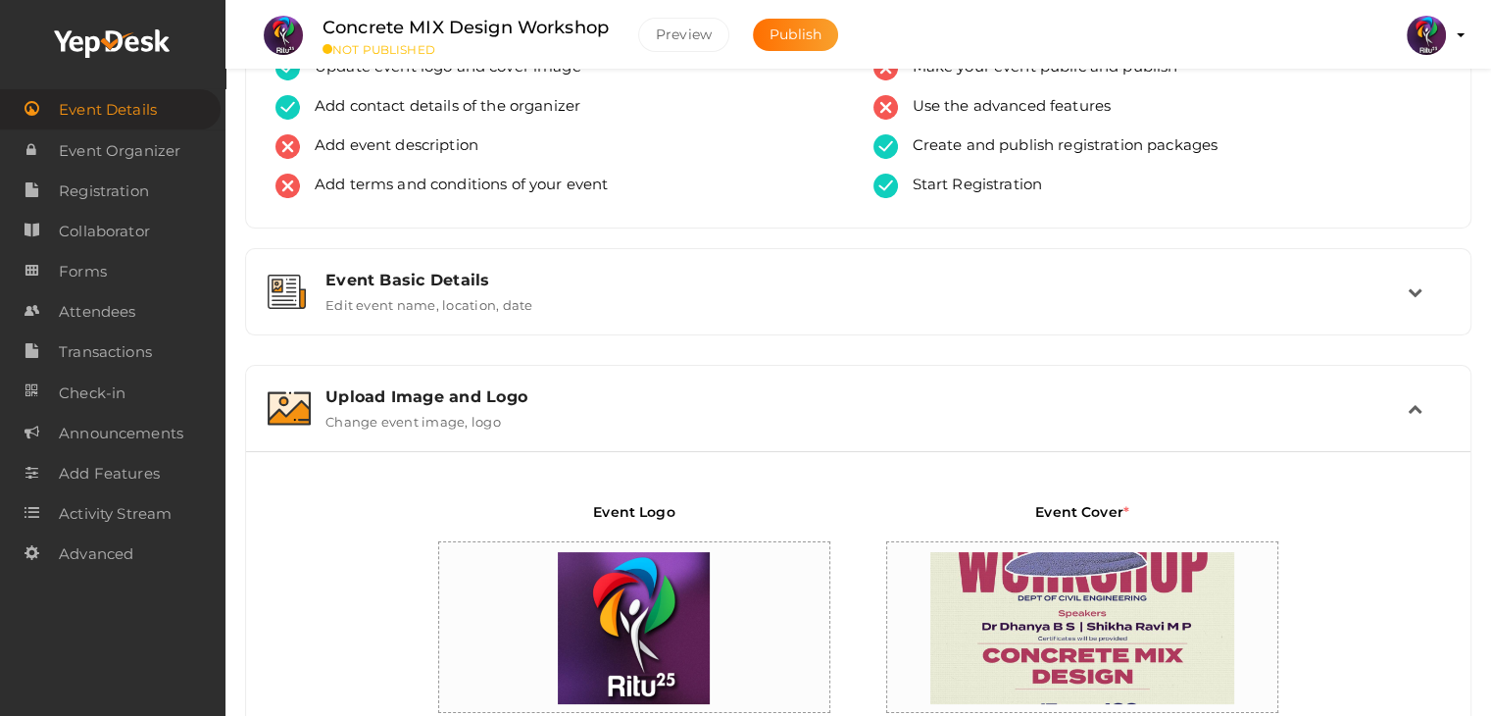
click at [1030, 425] on div "Upload Image and Logo Change event image, logo" at bounding box center [859, 408] width 1097 height 42
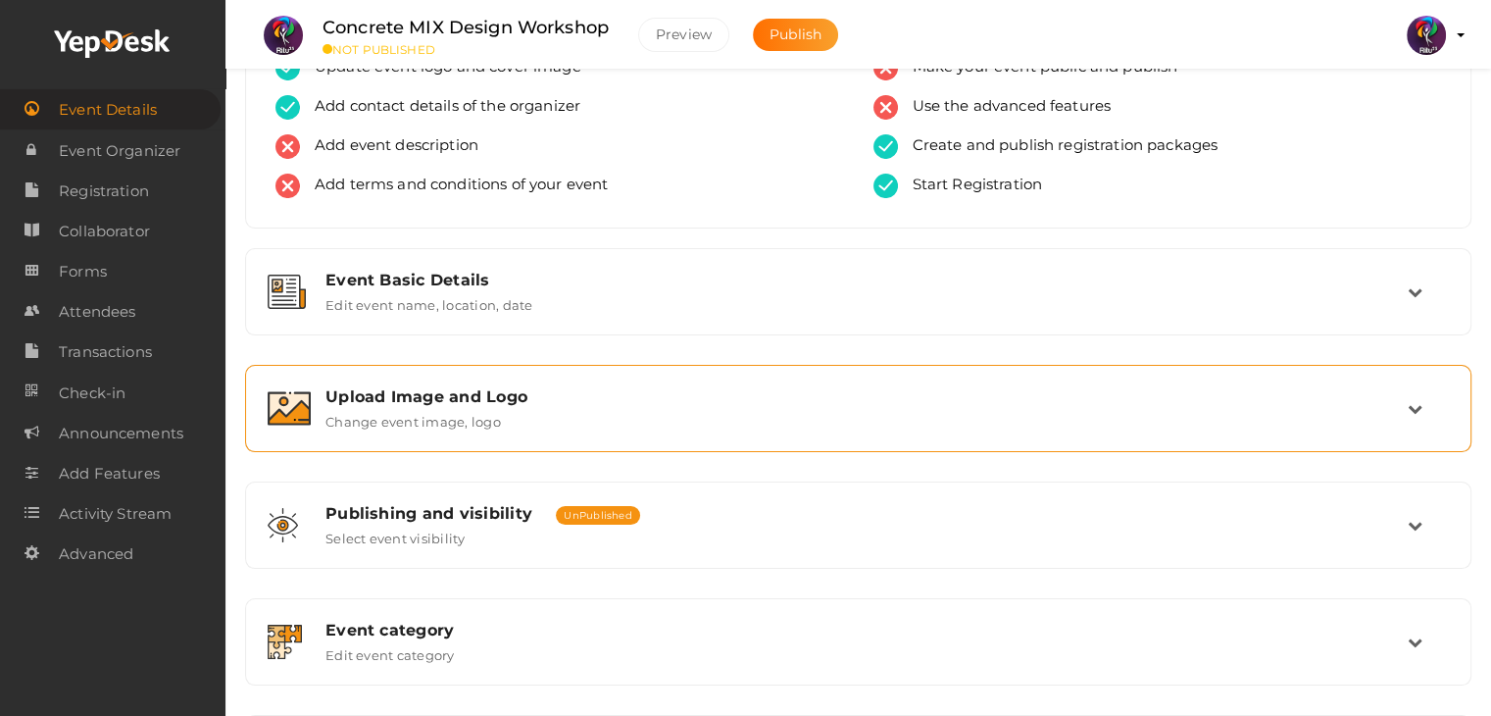
scroll to position [330, 0]
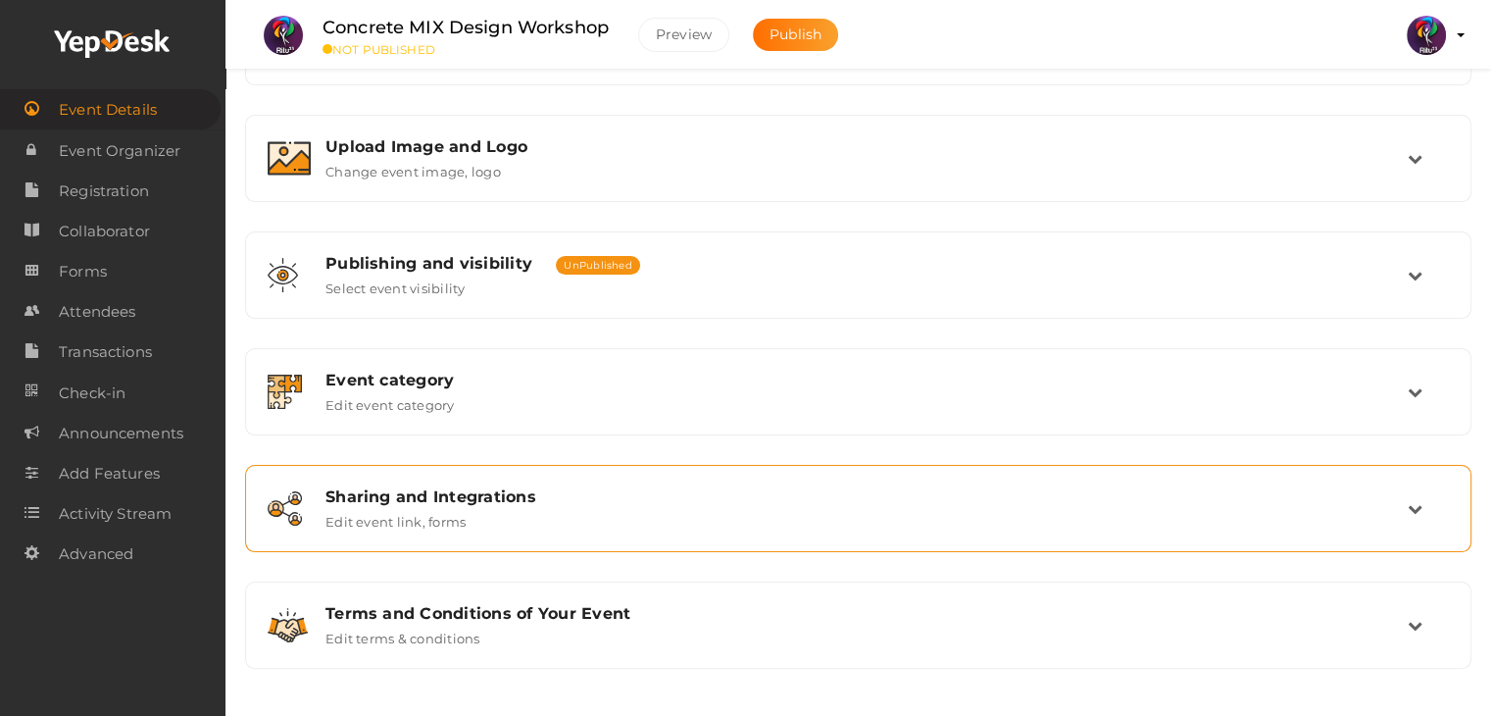
click at [875, 523] on div "Sharing and Integrations Edit event link, forms" at bounding box center [859, 508] width 1097 height 42
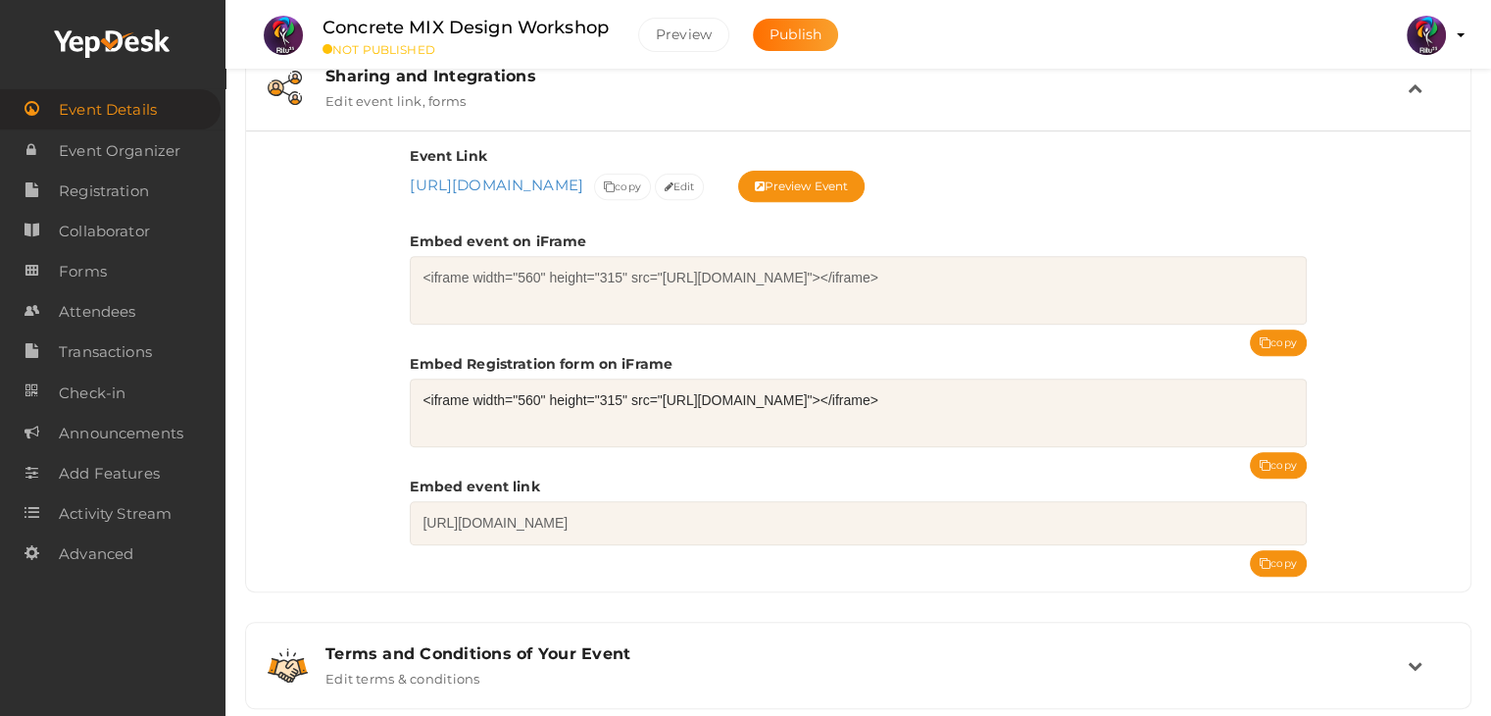
scroll to position [755, 0]
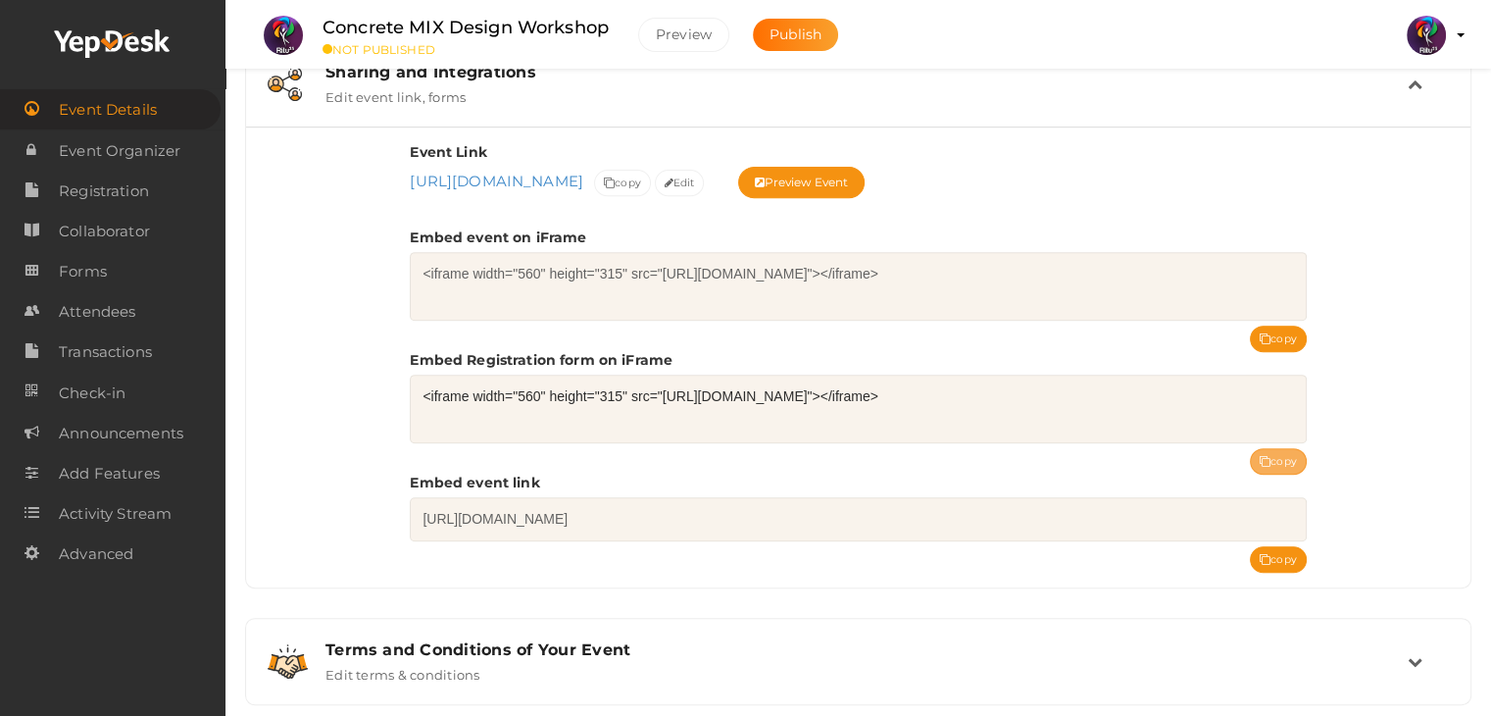
click at [1276, 451] on button "copy" at bounding box center [1278, 461] width 57 height 26
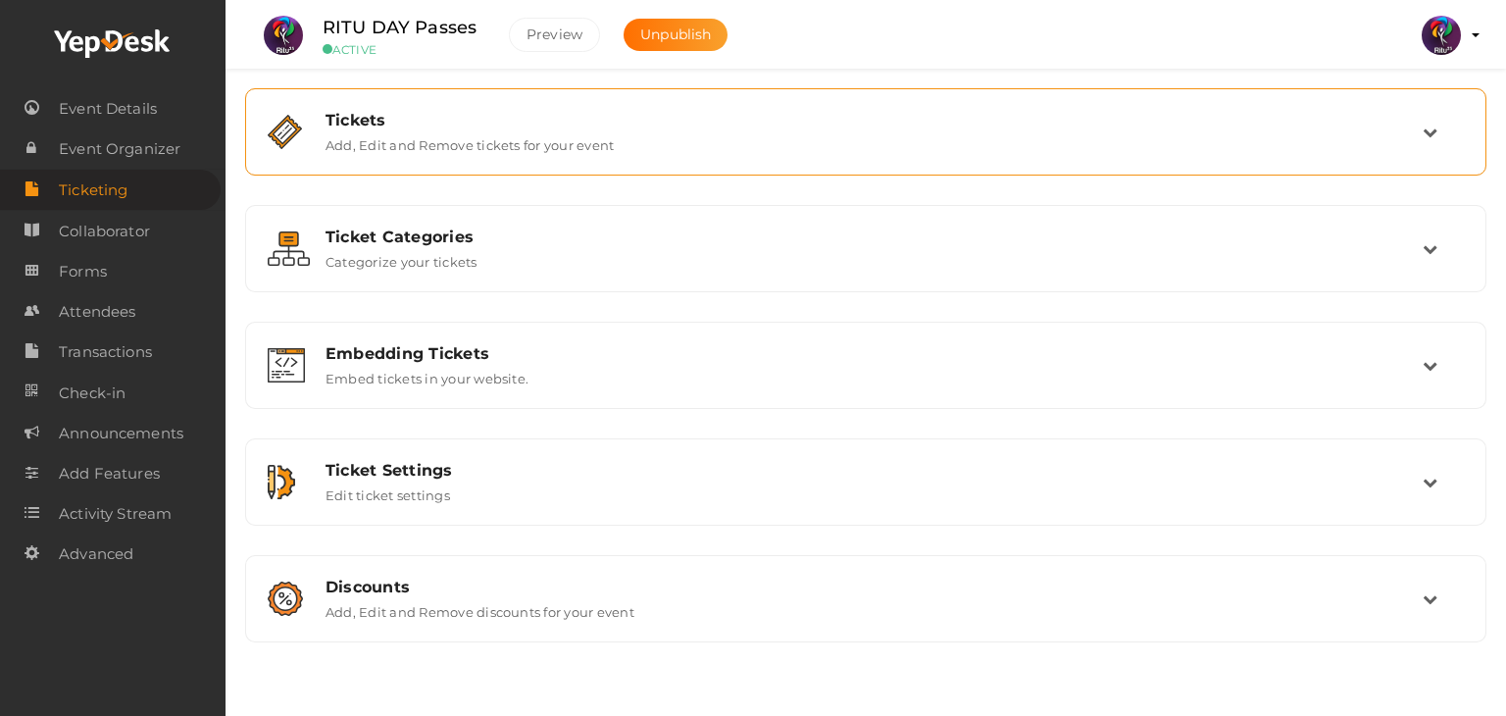
click at [776, 123] on div "Tickets" at bounding box center [873, 120] width 1097 height 19
click at [689, 107] on div "Tickets Add, Edit and Remove tickets for your event" at bounding box center [866, 132] width 1220 height 66
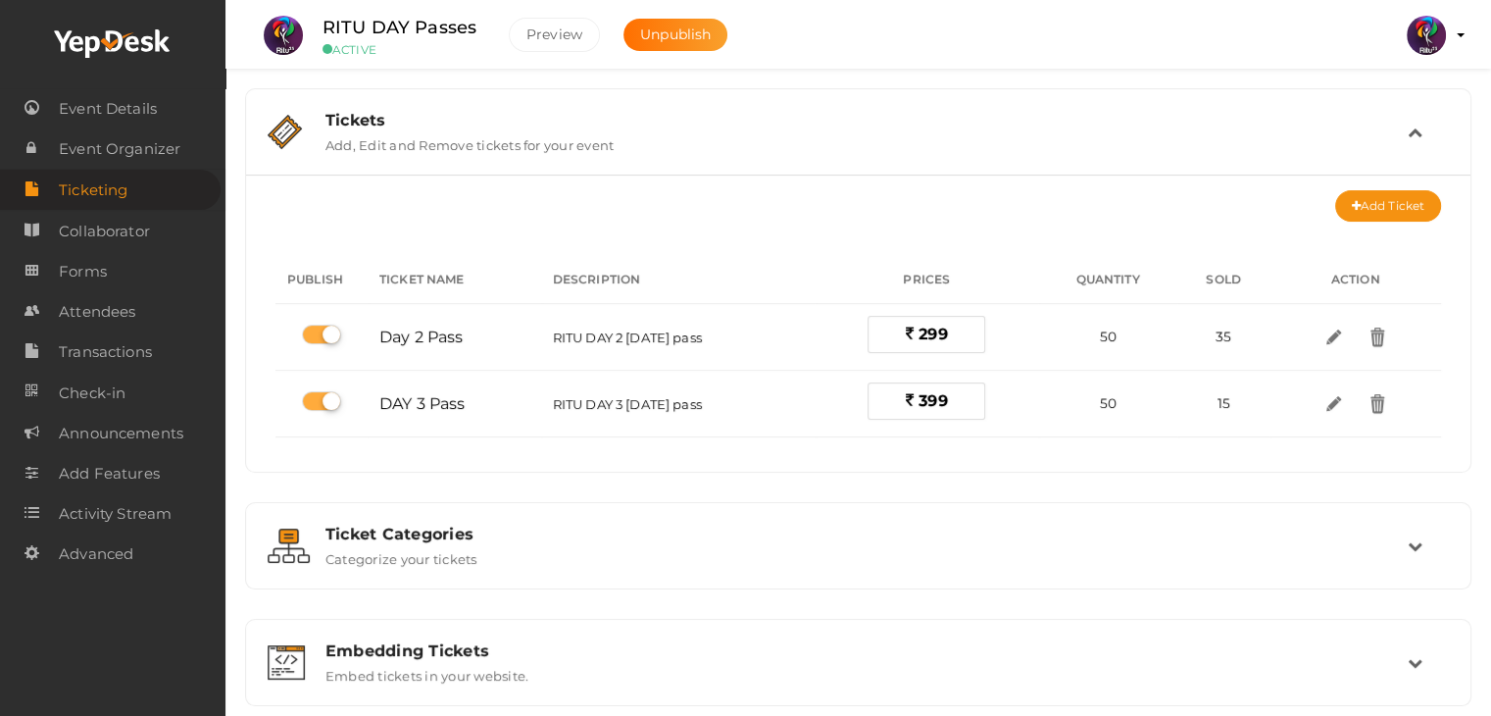
click at [760, 115] on div "Tickets" at bounding box center [866, 120] width 1082 height 19
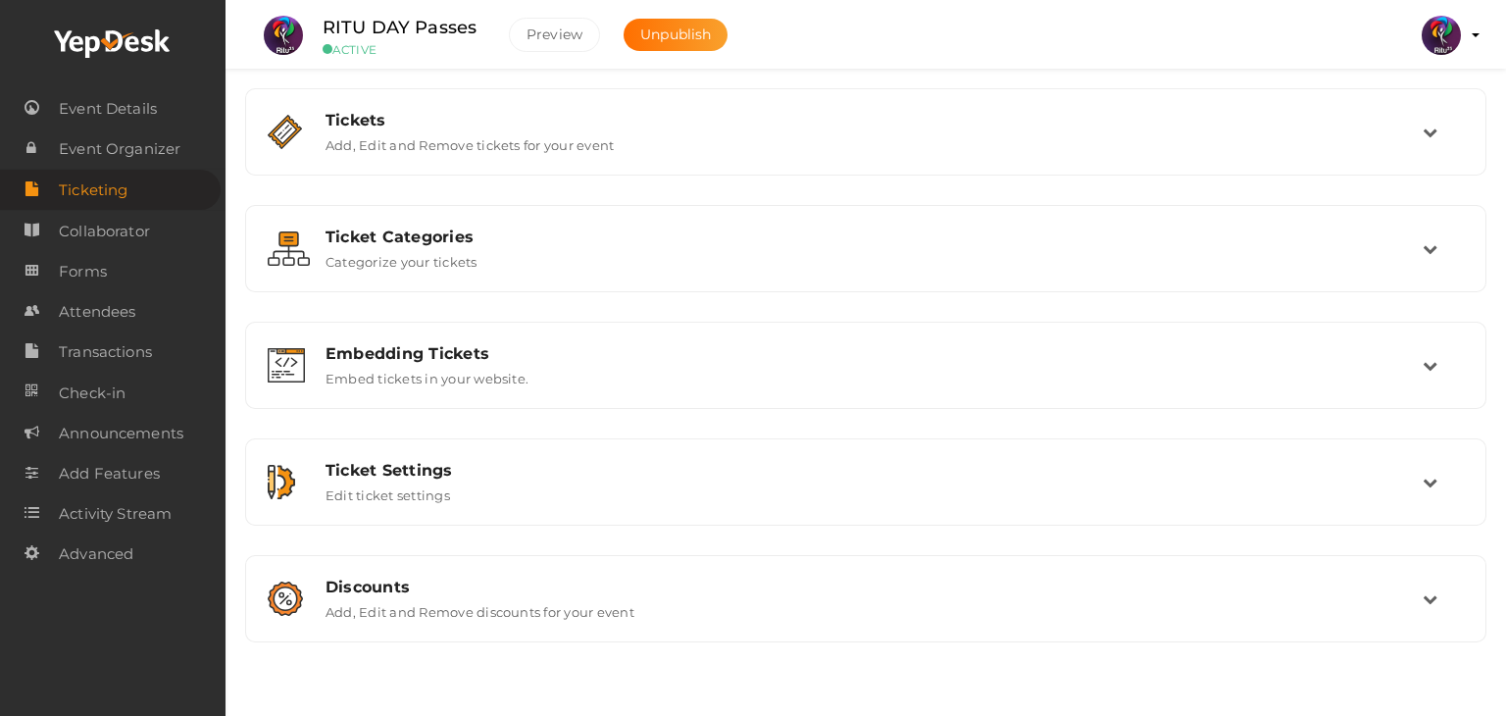
click at [490, 197] on div "Tickets Add, Edit and Remove tickets for your event Add Ticket No tickets to di…" at bounding box center [865, 365] width 1241 height 554
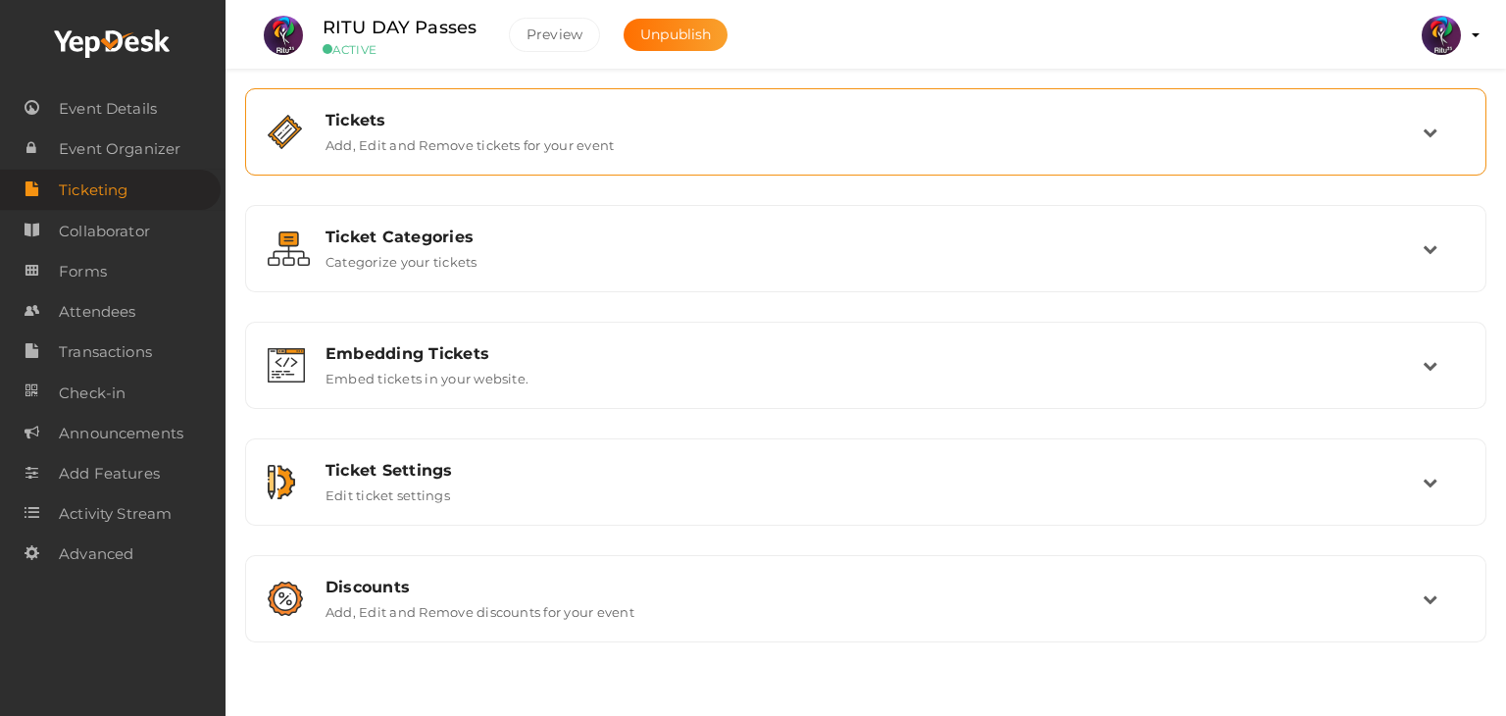
click at [528, 150] on label "Add, Edit and Remove tickets for your event" at bounding box center [469, 141] width 288 height 24
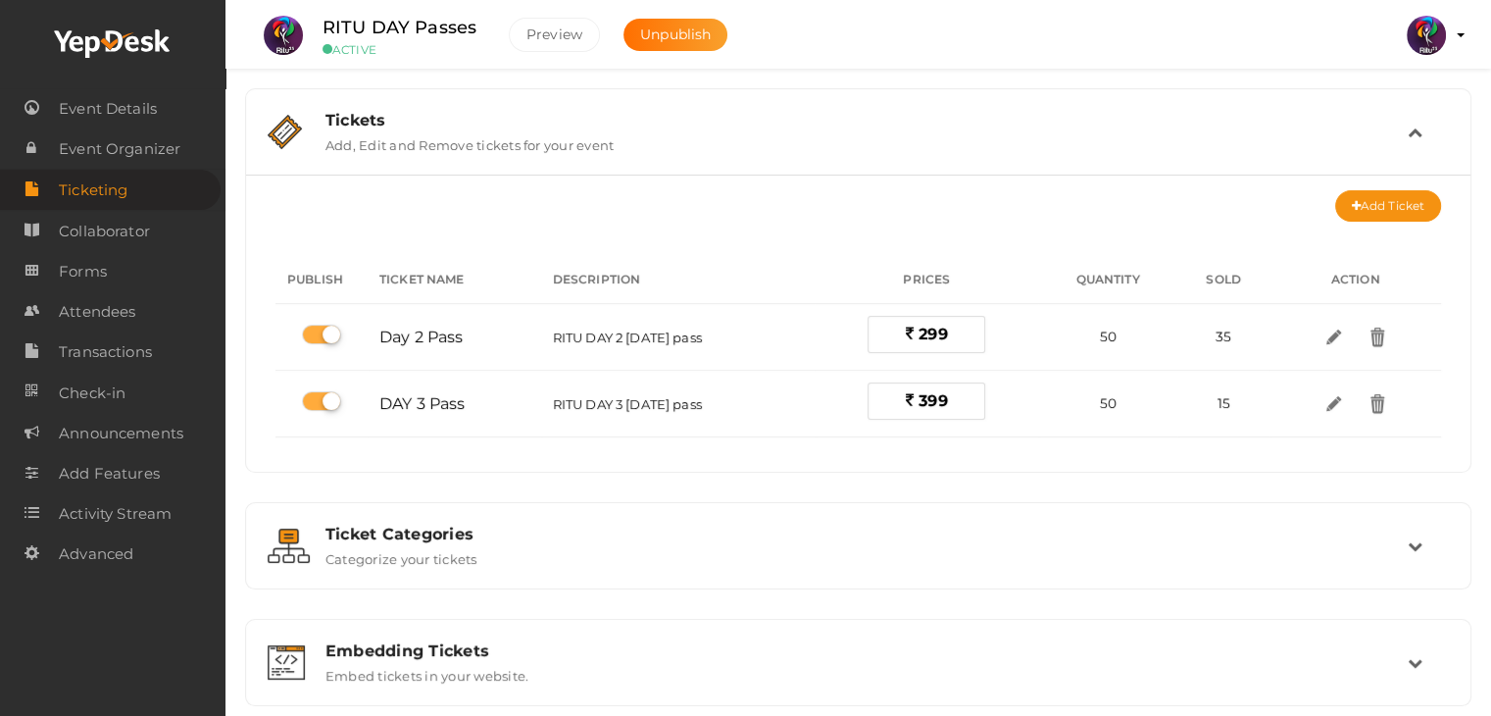
click at [528, 150] on label "Add, Edit and Remove tickets for your event" at bounding box center [469, 141] width 288 height 24
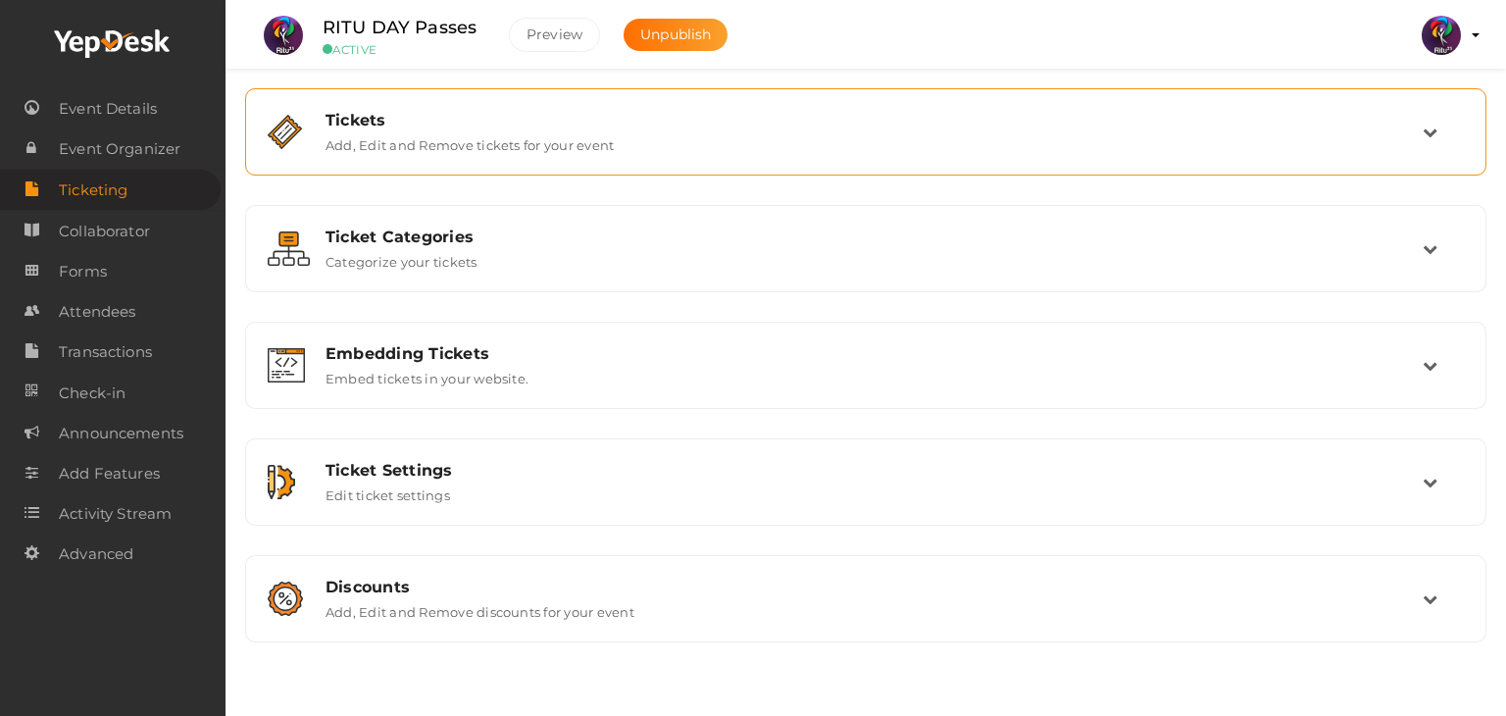
click at [528, 150] on label "Add, Edit and Remove tickets for your event" at bounding box center [469, 141] width 288 height 24
